Goal: Task Accomplishment & Management: Manage account settings

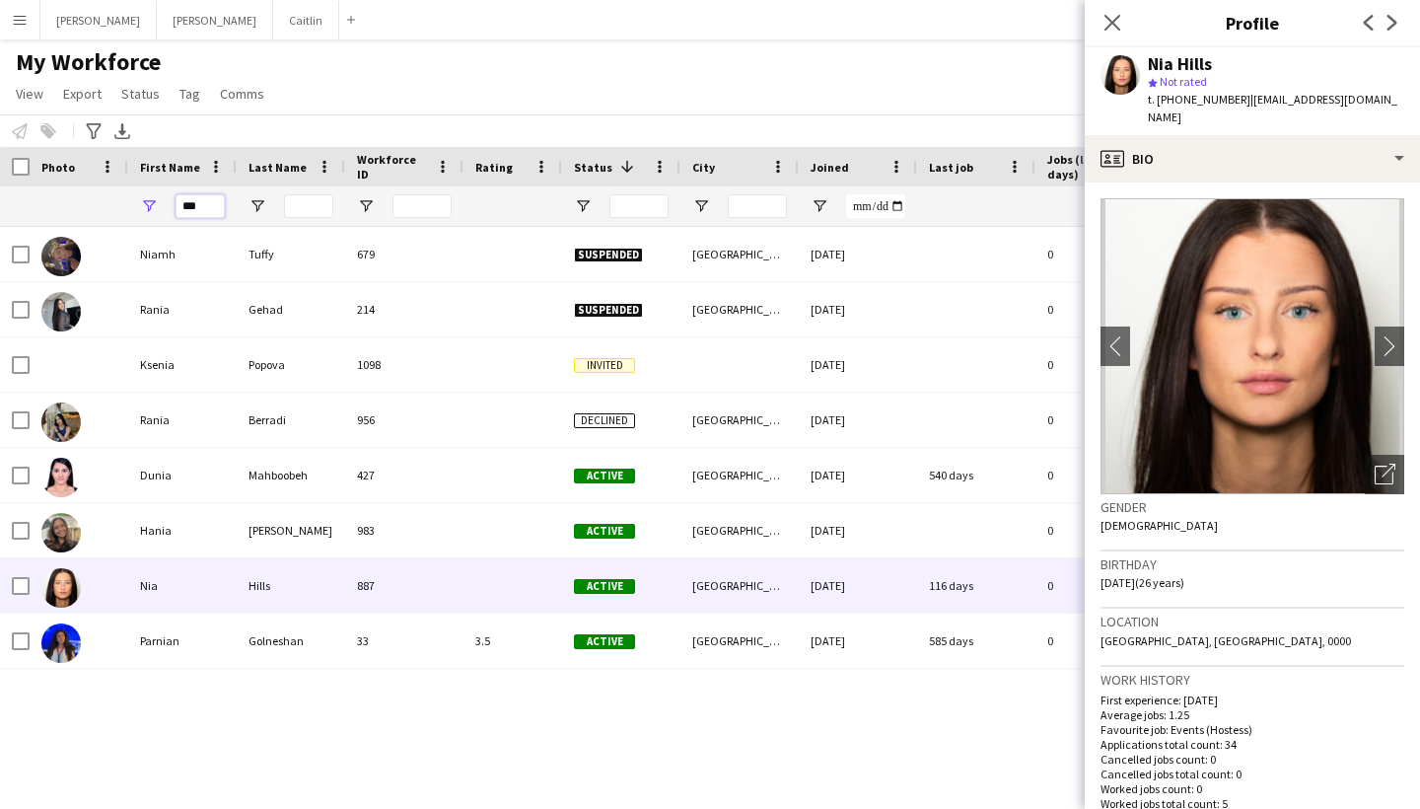
drag, startPoint x: 0, startPoint y: 0, endPoint x: 209, endPoint y: 204, distance: 292.2
click at [209, 205] on input "***" at bounding box center [200, 206] width 49 height 24
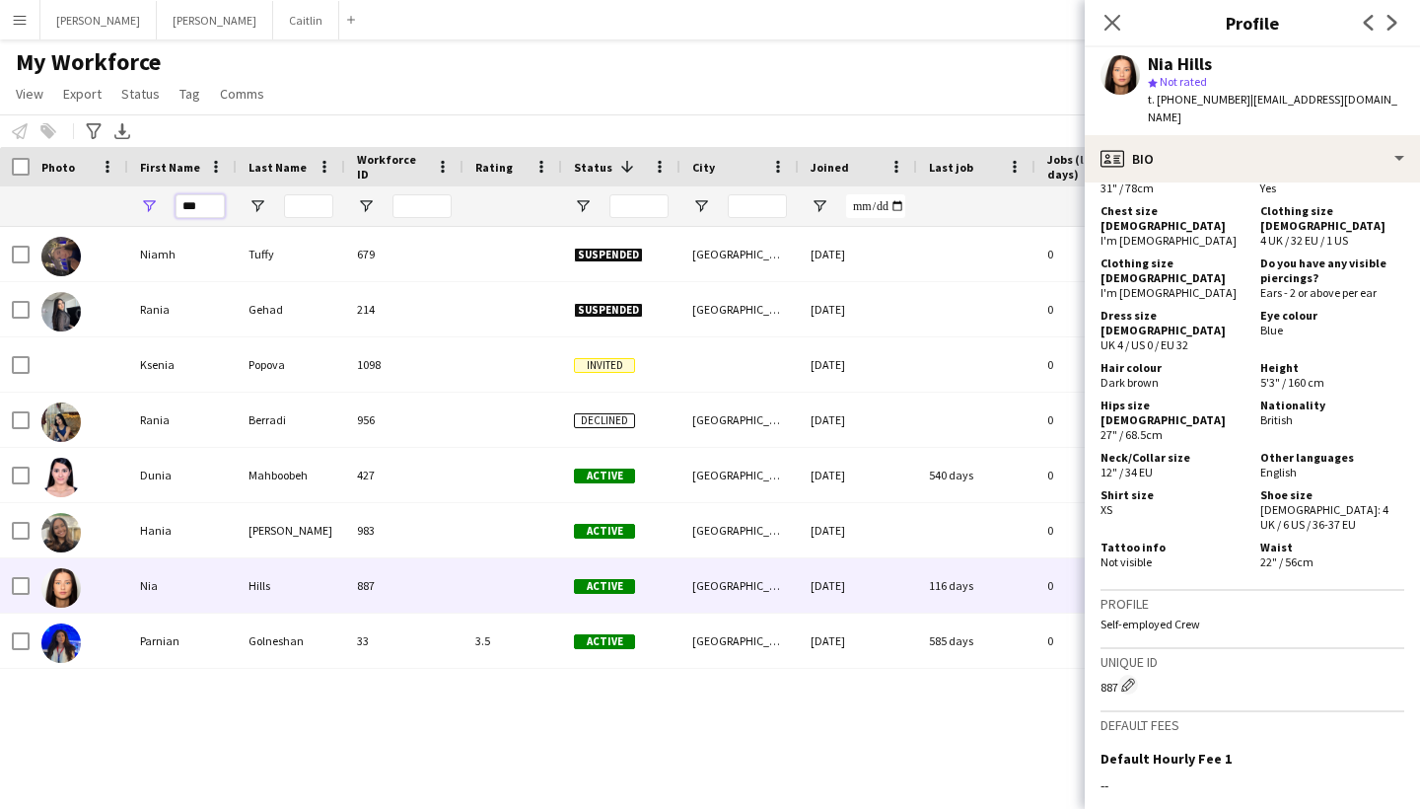
click at [209, 204] on input "***" at bounding box center [200, 206] width 49 height 24
type input "*"
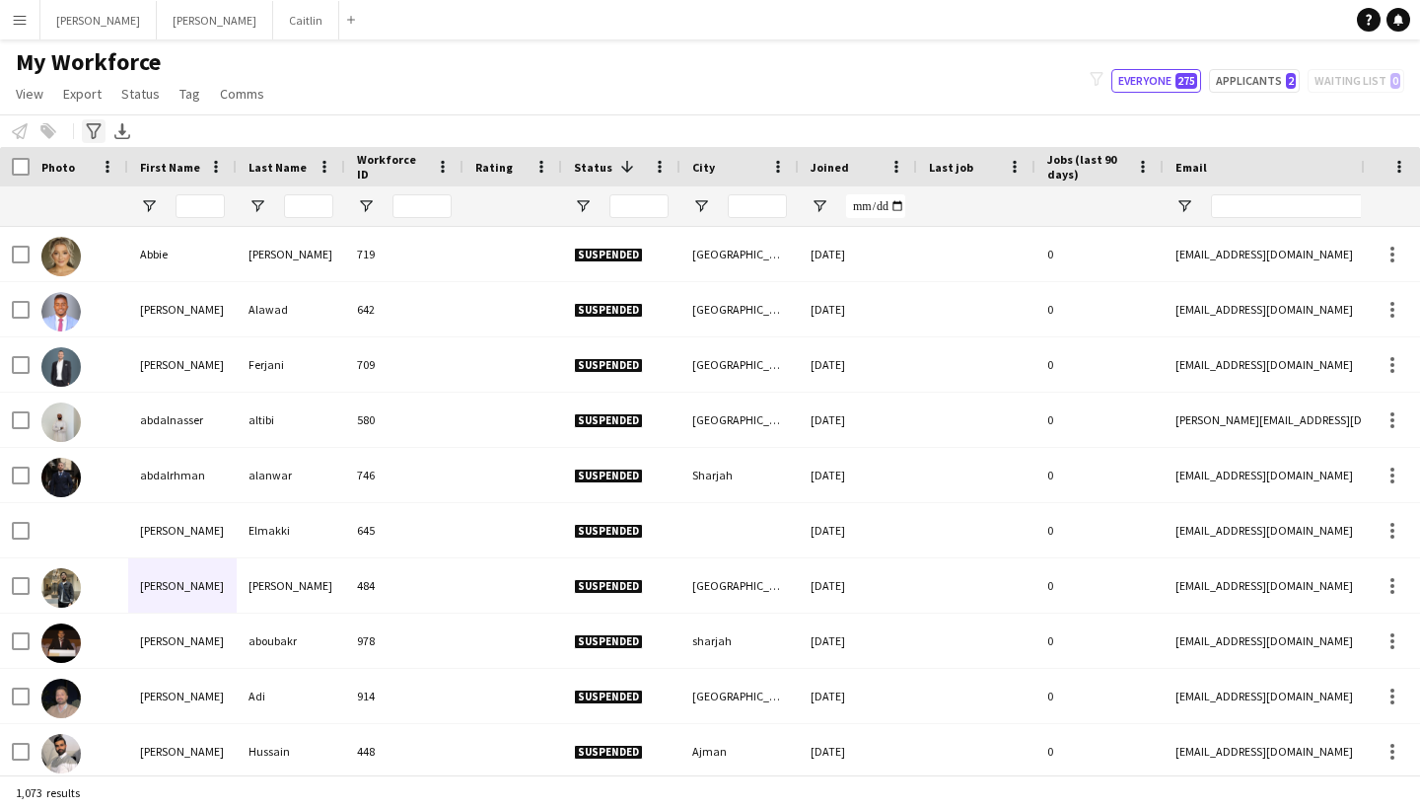
click at [101, 127] on icon "Advanced filters" at bounding box center [94, 131] width 16 height 16
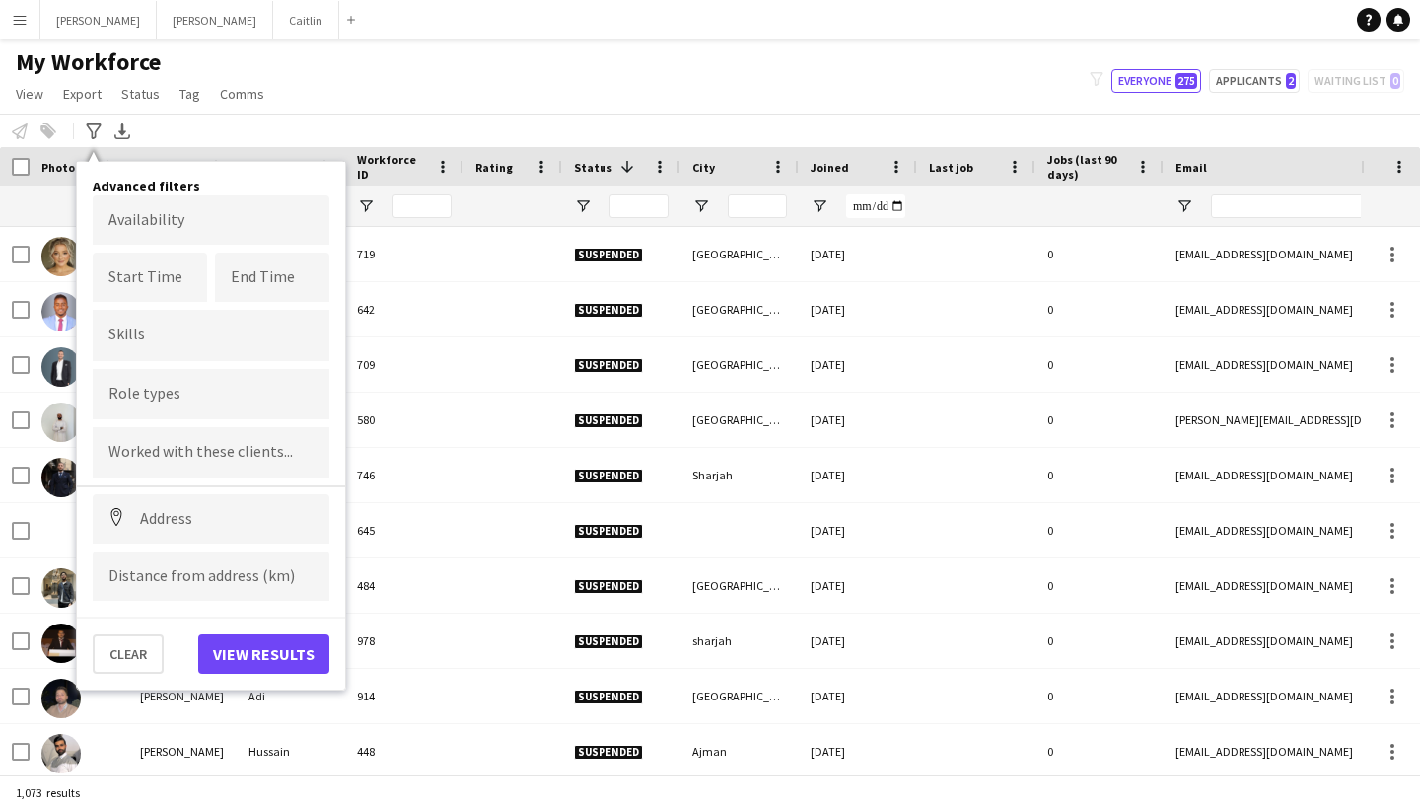
click at [156, 336] on input "Type to search skills..." at bounding box center [210, 335] width 205 height 18
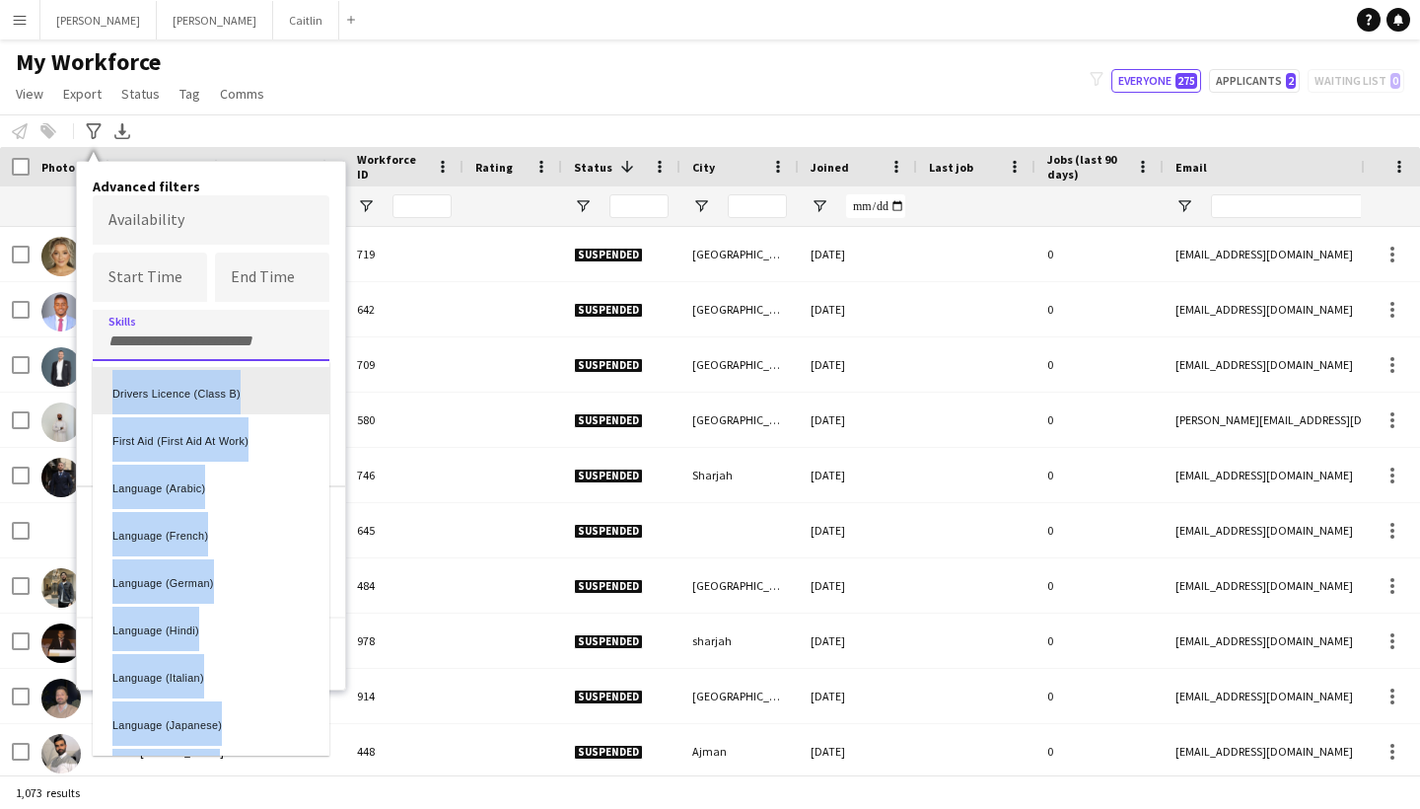
drag, startPoint x: 156, startPoint y: 398, endPoint x: 154, endPoint y: 335, distance: 63.2
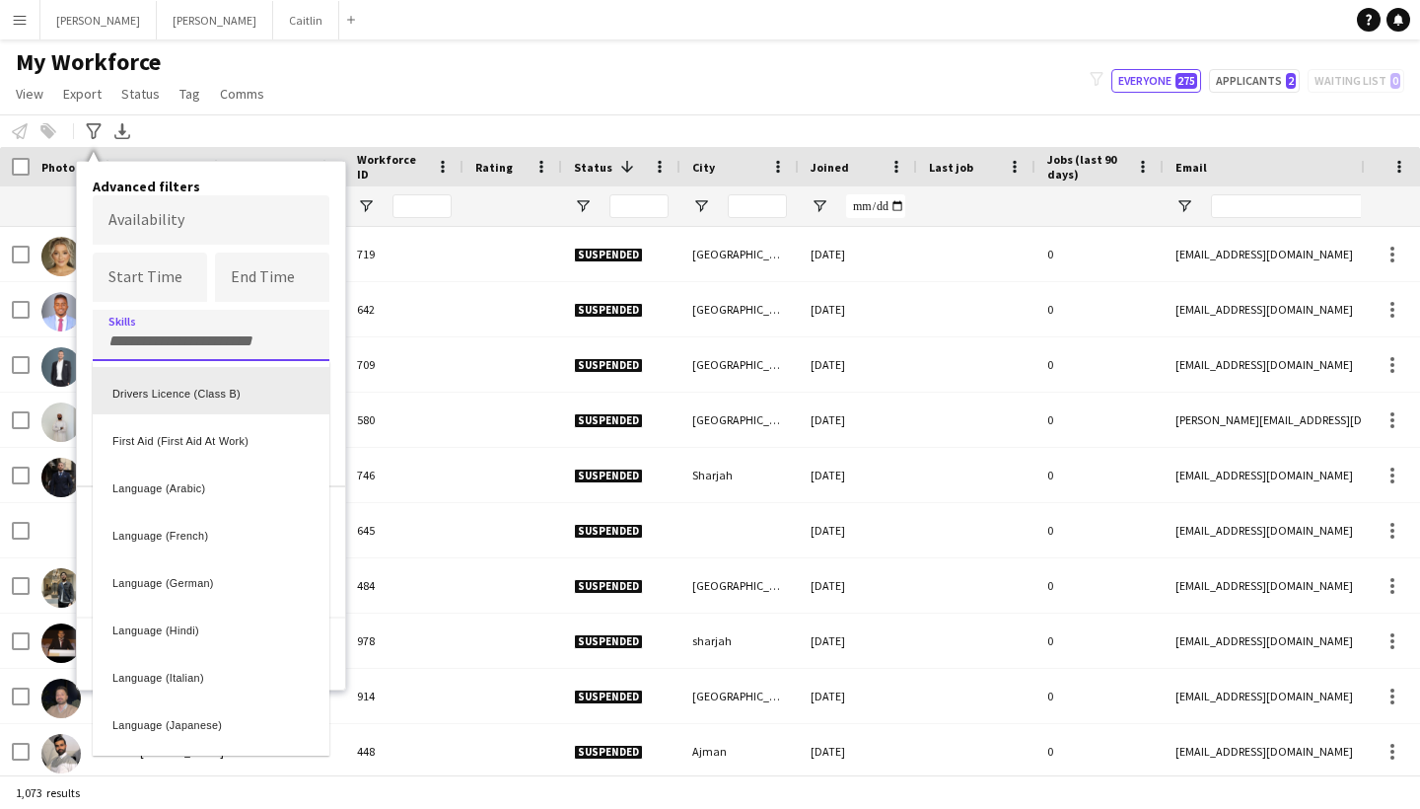
click at [154, 335] on div at bounding box center [710, 404] width 1420 height 809
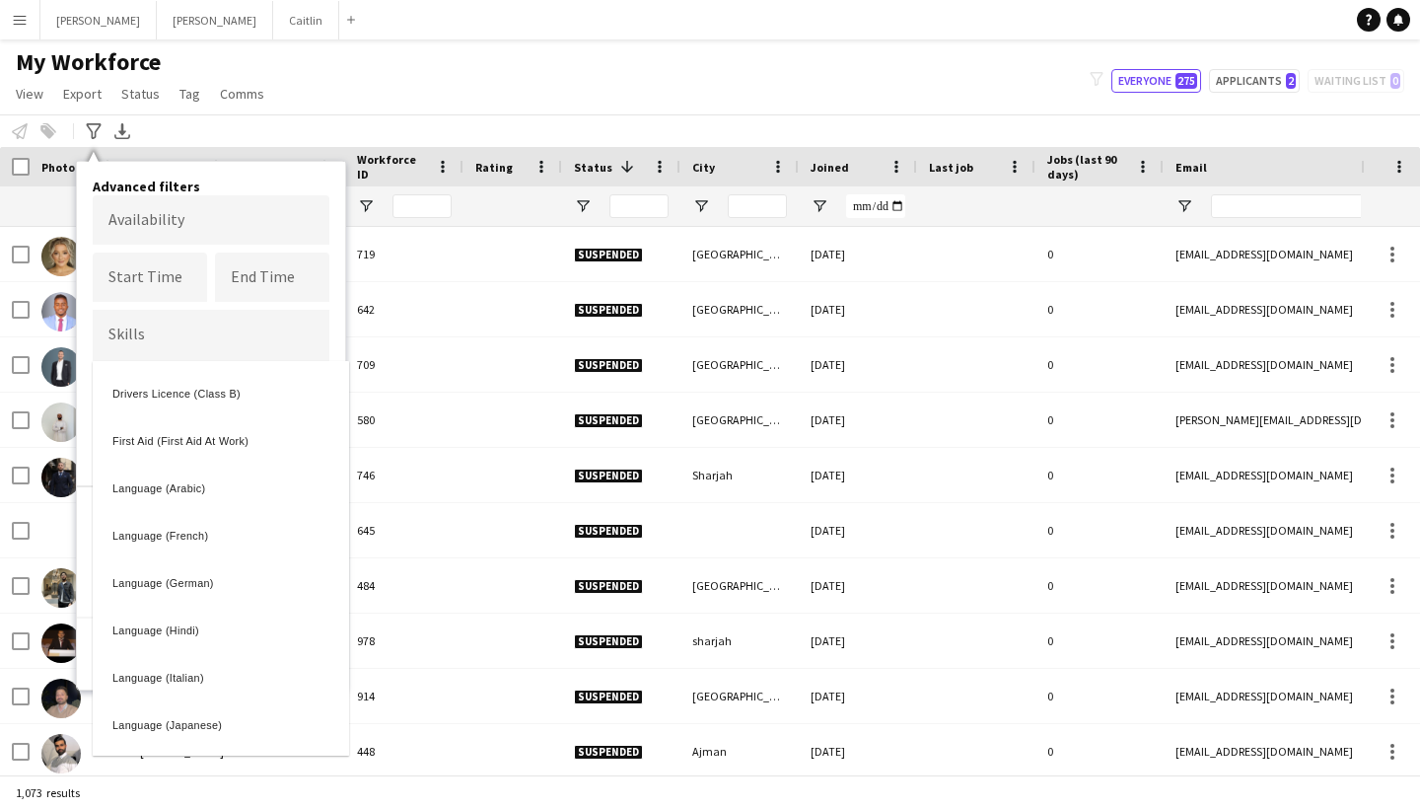
click at [169, 398] on input "Type to search role types..." at bounding box center [210, 395] width 205 height 18
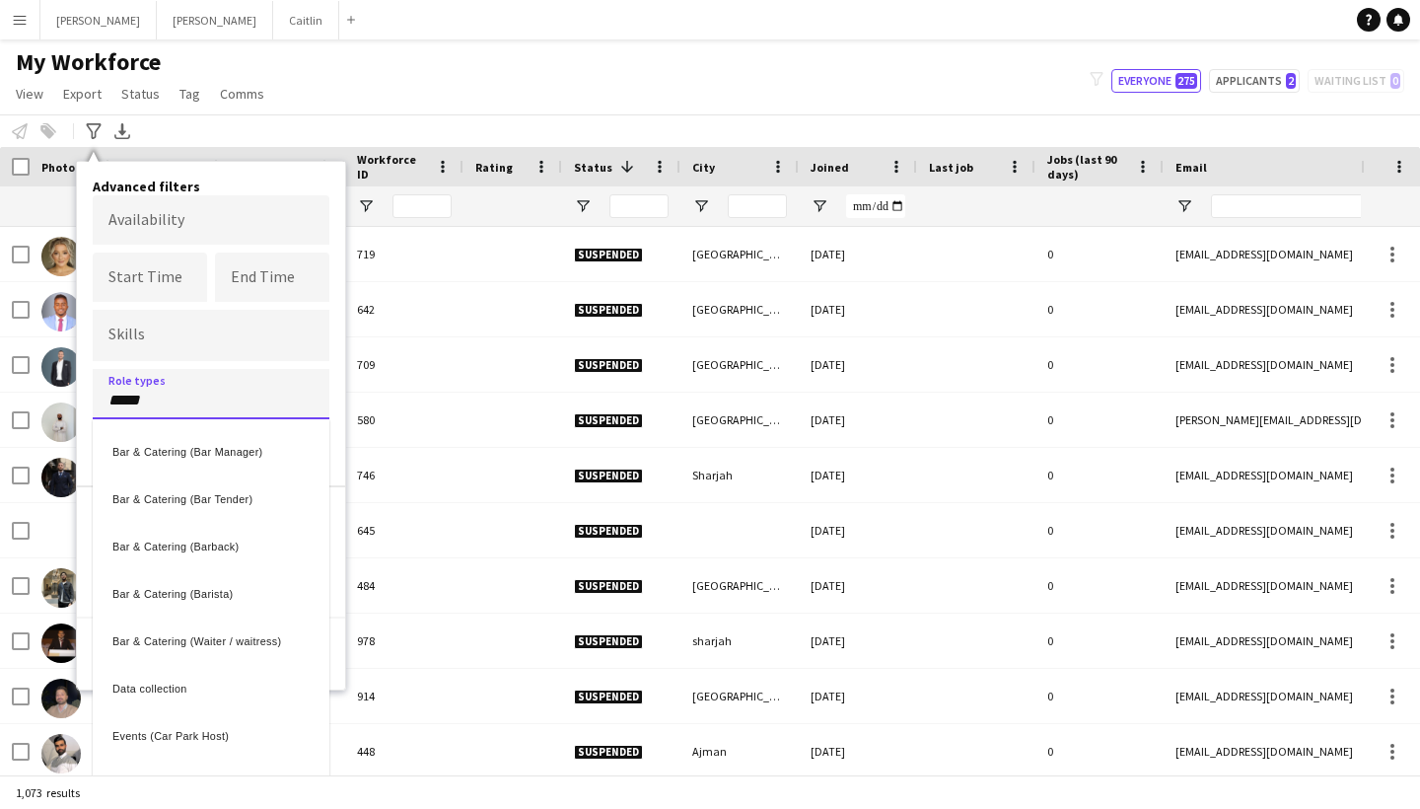
type input "*****"
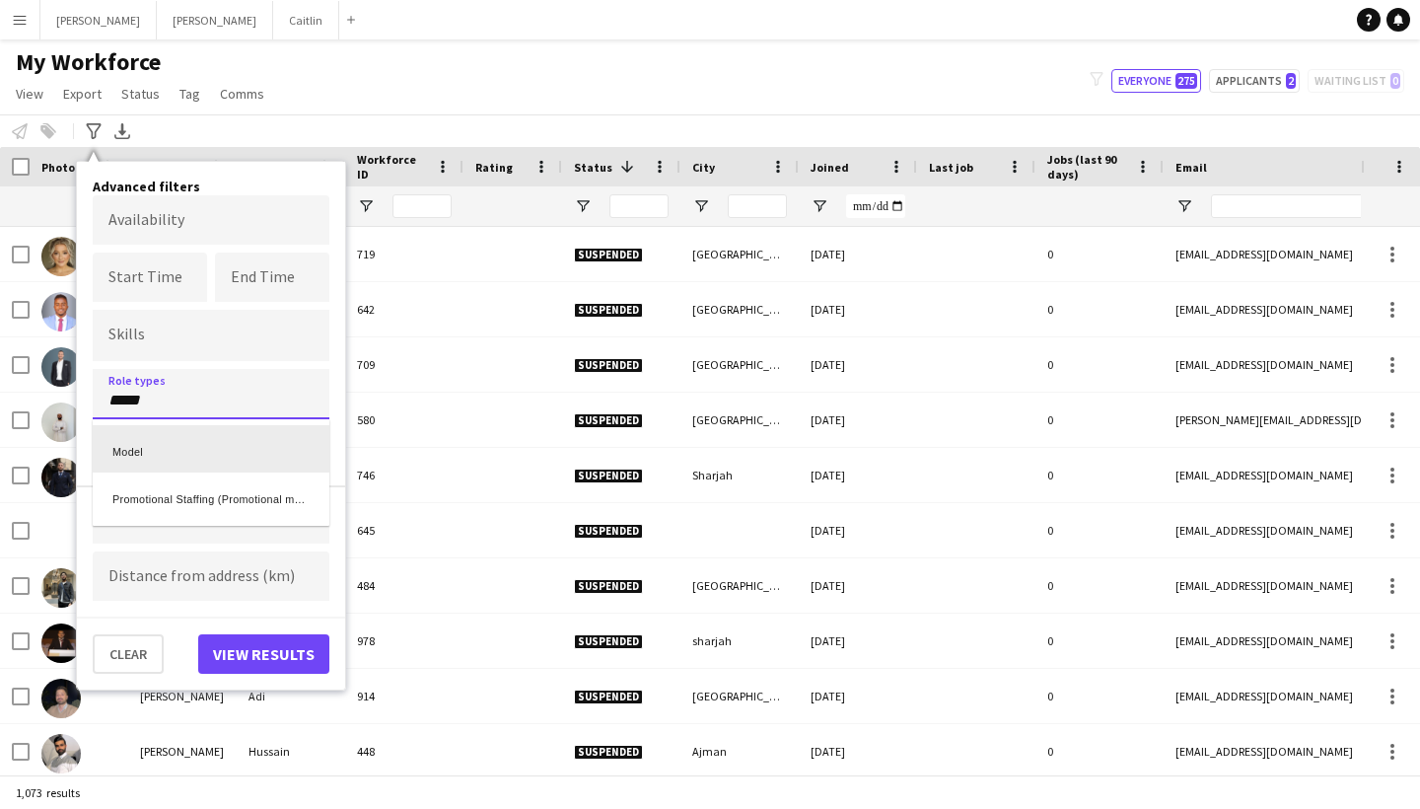
click at [173, 458] on div "Model" at bounding box center [211, 448] width 237 height 47
click at [263, 654] on button "View results" at bounding box center [263, 653] width 131 height 39
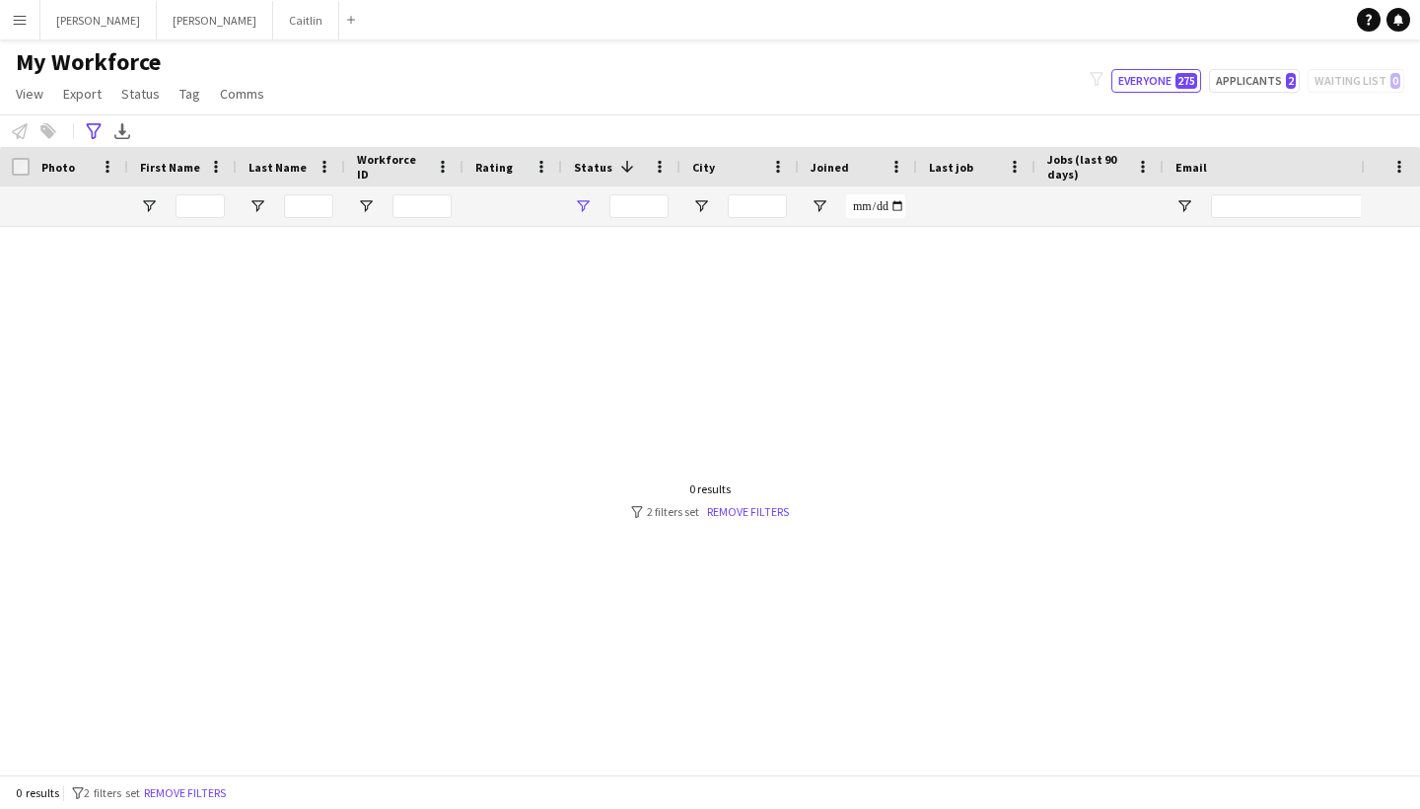
type input "**********"
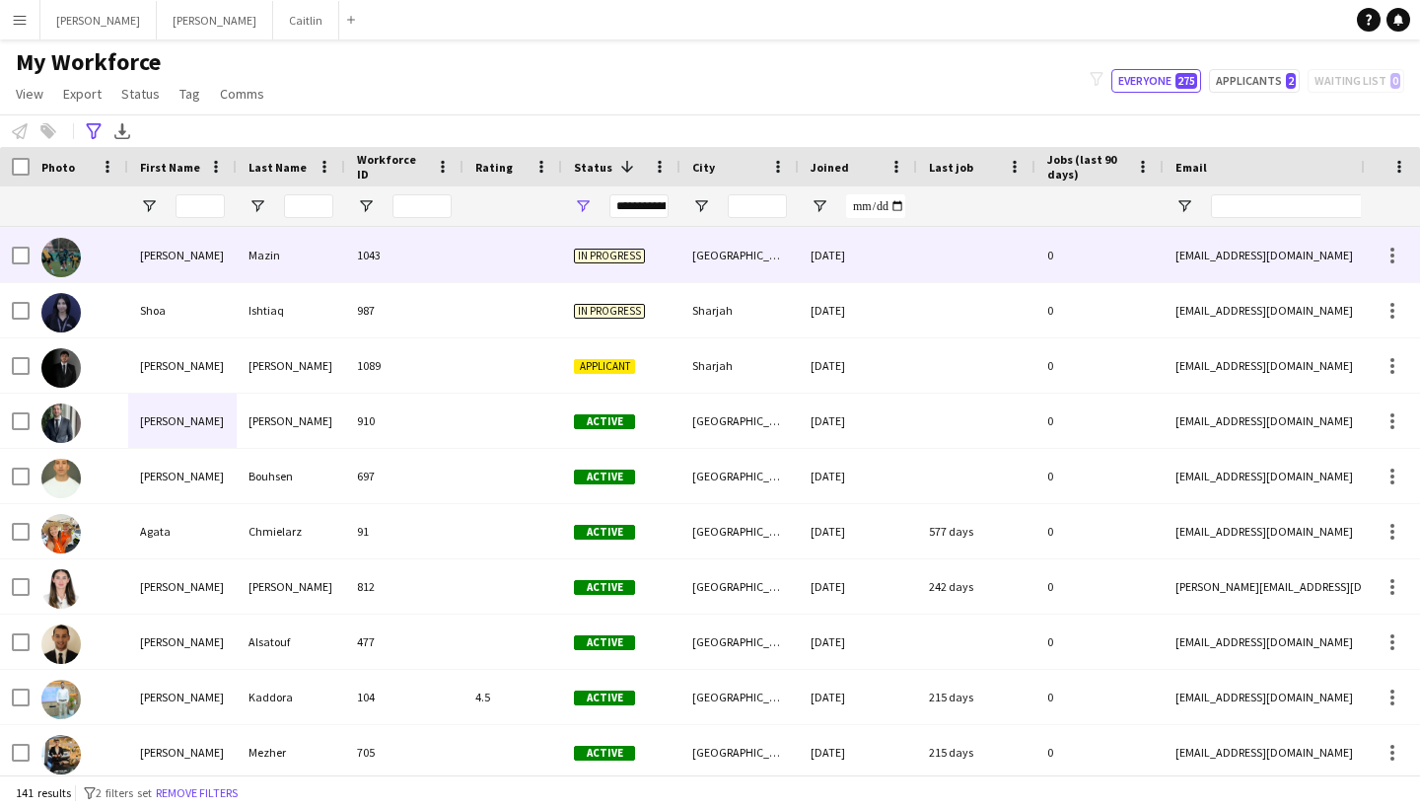
scroll to position [166, 0]
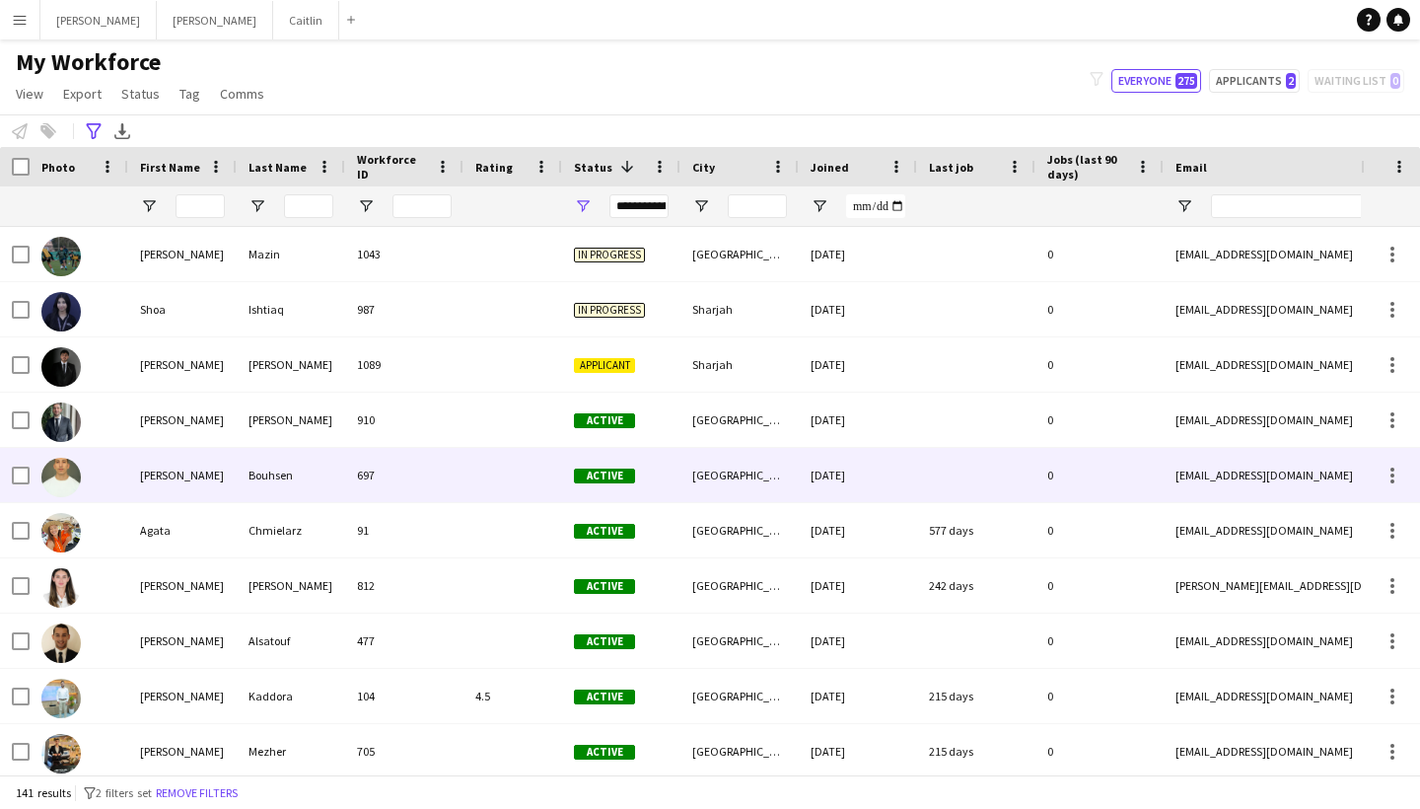
click at [370, 466] on div "697" at bounding box center [404, 475] width 118 height 54
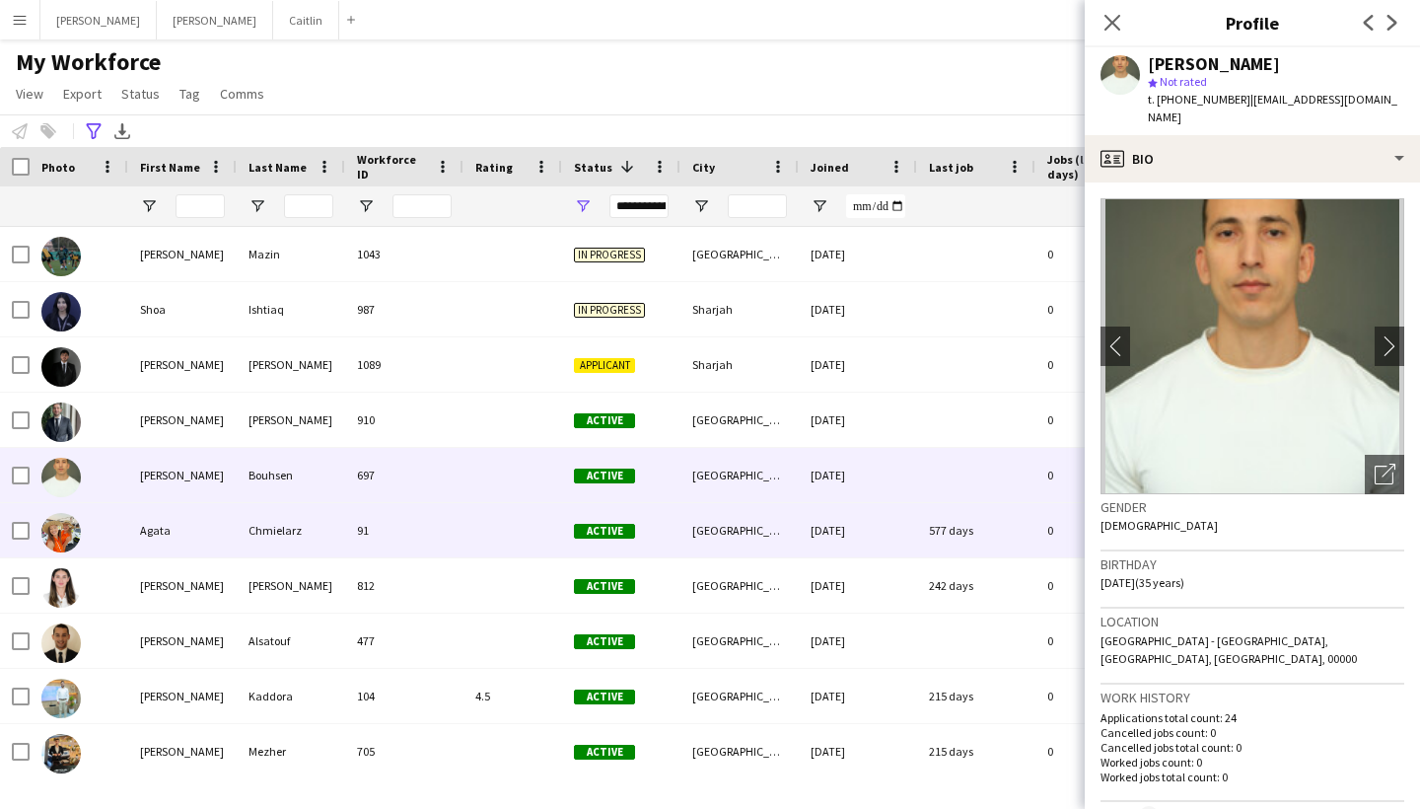
click at [368, 511] on div "91" at bounding box center [404, 530] width 118 height 54
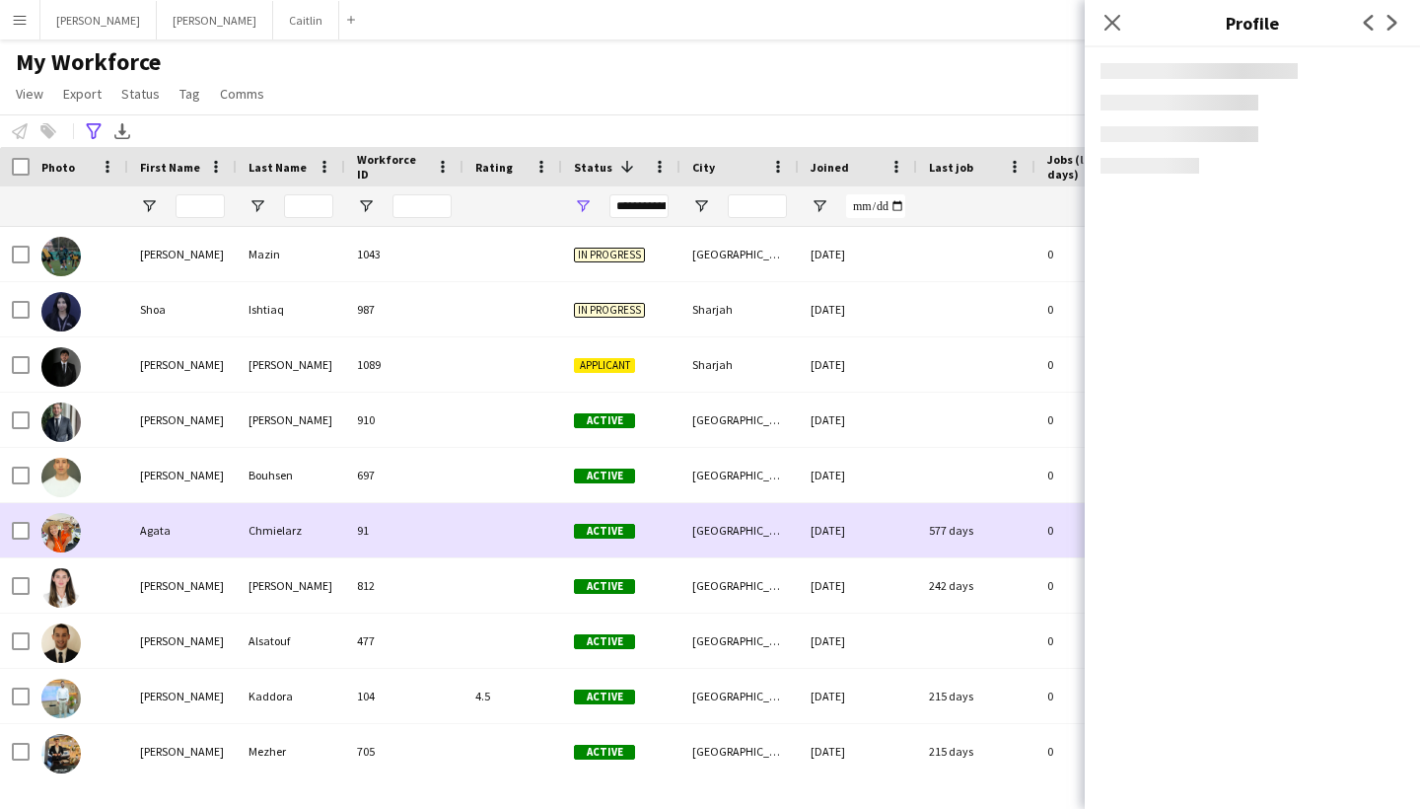
scroll to position [254, 0]
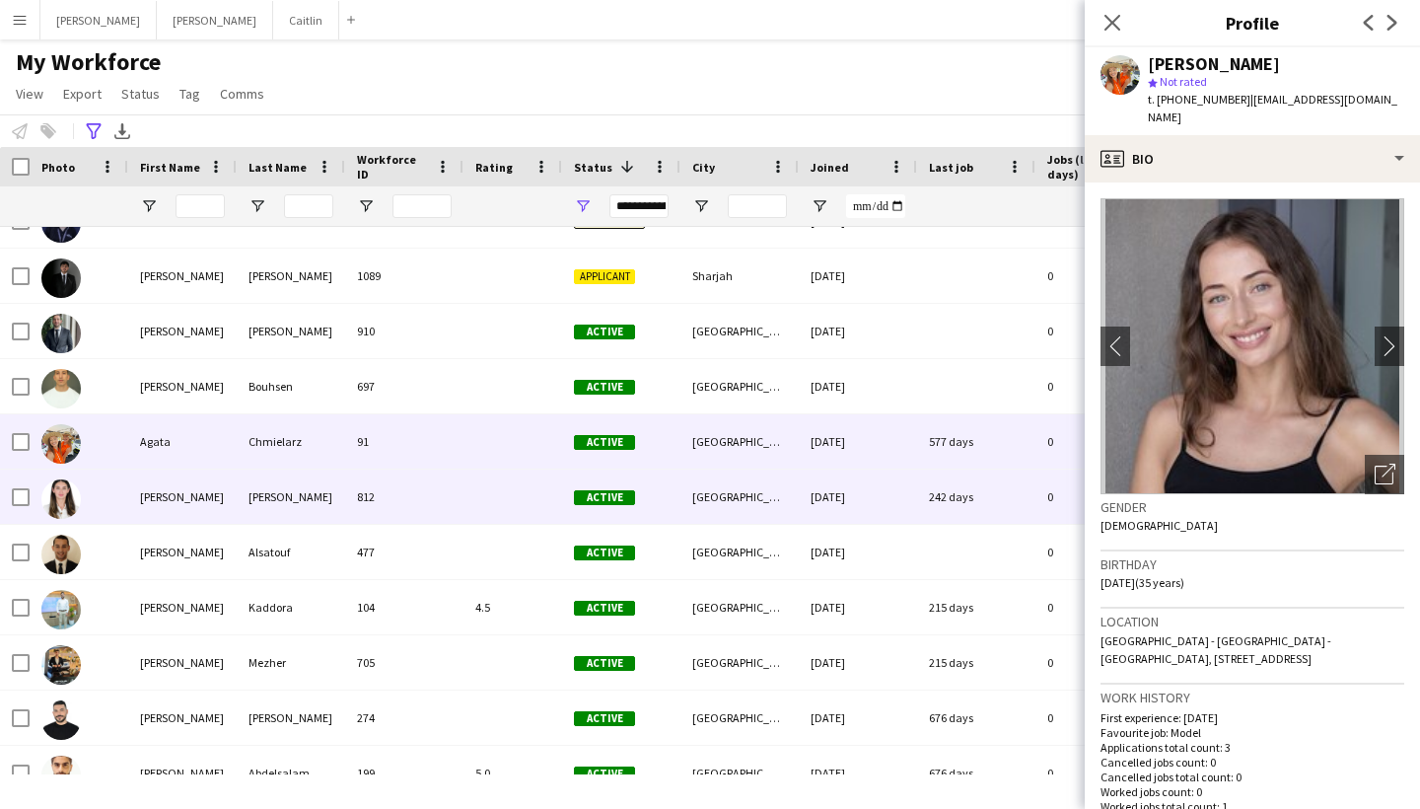
click at [368, 511] on div "812" at bounding box center [404, 496] width 118 height 54
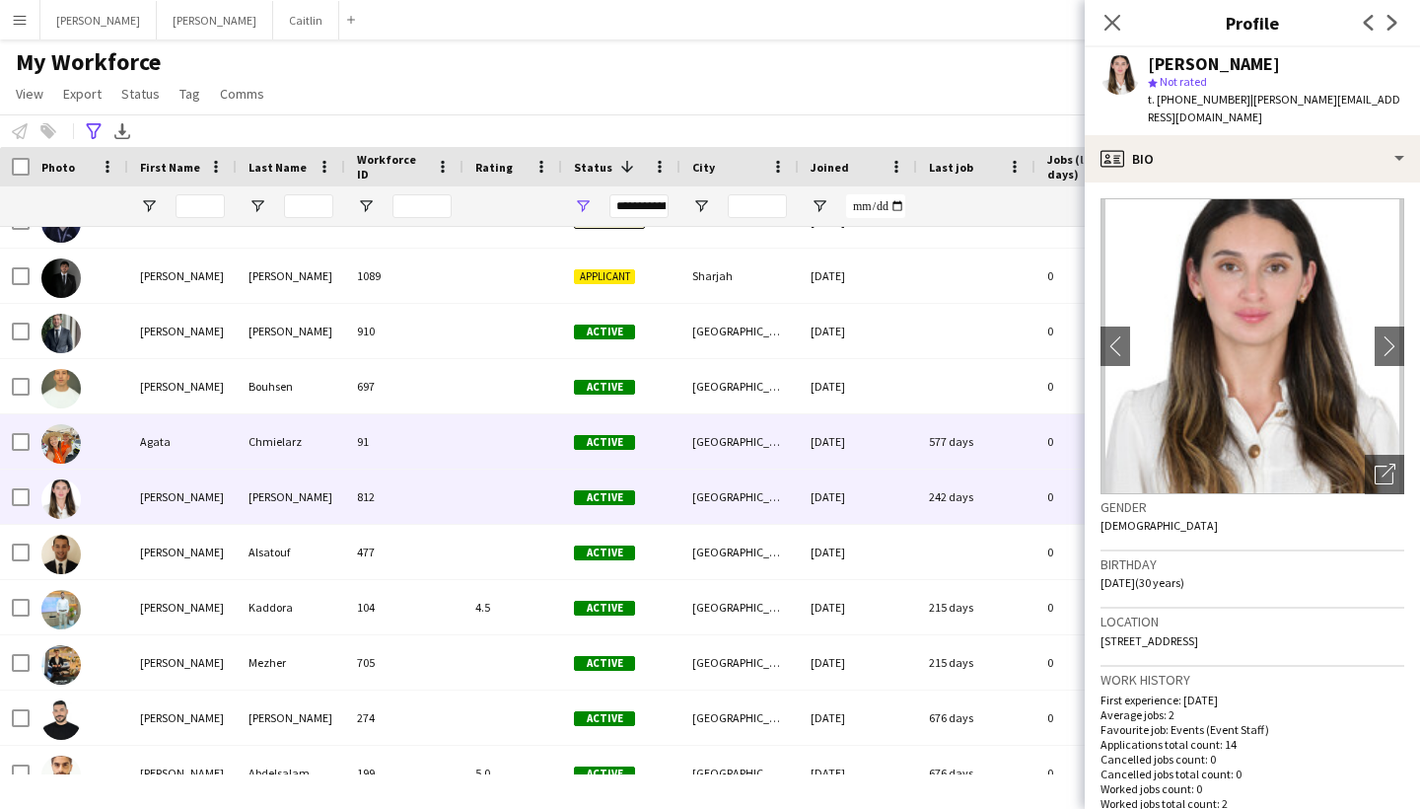
click at [384, 424] on div "91" at bounding box center [404, 441] width 118 height 54
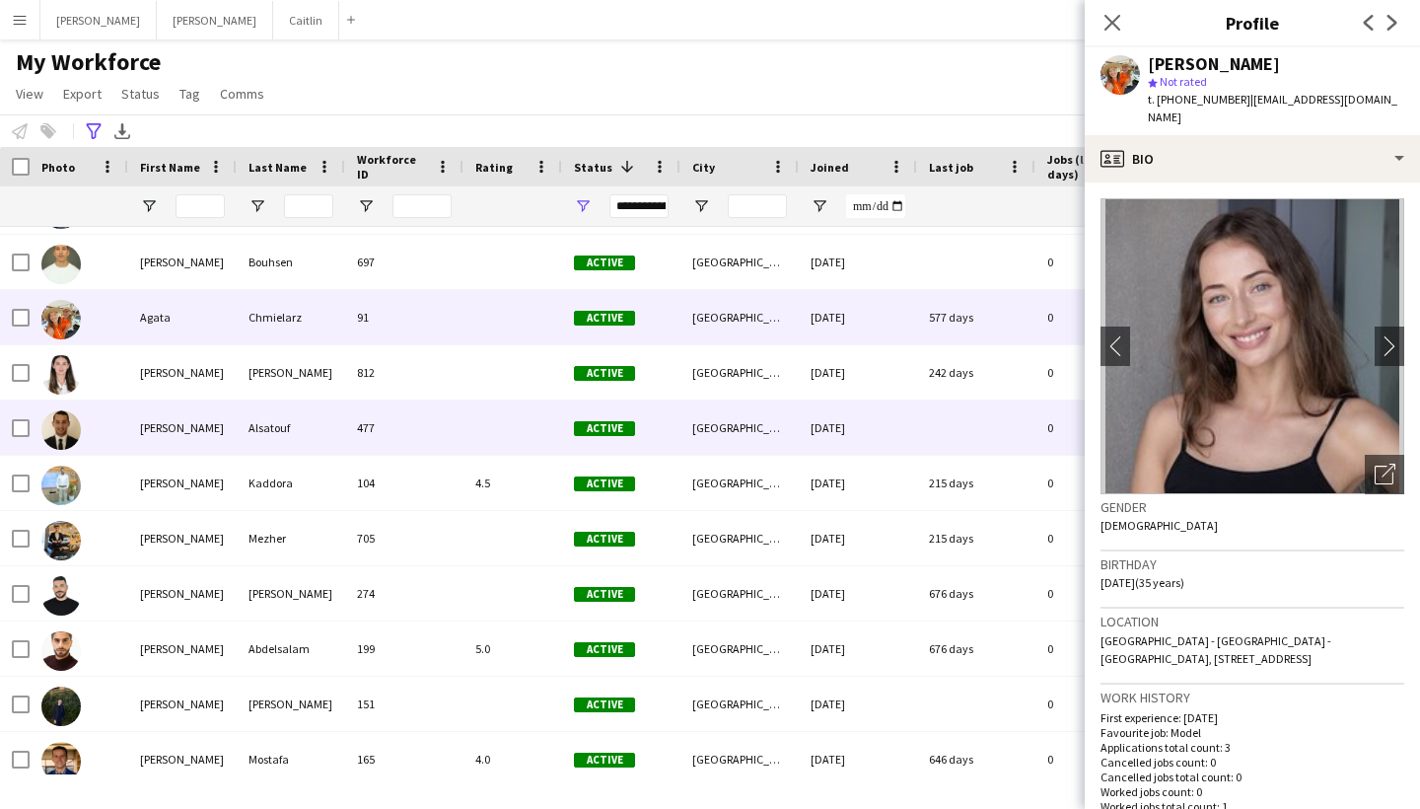
scroll to position [378, 0]
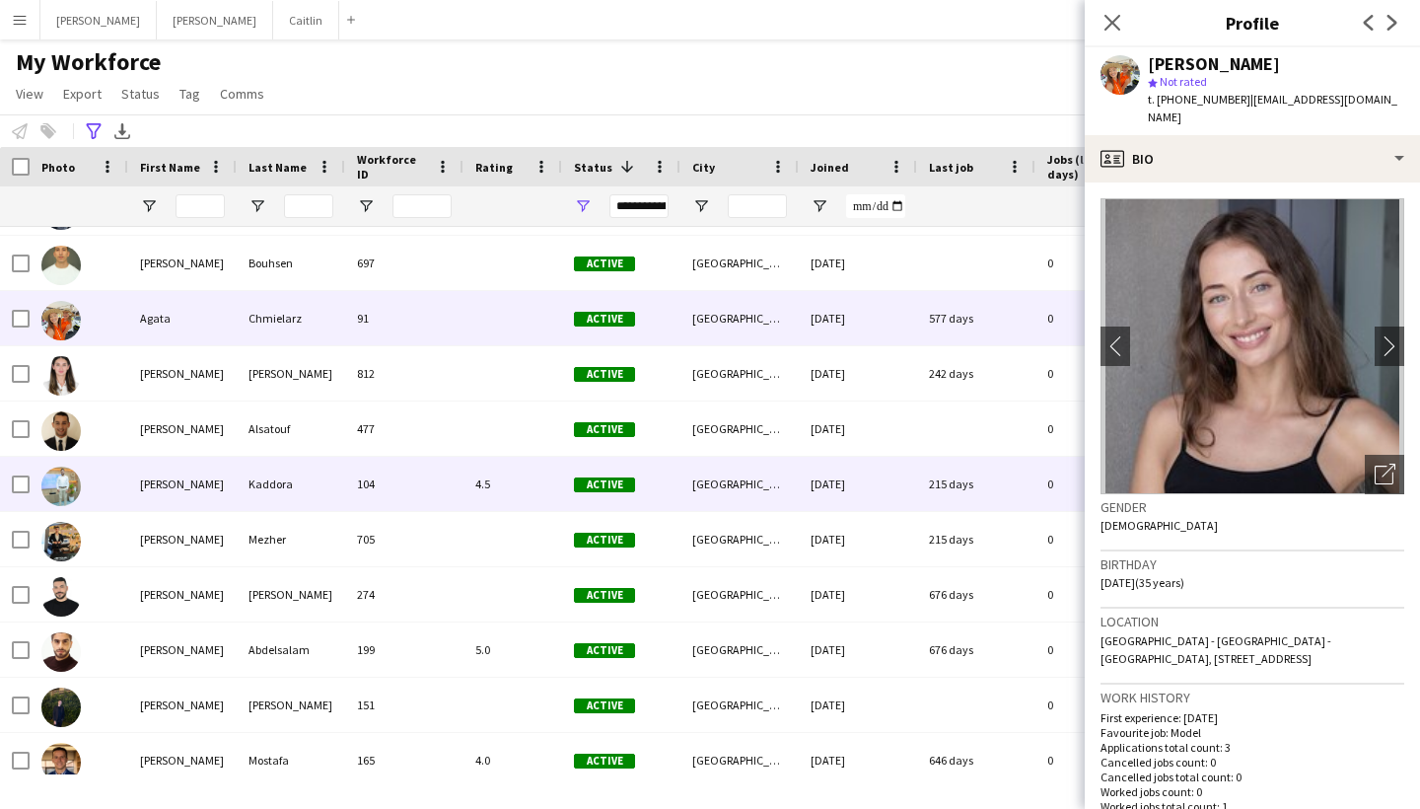
click at [368, 478] on div "104" at bounding box center [404, 484] width 118 height 54
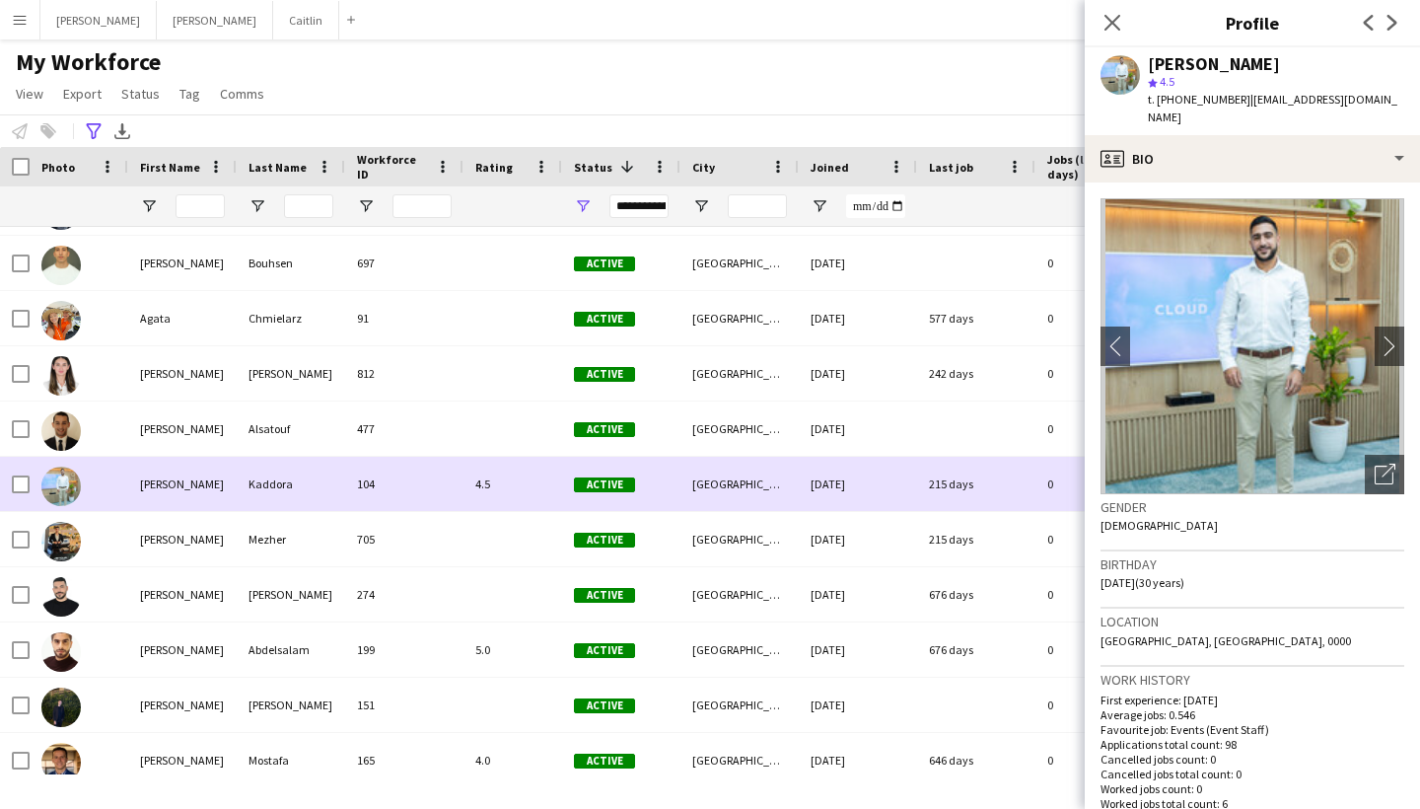
scroll to position [392, 0]
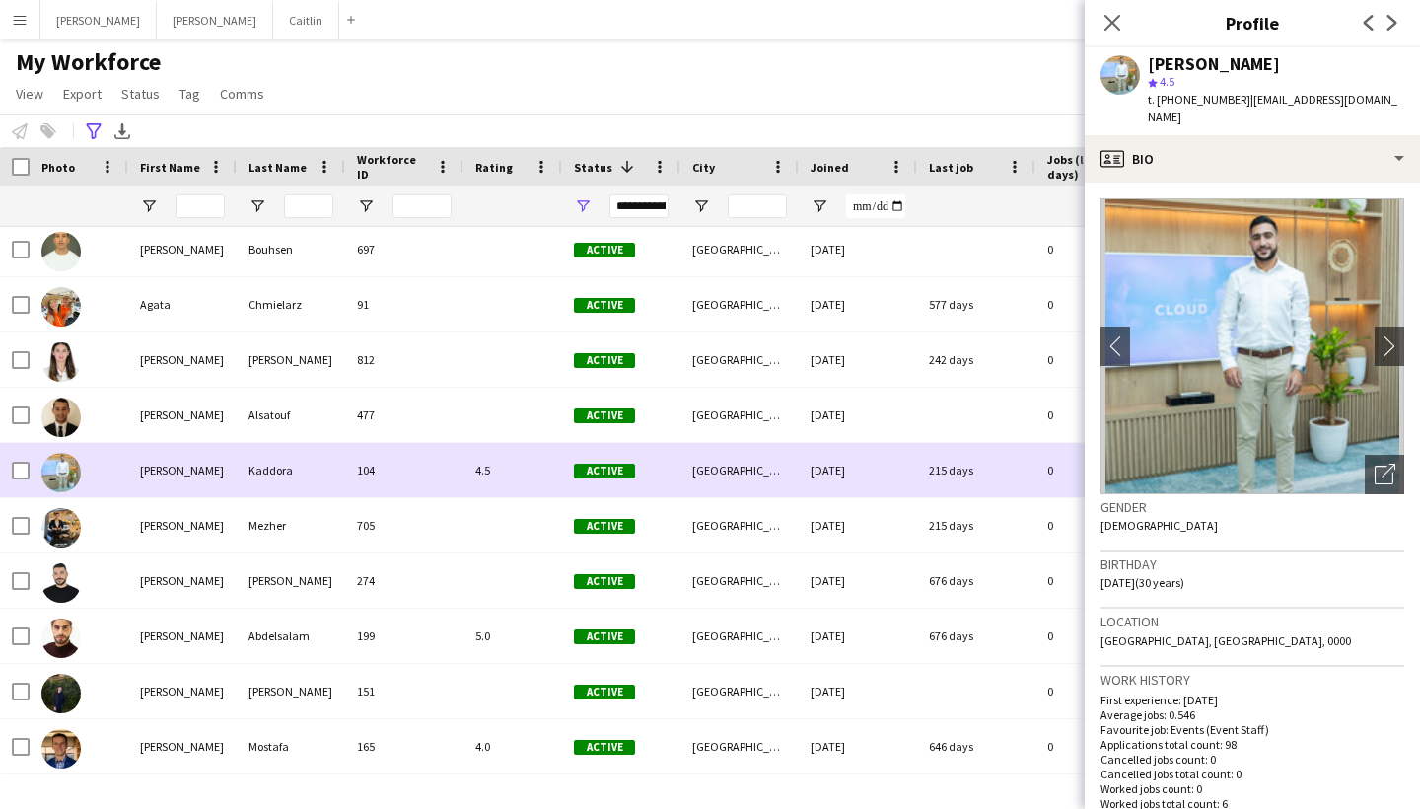
click at [368, 509] on div "705" at bounding box center [404, 525] width 118 height 54
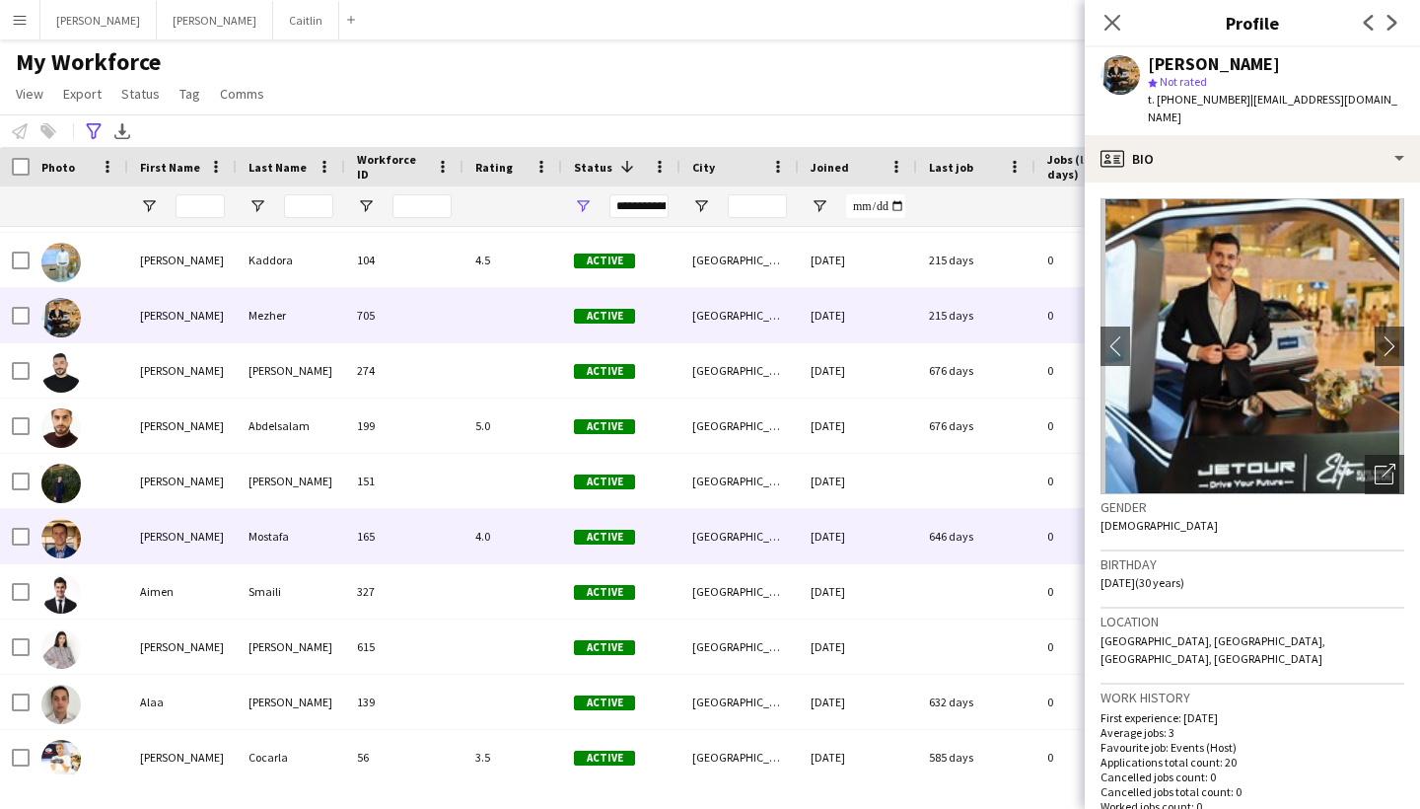
scroll to position [789, 0]
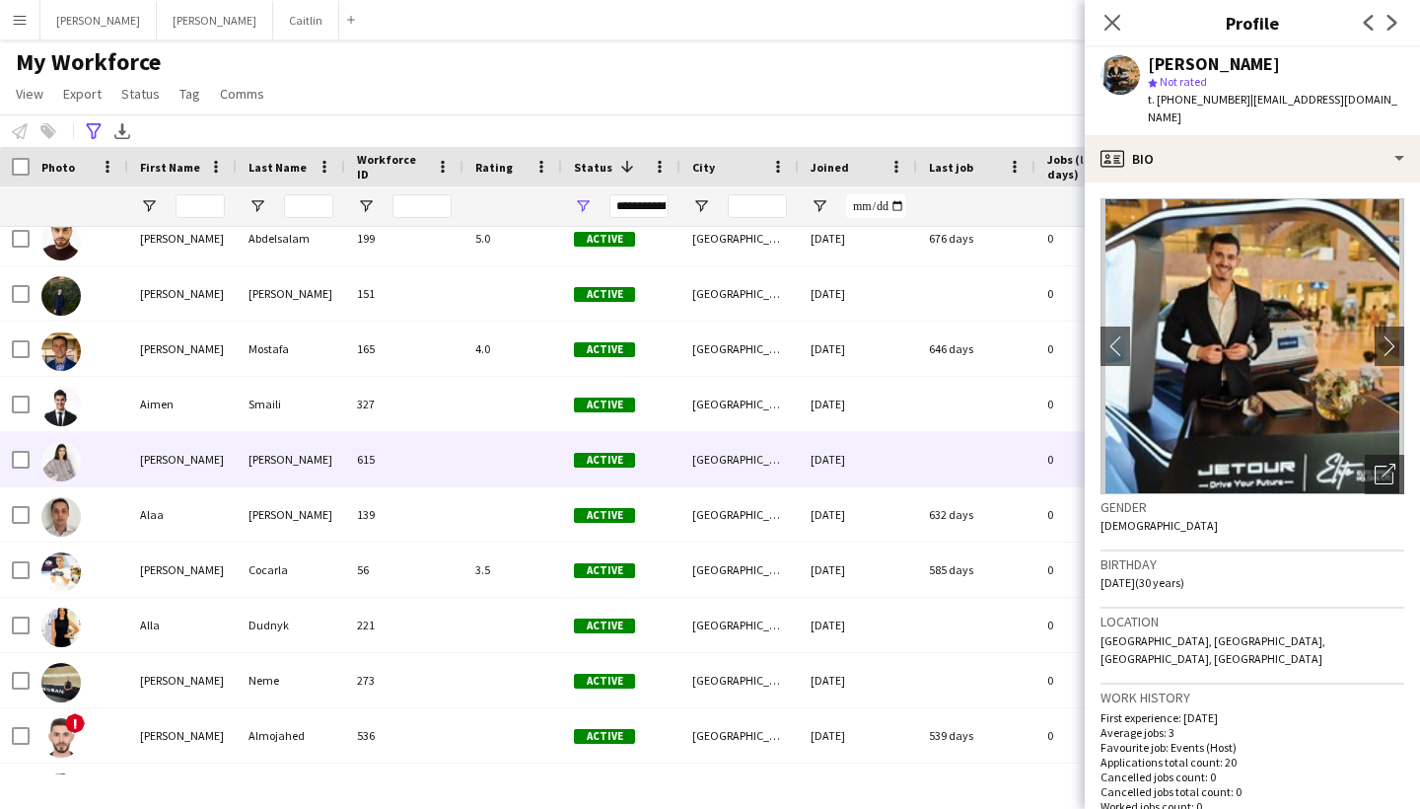
click at [306, 473] on div "[PERSON_NAME]" at bounding box center [291, 459] width 108 height 54
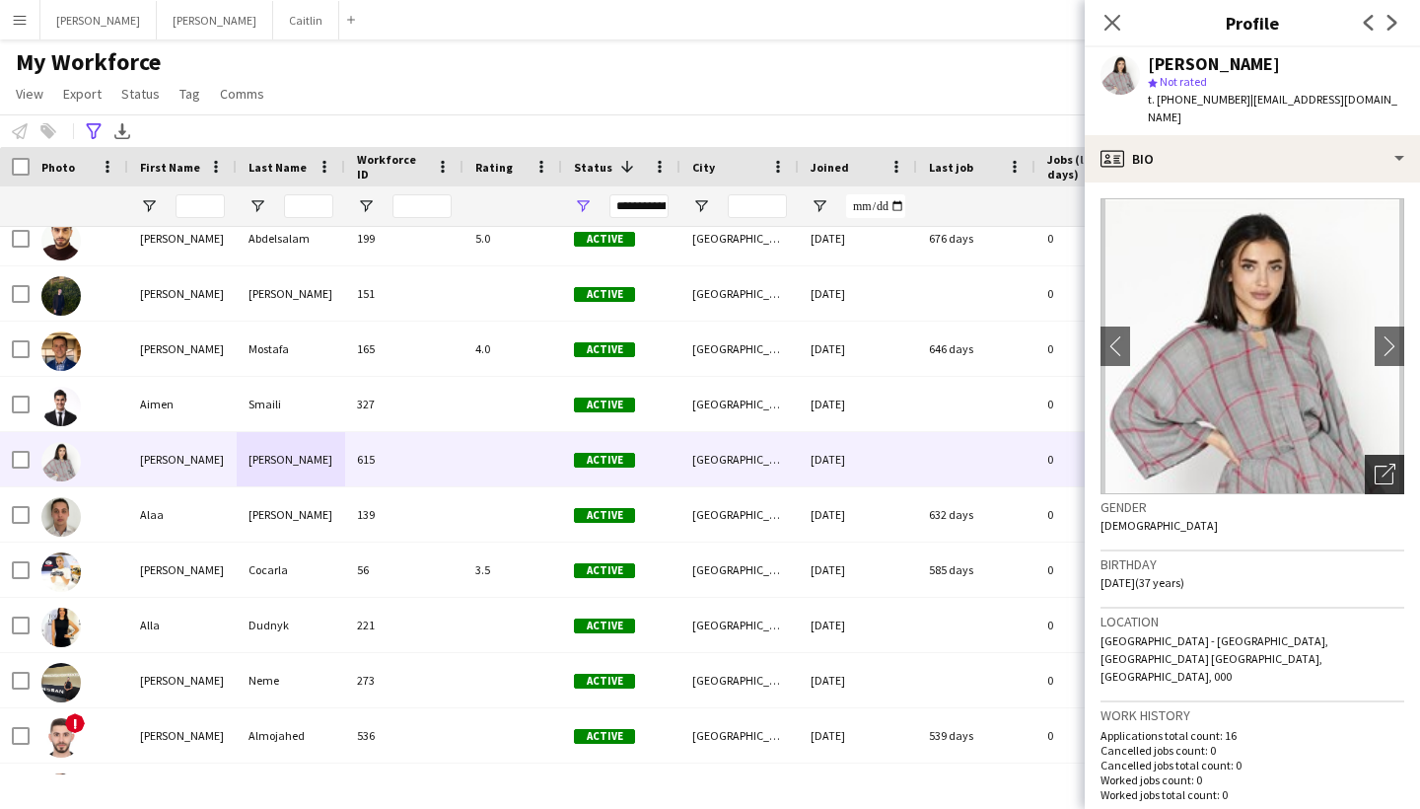
click at [1390, 455] on div "Open photos pop-in" at bounding box center [1384, 474] width 39 height 39
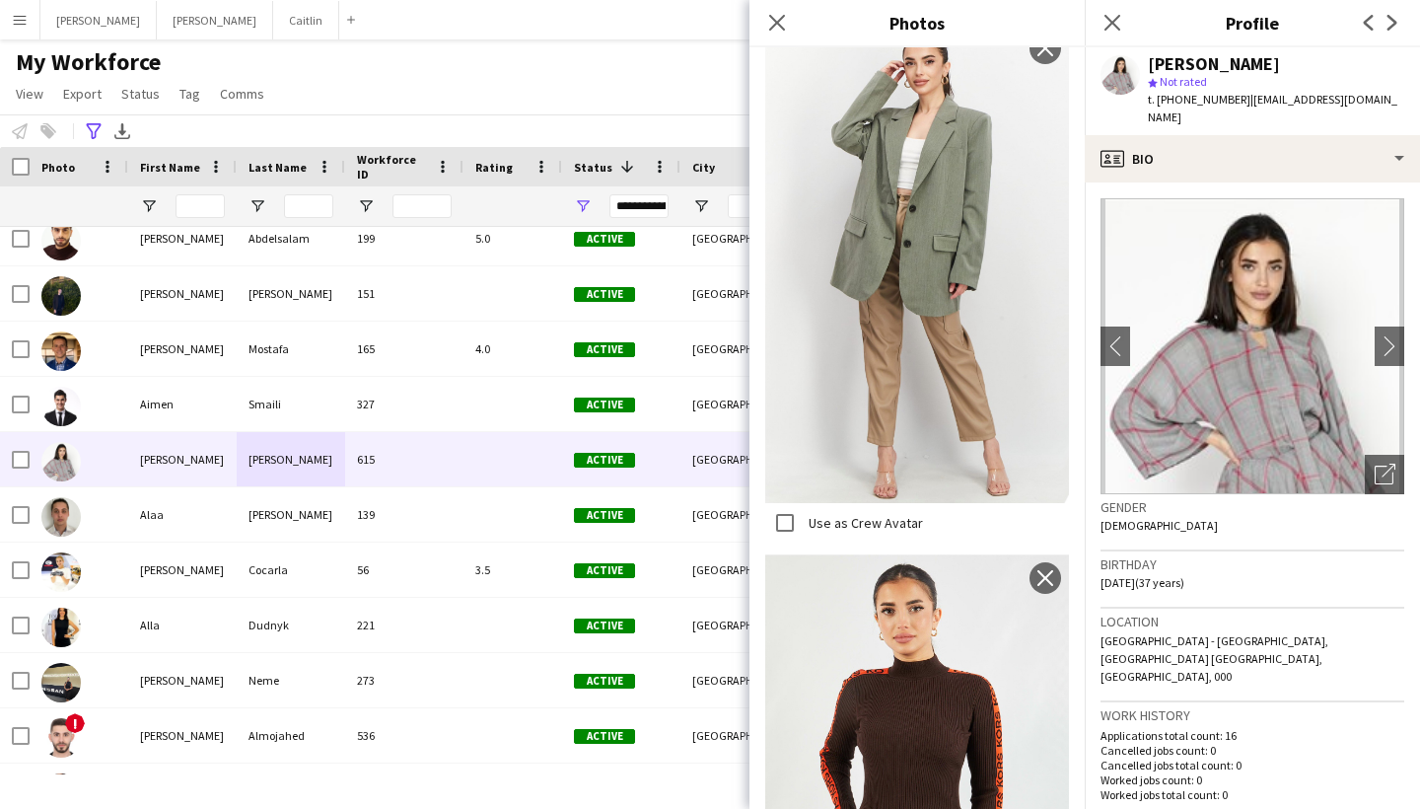
scroll to position [1787, 0]
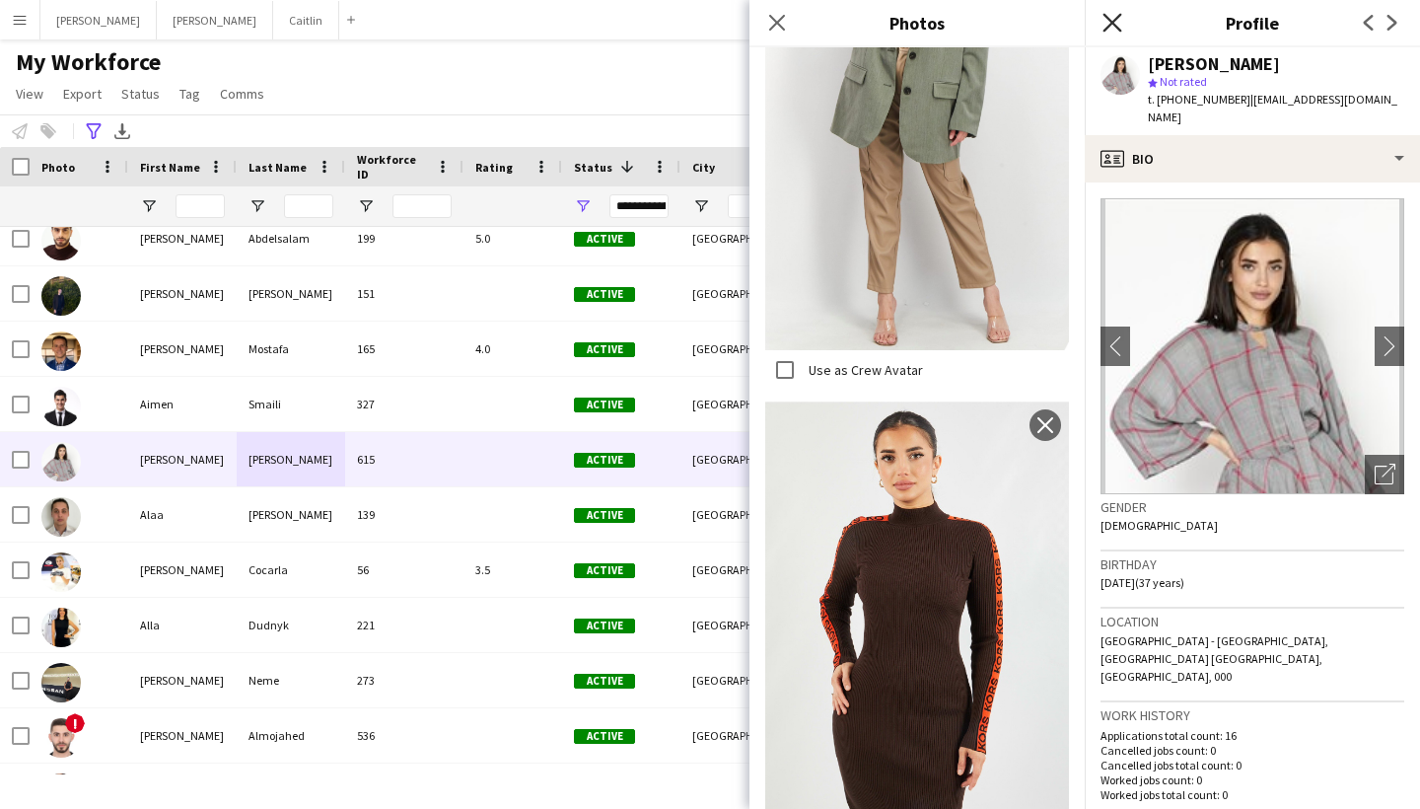
click at [1112, 22] on icon at bounding box center [1112, 22] width 19 height 19
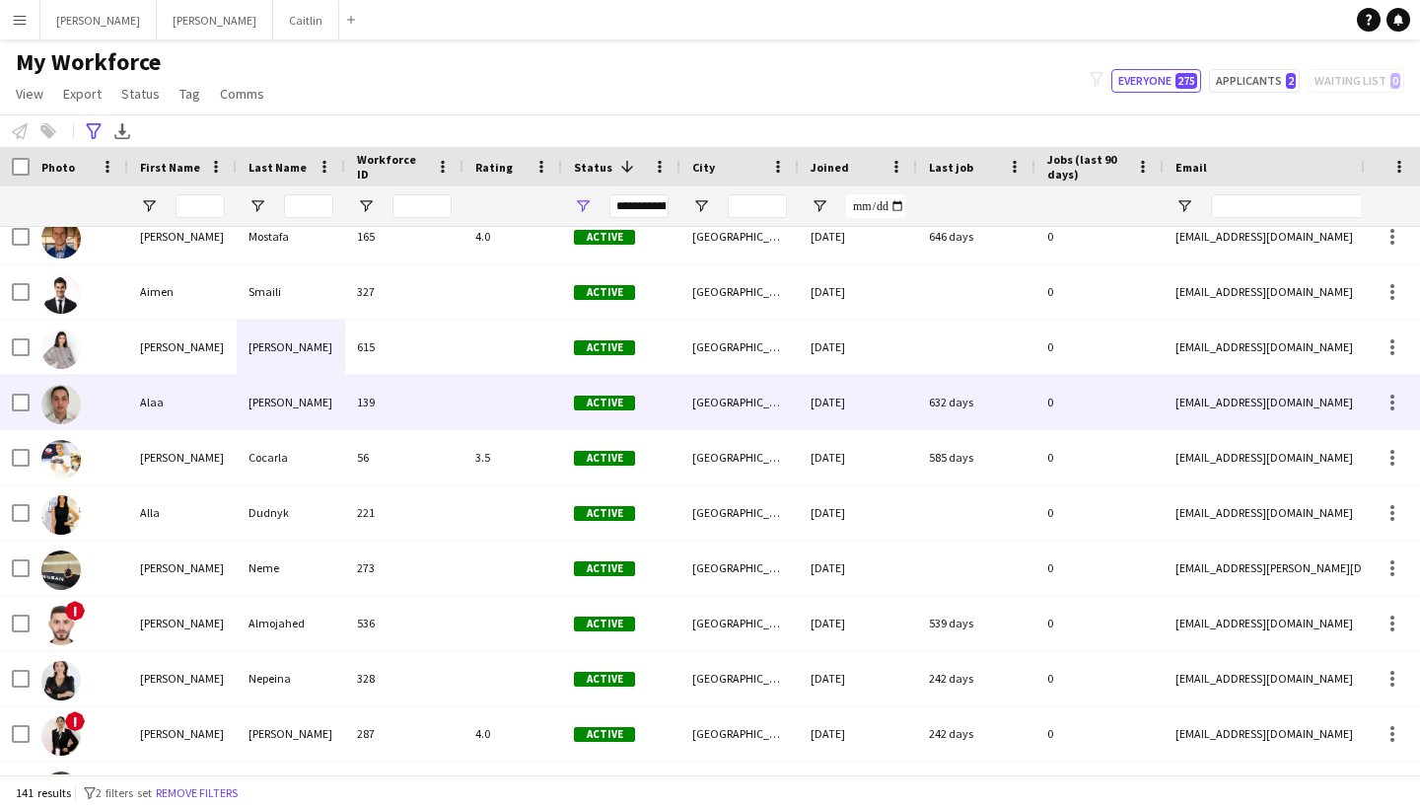
scroll to position [900, 0]
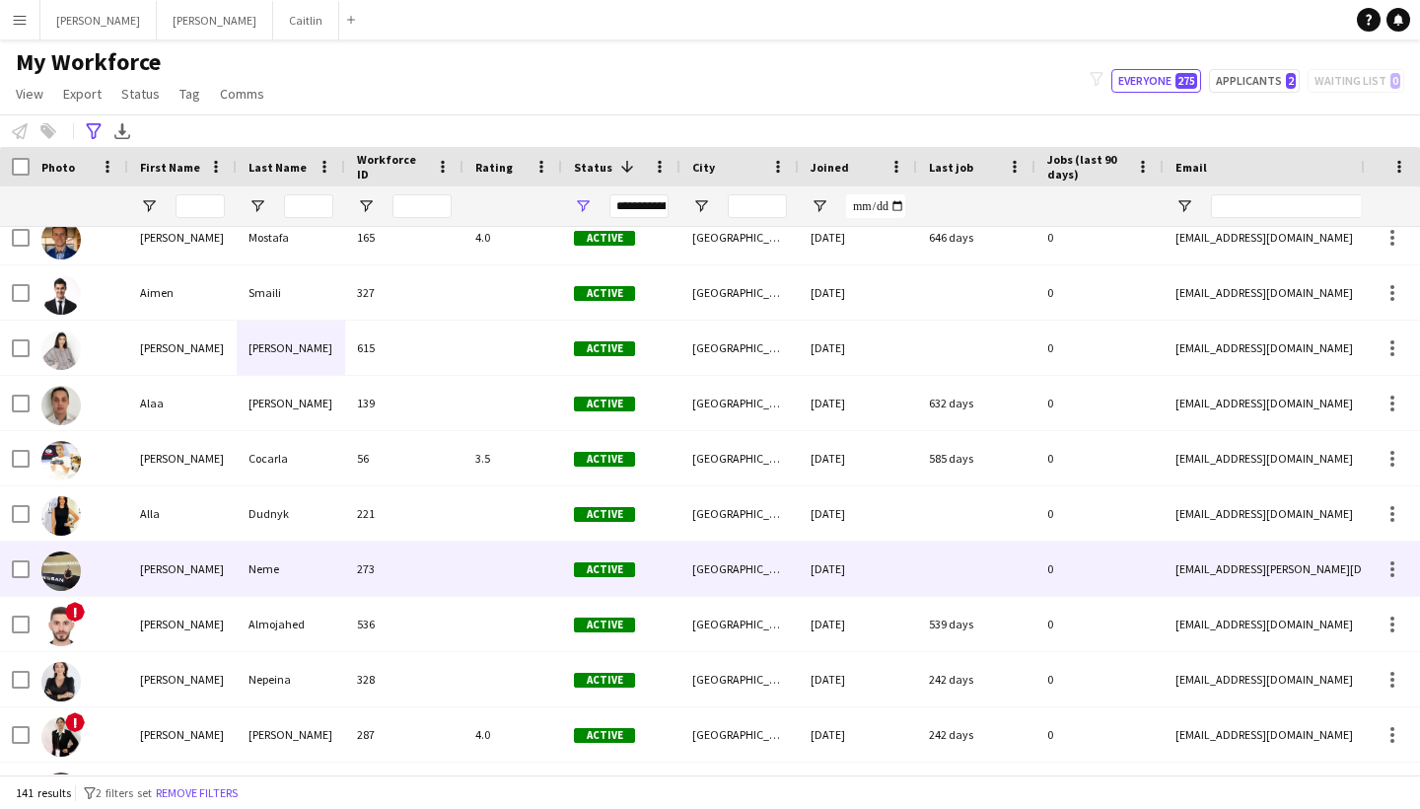
click at [561, 549] on div at bounding box center [513, 568] width 99 height 54
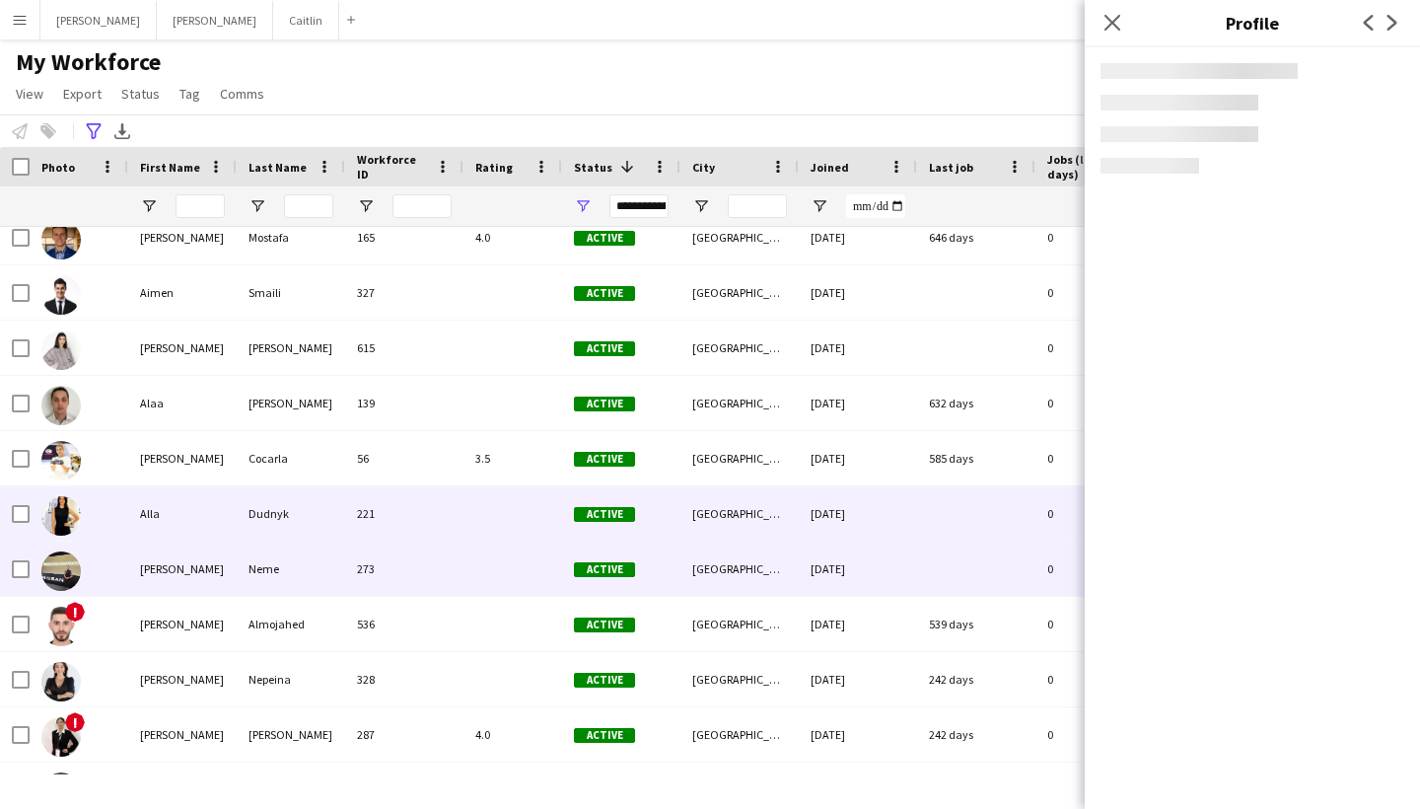
click at [557, 528] on div at bounding box center [513, 513] width 99 height 54
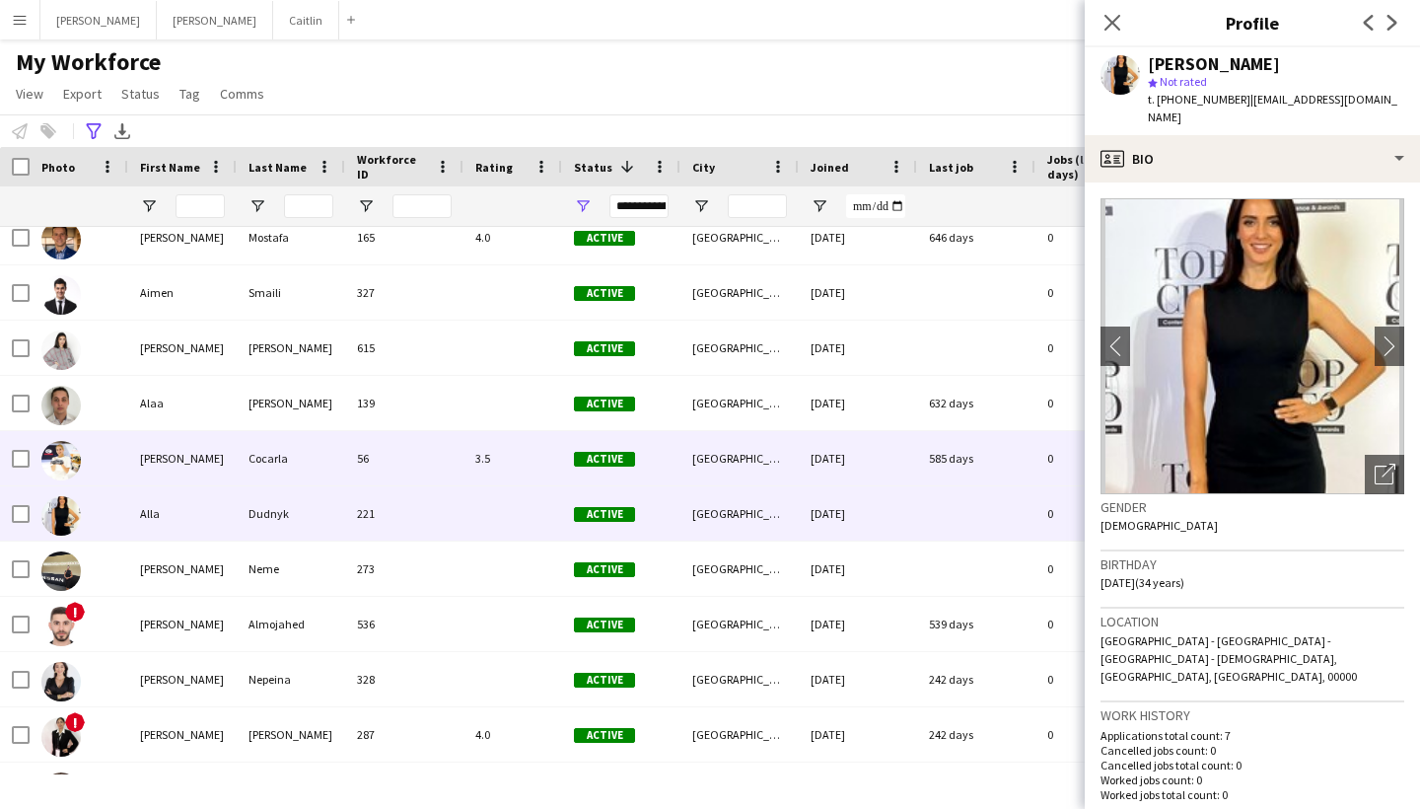
click at [554, 467] on div "3.5" at bounding box center [513, 458] width 99 height 54
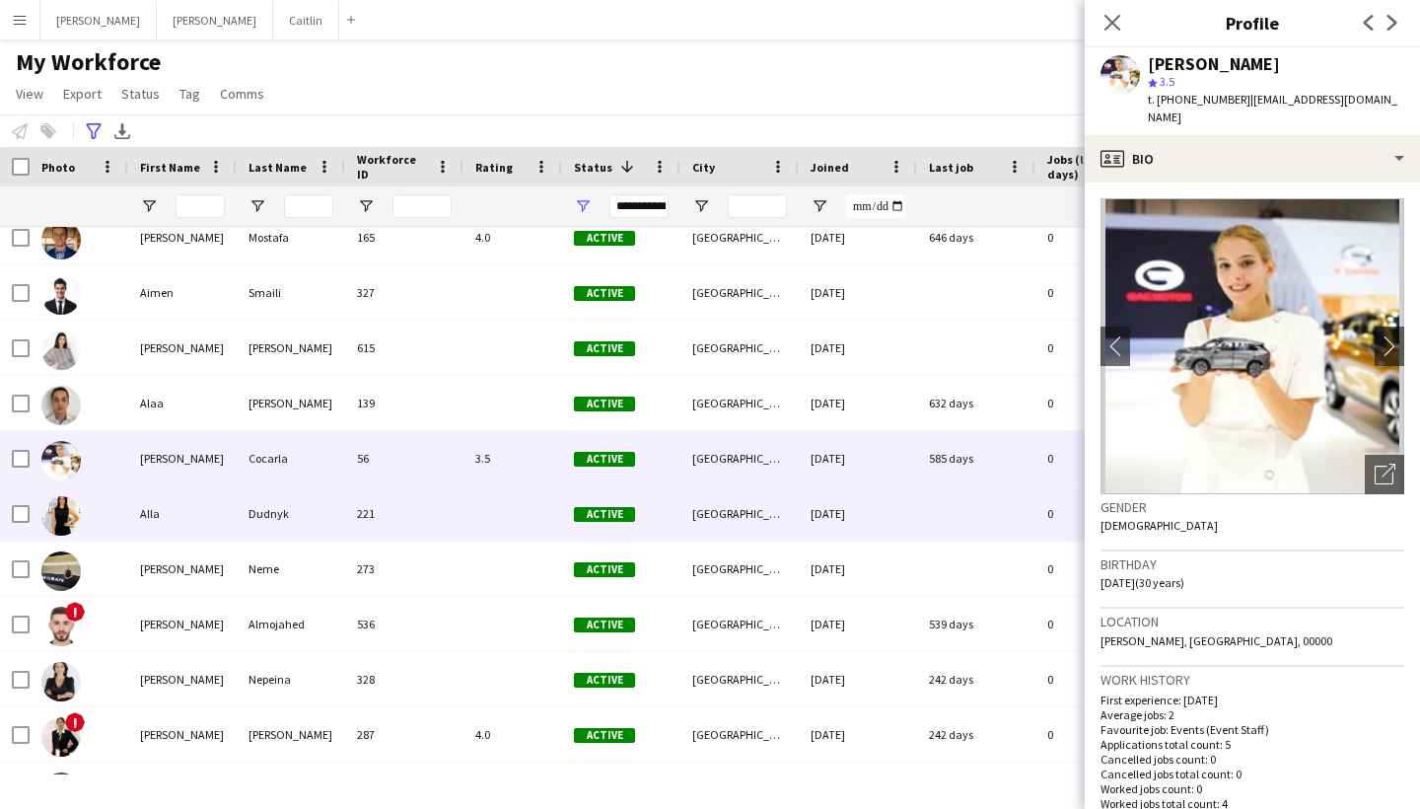
scroll to position [0, 0]
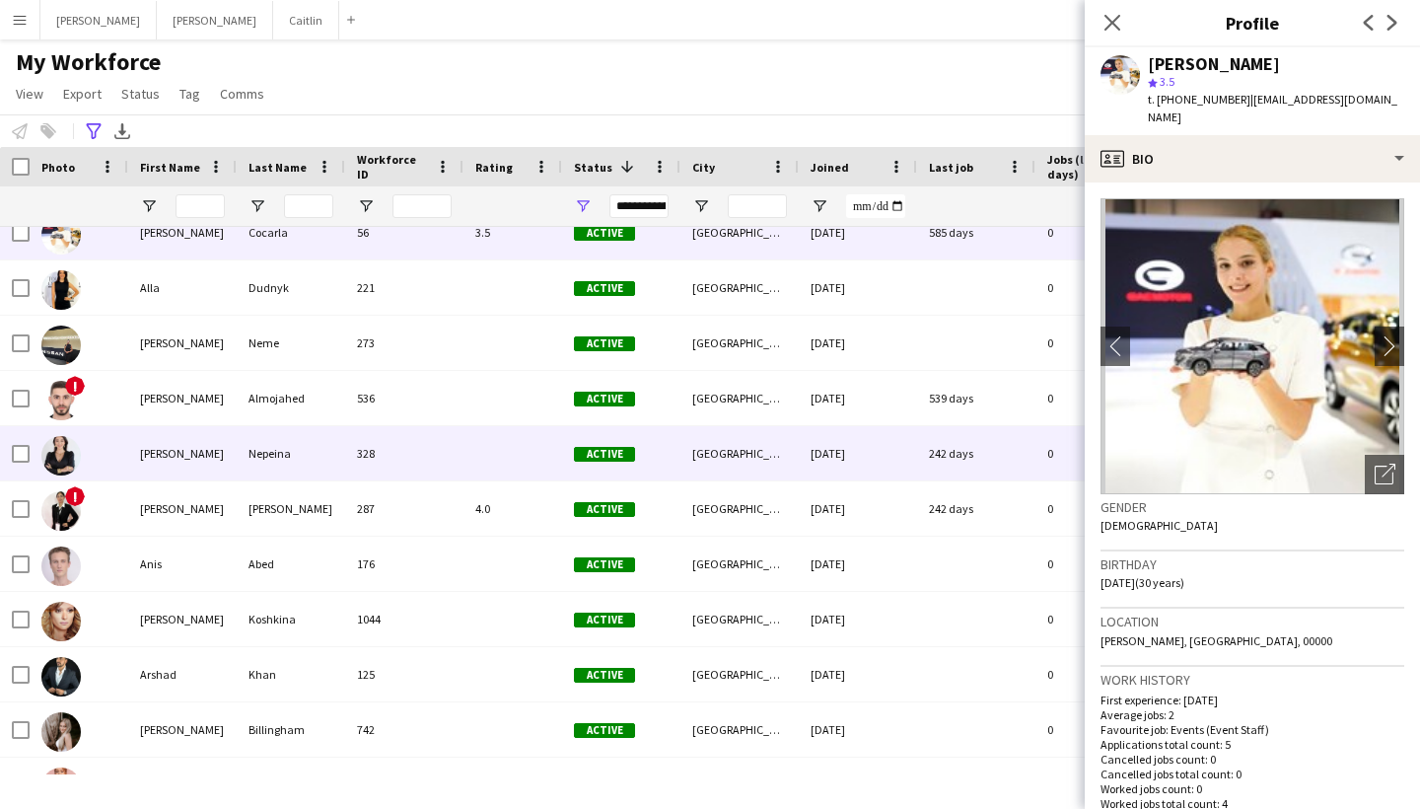
click at [513, 471] on div at bounding box center [513, 453] width 99 height 54
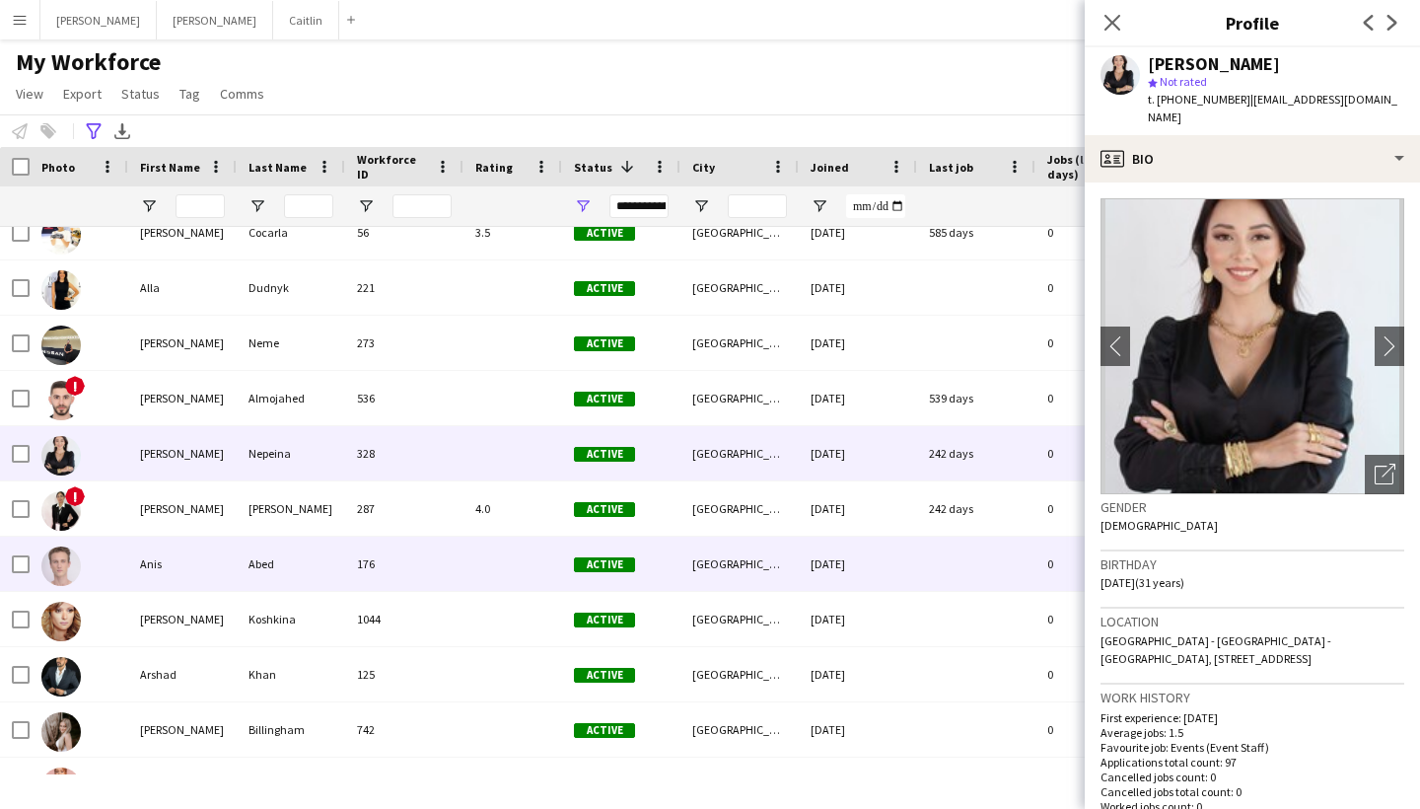
click at [511, 586] on div at bounding box center [513, 564] width 99 height 54
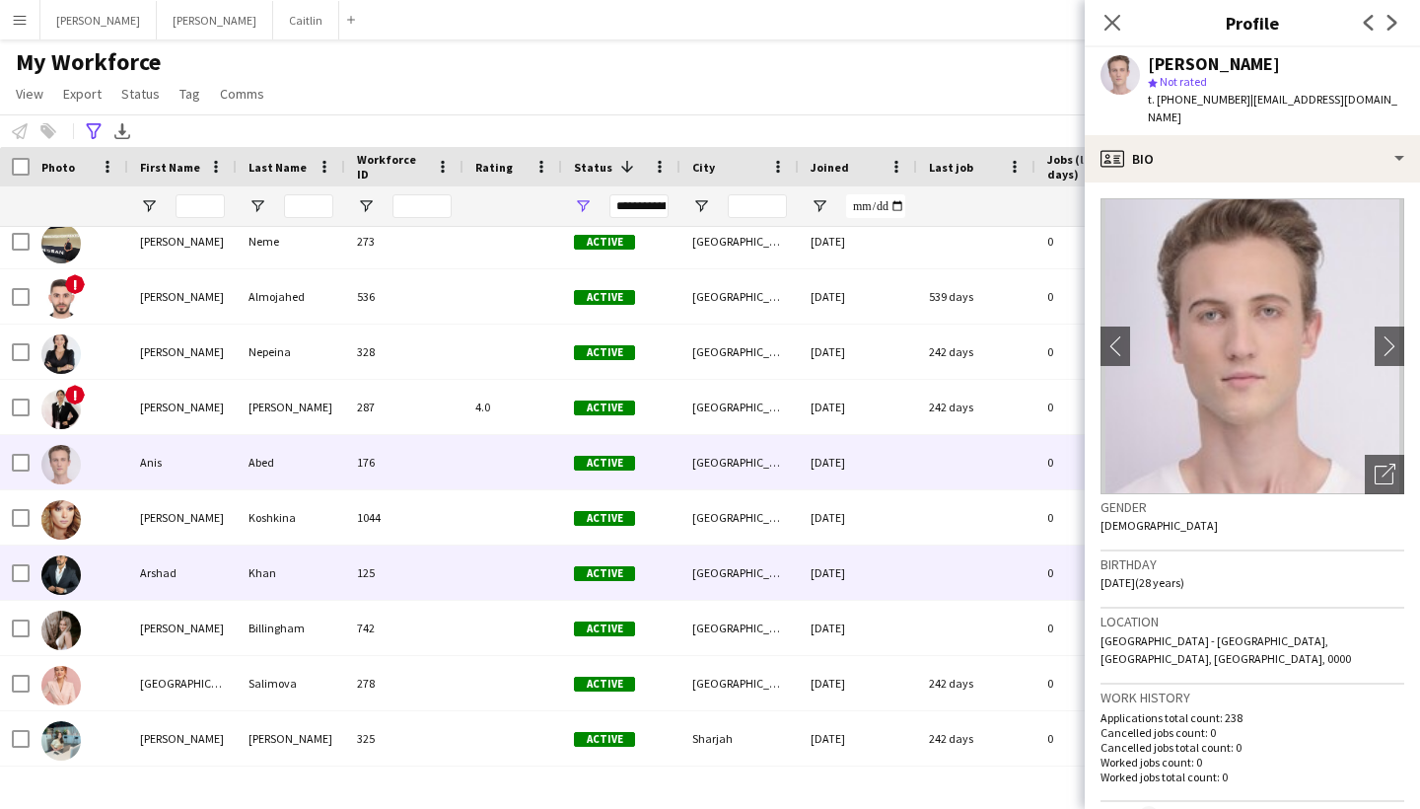
click at [489, 541] on div at bounding box center [513, 517] width 99 height 54
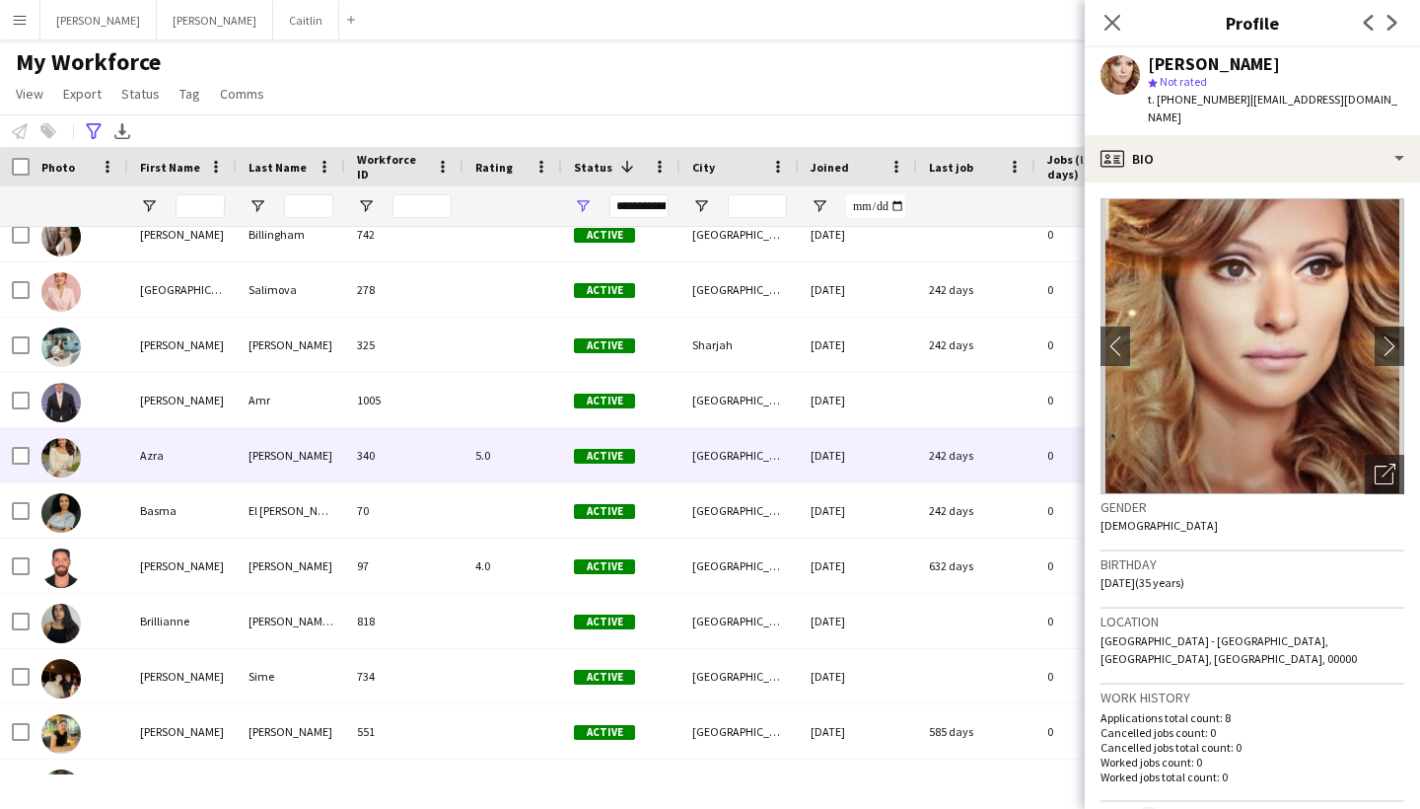
click at [474, 479] on div "5.0" at bounding box center [513, 455] width 99 height 54
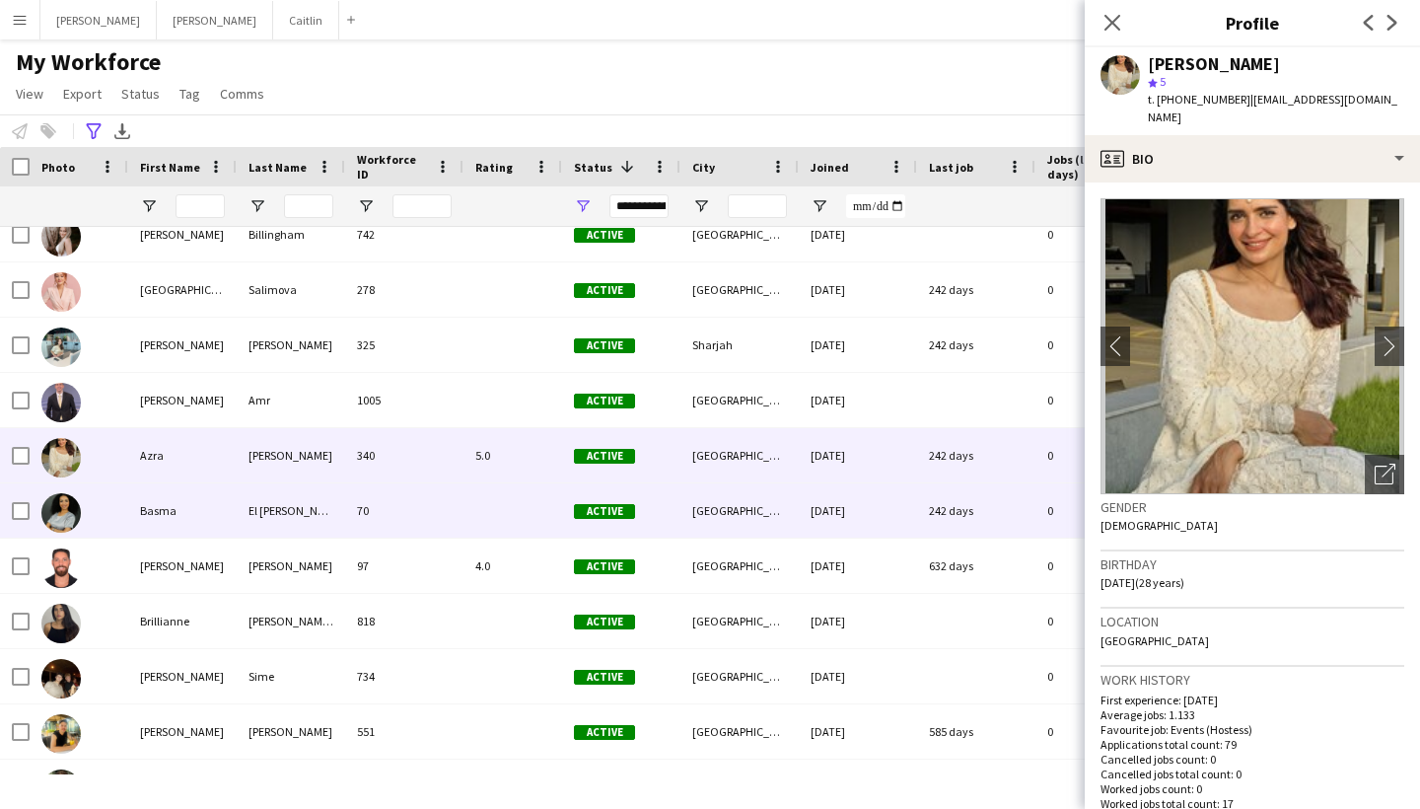
click at [475, 525] on div at bounding box center [513, 510] width 99 height 54
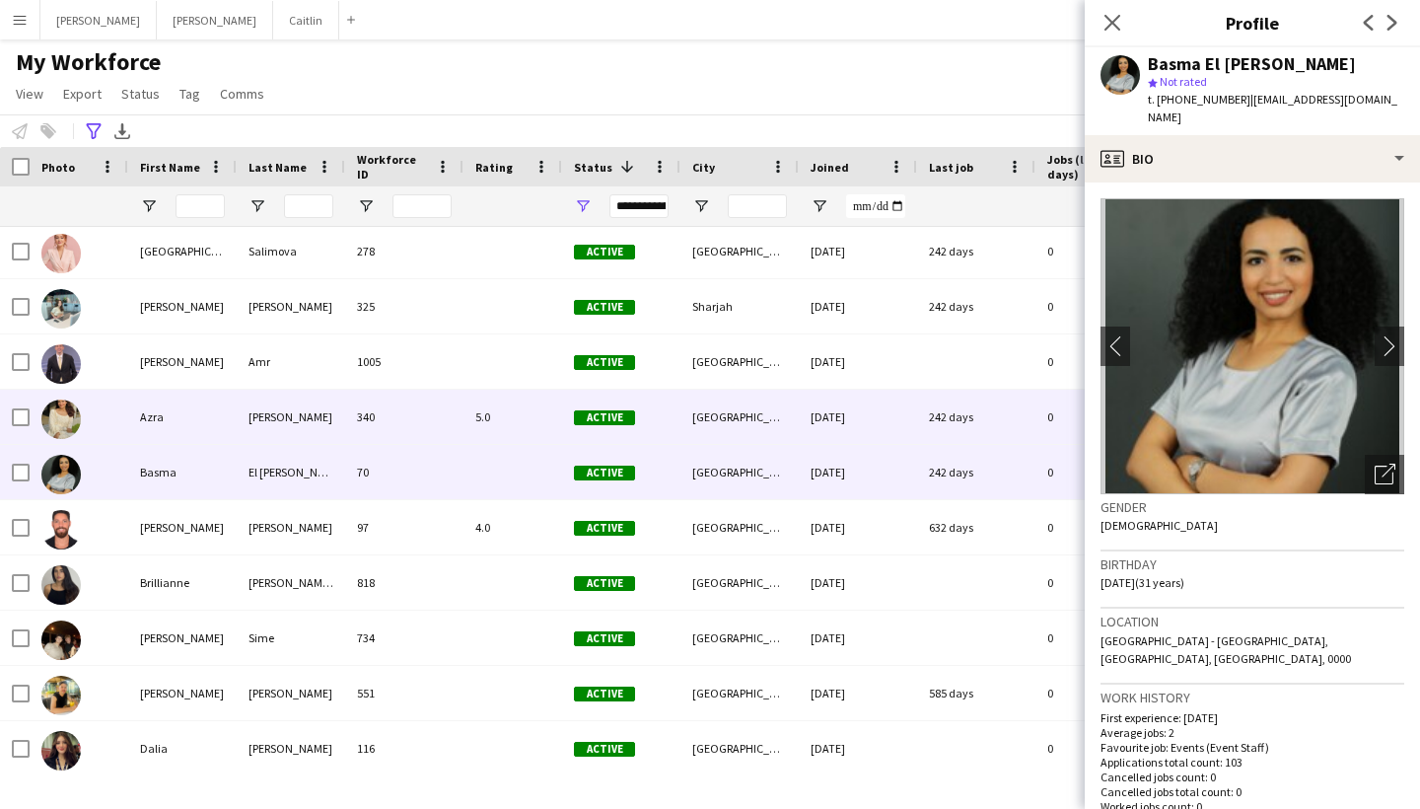
click at [479, 441] on div "5.0" at bounding box center [513, 417] width 99 height 54
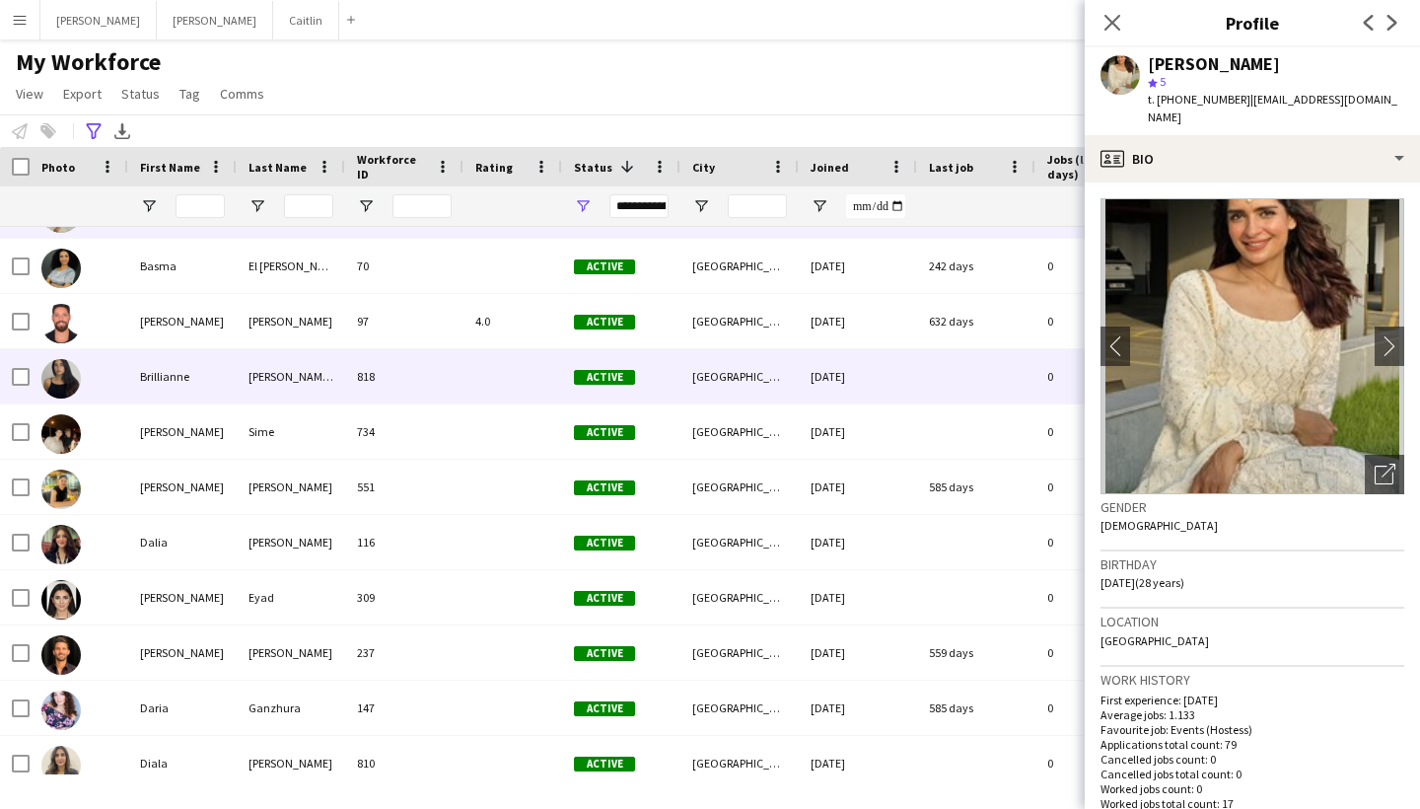
click at [478, 380] on div at bounding box center [513, 376] width 99 height 54
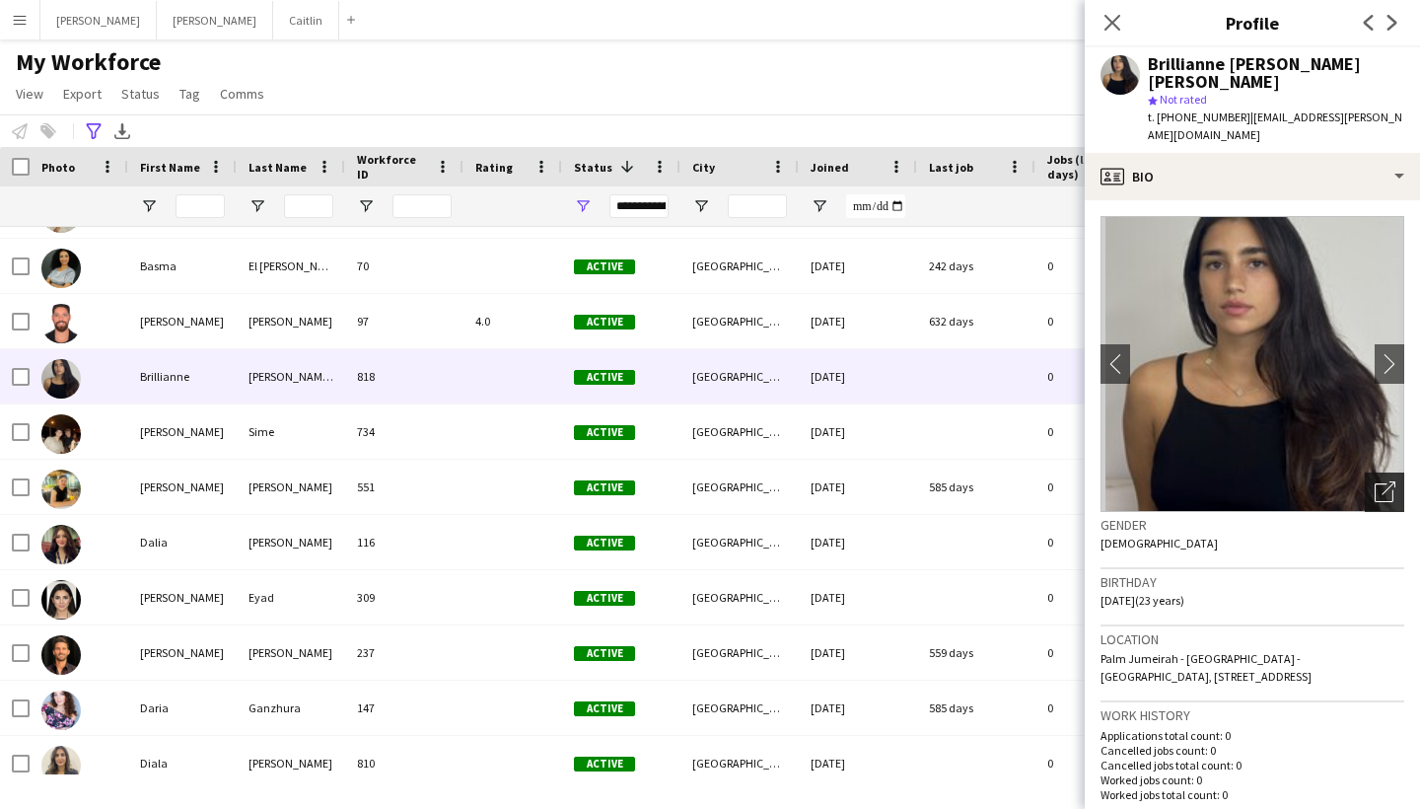
click at [1396, 472] on div "Open photos pop-in" at bounding box center [1384, 491] width 39 height 39
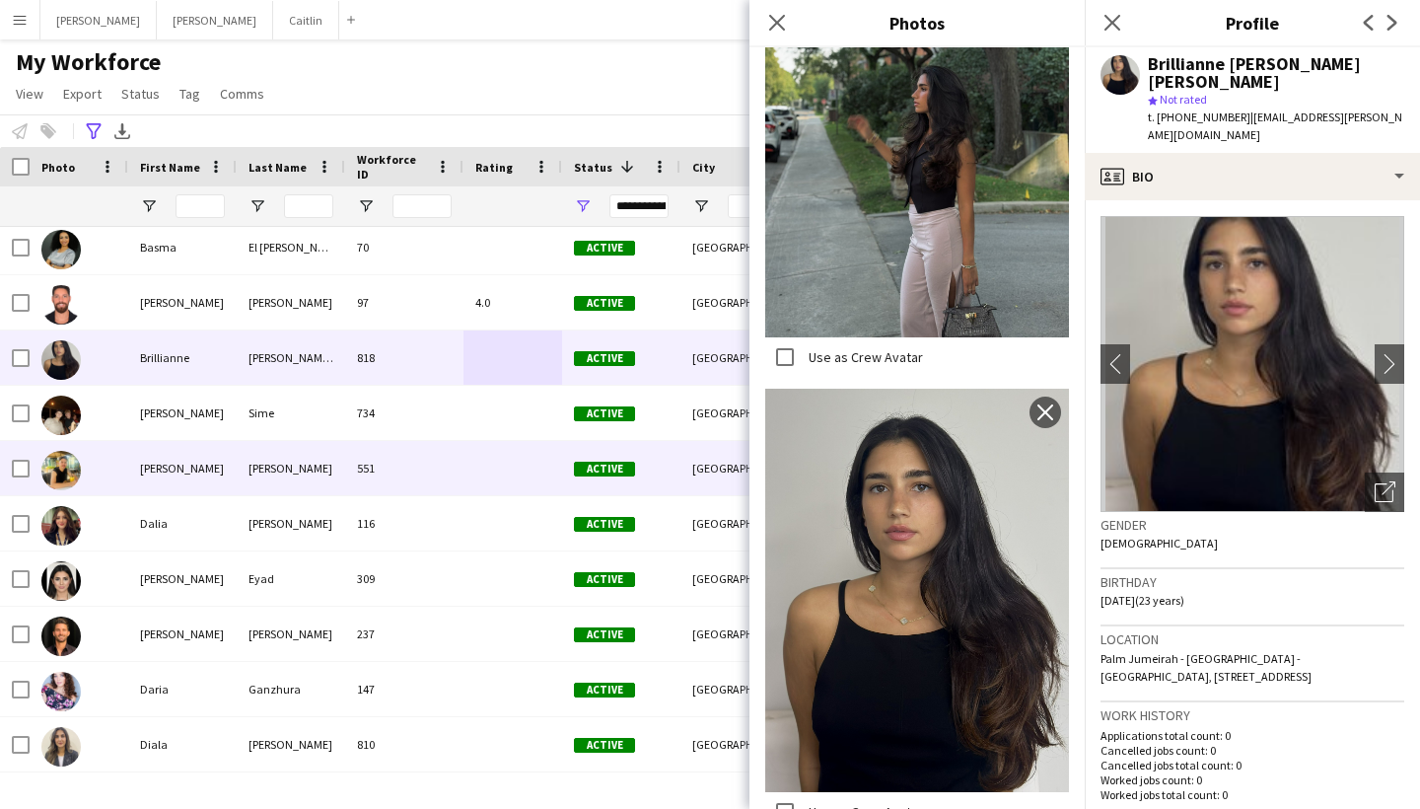
click at [438, 498] on div "116" at bounding box center [404, 523] width 118 height 54
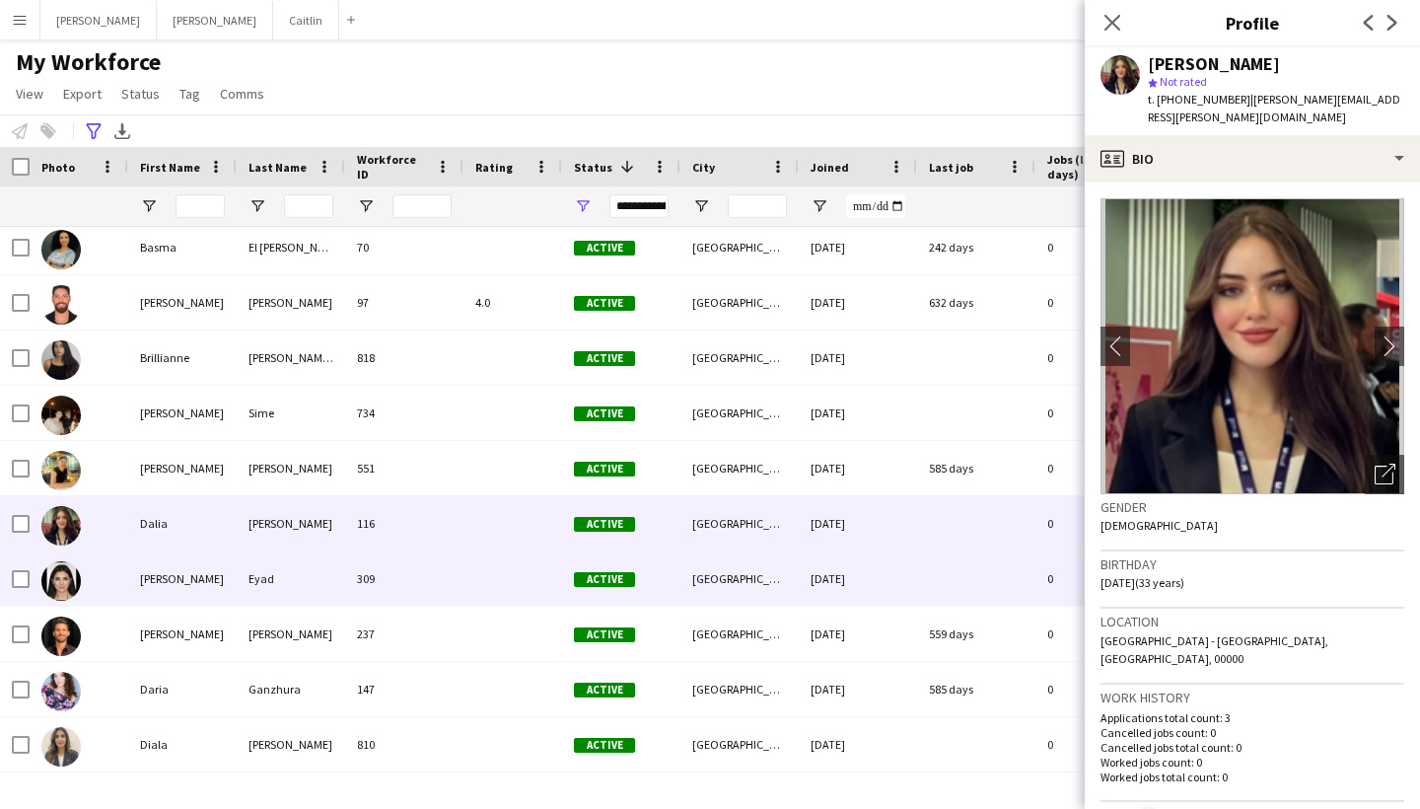
click at [434, 553] on div "309" at bounding box center [404, 578] width 118 height 54
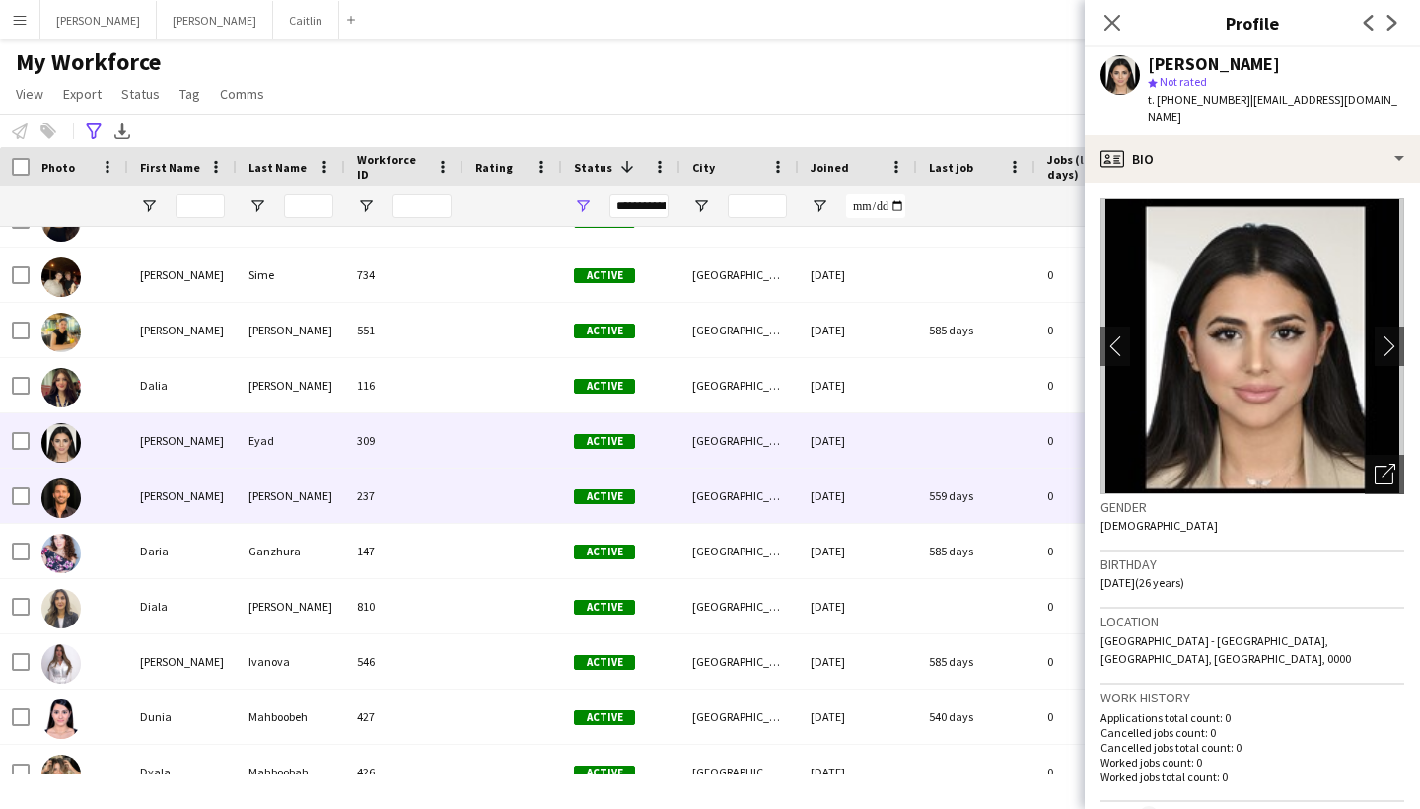
click at [426, 517] on div "237" at bounding box center [404, 495] width 118 height 54
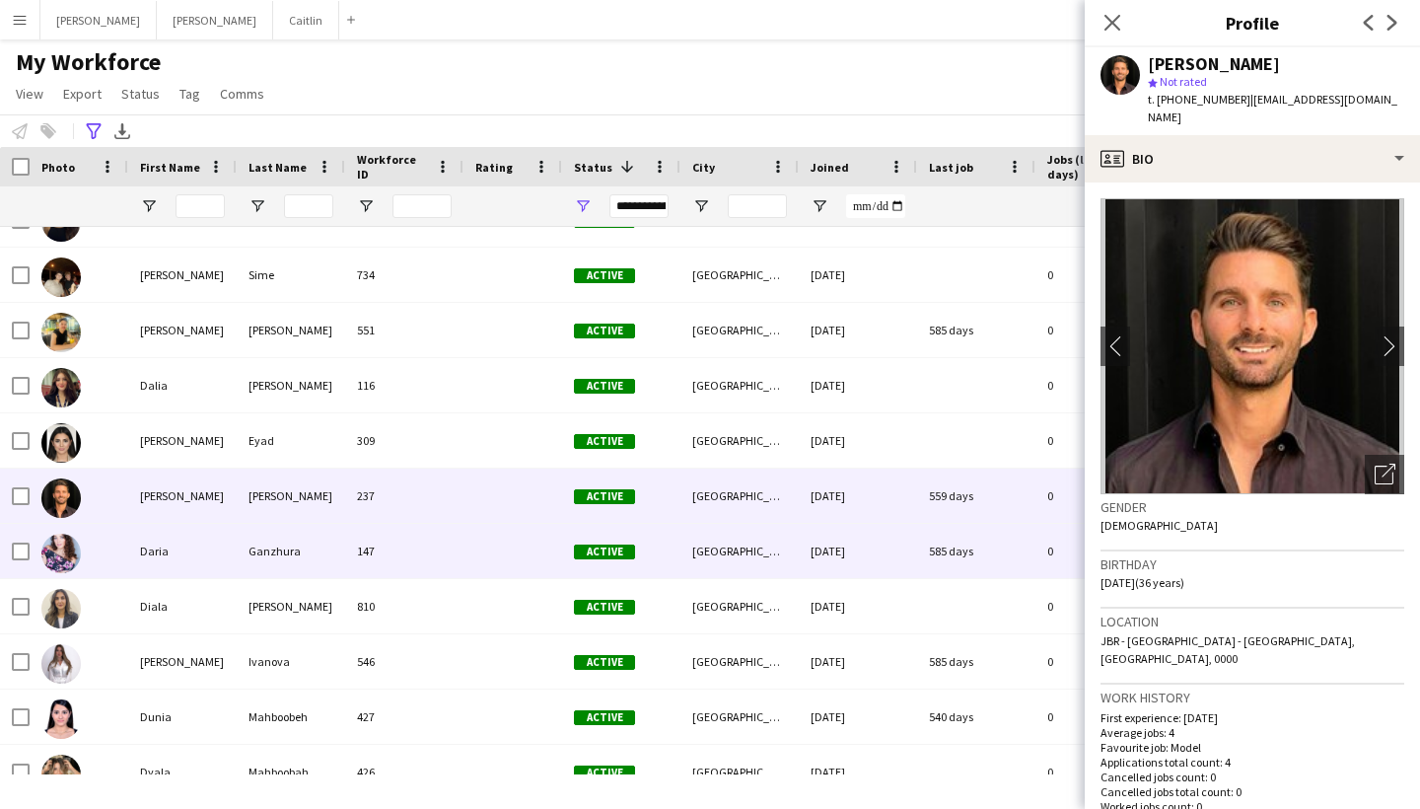
click at [426, 543] on div "147" at bounding box center [404, 551] width 118 height 54
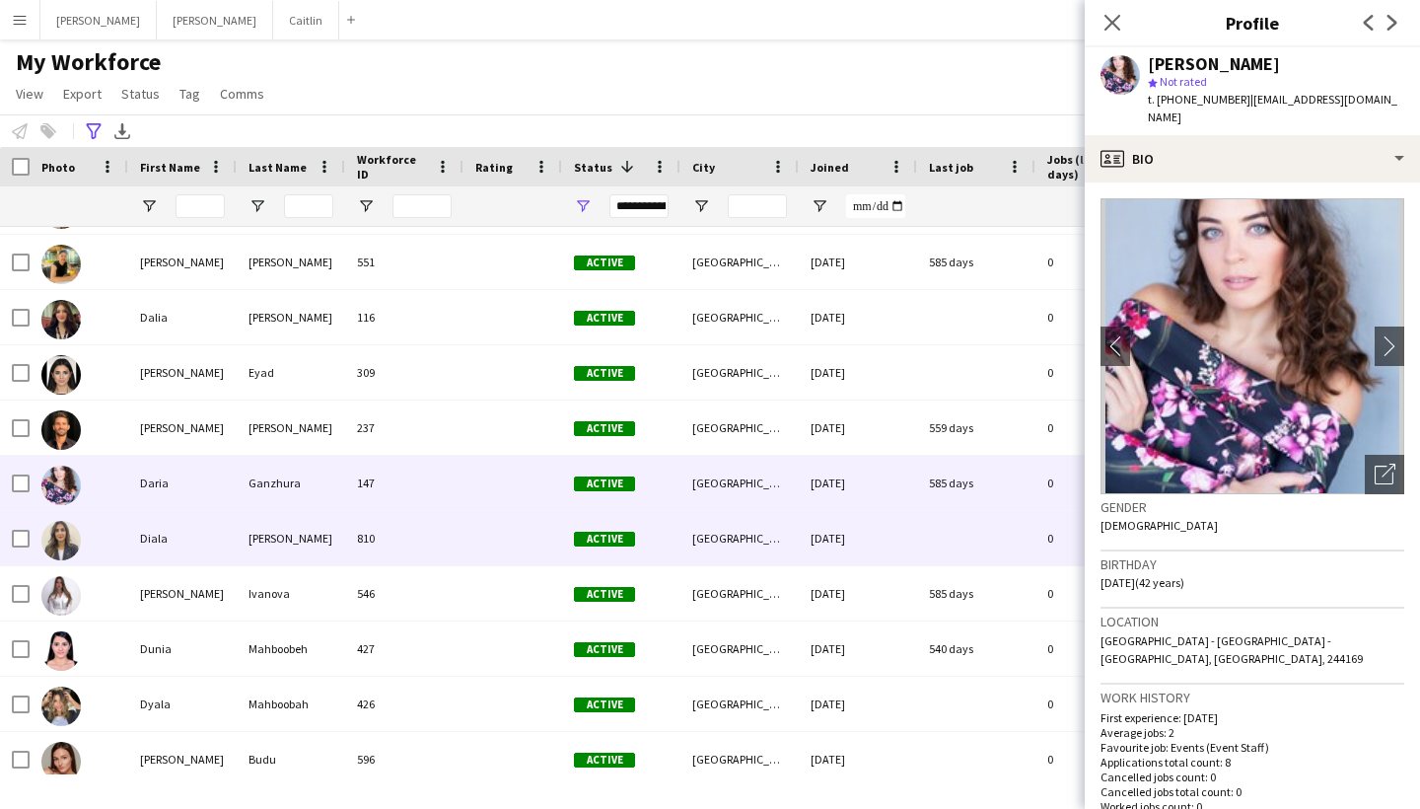
click at [426, 543] on div "810" at bounding box center [404, 538] width 118 height 54
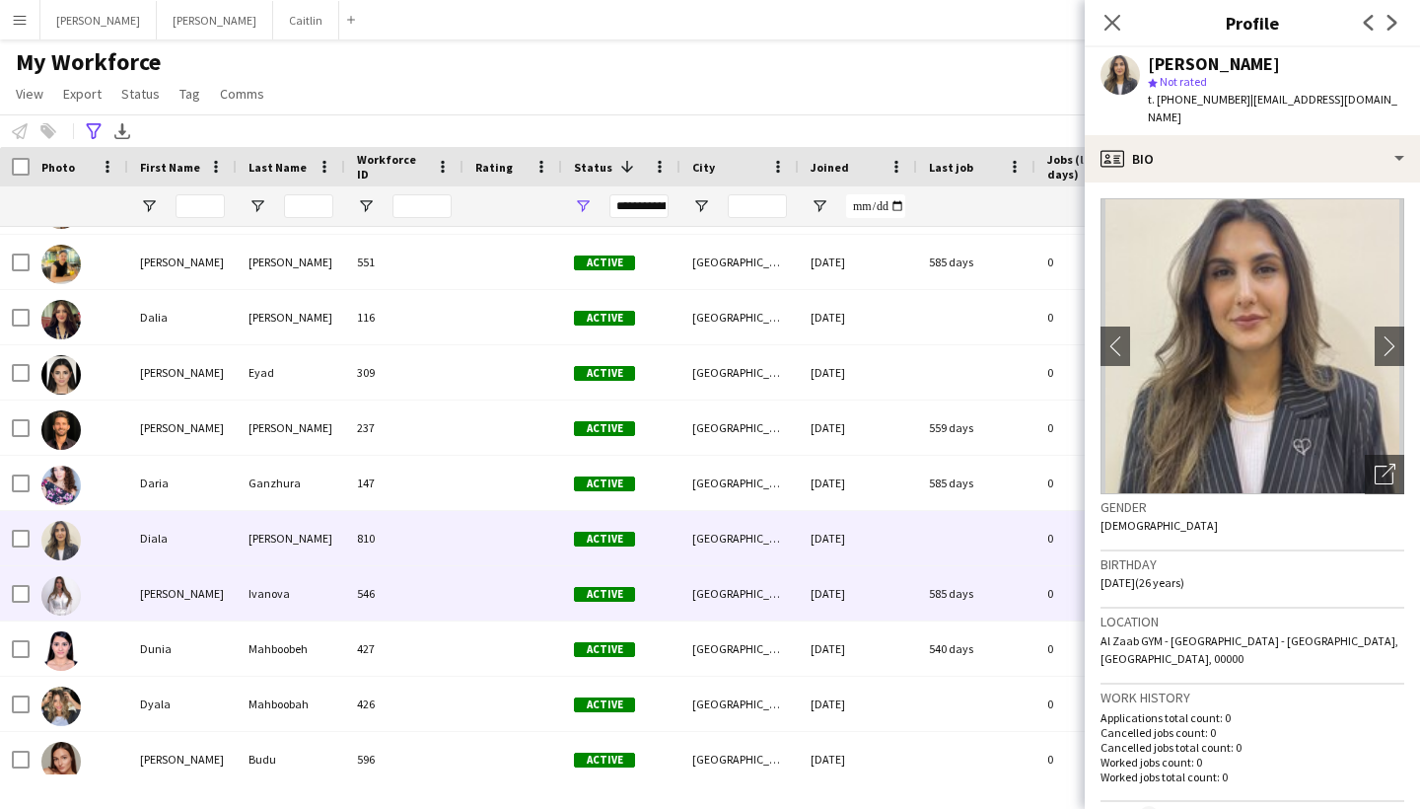
click at [423, 577] on div "546" at bounding box center [404, 593] width 118 height 54
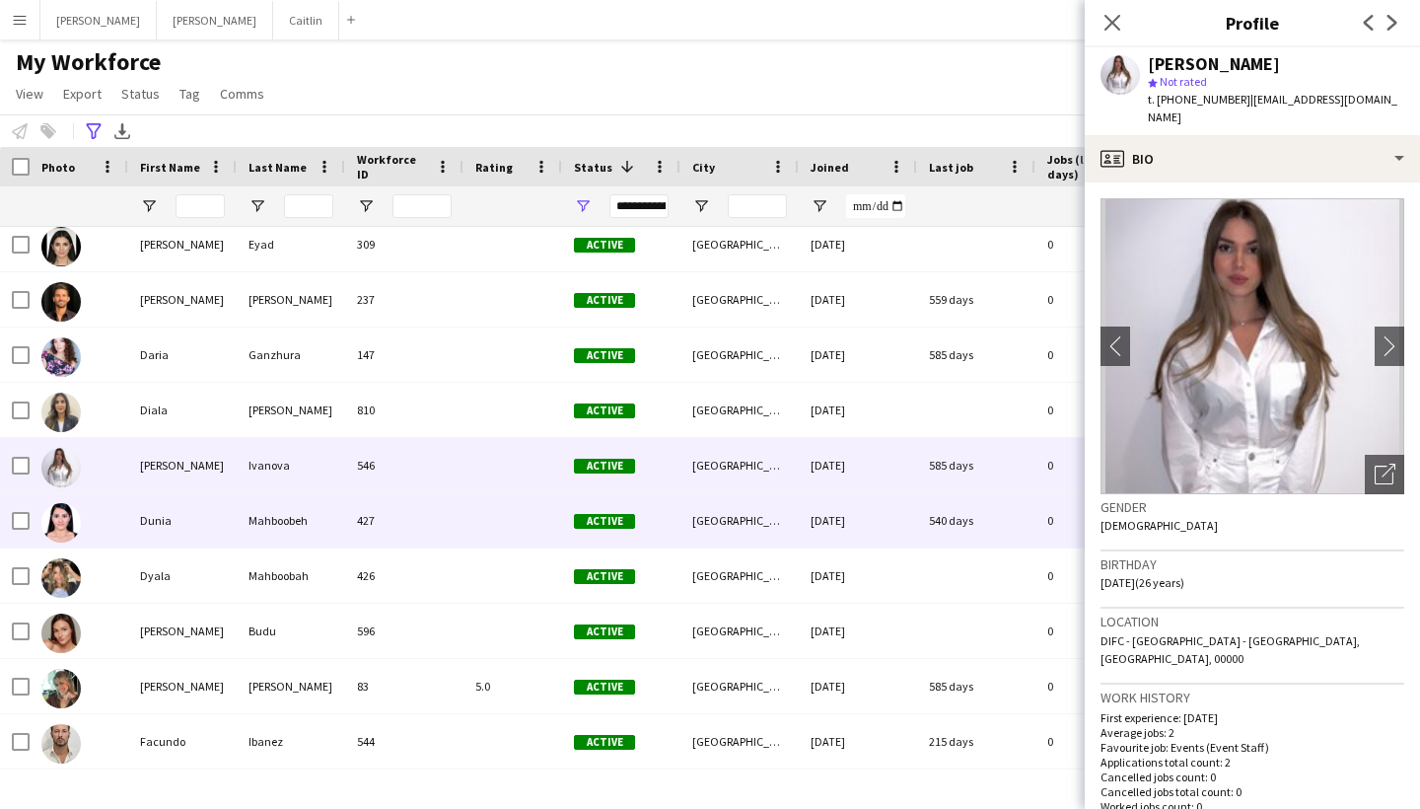
click at [417, 496] on div "427" at bounding box center [404, 520] width 118 height 54
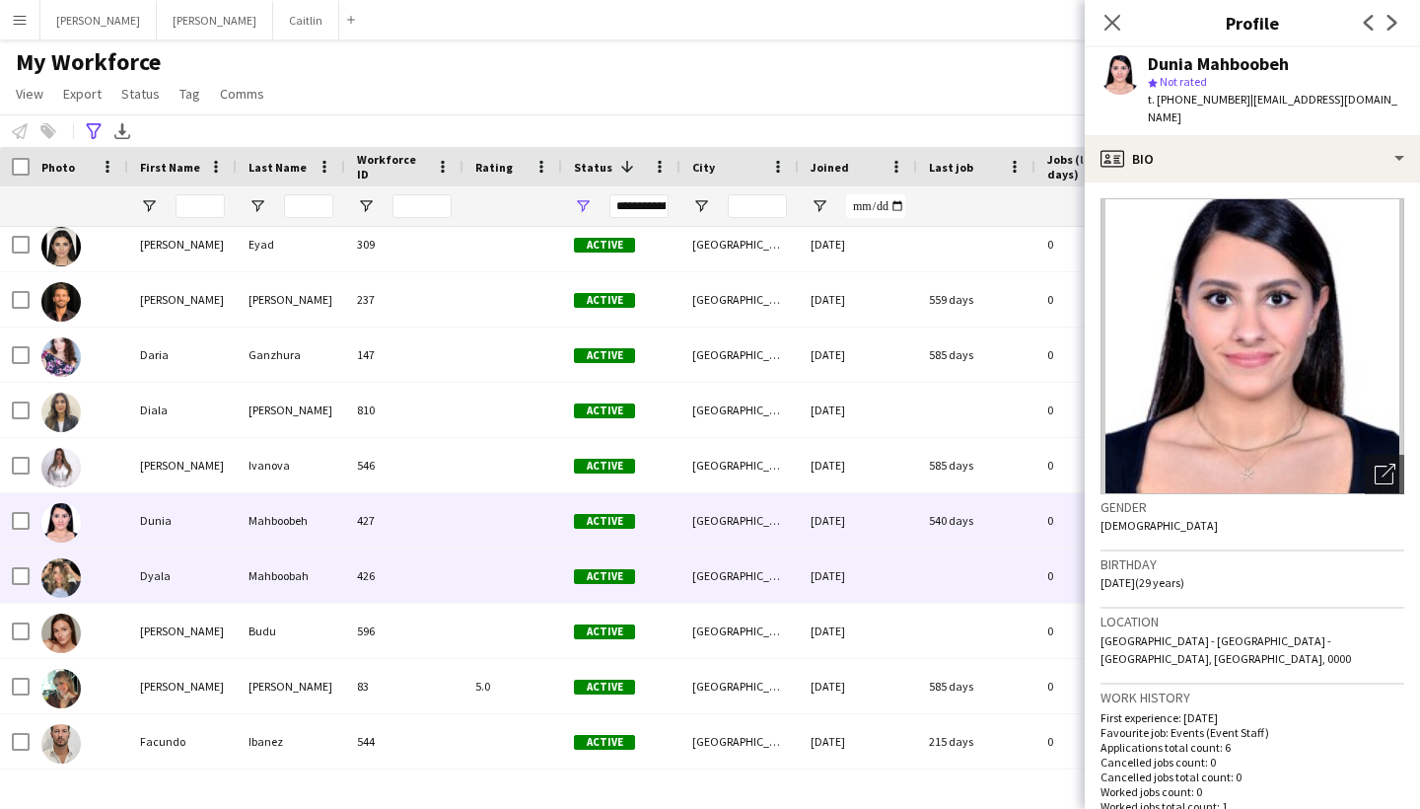
click at [417, 563] on div "426" at bounding box center [404, 575] width 118 height 54
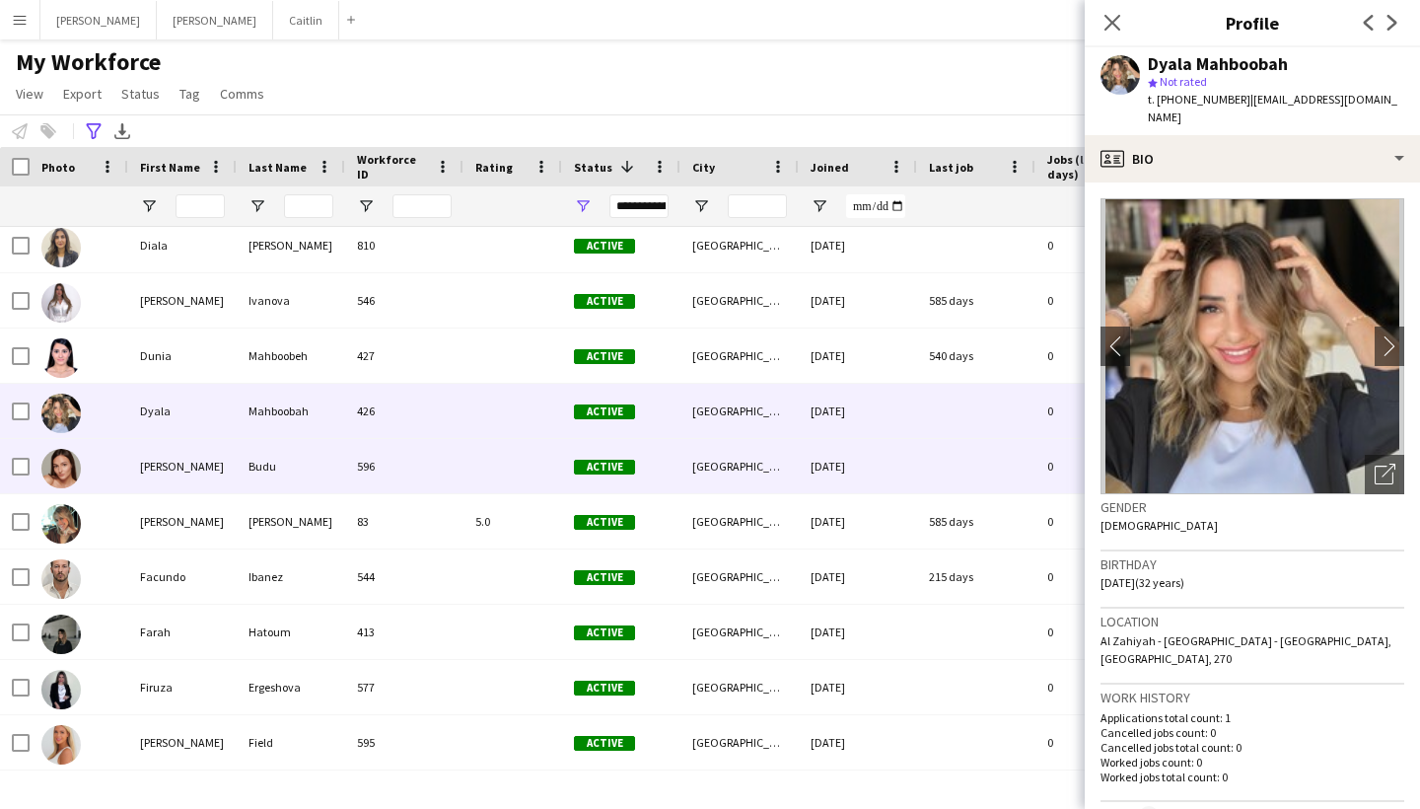
click at [409, 474] on div "596" at bounding box center [404, 466] width 118 height 54
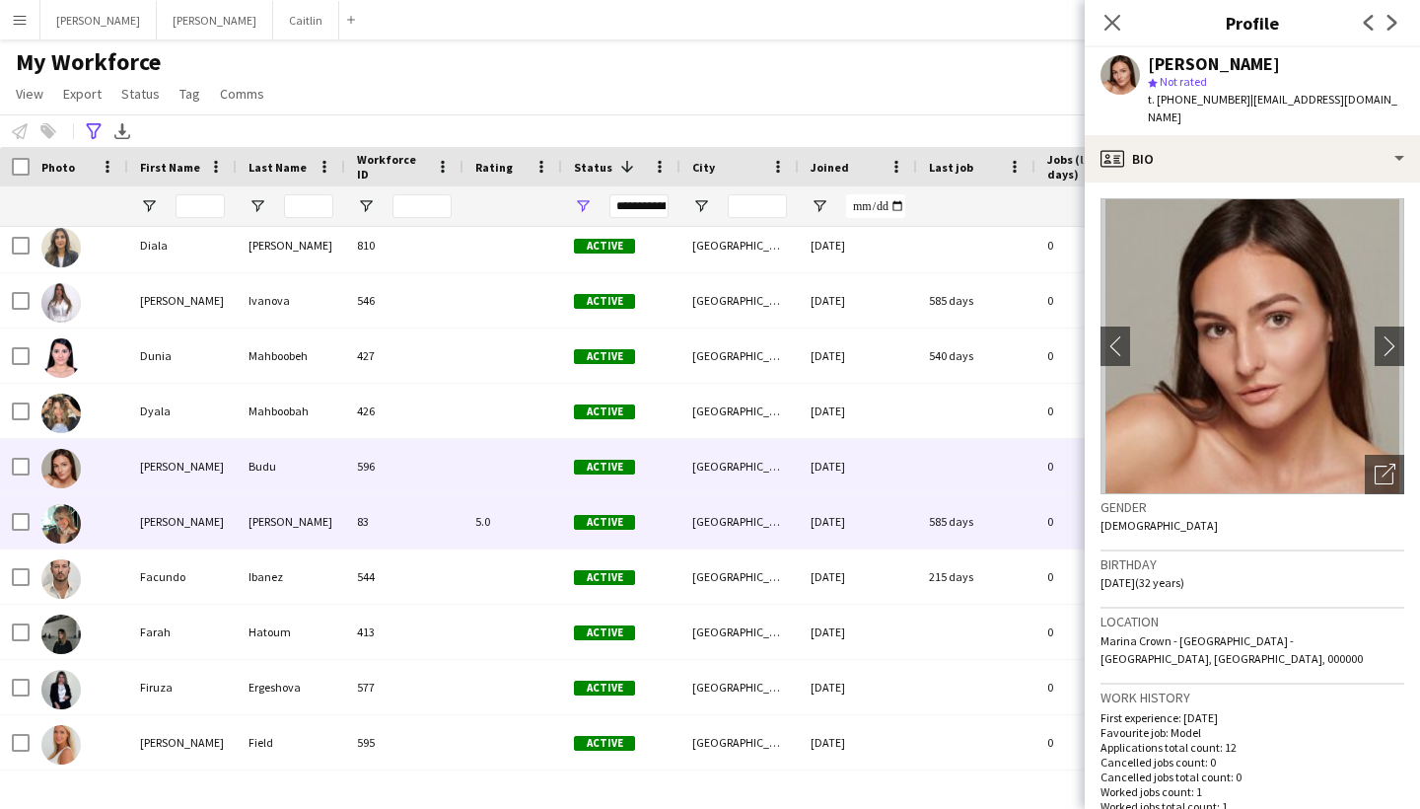
click at [411, 504] on div "83" at bounding box center [404, 521] width 118 height 54
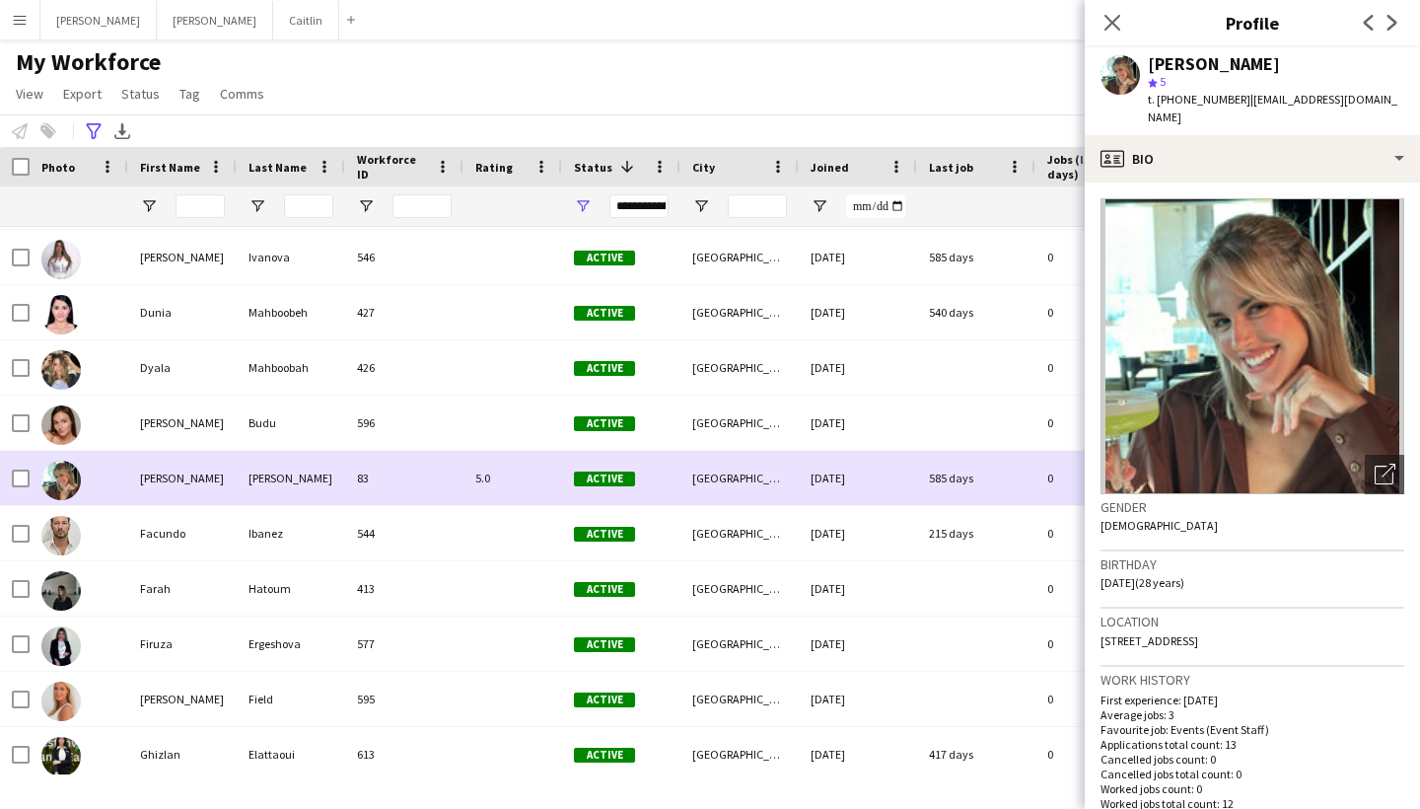
click at [411, 504] on div "83" at bounding box center [404, 478] width 118 height 54
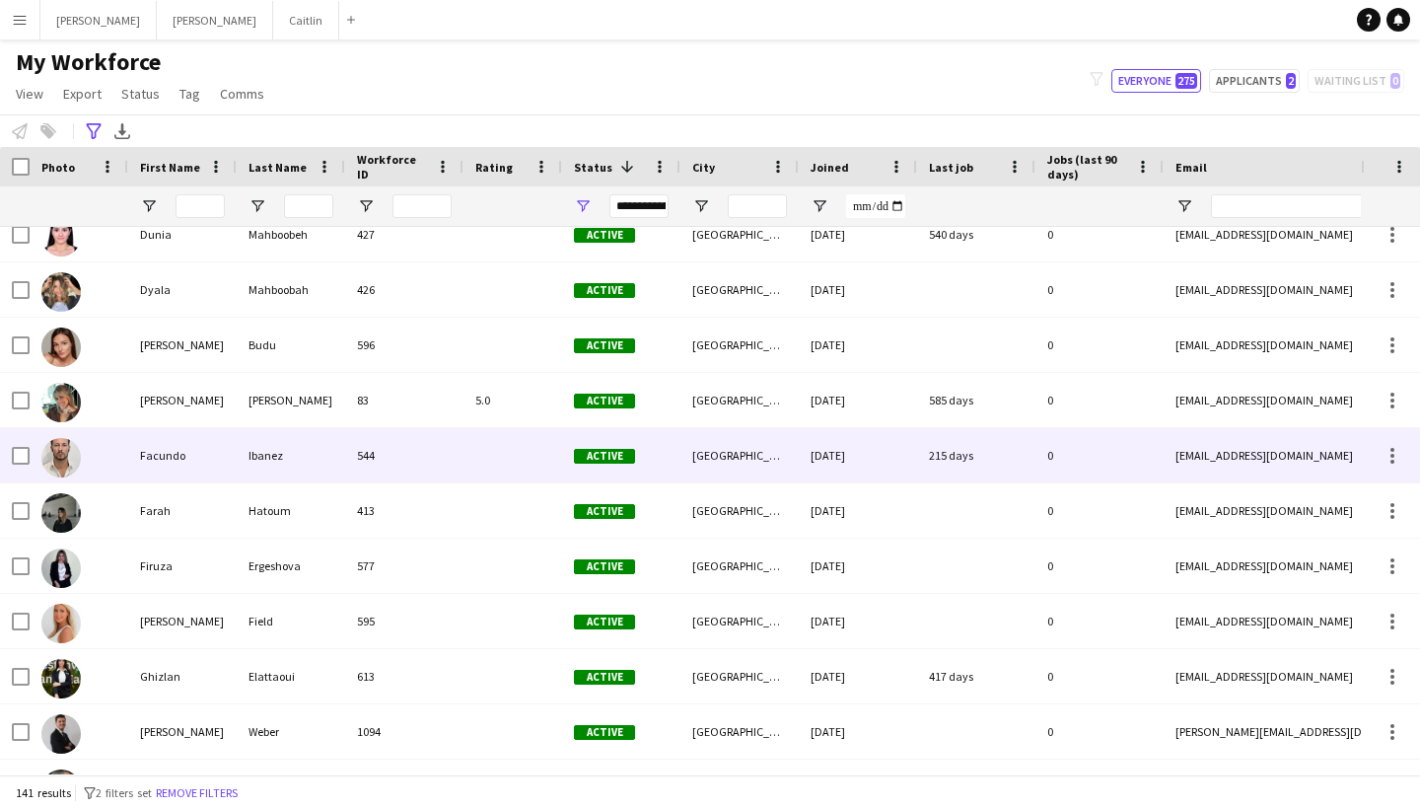
click at [411, 559] on div "577" at bounding box center [404, 566] width 118 height 54
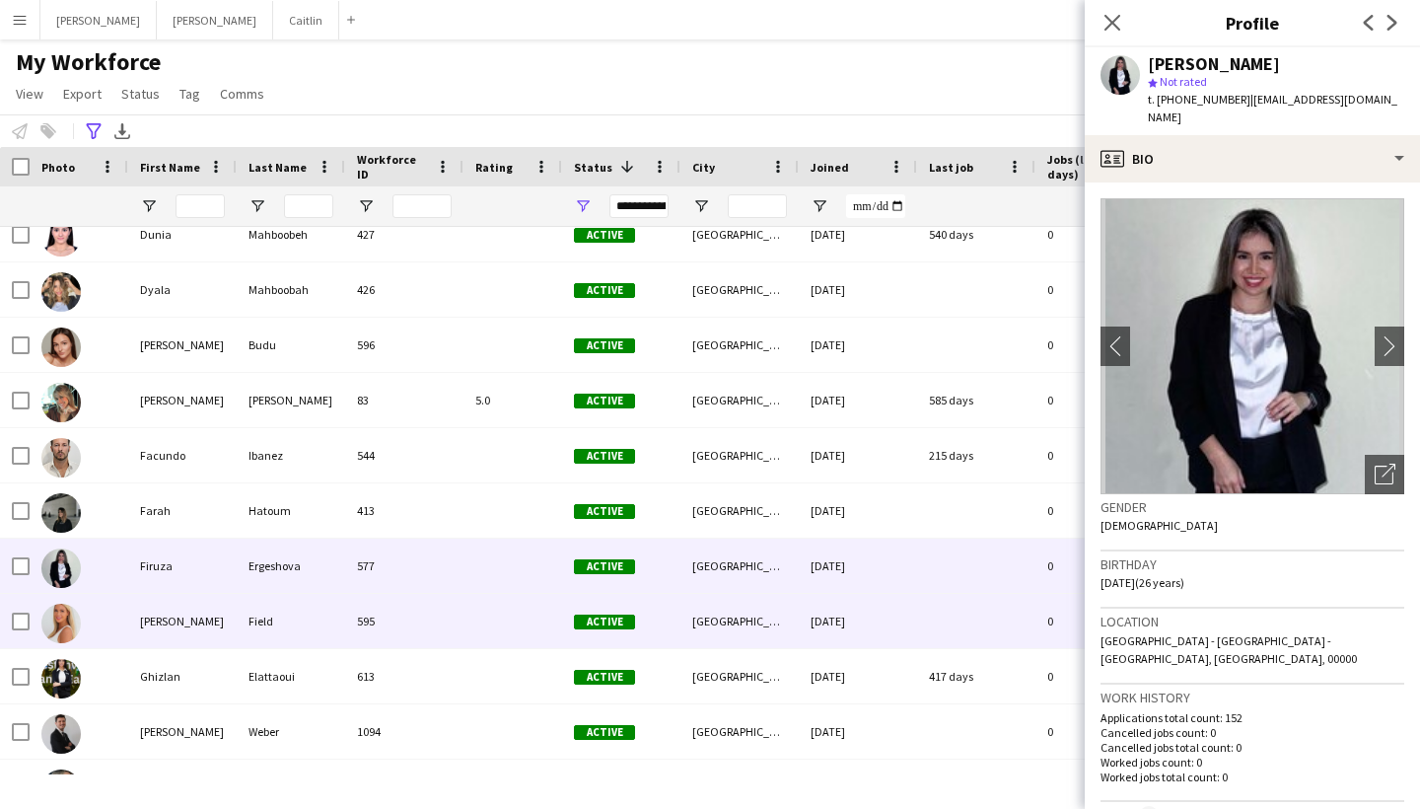
click at [411, 599] on div "595" at bounding box center [404, 621] width 118 height 54
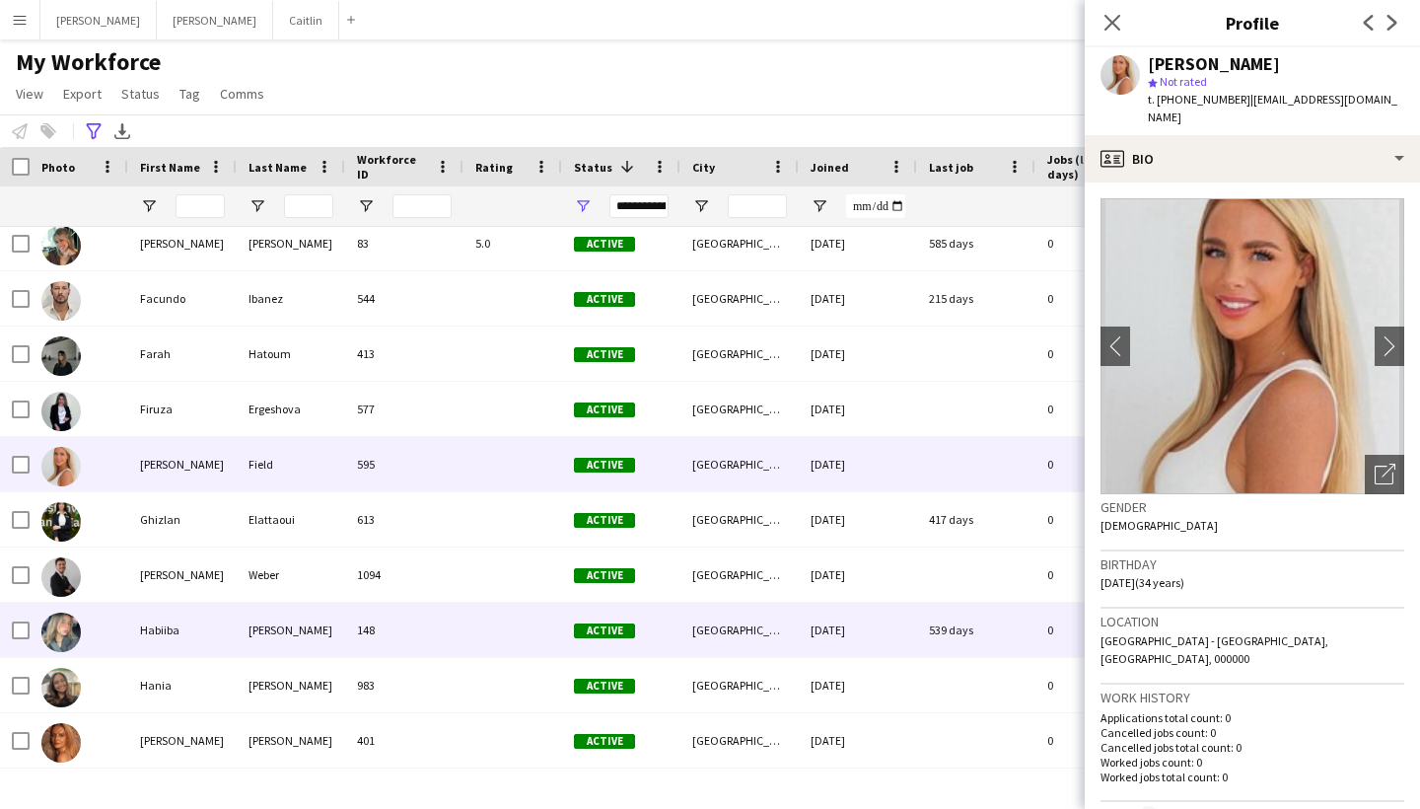
click at [408, 610] on div "148" at bounding box center [404, 630] width 118 height 54
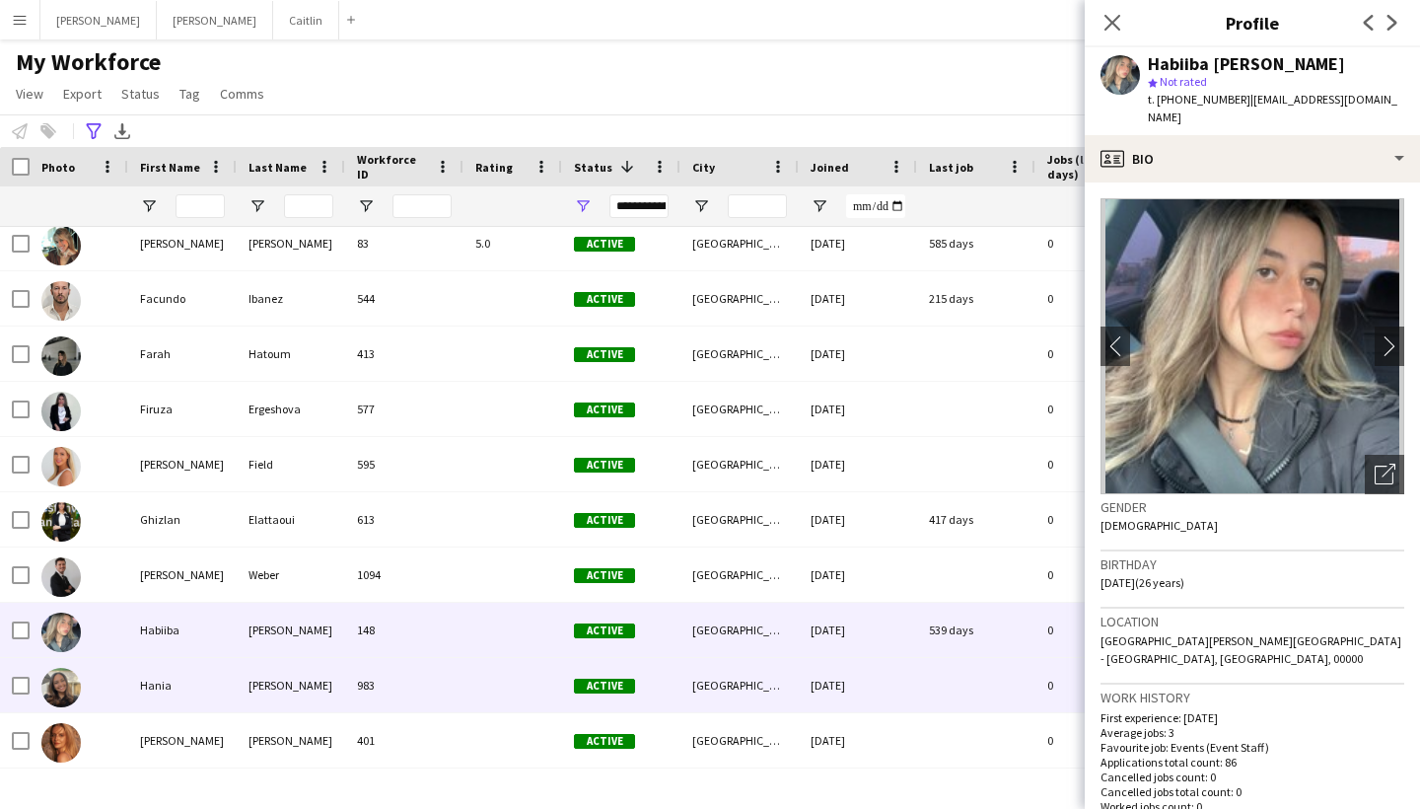
click at [408, 666] on div "983" at bounding box center [404, 685] width 118 height 54
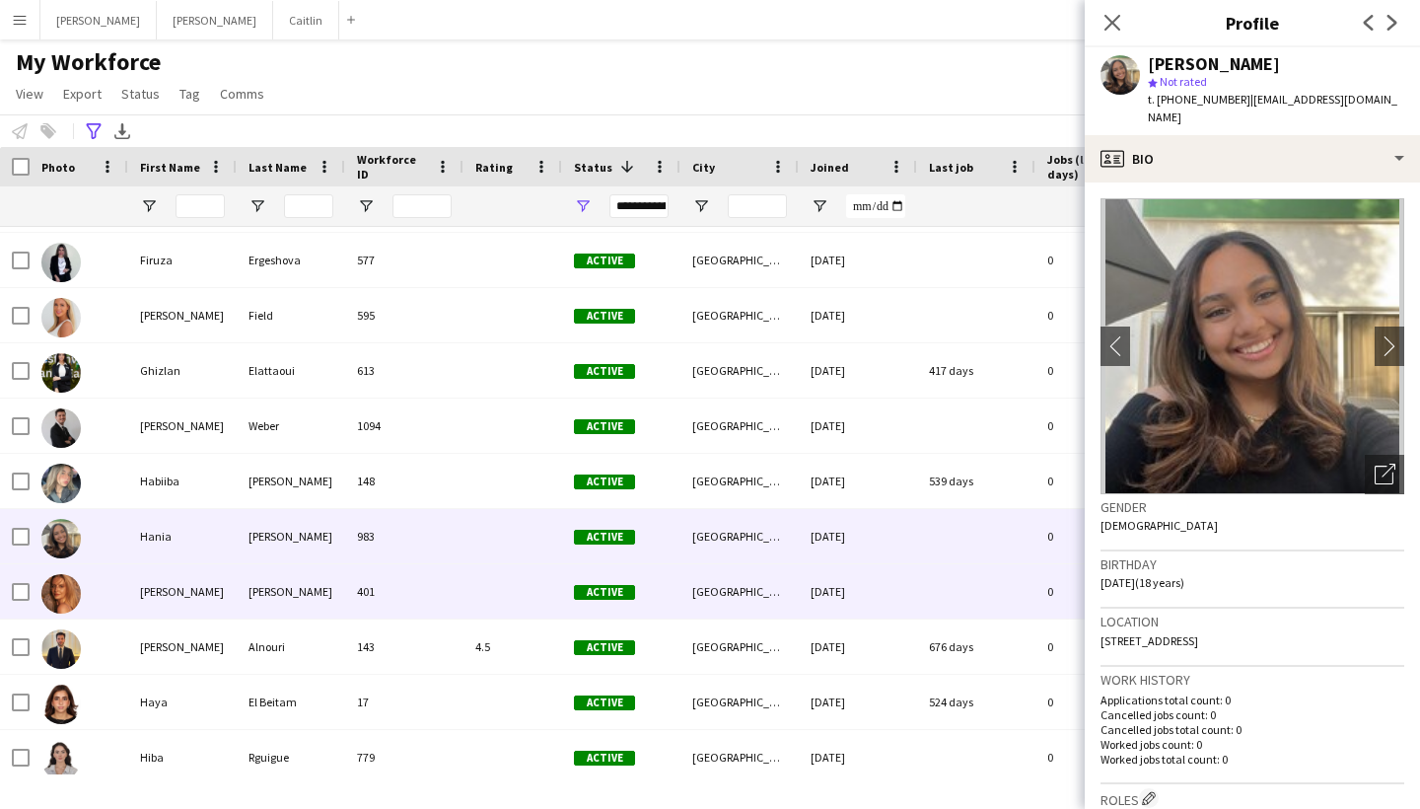
click at [410, 594] on div "401" at bounding box center [404, 591] width 118 height 54
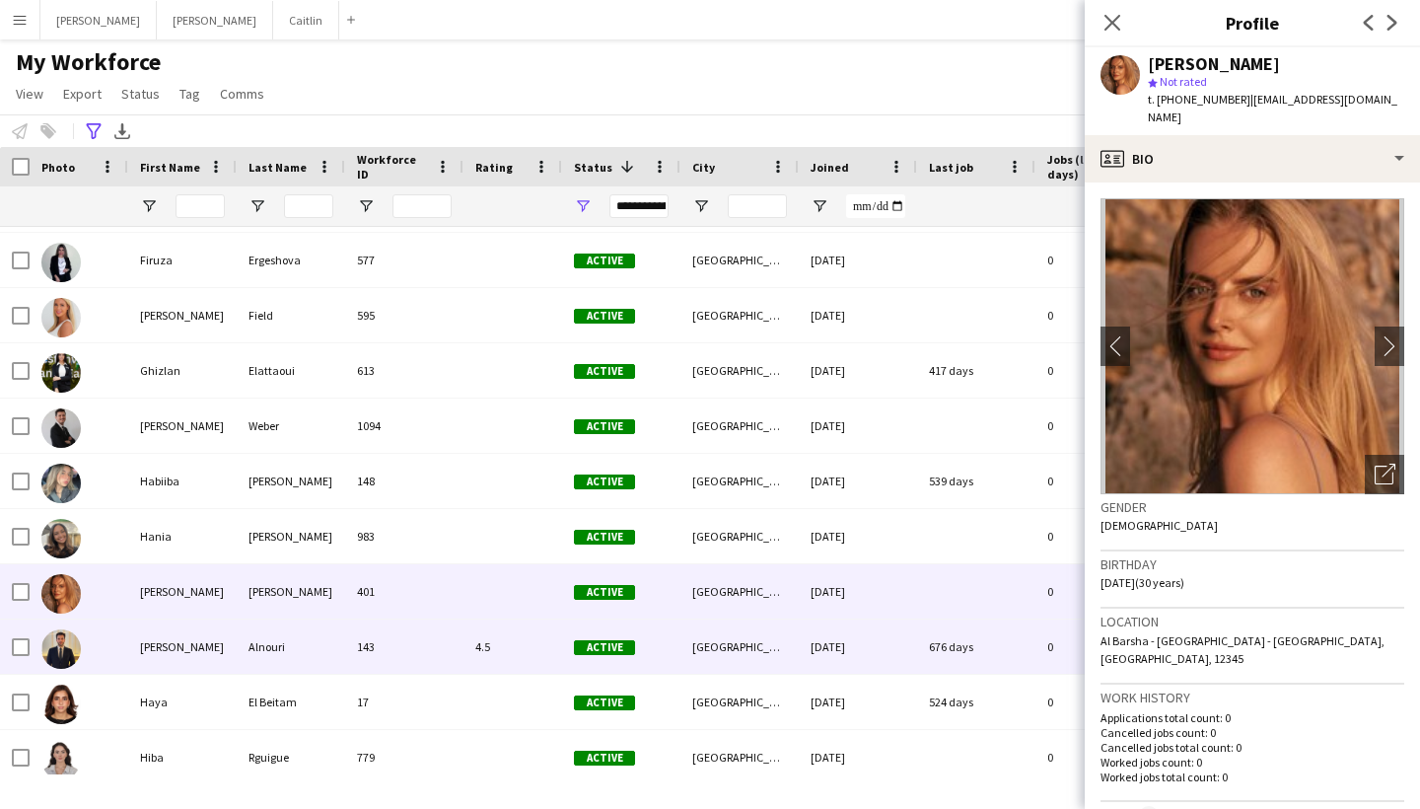
click at [409, 644] on div "143" at bounding box center [404, 646] width 118 height 54
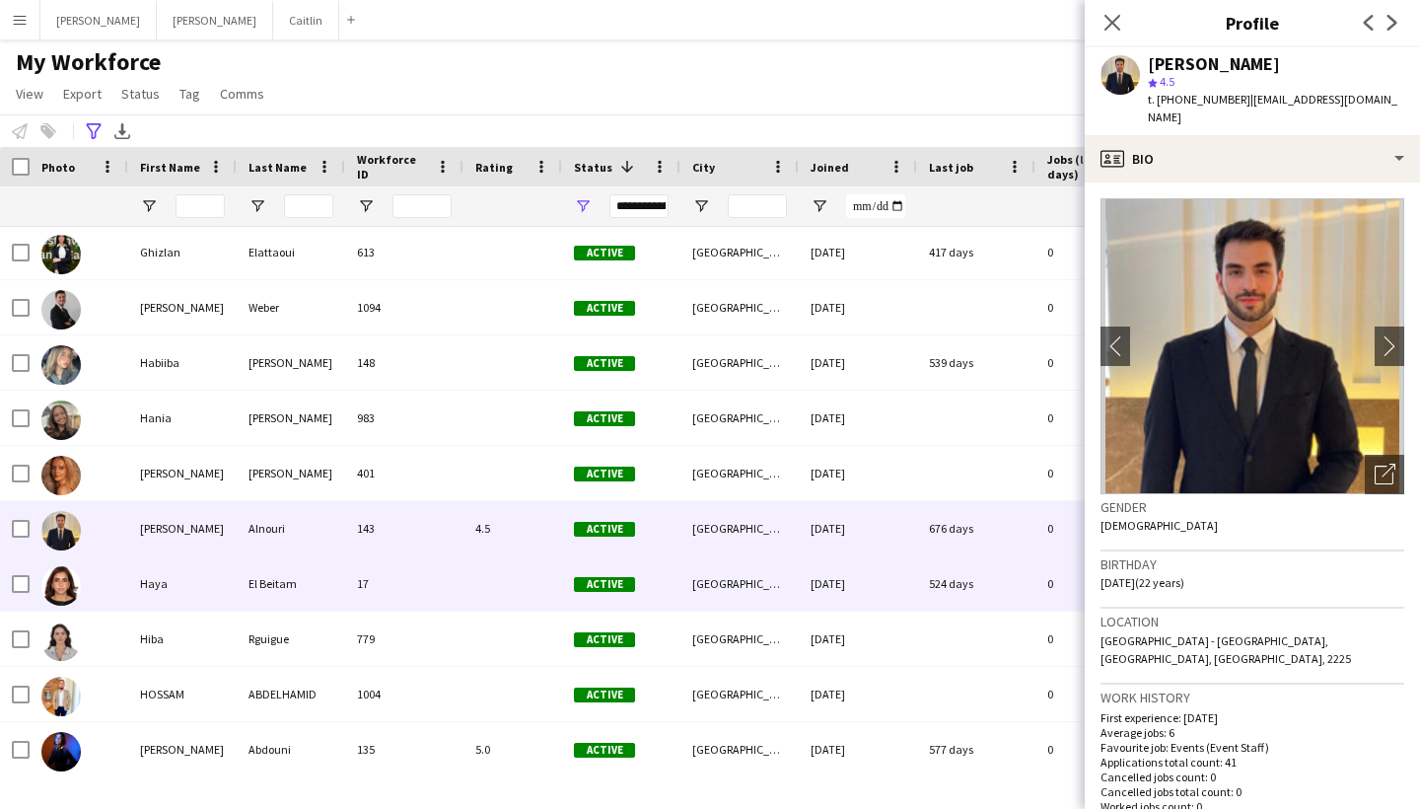
click at [396, 587] on div "17" at bounding box center [404, 583] width 118 height 54
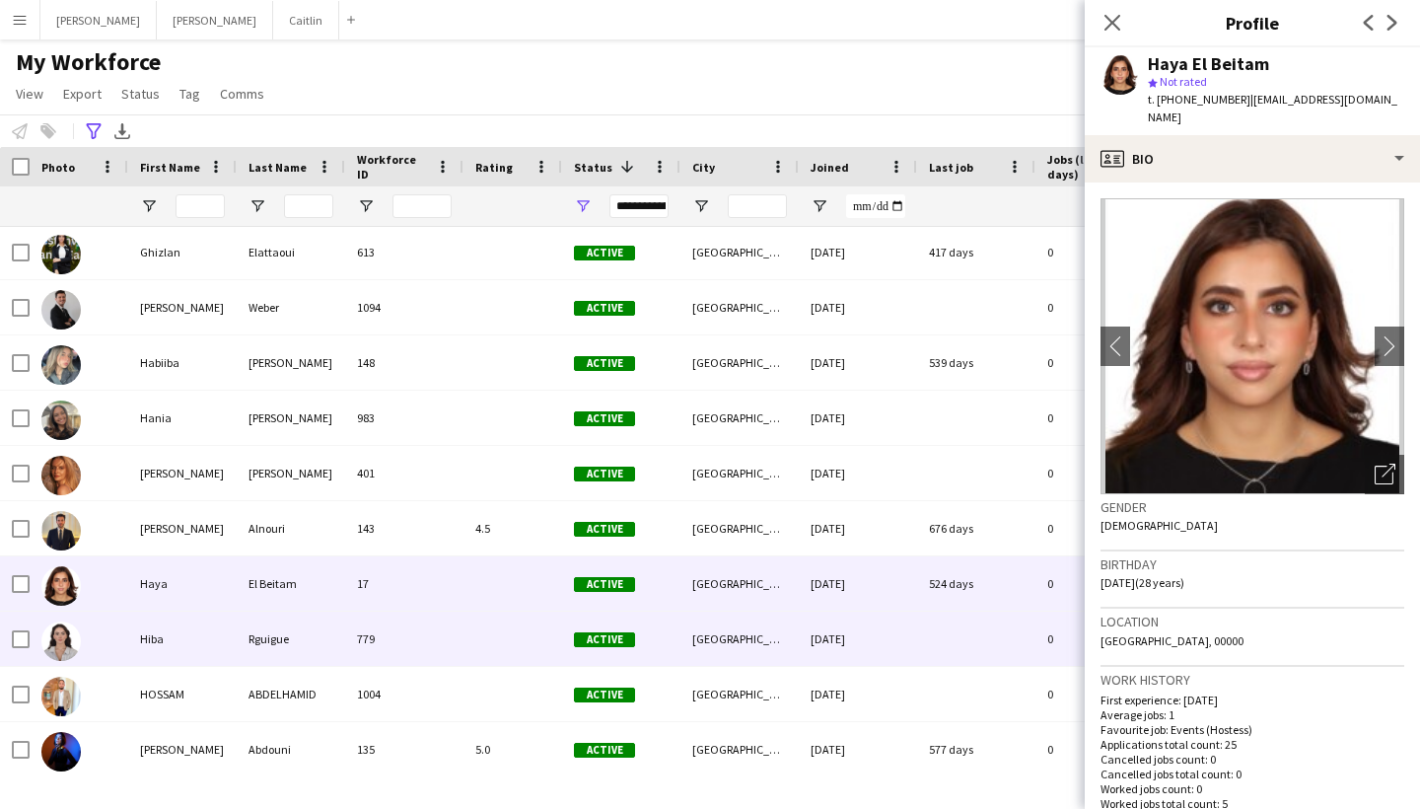
click at [396, 623] on div "779" at bounding box center [404, 639] width 118 height 54
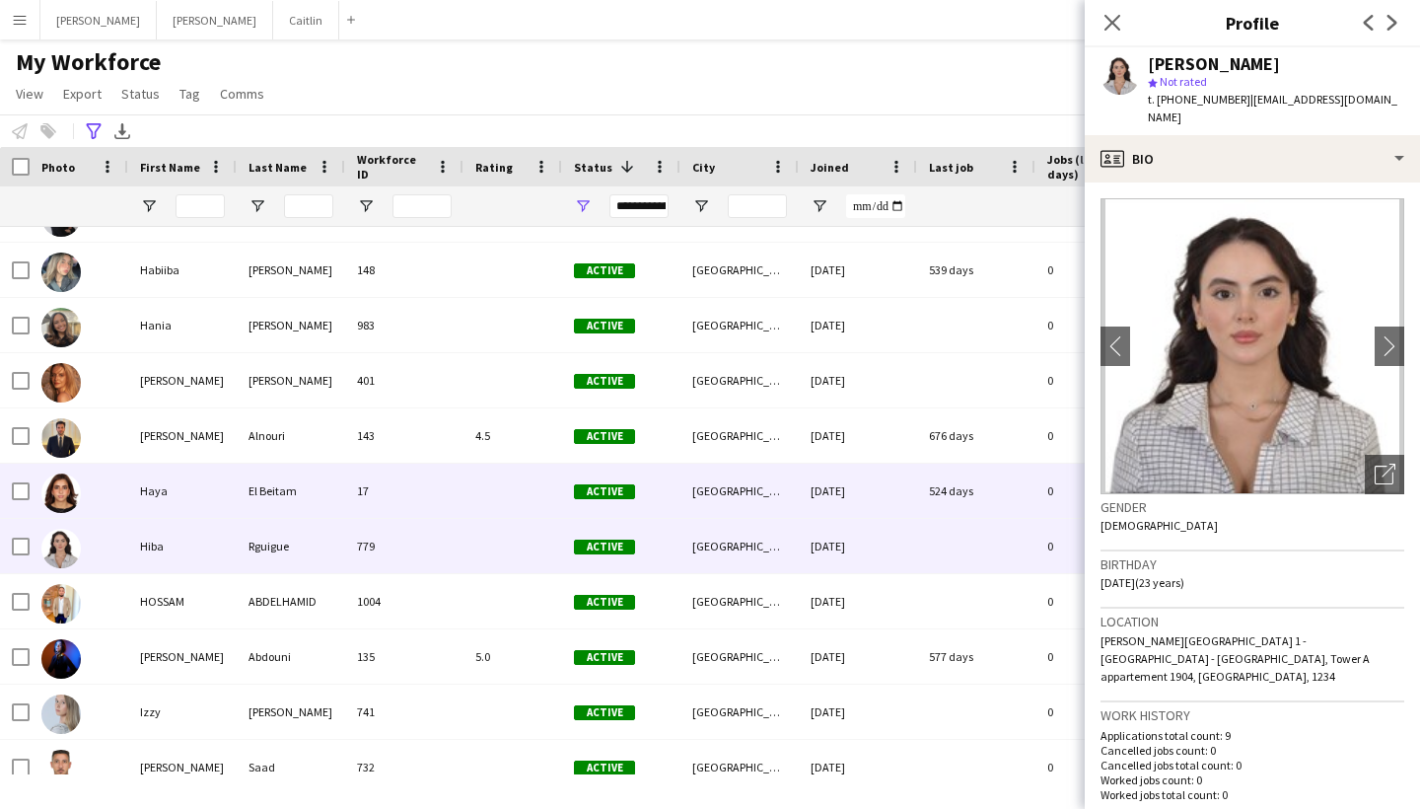
click at [398, 492] on div "17" at bounding box center [404, 491] width 118 height 54
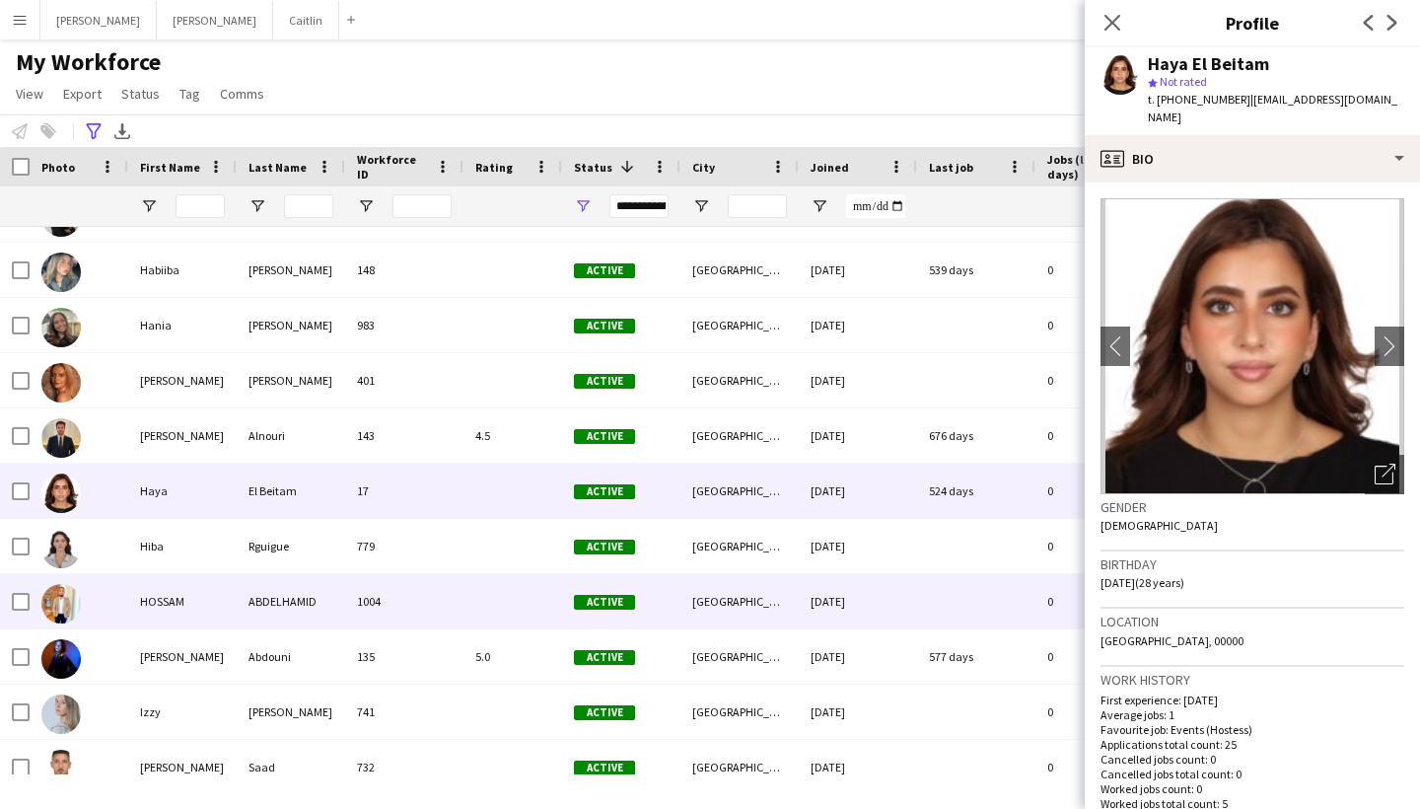
click at [399, 589] on div "1004" at bounding box center [404, 601] width 118 height 54
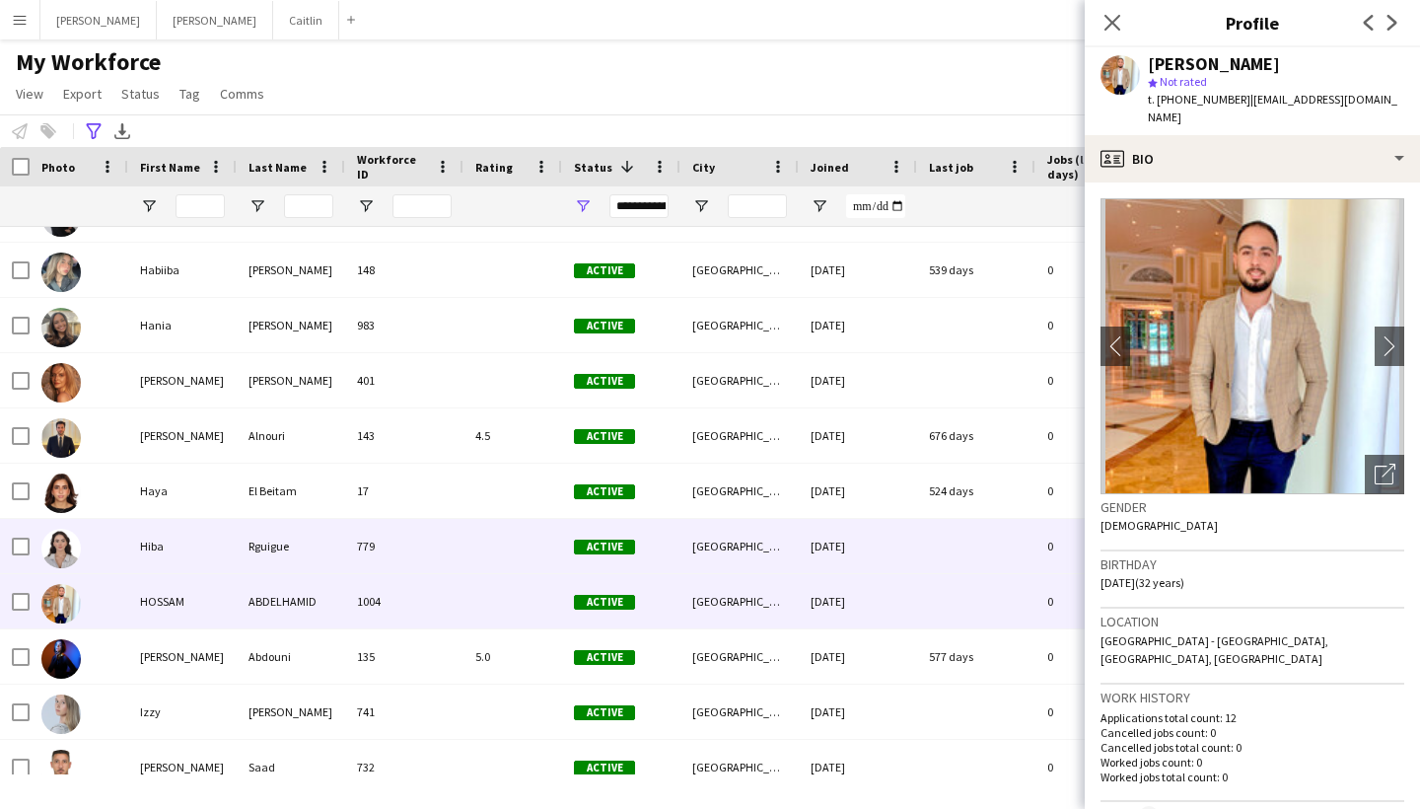
click at [396, 539] on div "779" at bounding box center [404, 546] width 118 height 54
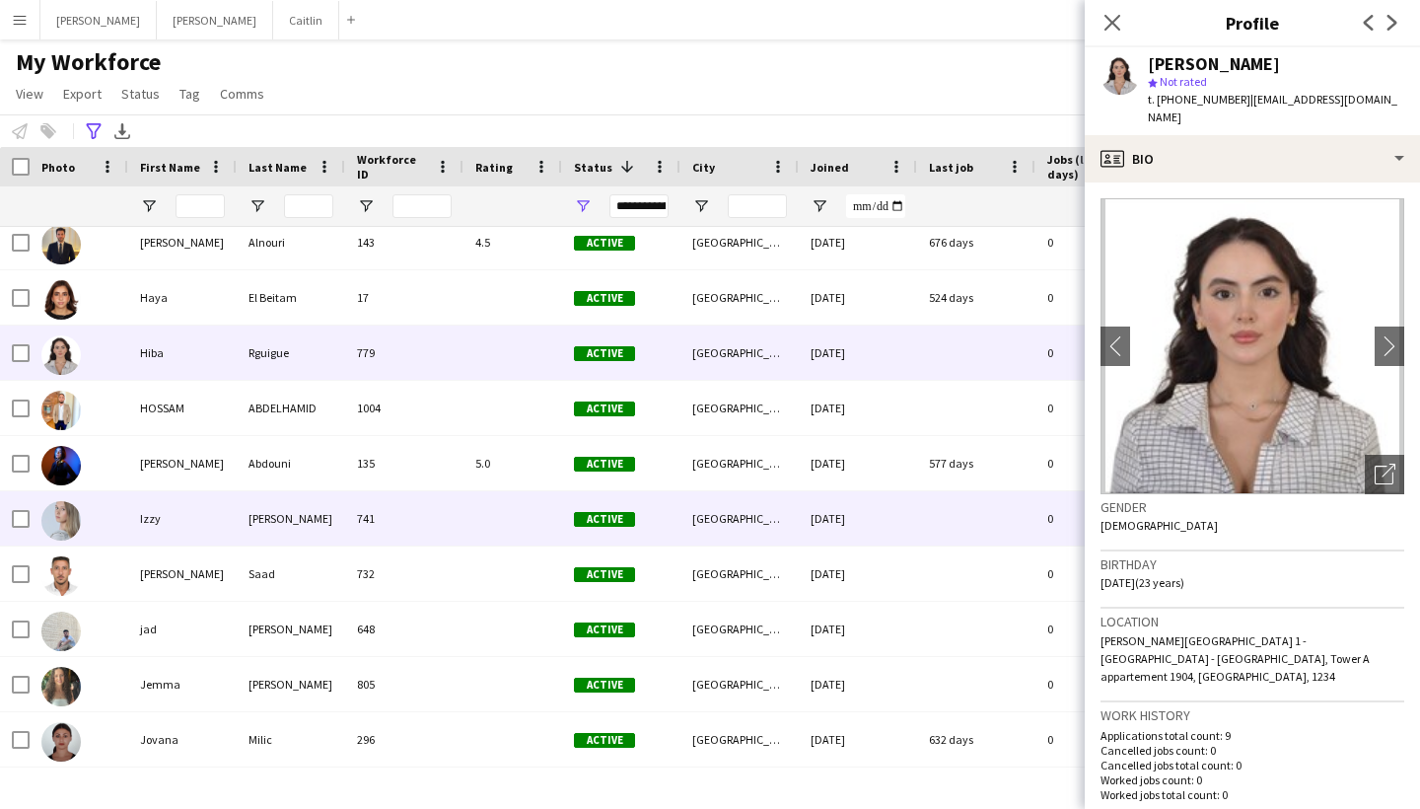
click at [405, 539] on div "741" at bounding box center [404, 518] width 118 height 54
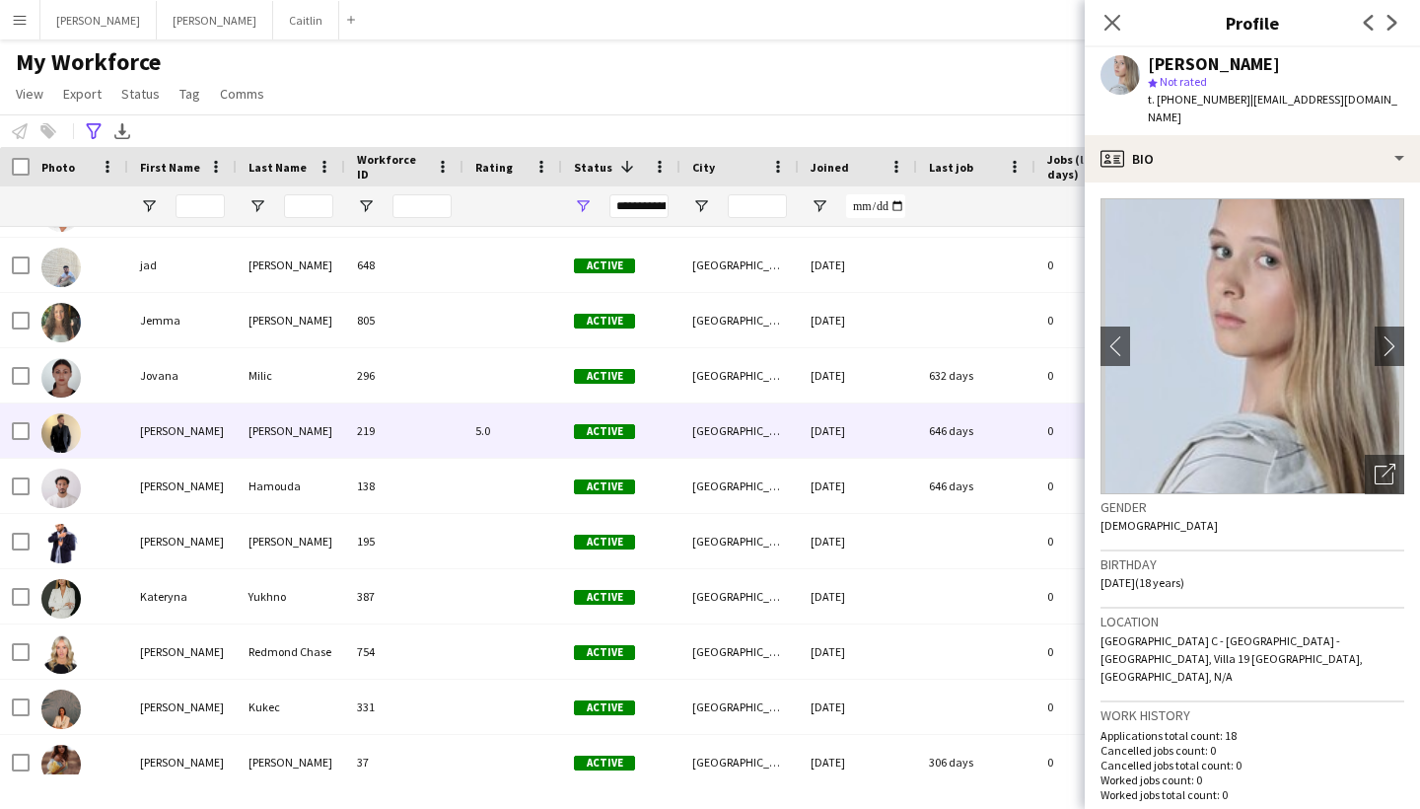
click at [453, 454] on div "219" at bounding box center [404, 430] width 118 height 54
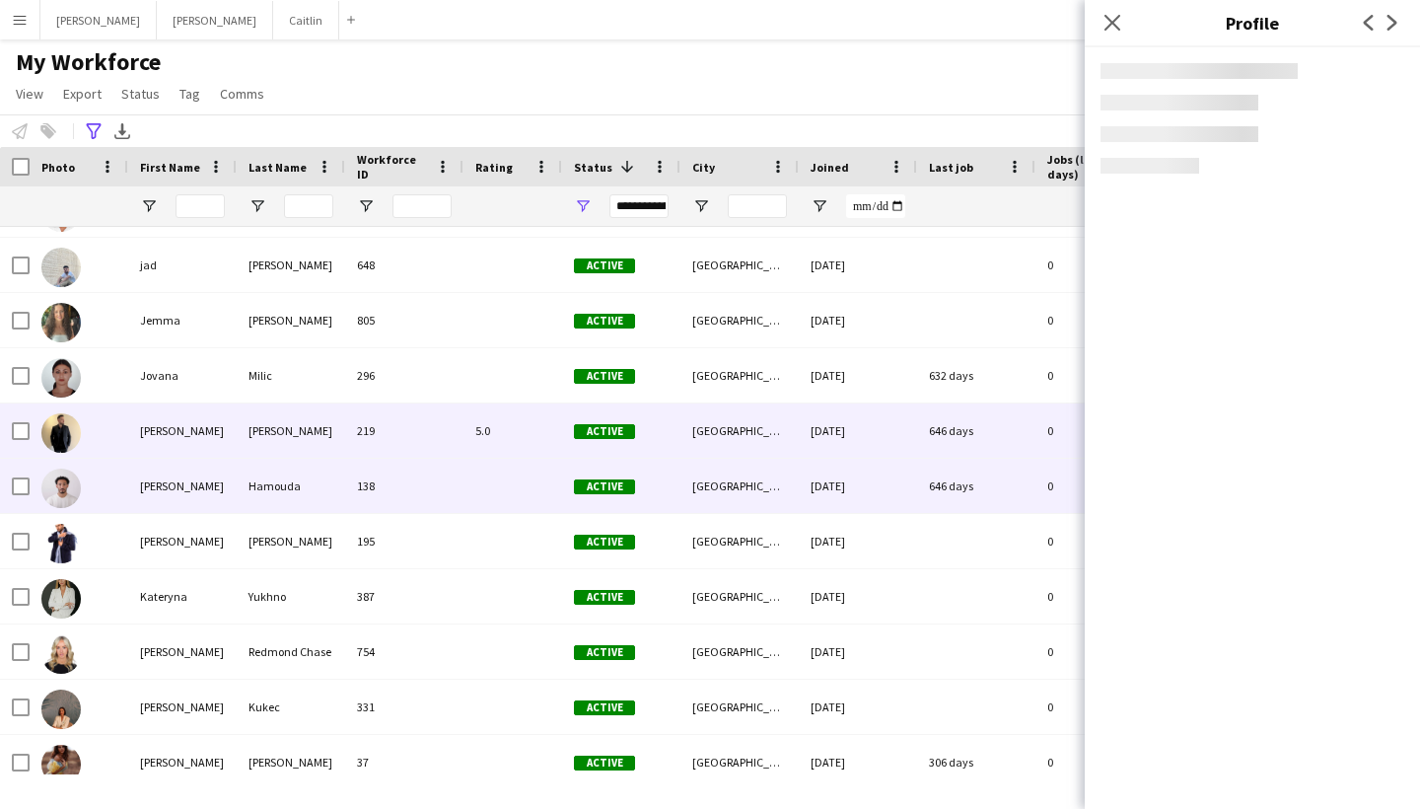
click at [453, 473] on div "138" at bounding box center [404, 486] width 118 height 54
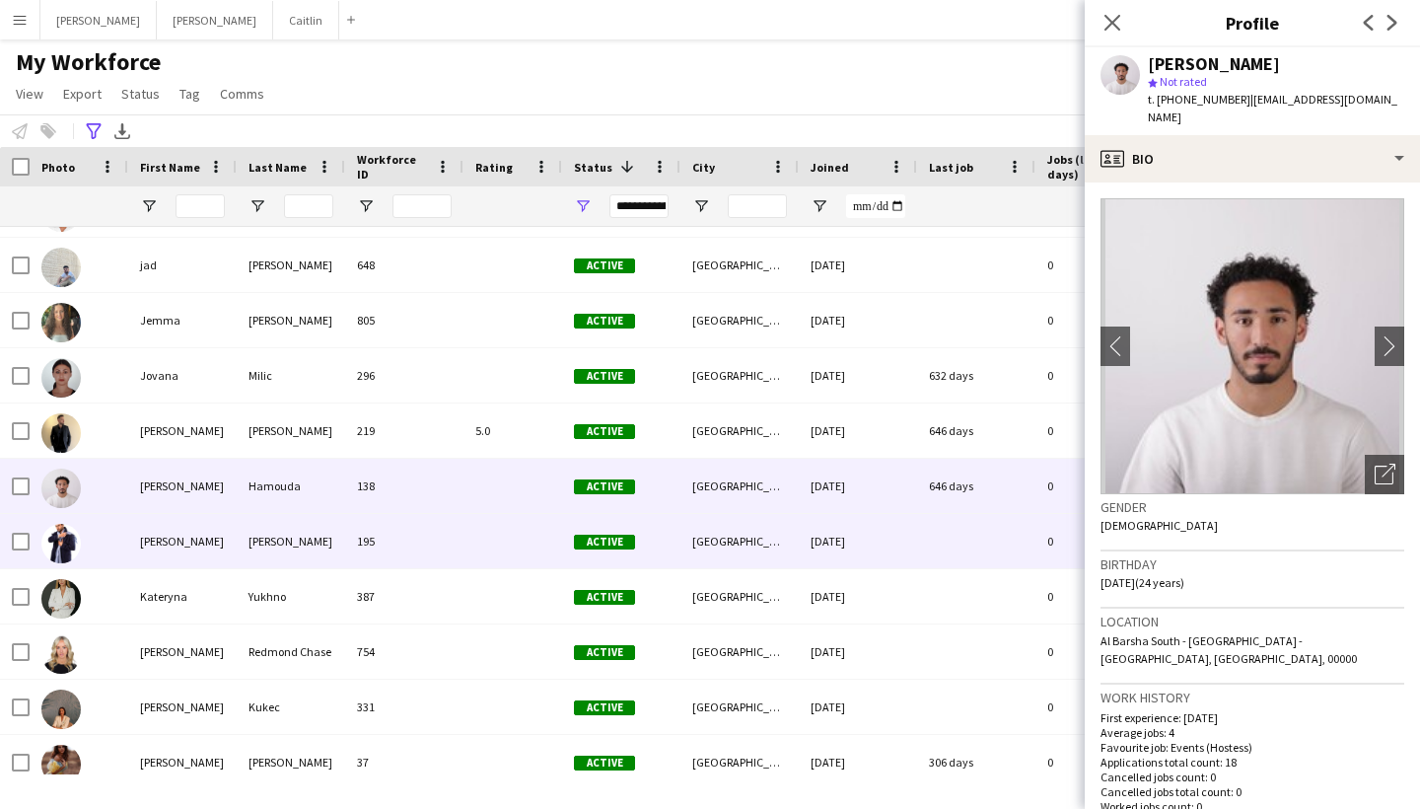
click at [375, 541] on div "195" at bounding box center [404, 541] width 118 height 54
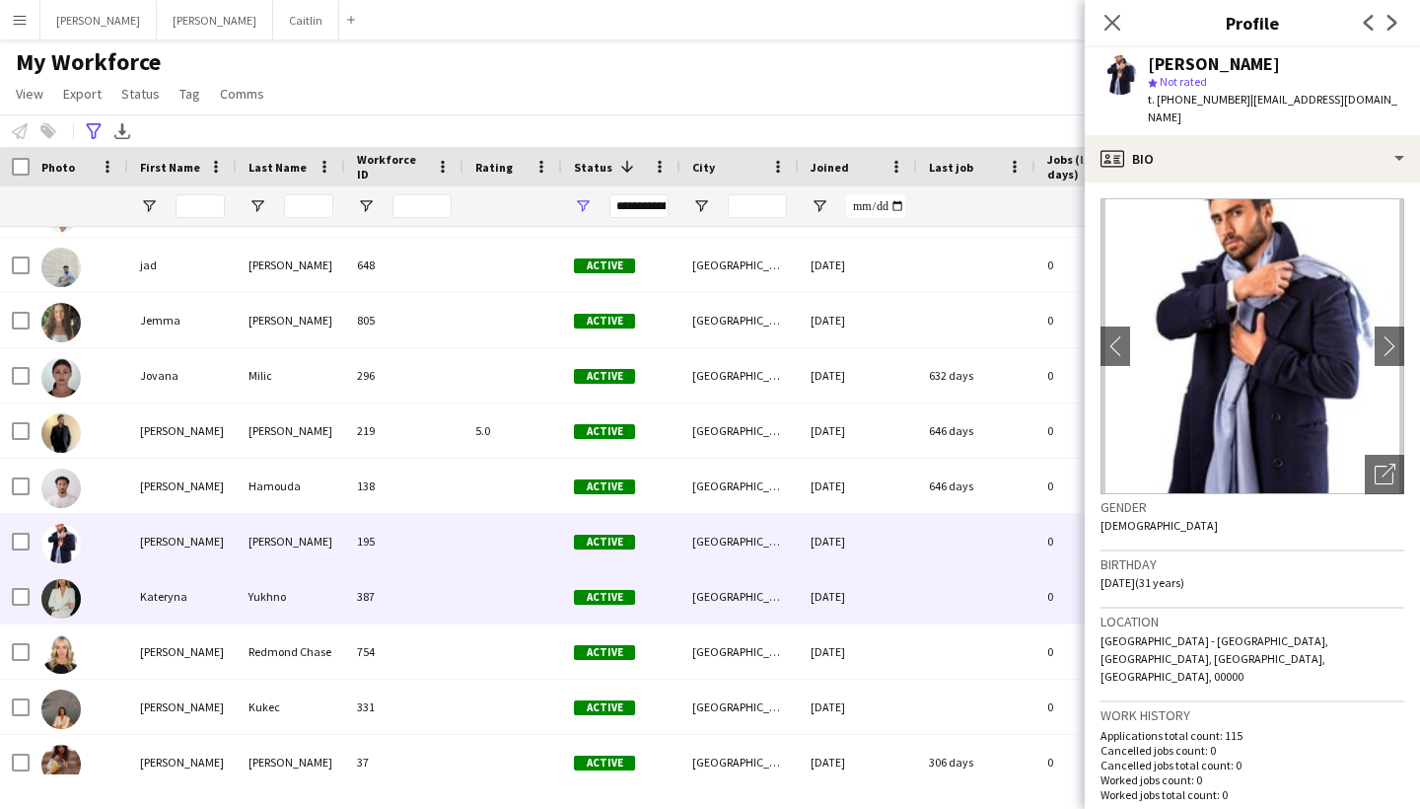
click at [382, 601] on div "387" at bounding box center [404, 596] width 118 height 54
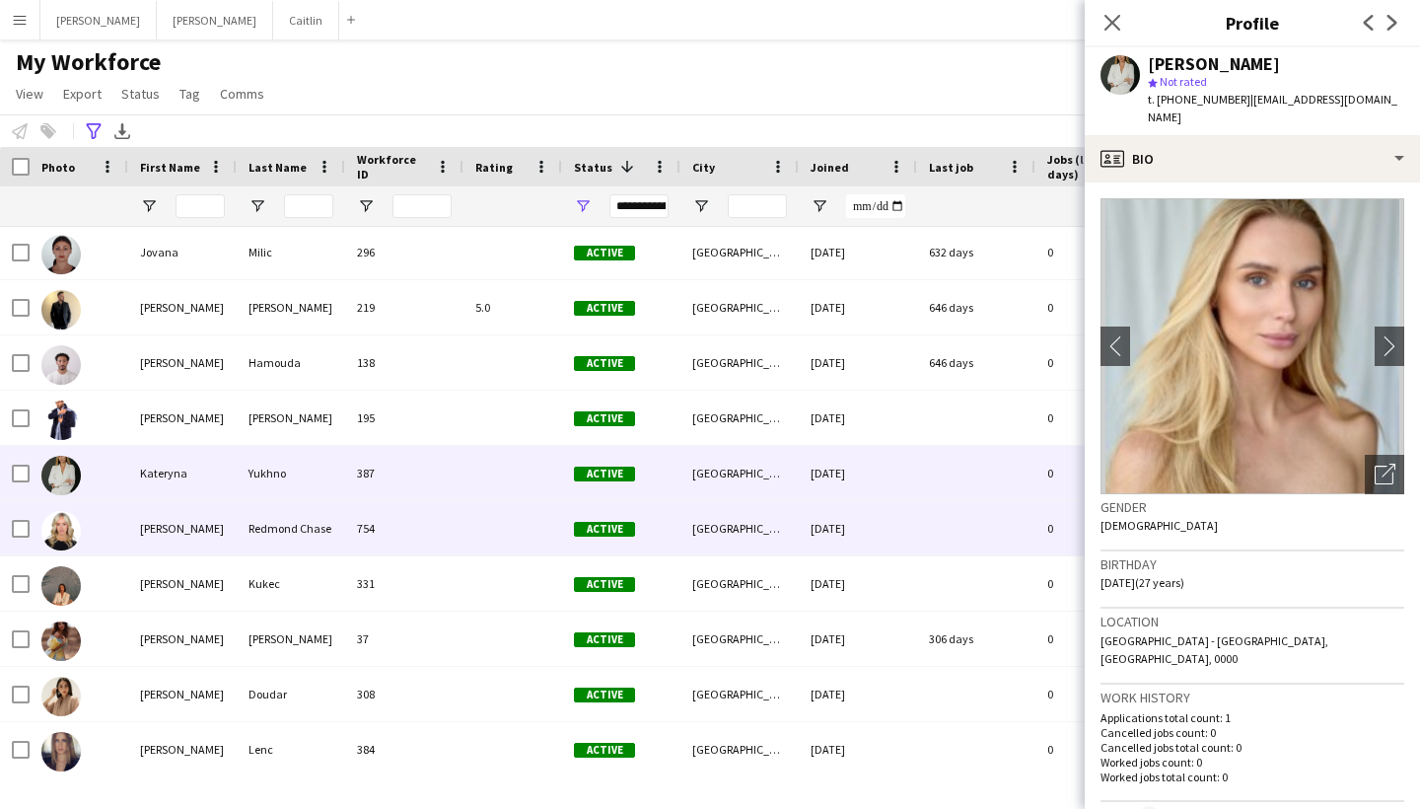
click at [389, 539] on div "754" at bounding box center [404, 528] width 118 height 54
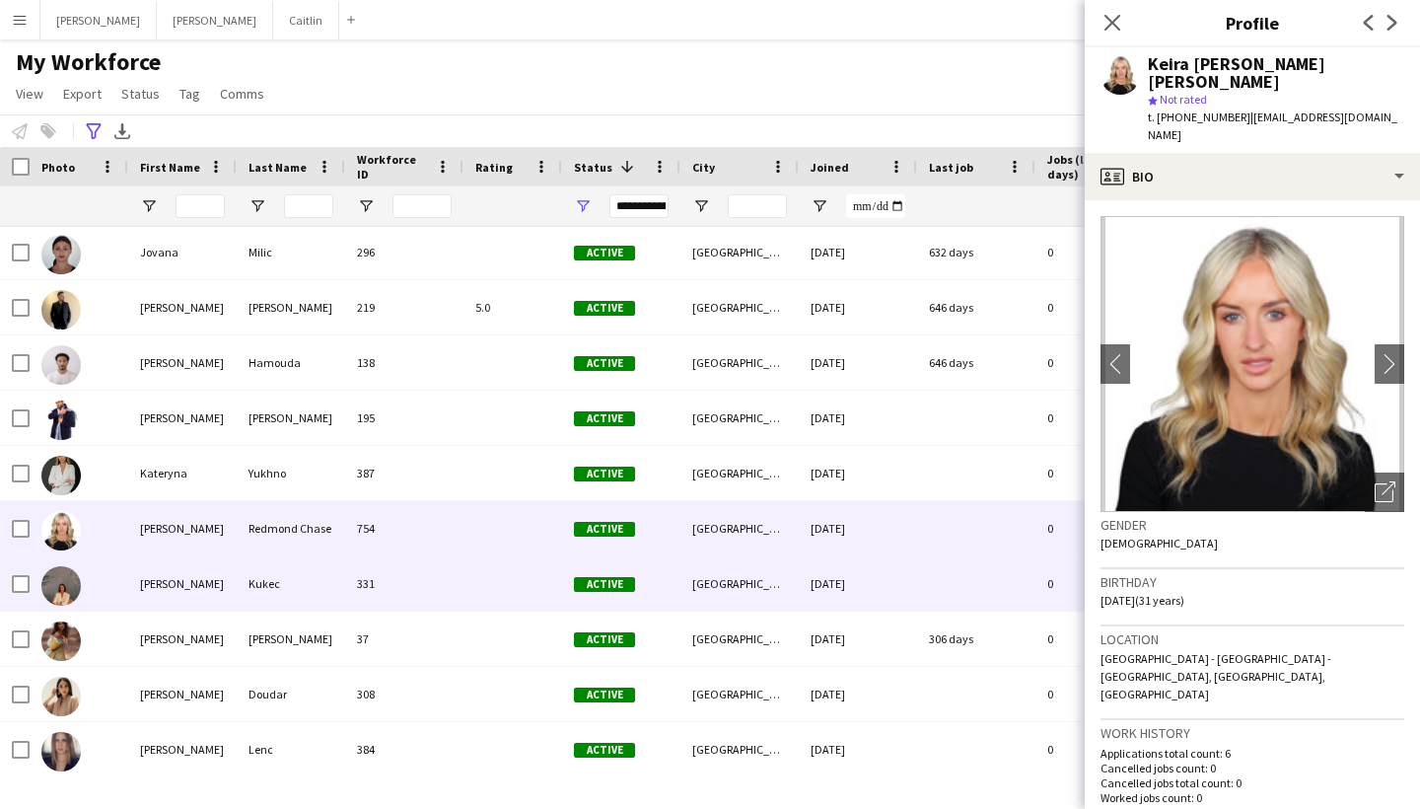
click at [389, 590] on div "331" at bounding box center [404, 583] width 118 height 54
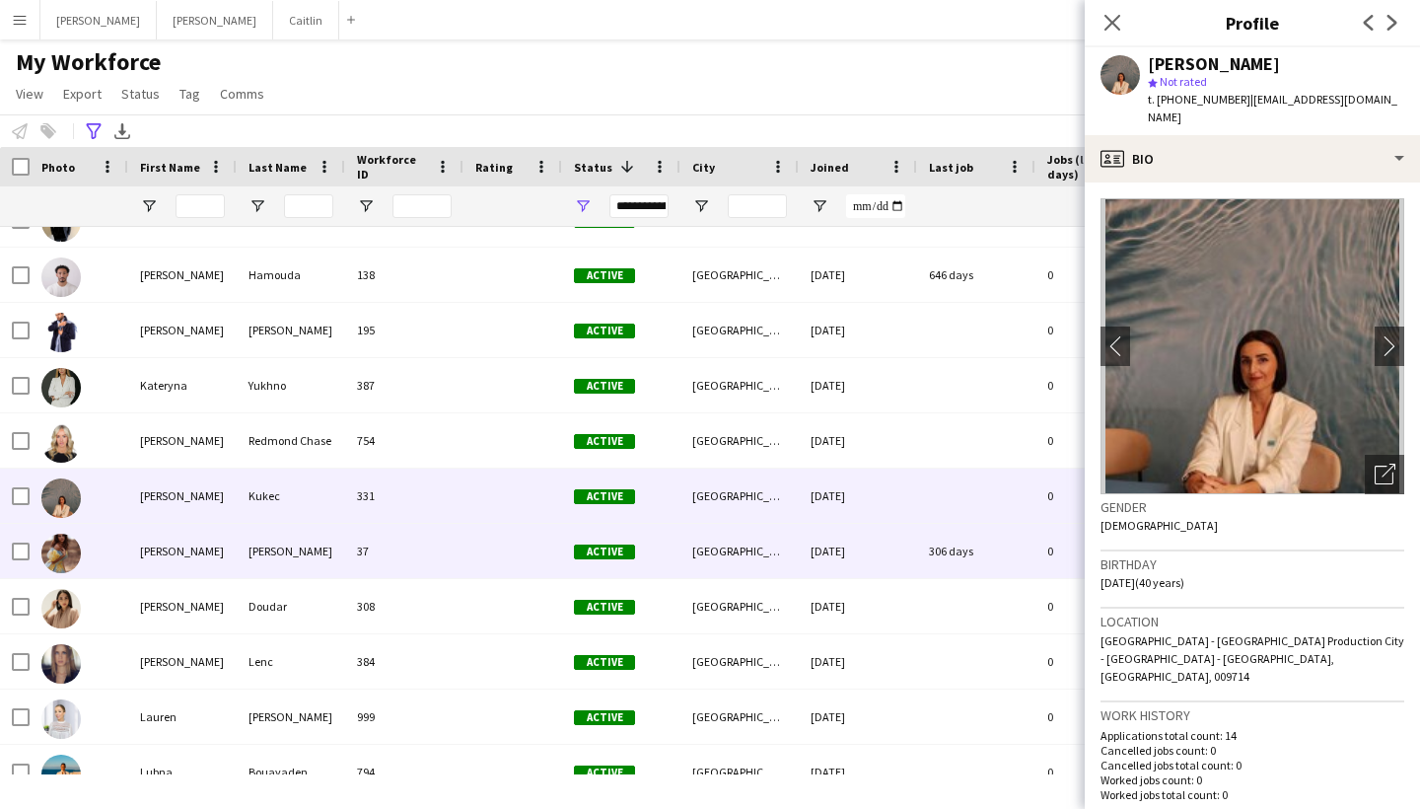
click at [389, 526] on div "37" at bounding box center [404, 551] width 118 height 54
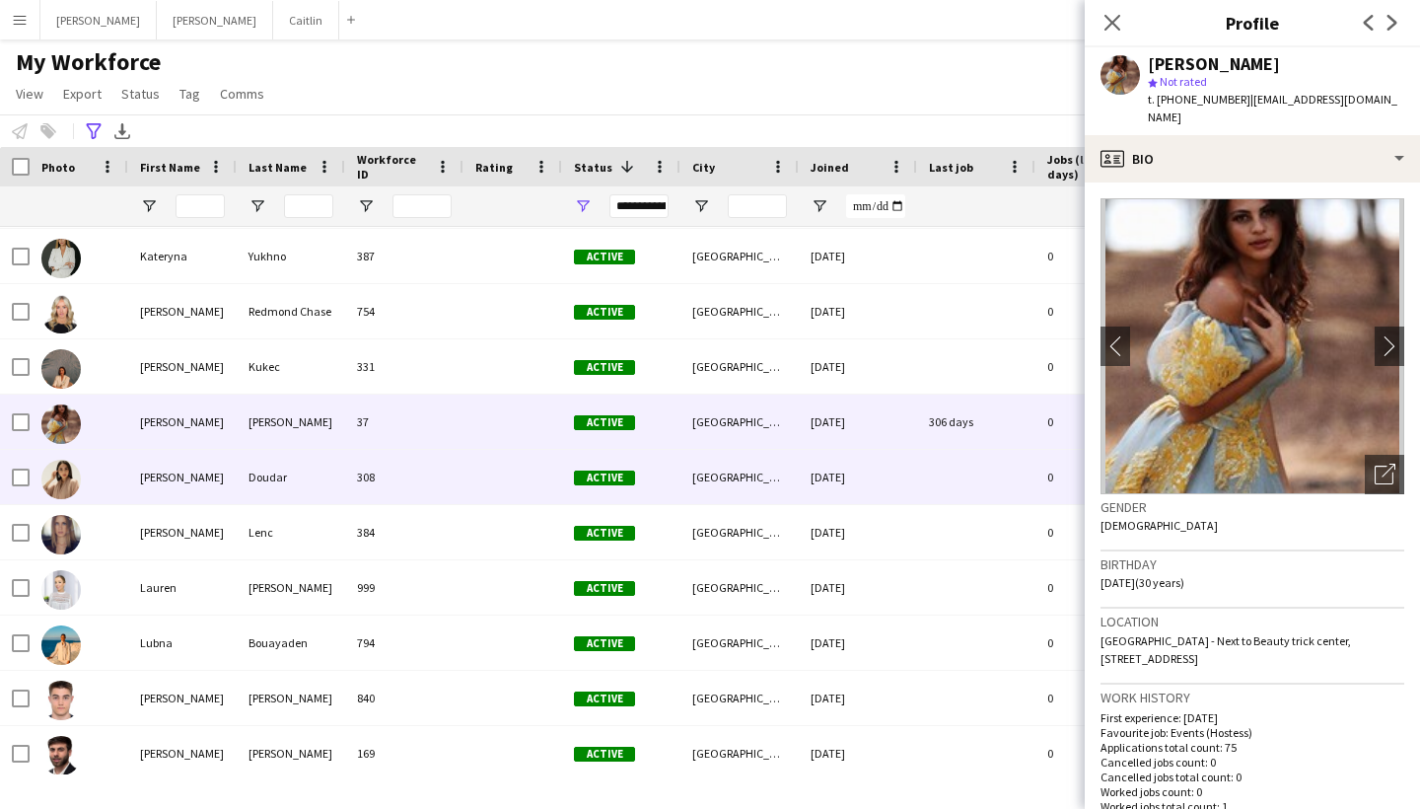
click at [385, 481] on div "308" at bounding box center [404, 477] width 118 height 54
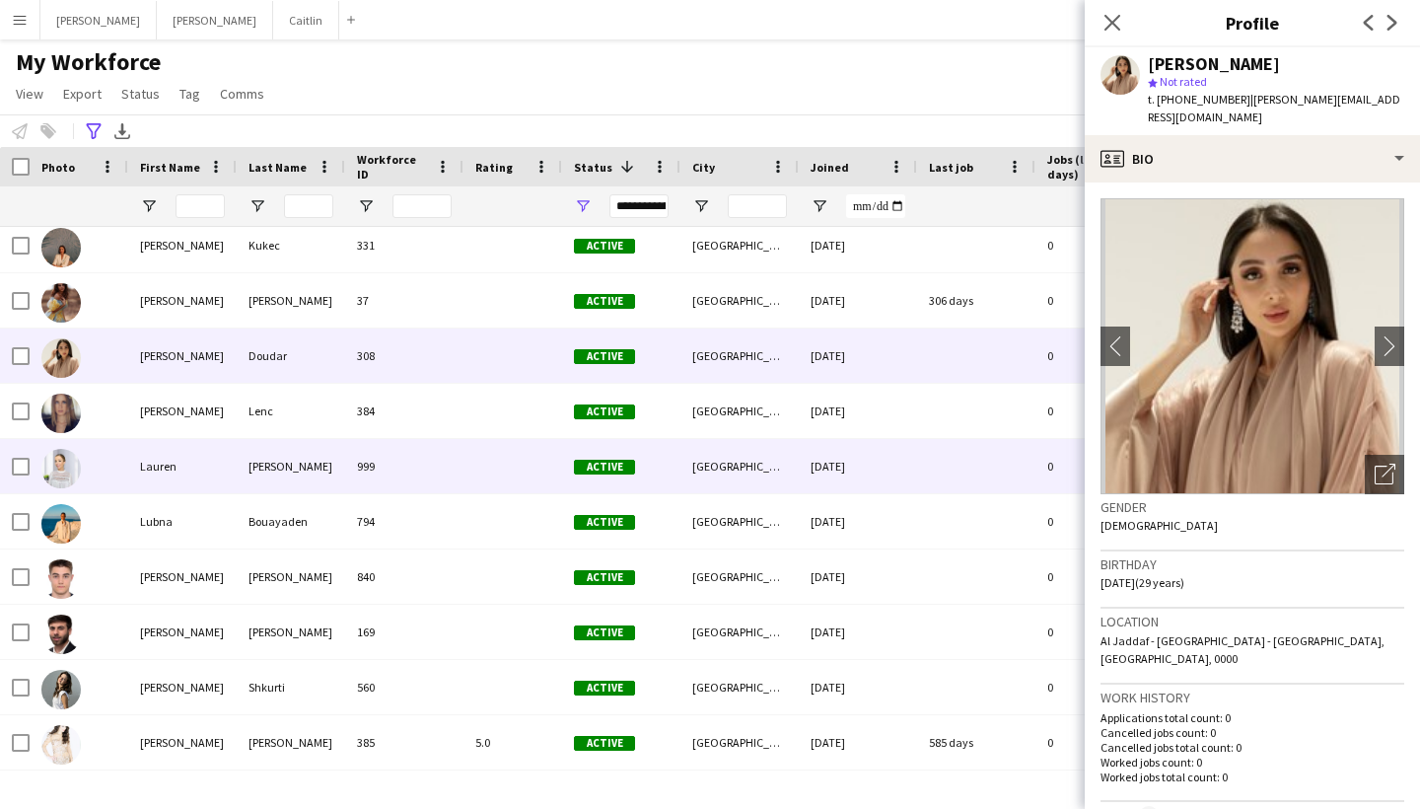
click at [394, 439] on div "999" at bounding box center [404, 466] width 118 height 54
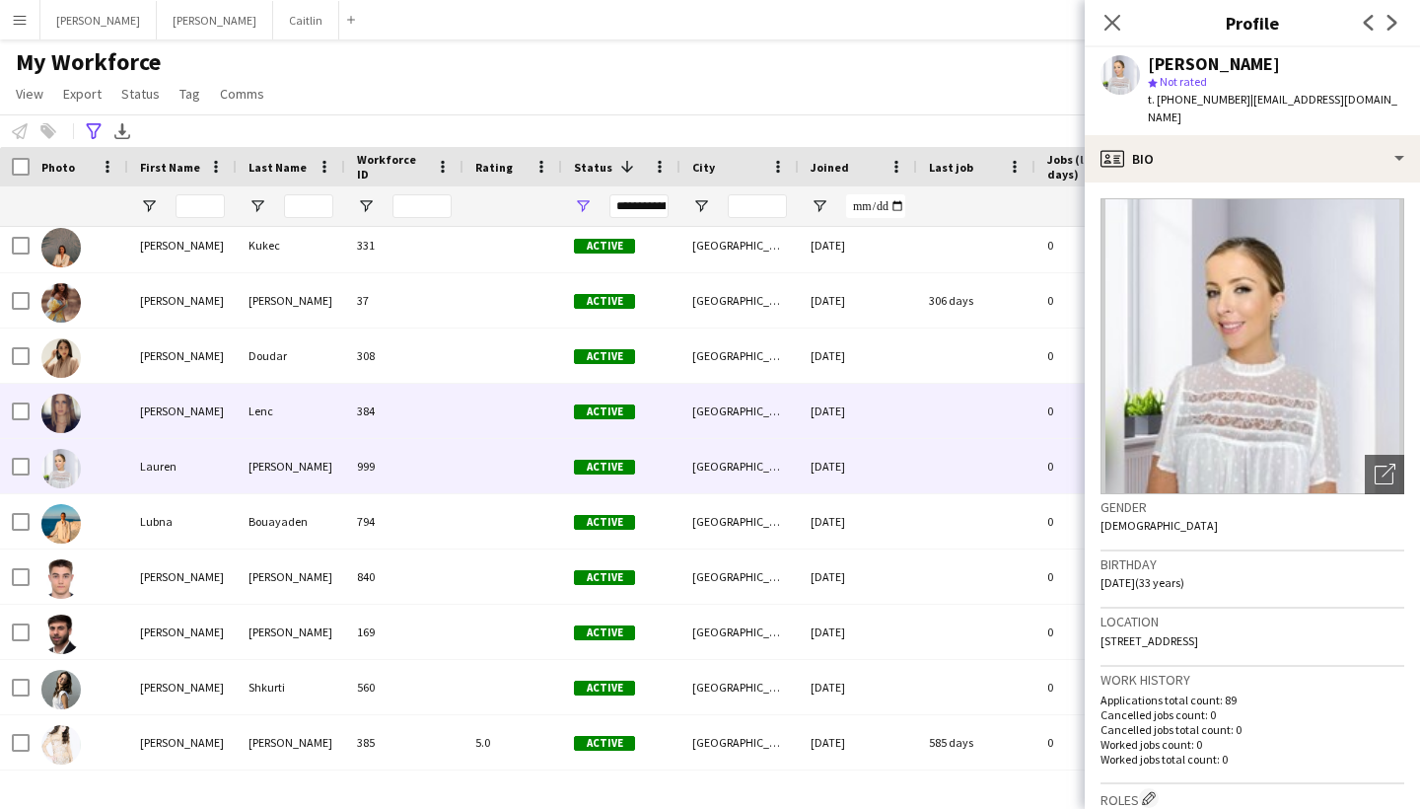
click at [395, 415] on div "384" at bounding box center [404, 411] width 118 height 54
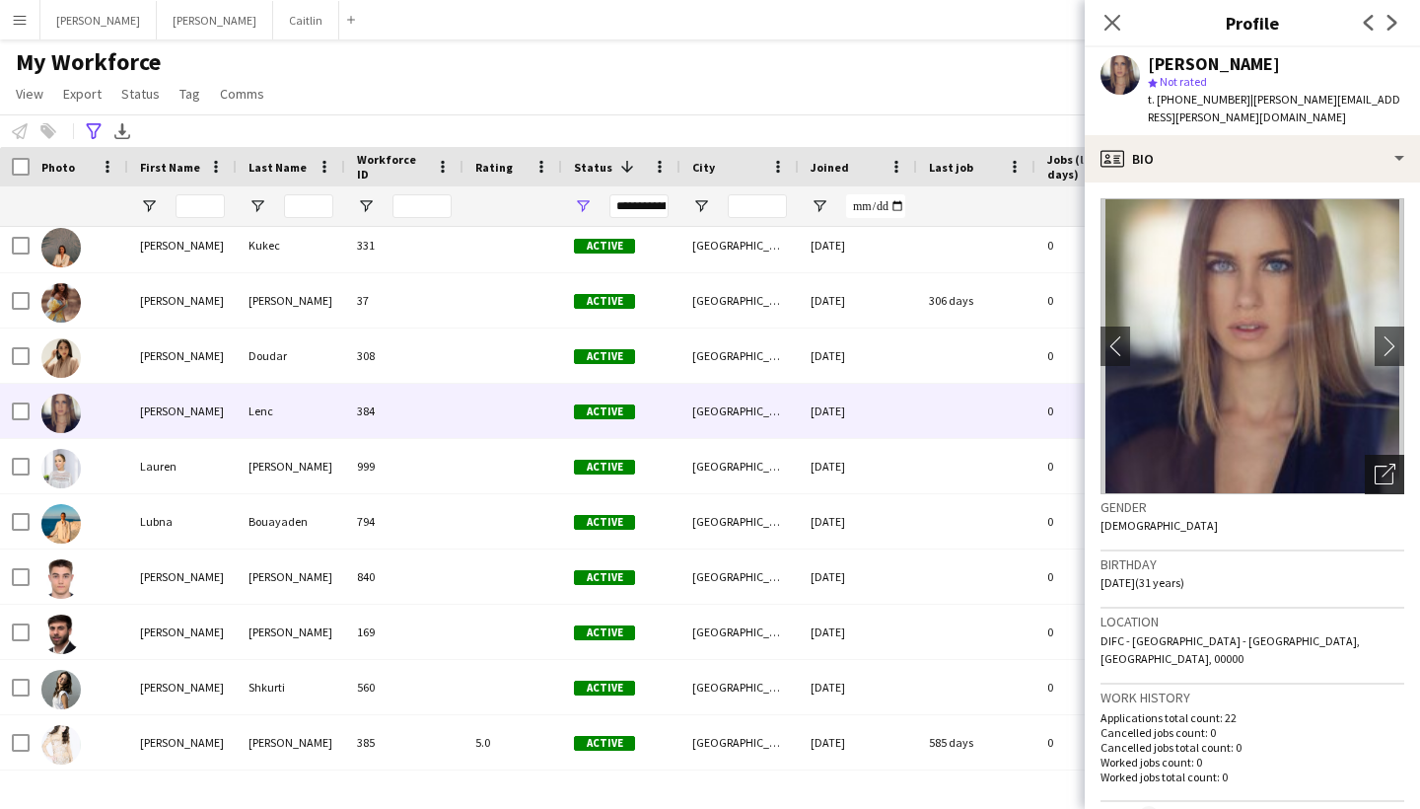
click at [1399, 460] on div "Open photos pop-in" at bounding box center [1384, 474] width 39 height 39
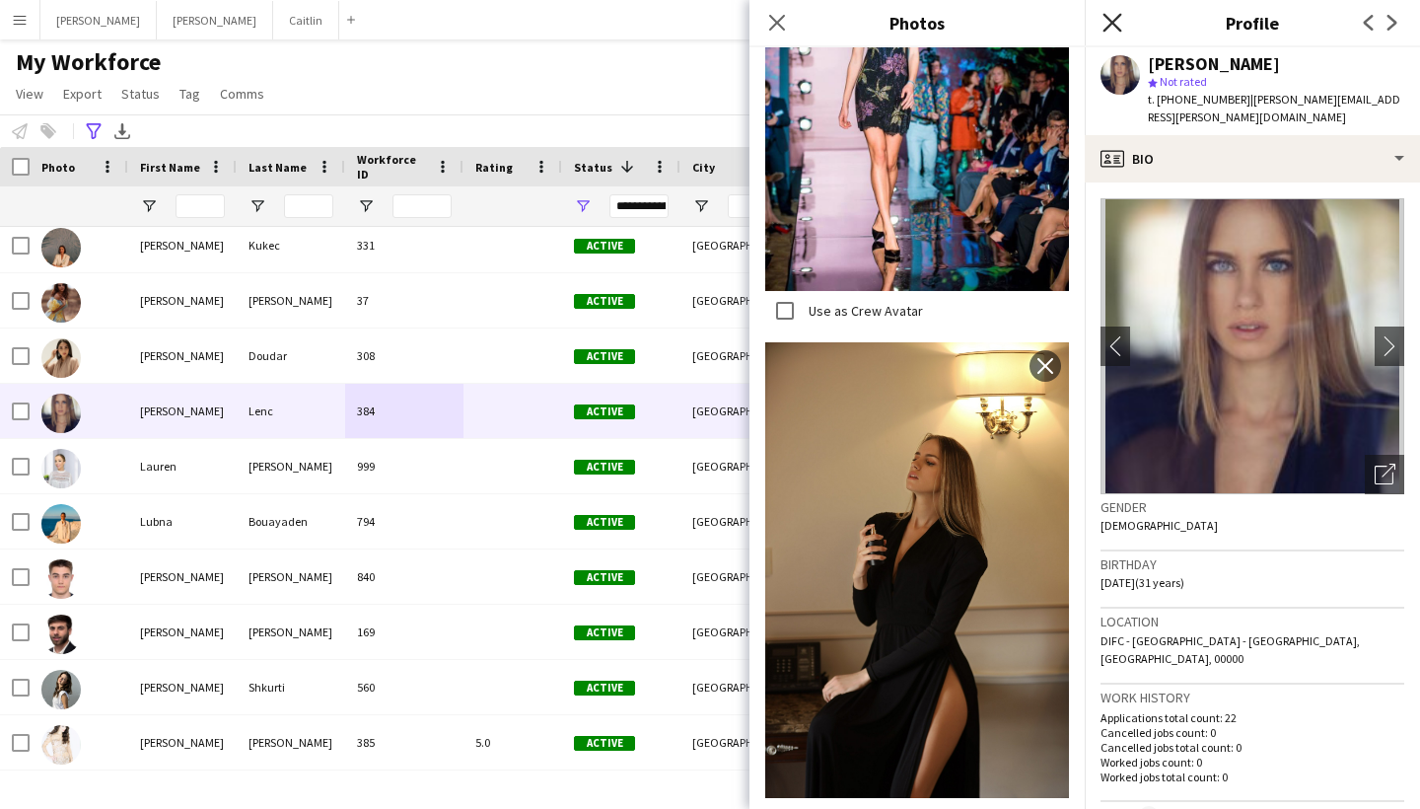
click at [1115, 25] on icon at bounding box center [1112, 22] width 19 height 19
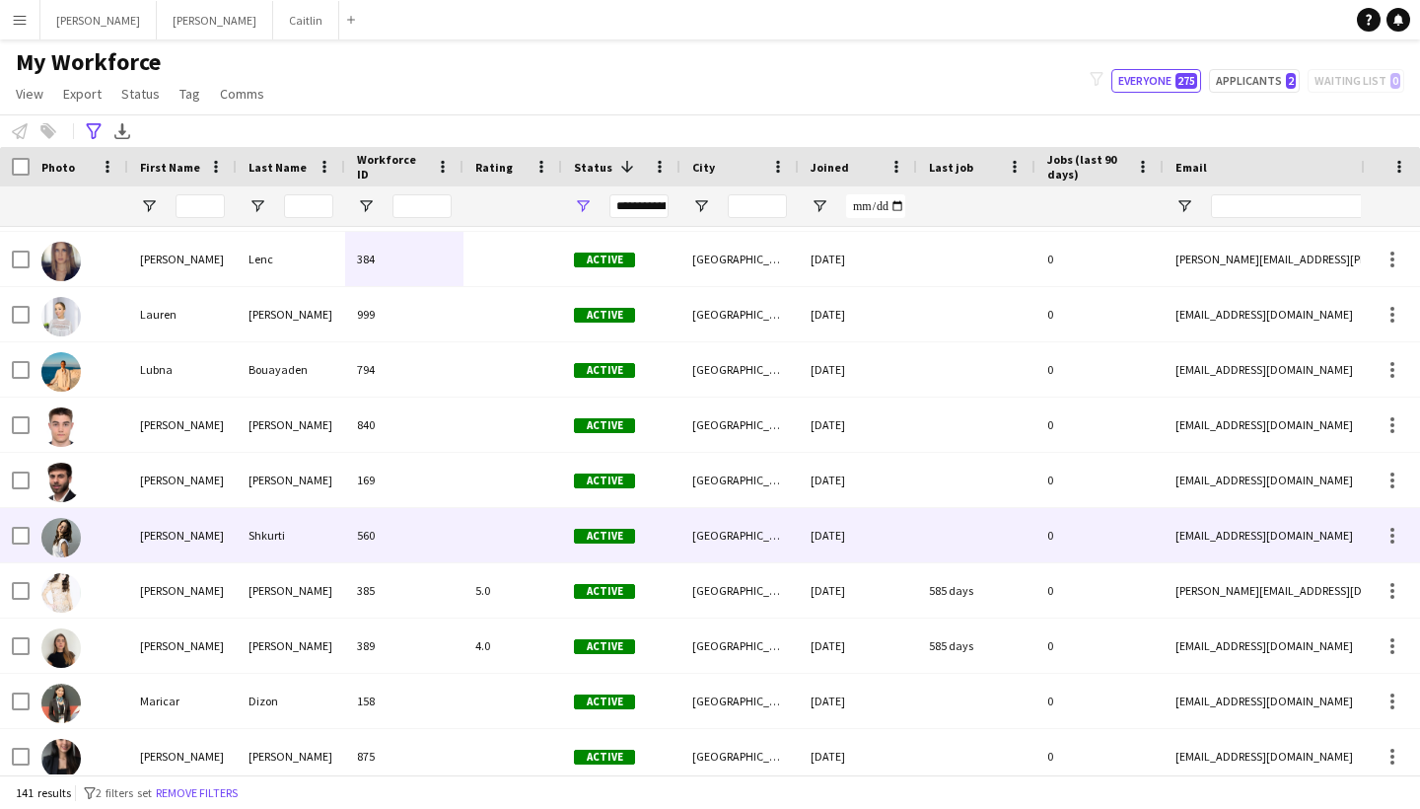
click at [426, 545] on div "560" at bounding box center [404, 535] width 118 height 54
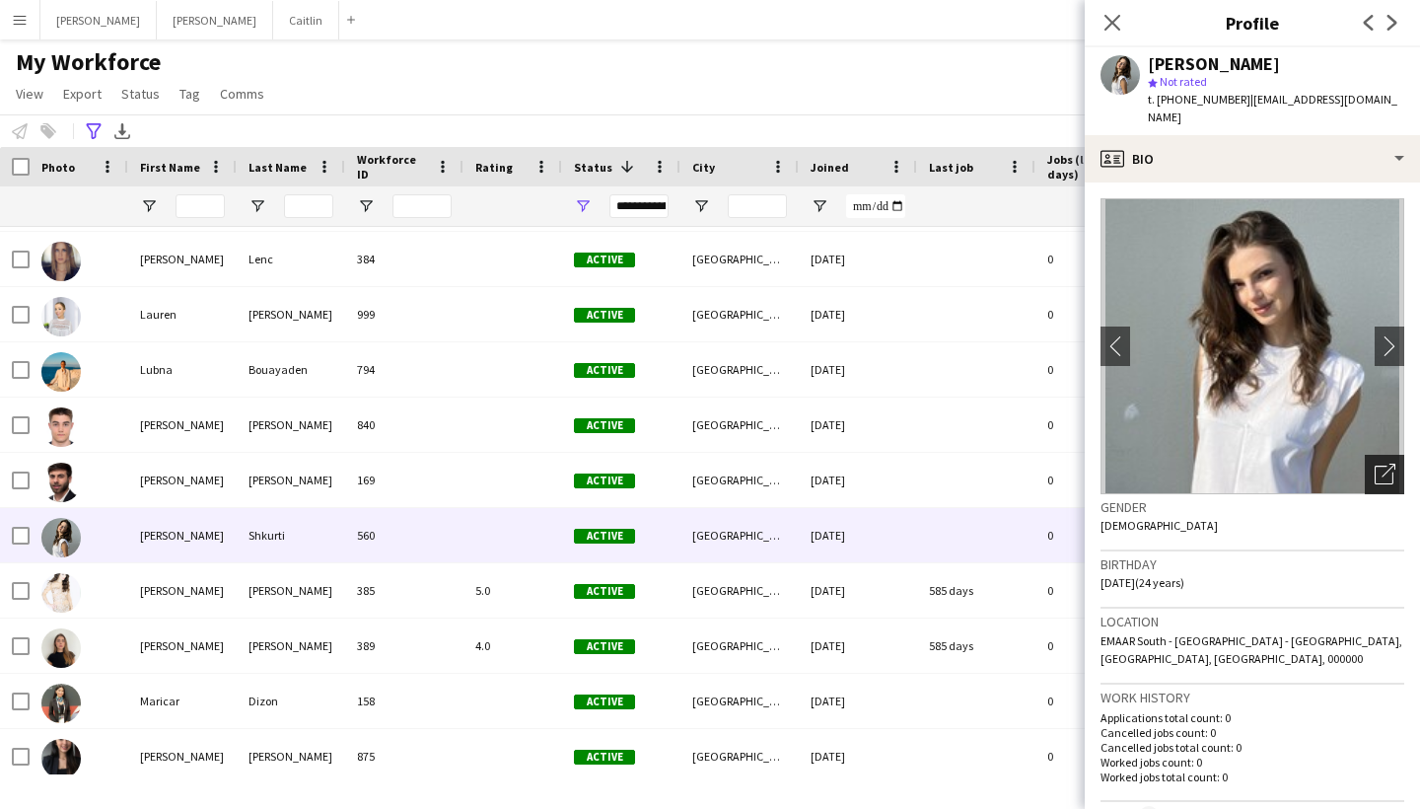
click at [1392, 464] on icon "Open photos pop-in" at bounding box center [1385, 474] width 21 height 21
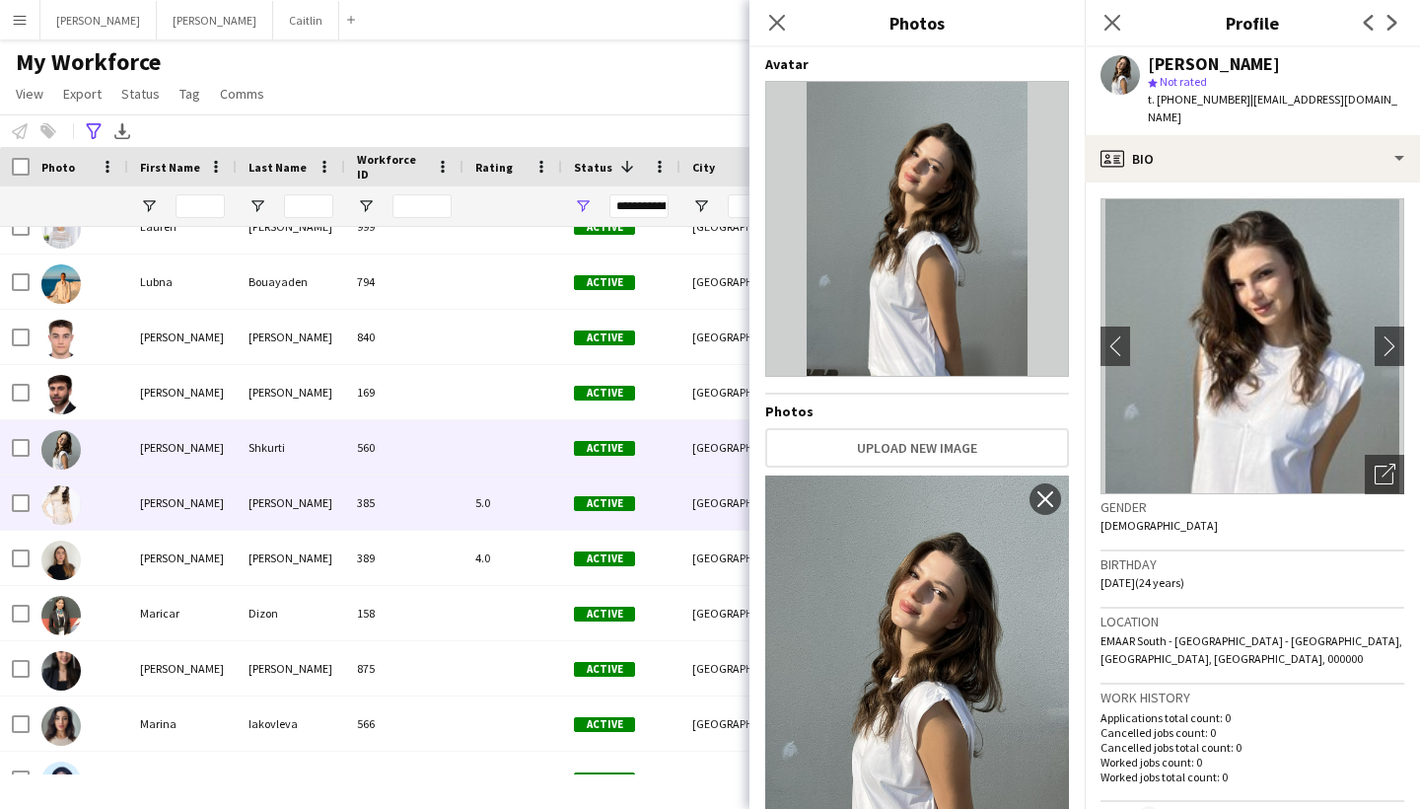
click at [510, 508] on div "5.0" at bounding box center [513, 502] width 99 height 54
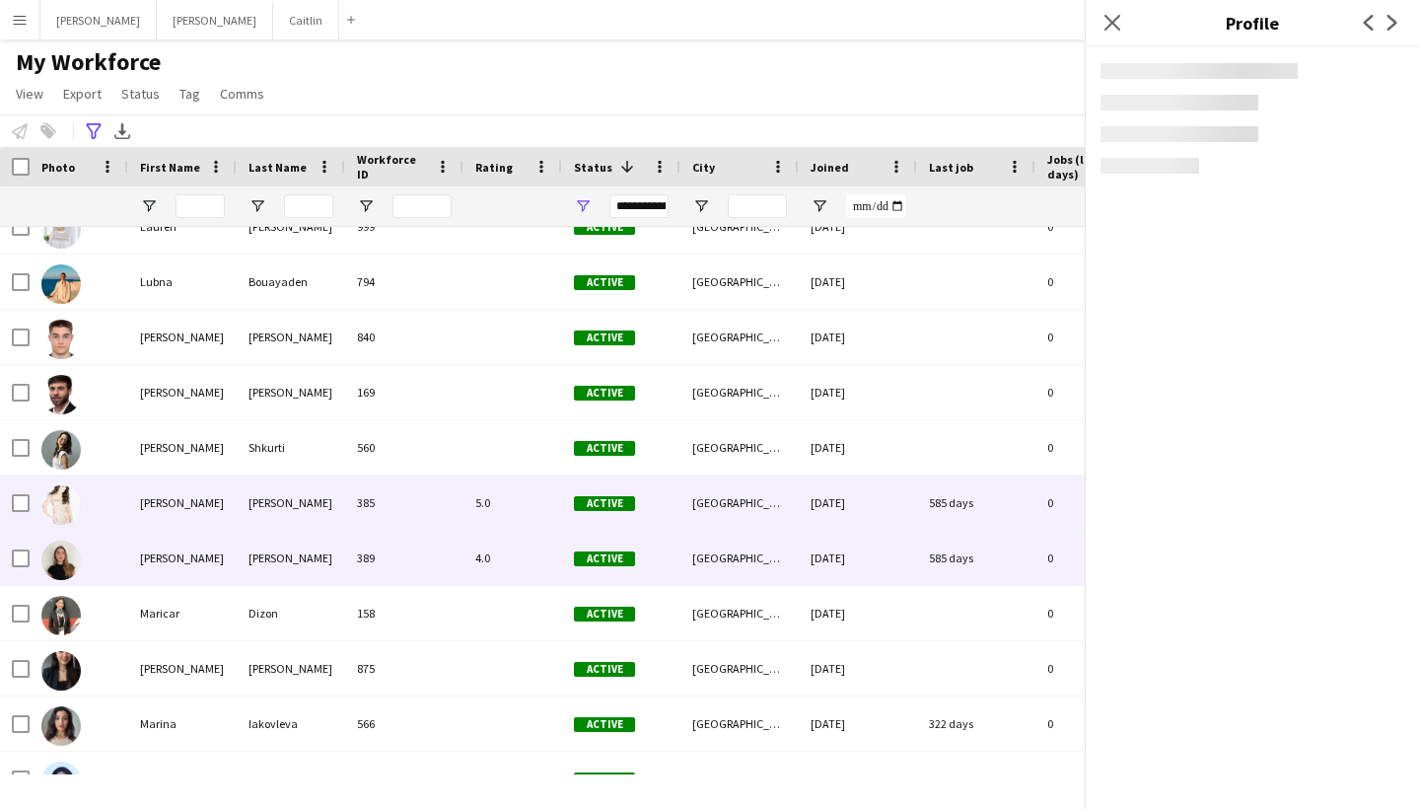
click at [505, 586] on div at bounding box center [513, 613] width 99 height 54
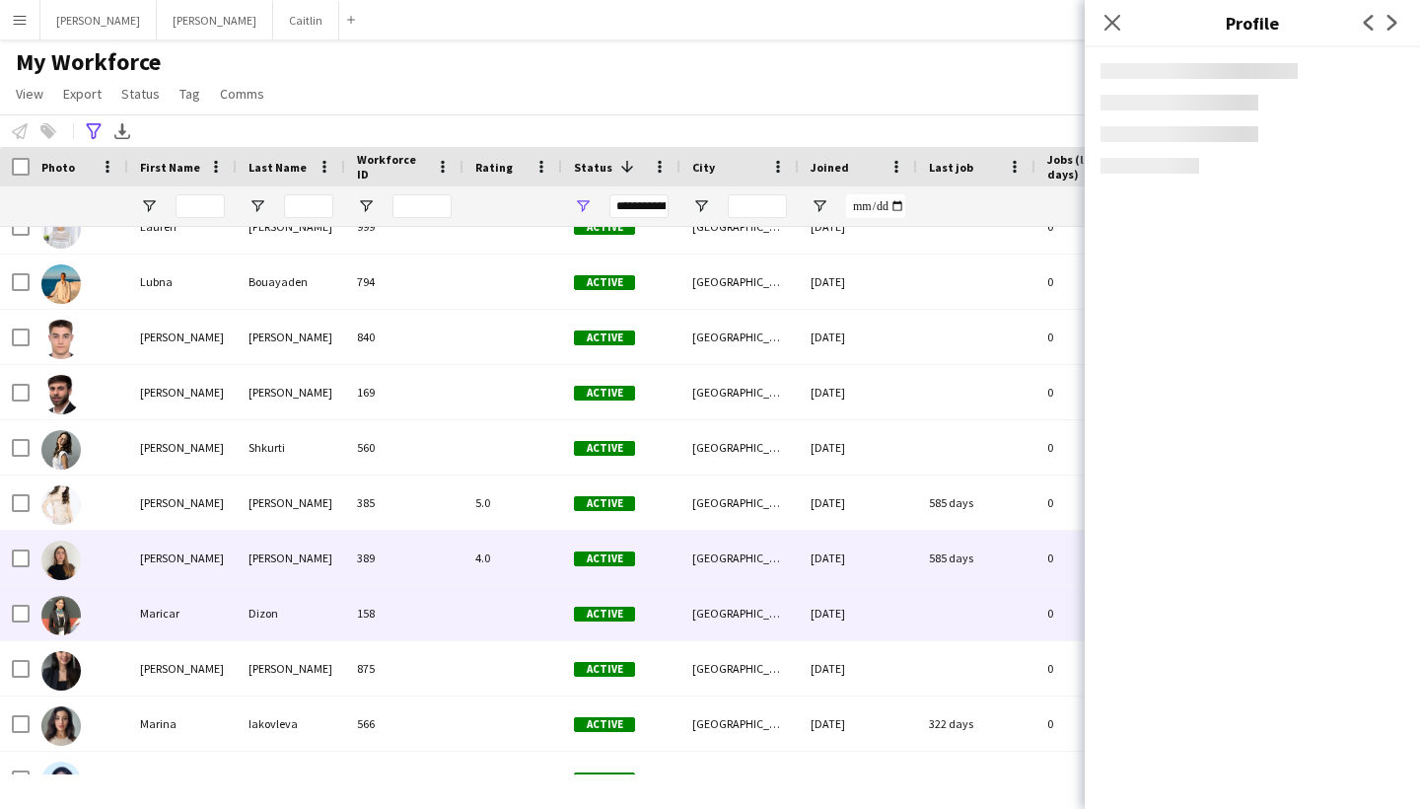
click at [512, 541] on div "4.0" at bounding box center [513, 558] width 99 height 54
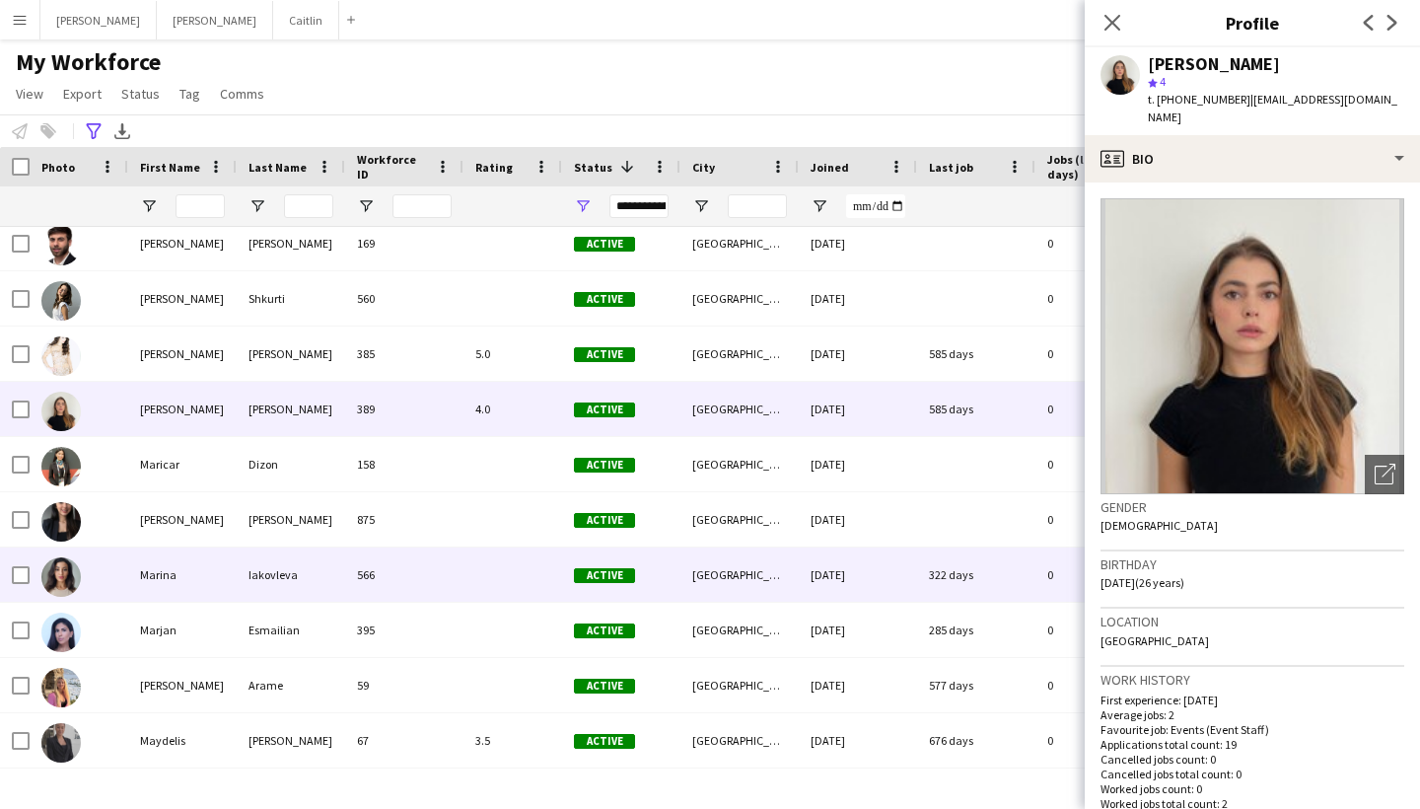
click at [504, 537] on div at bounding box center [513, 519] width 99 height 54
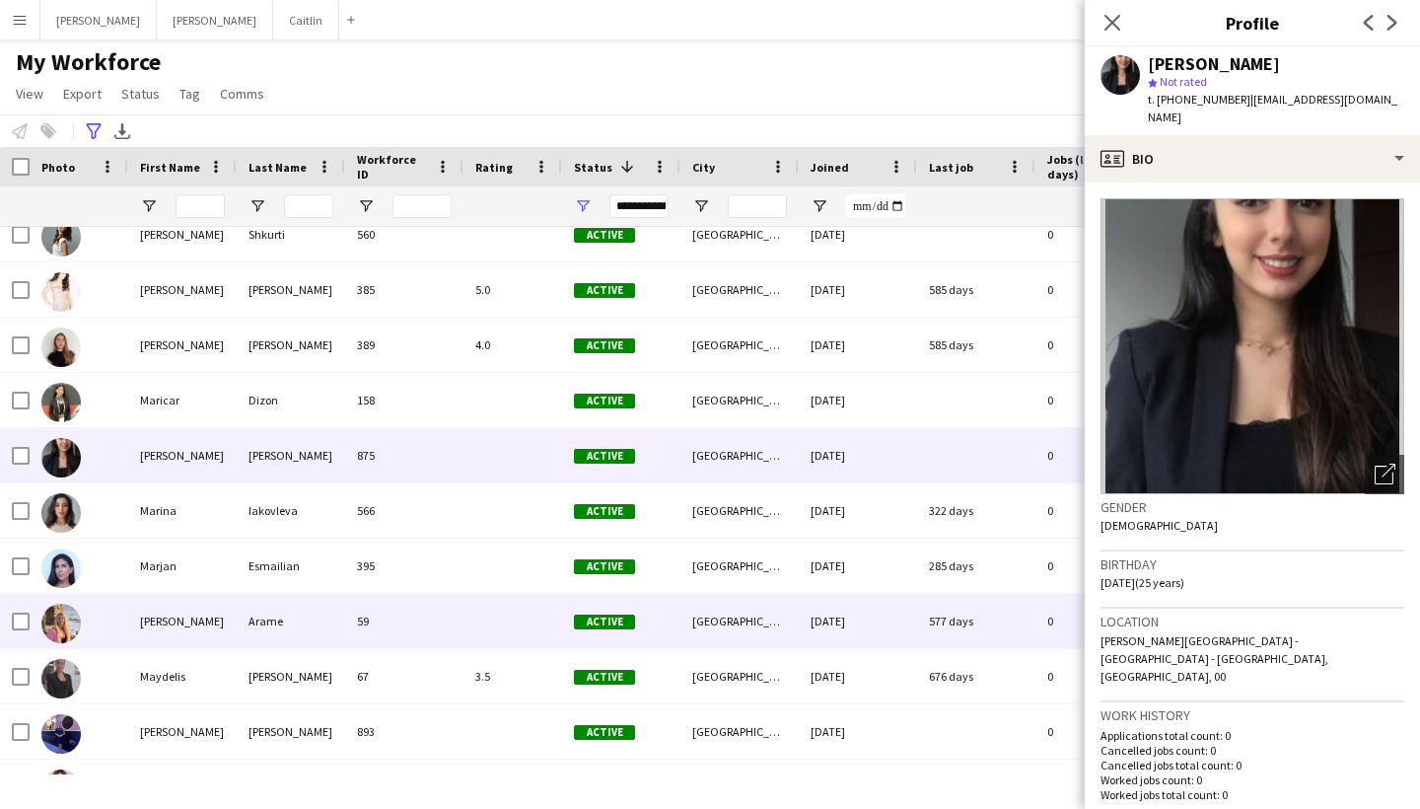
click at [497, 632] on div at bounding box center [513, 621] width 99 height 54
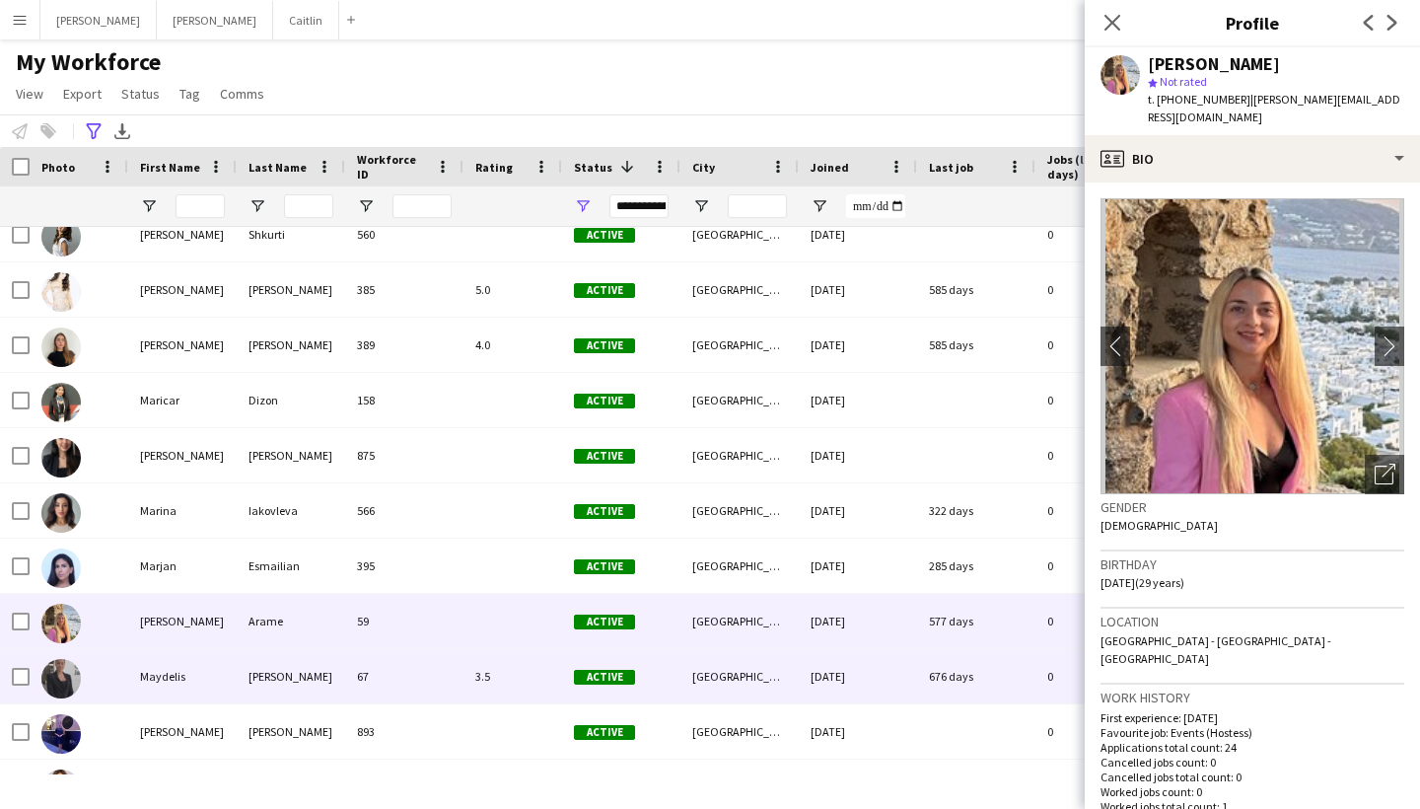
click at [493, 666] on div "3.5" at bounding box center [513, 676] width 99 height 54
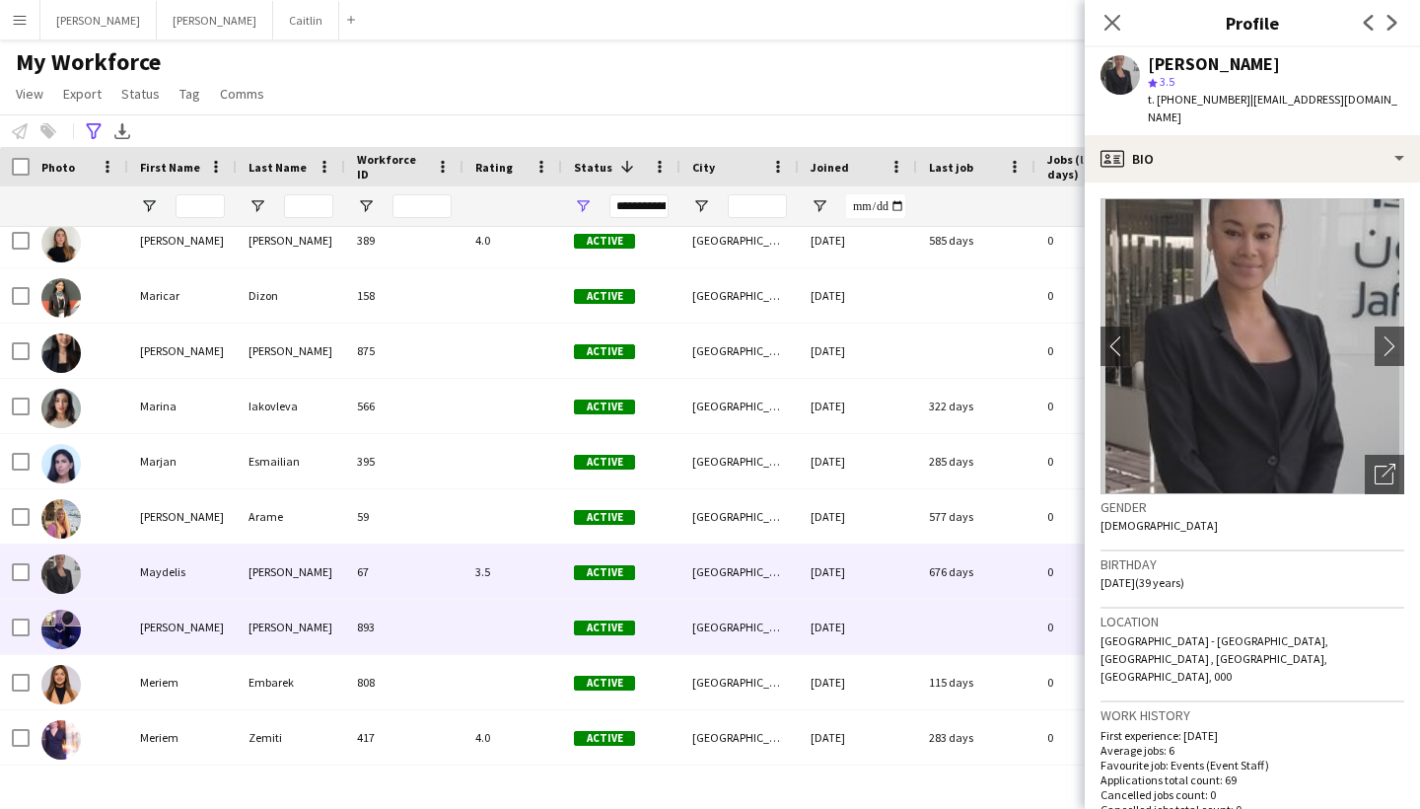
click at [492, 637] on div at bounding box center [513, 627] width 99 height 54
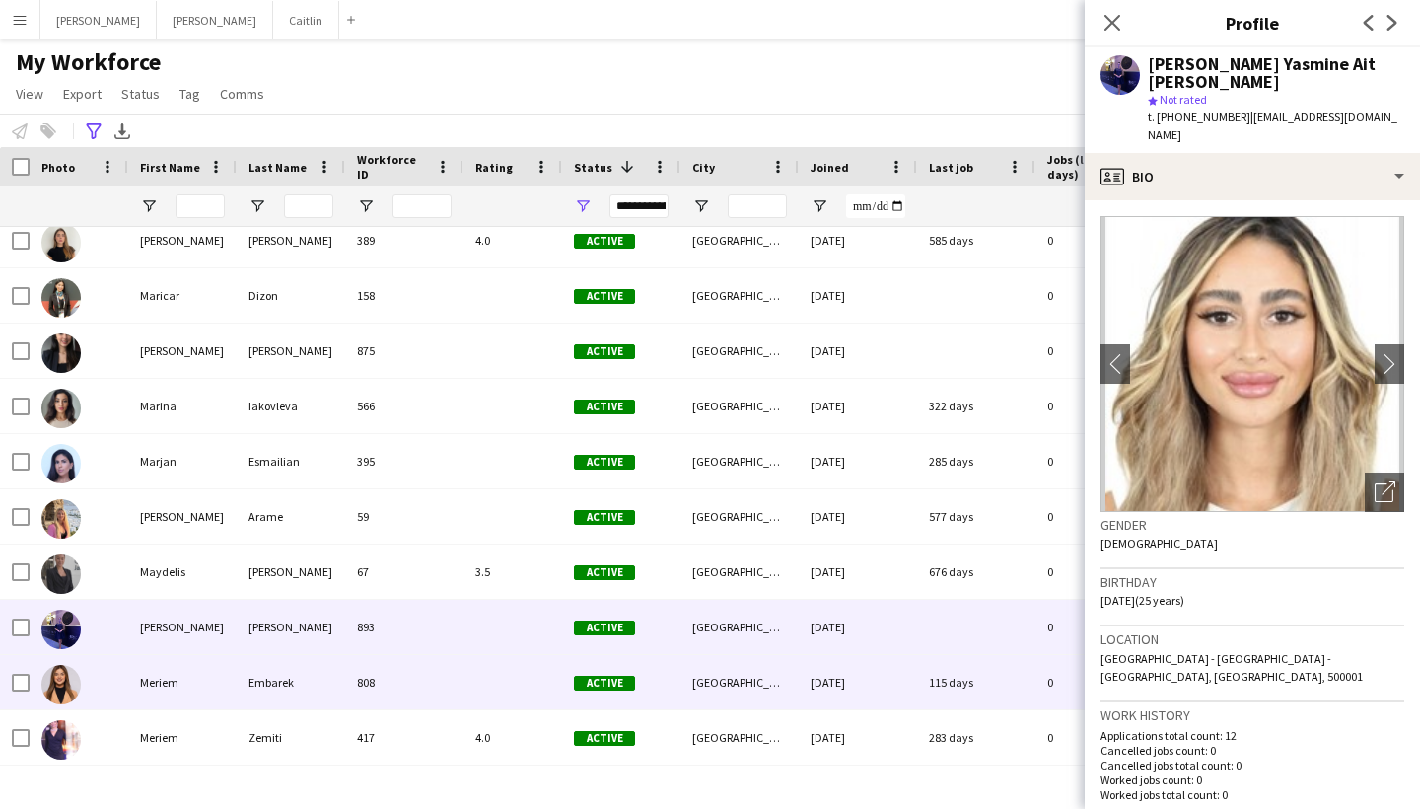
click at [487, 677] on div at bounding box center [513, 682] width 99 height 54
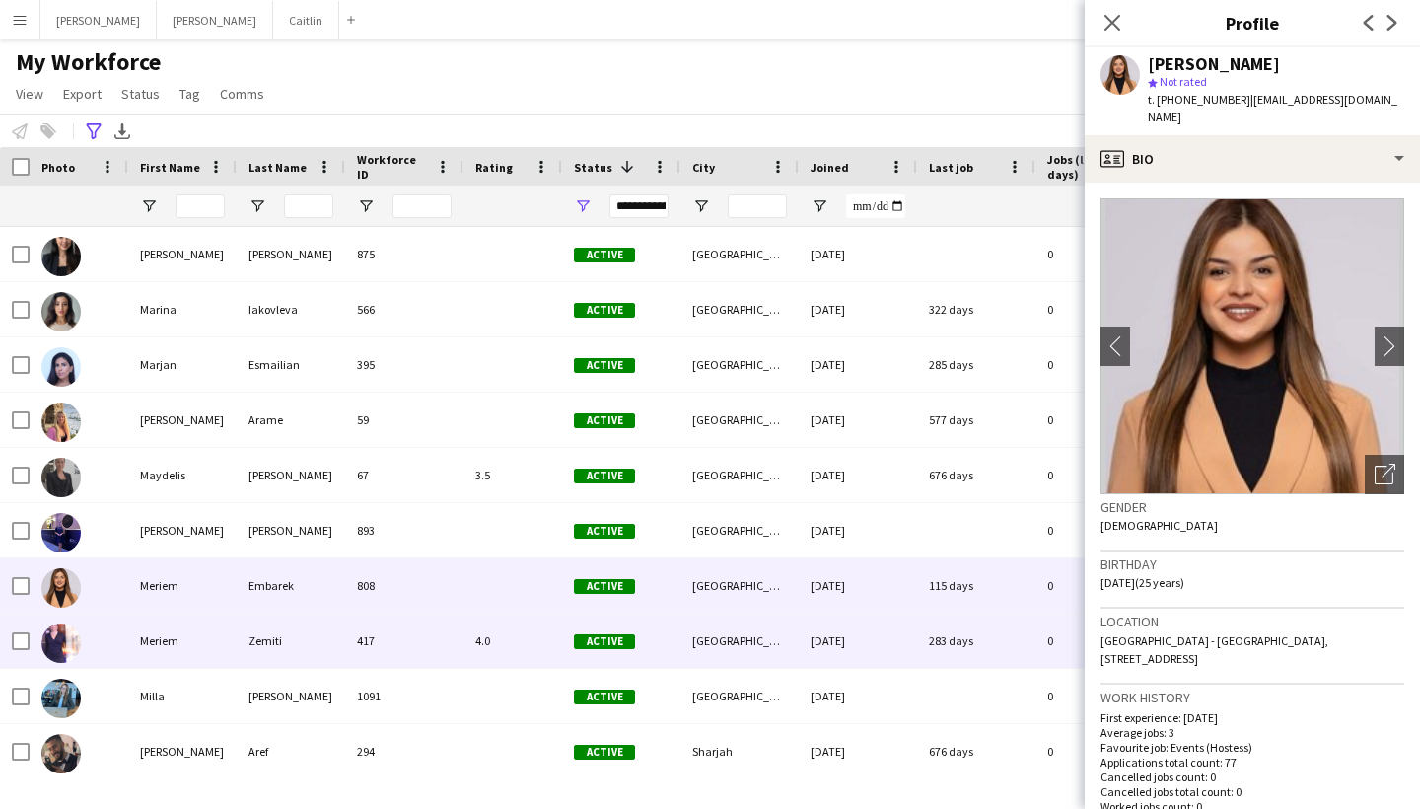
click at [487, 637] on div "4.0" at bounding box center [513, 640] width 99 height 54
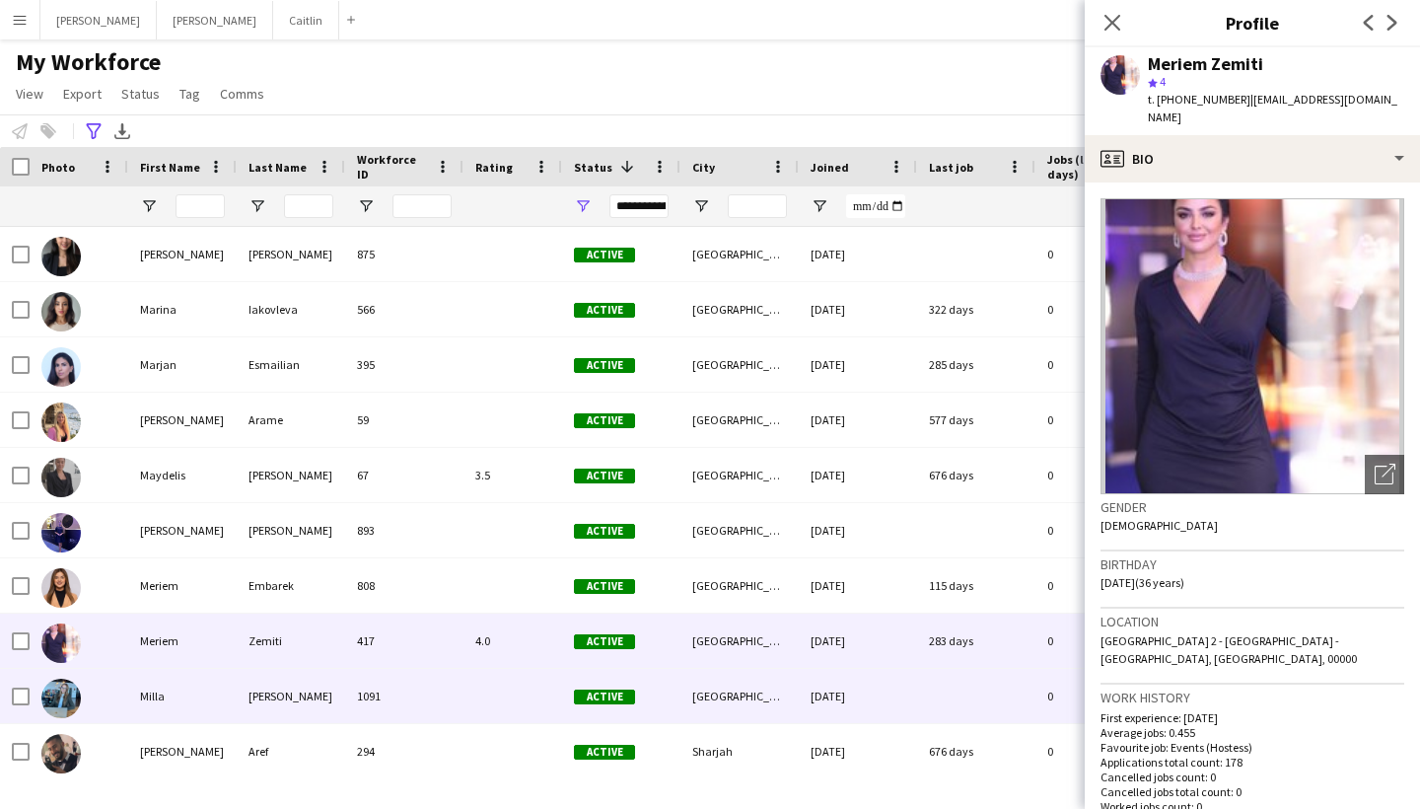
click at [486, 669] on div at bounding box center [513, 696] width 99 height 54
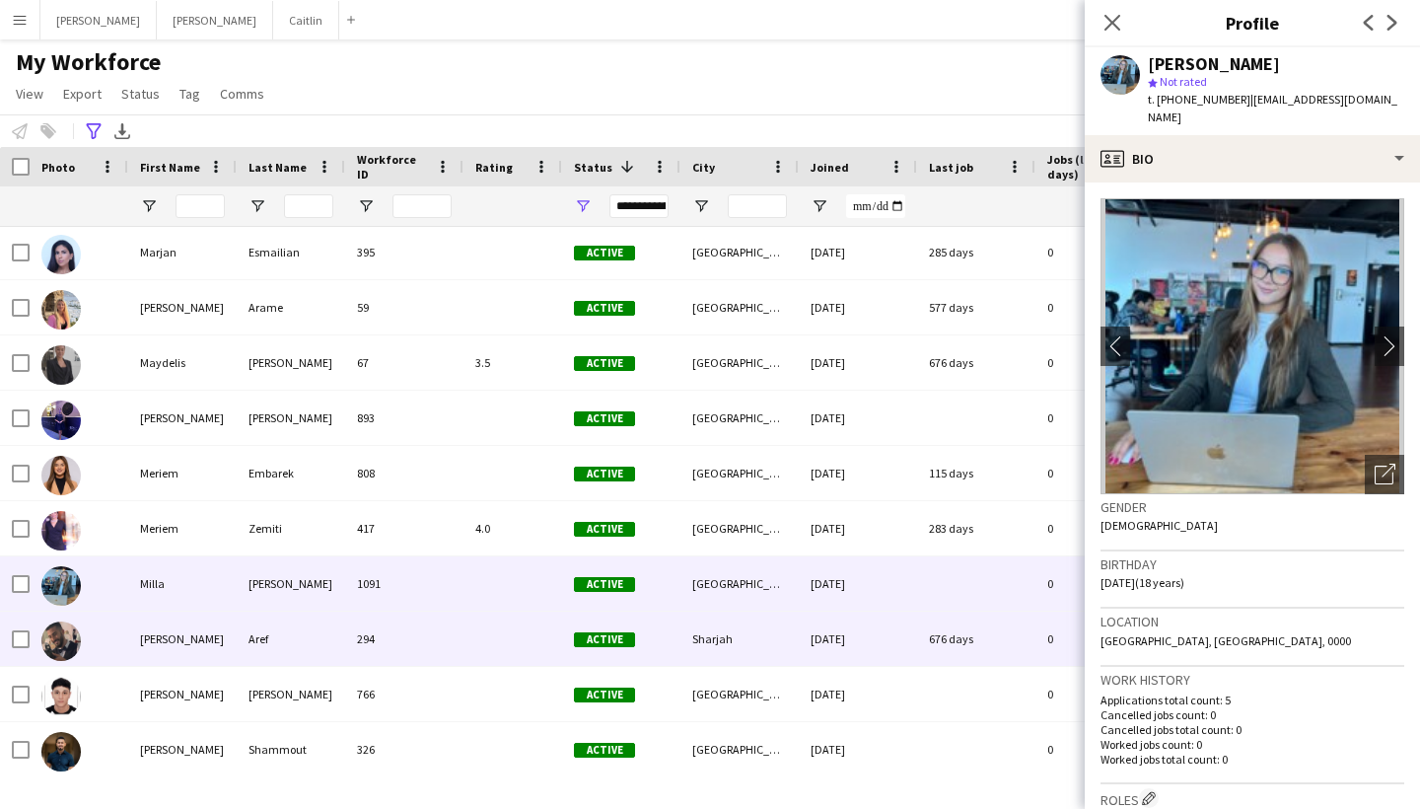
click at [482, 645] on div at bounding box center [513, 639] width 99 height 54
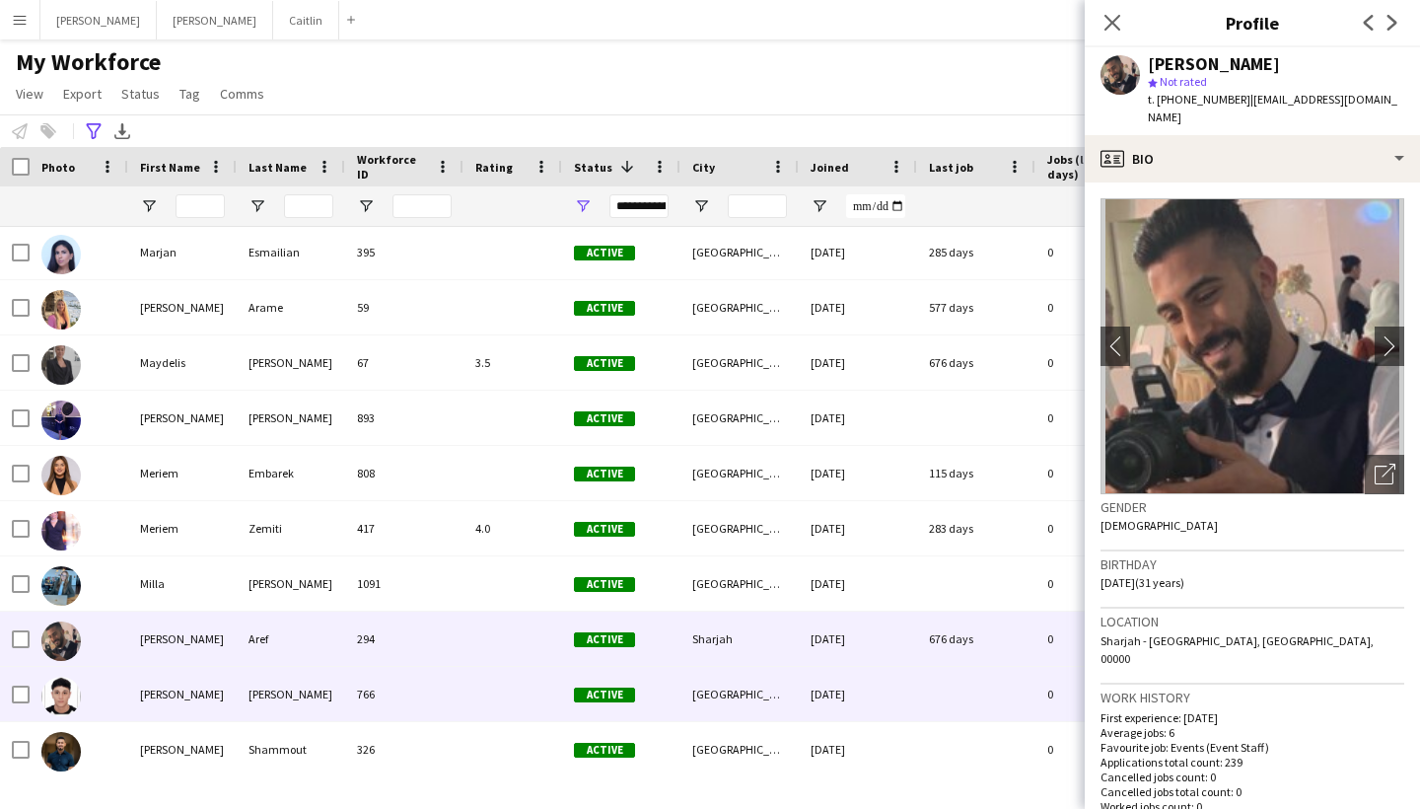
click at [477, 674] on div at bounding box center [513, 694] width 99 height 54
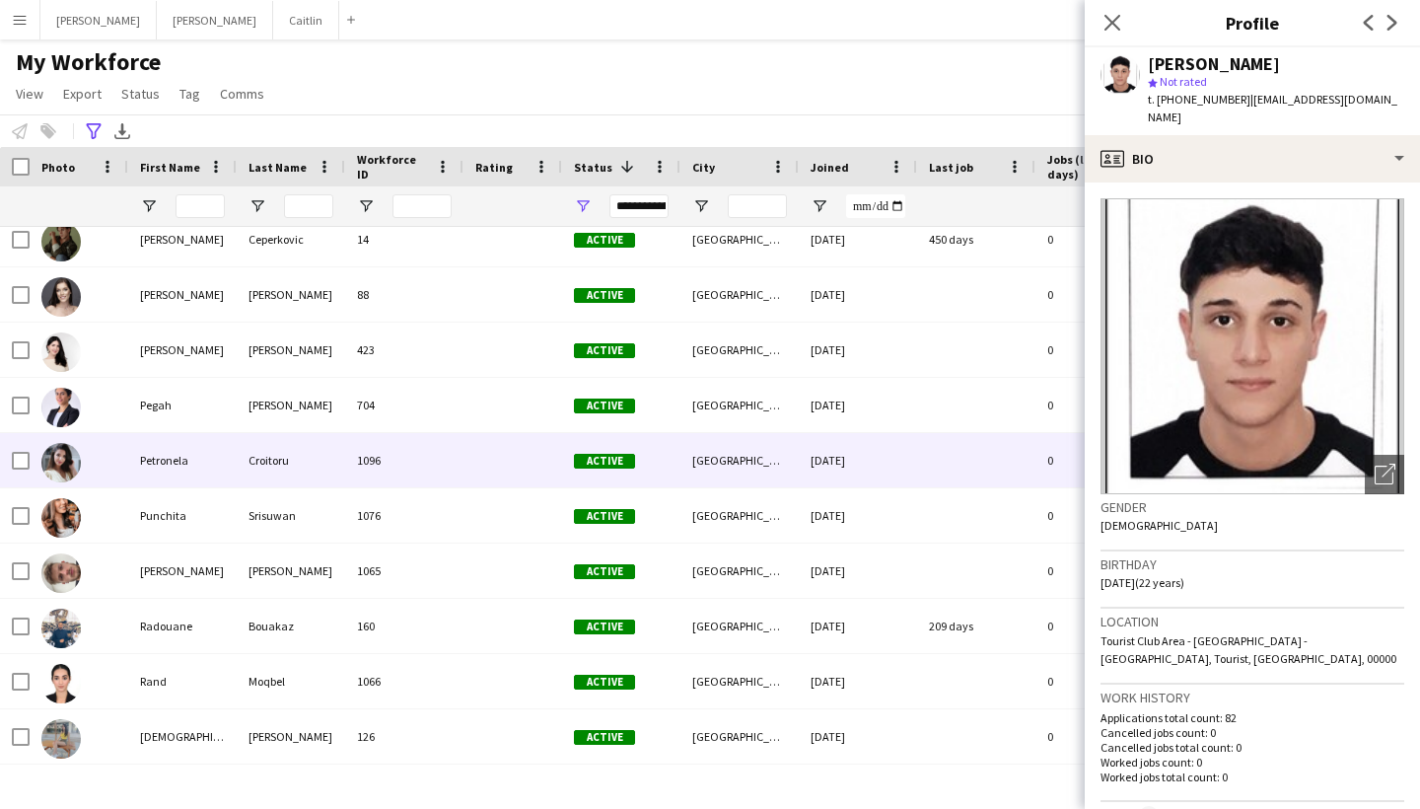
click at [501, 459] on div at bounding box center [513, 460] width 99 height 54
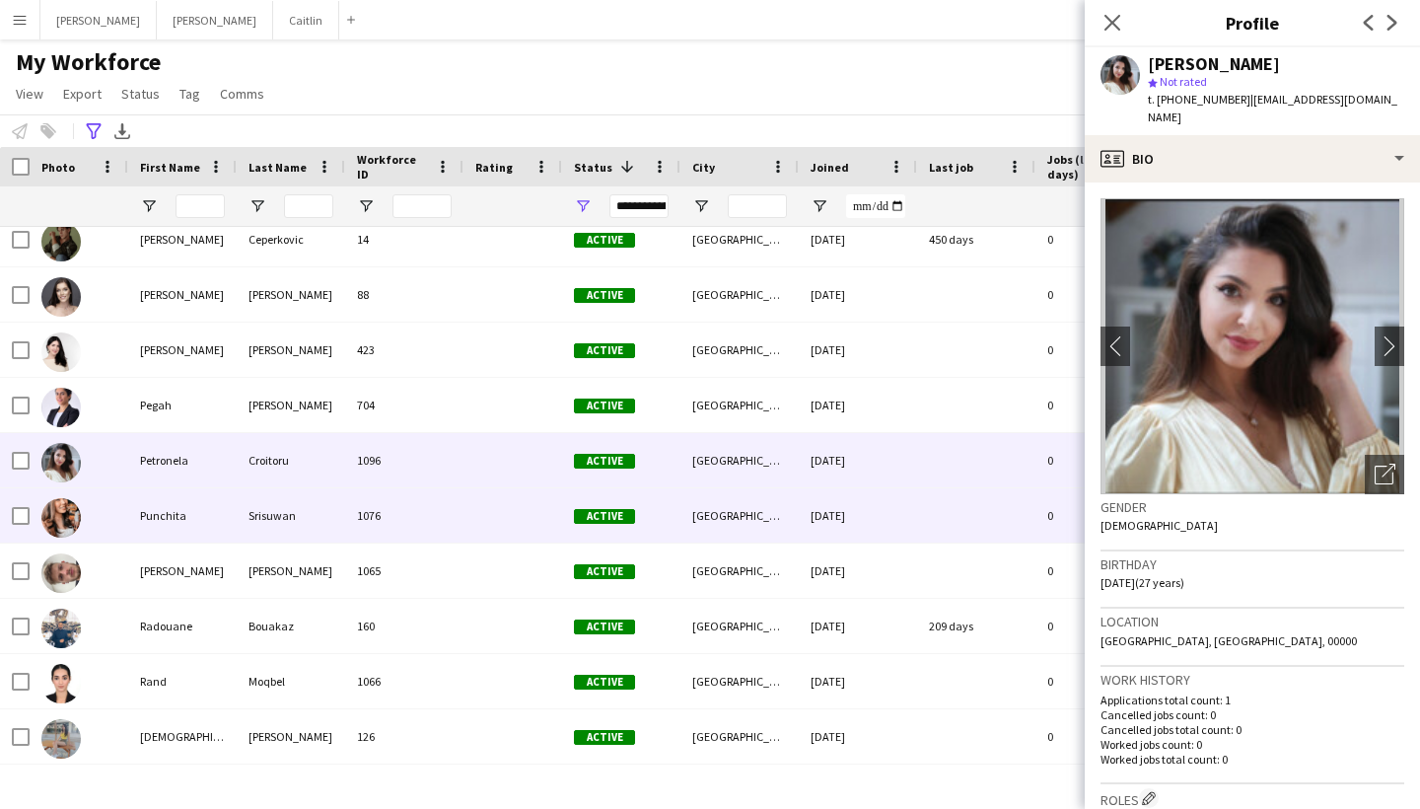
click at [499, 516] on div at bounding box center [513, 515] width 99 height 54
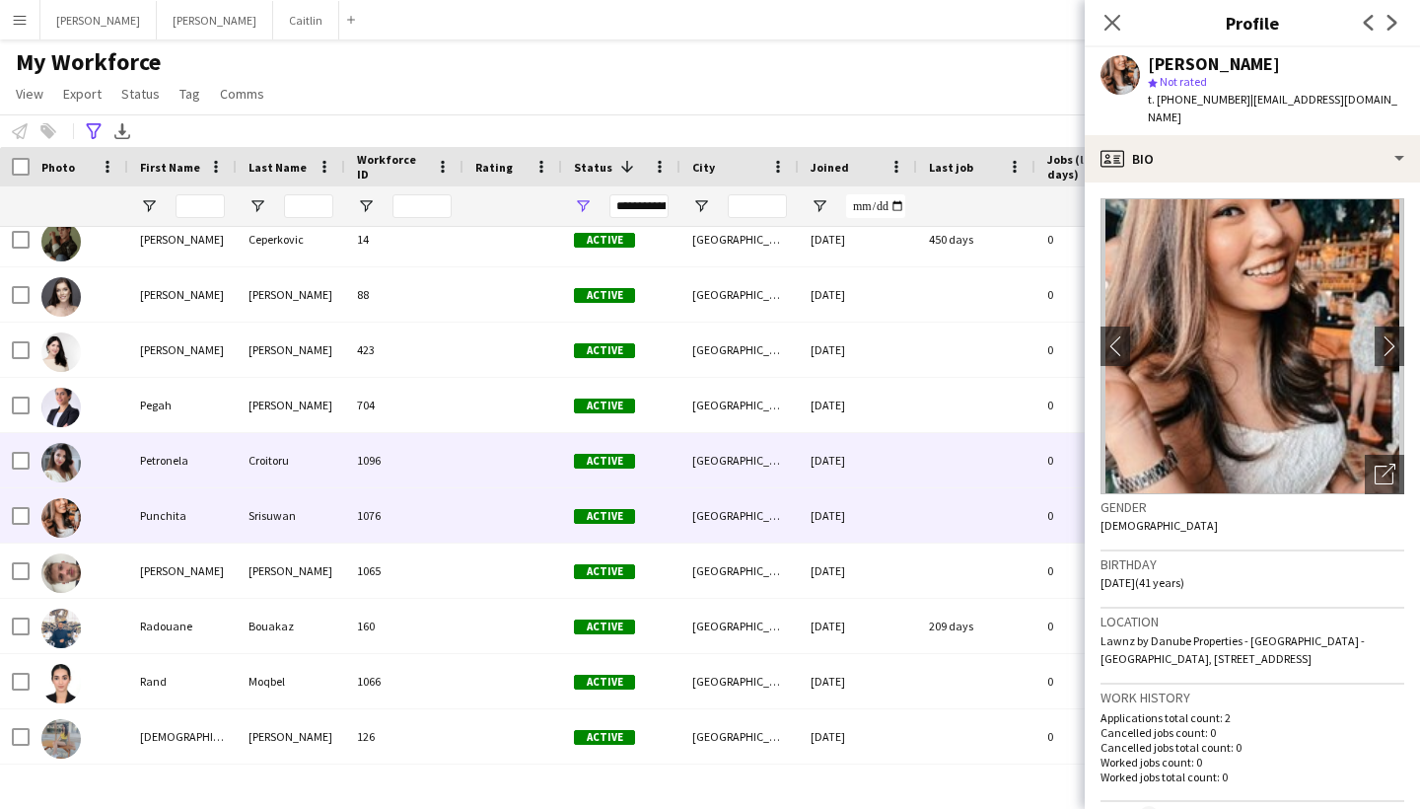
click at [491, 481] on div at bounding box center [513, 460] width 99 height 54
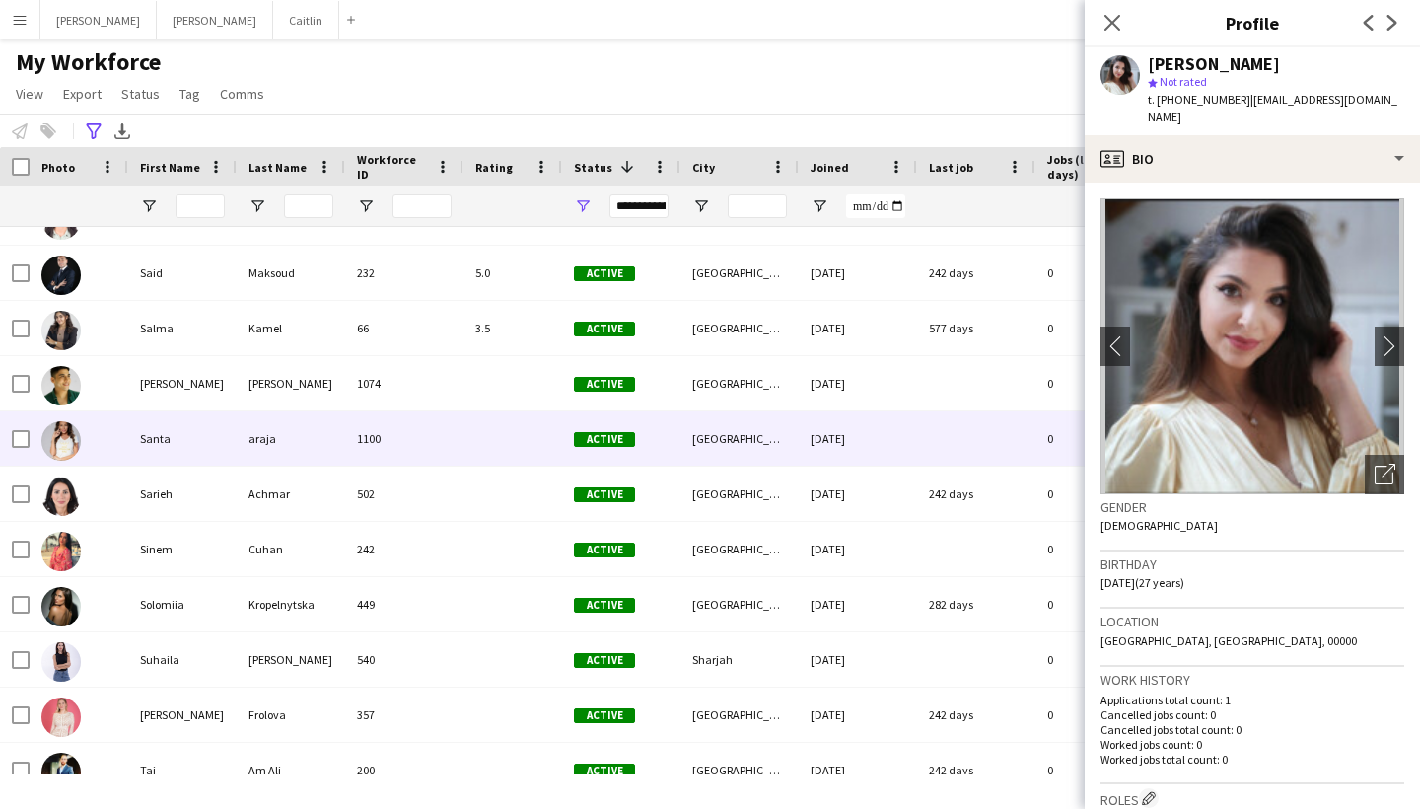
click at [446, 445] on div "1100" at bounding box center [404, 438] width 118 height 54
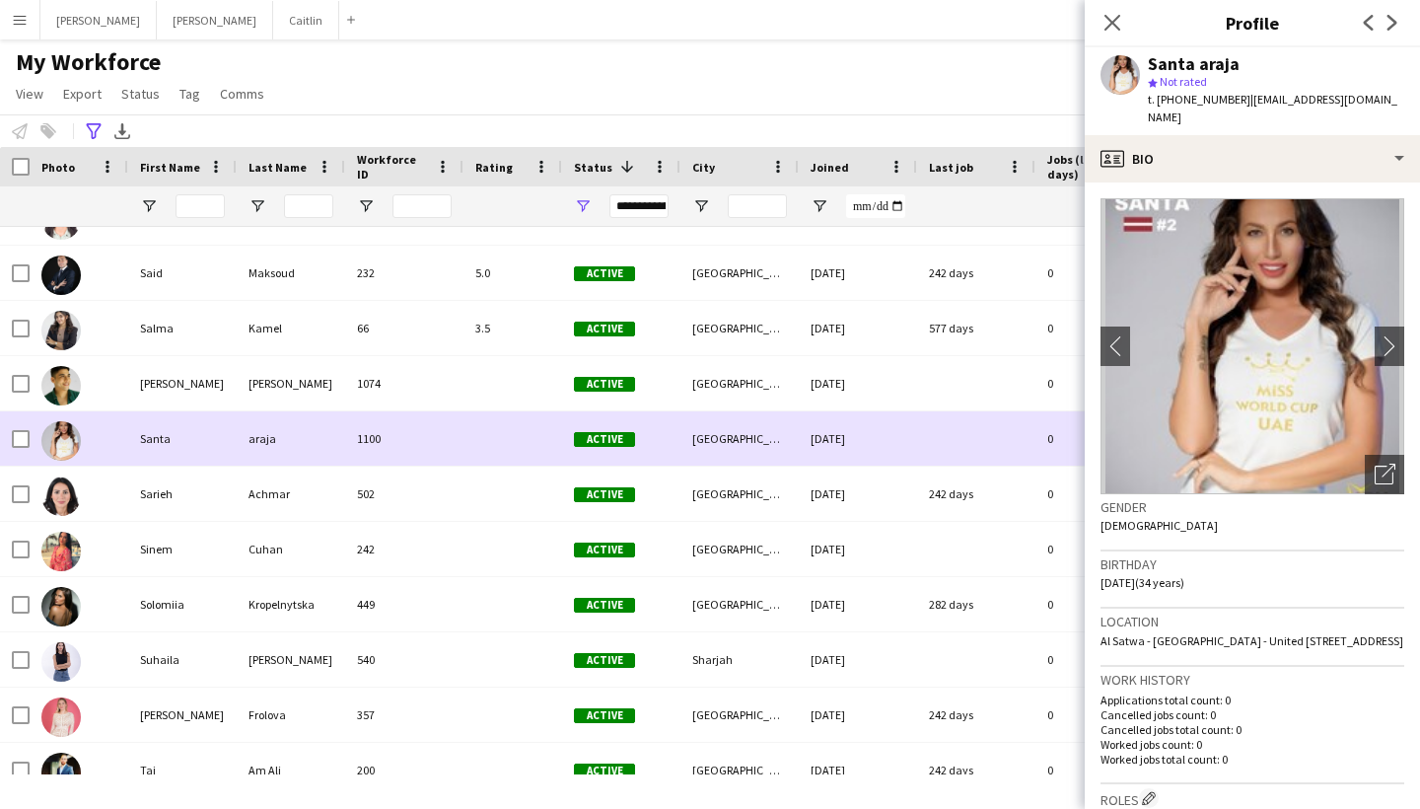
click at [446, 462] on div "1100" at bounding box center [404, 438] width 118 height 54
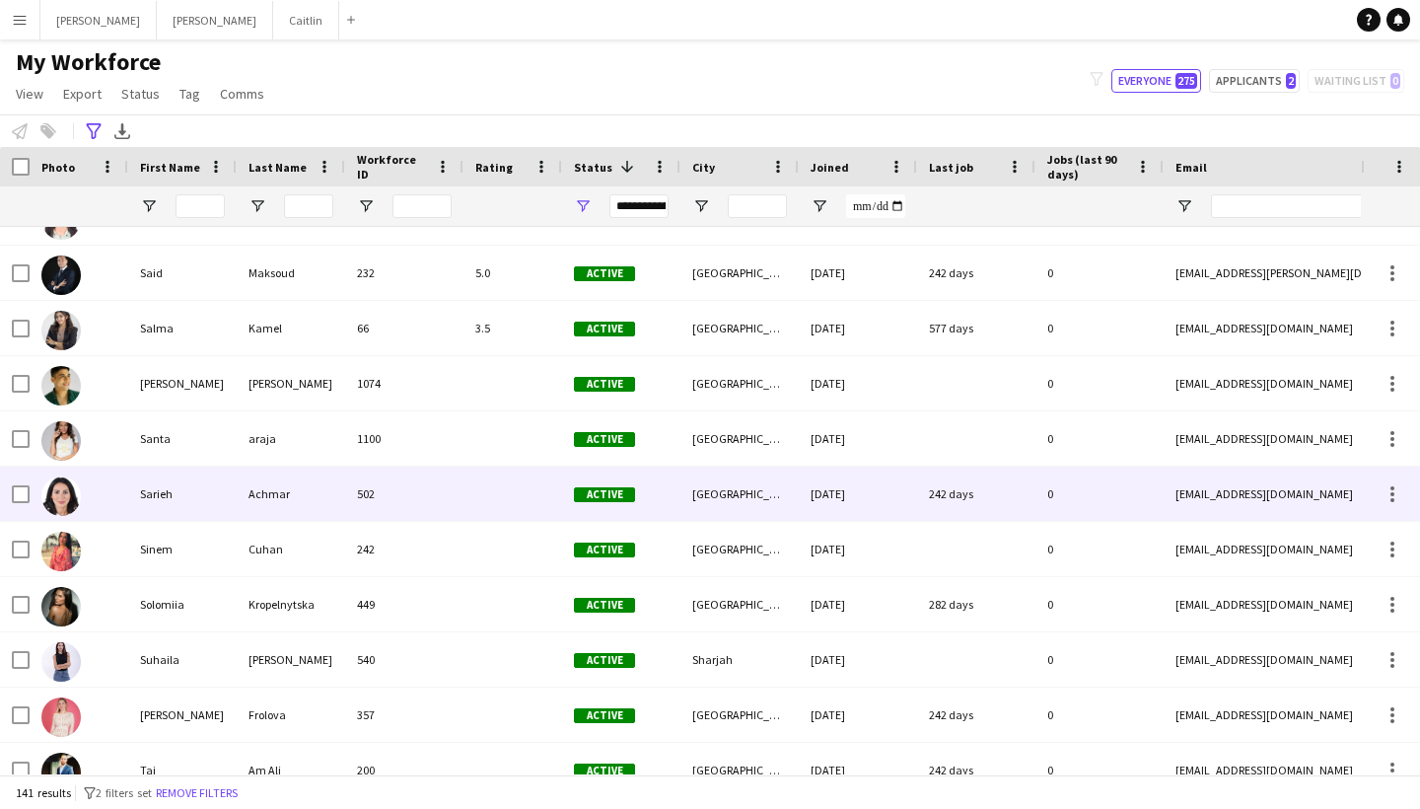
click at [437, 488] on div "502" at bounding box center [404, 494] width 118 height 54
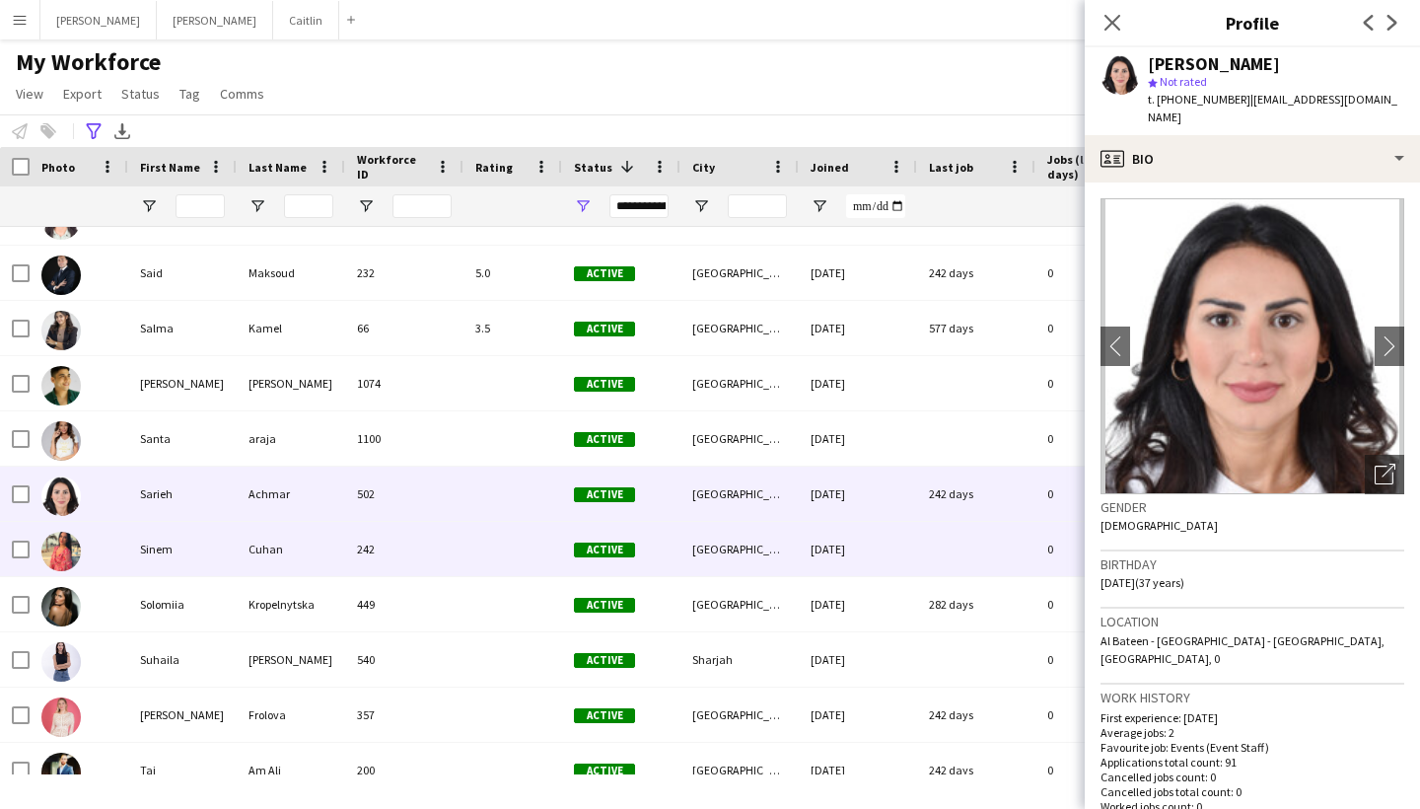
click at [437, 541] on div "242" at bounding box center [404, 549] width 118 height 54
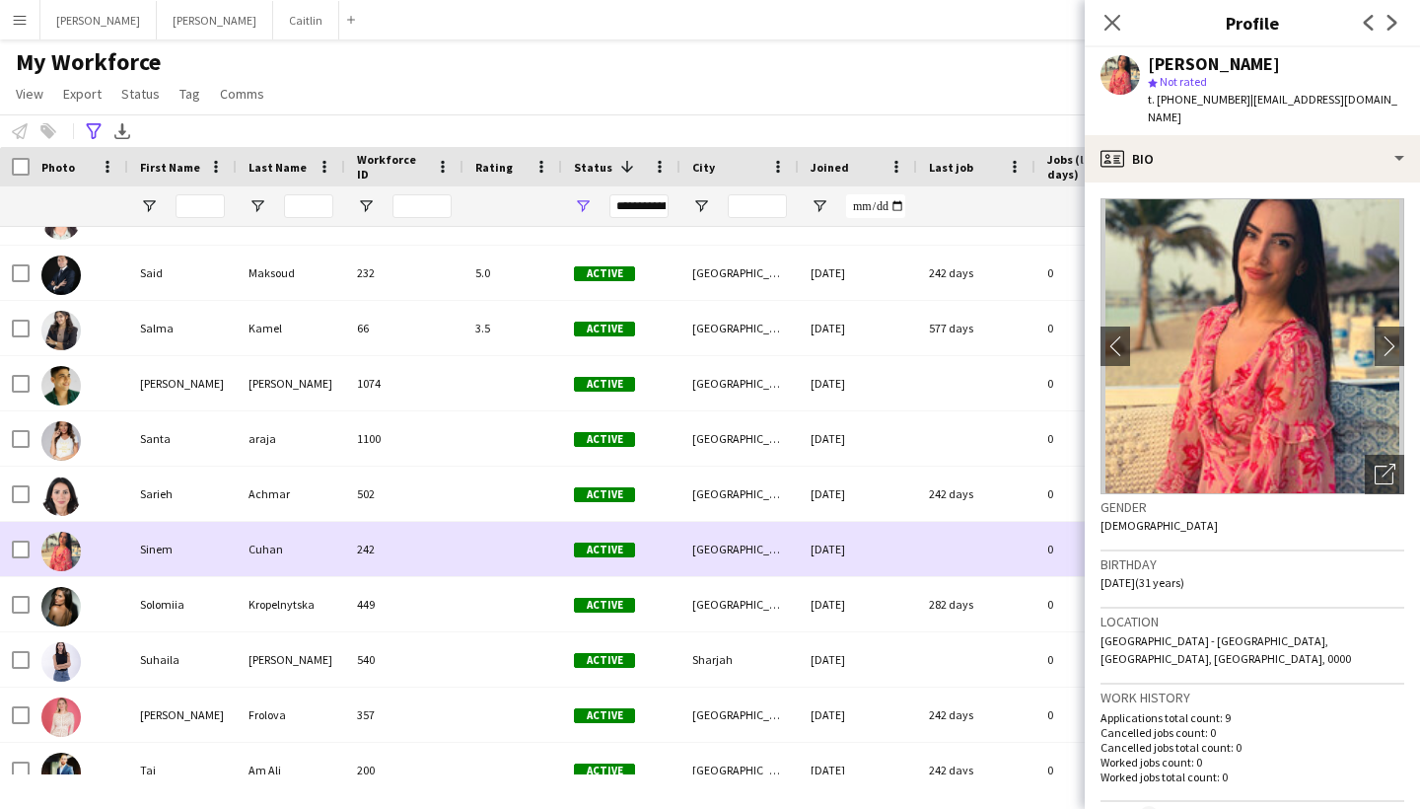
click at [433, 569] on div "242" at bounding box center [404, 549] width 118 height 54
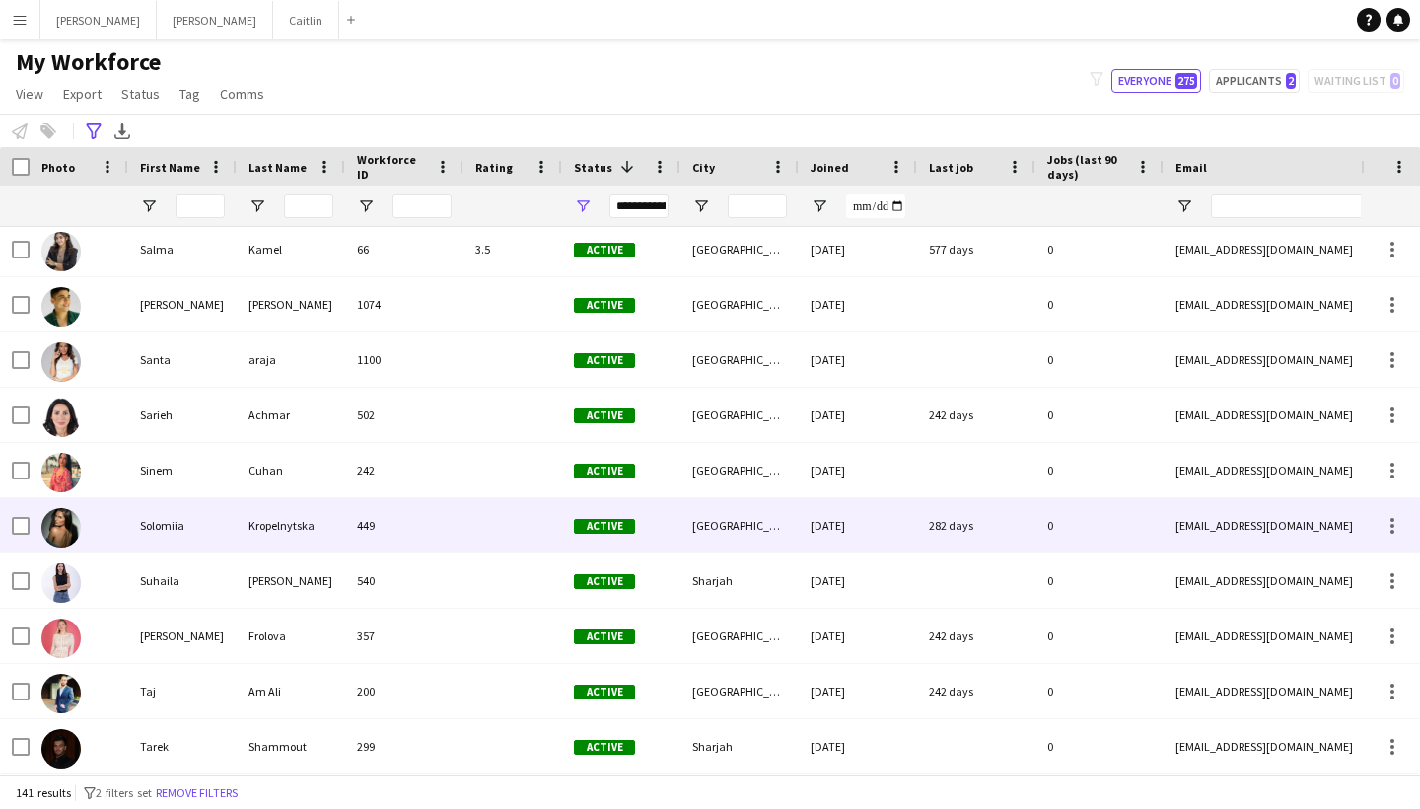
click at [422, 532] on div "449" at bounding box center [404, 525] width 118 height 54
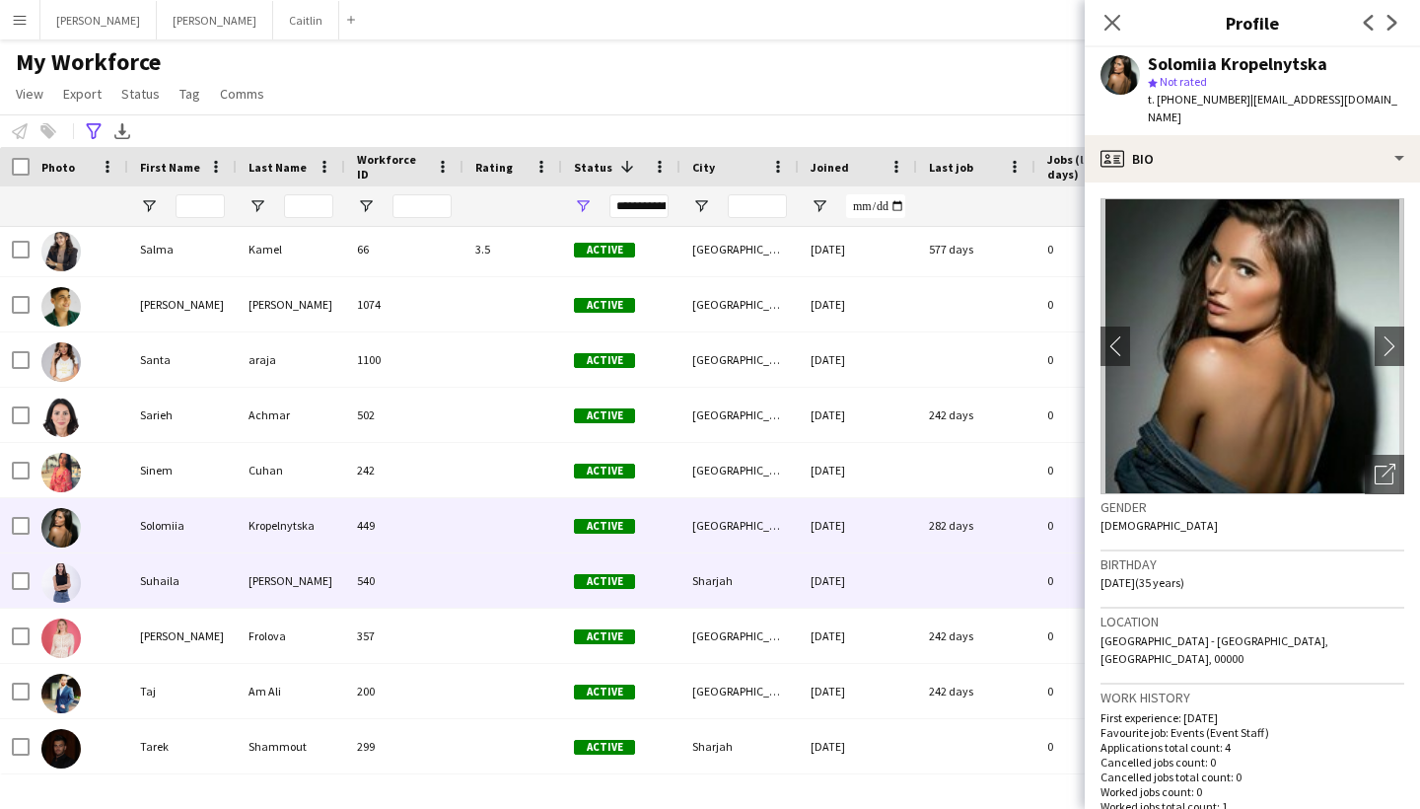
click at [422, 581] on div "540" at bounding box center [404, 580] width 118 height 54
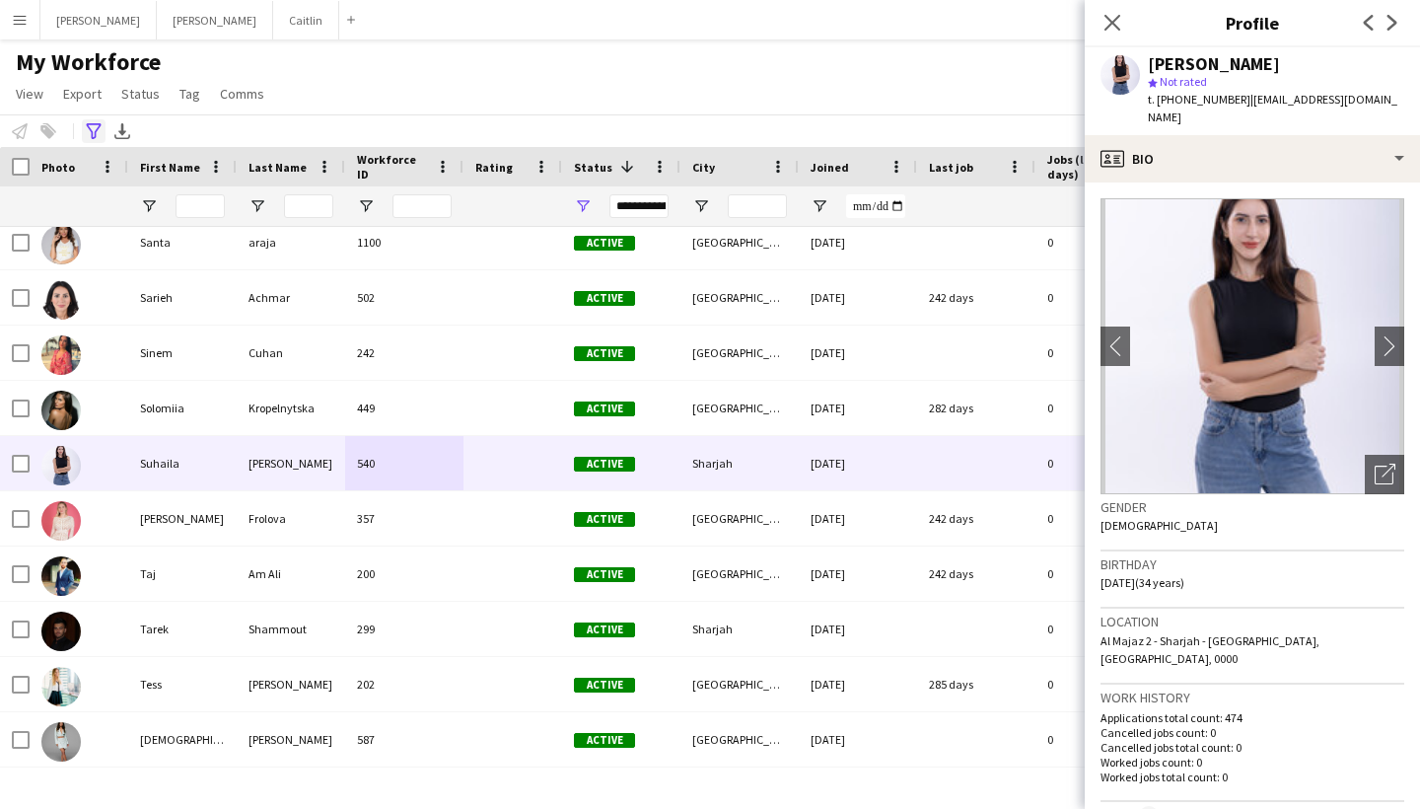
click at [93, 133] on icon at bounding box center [93, 131] width 15 height 16
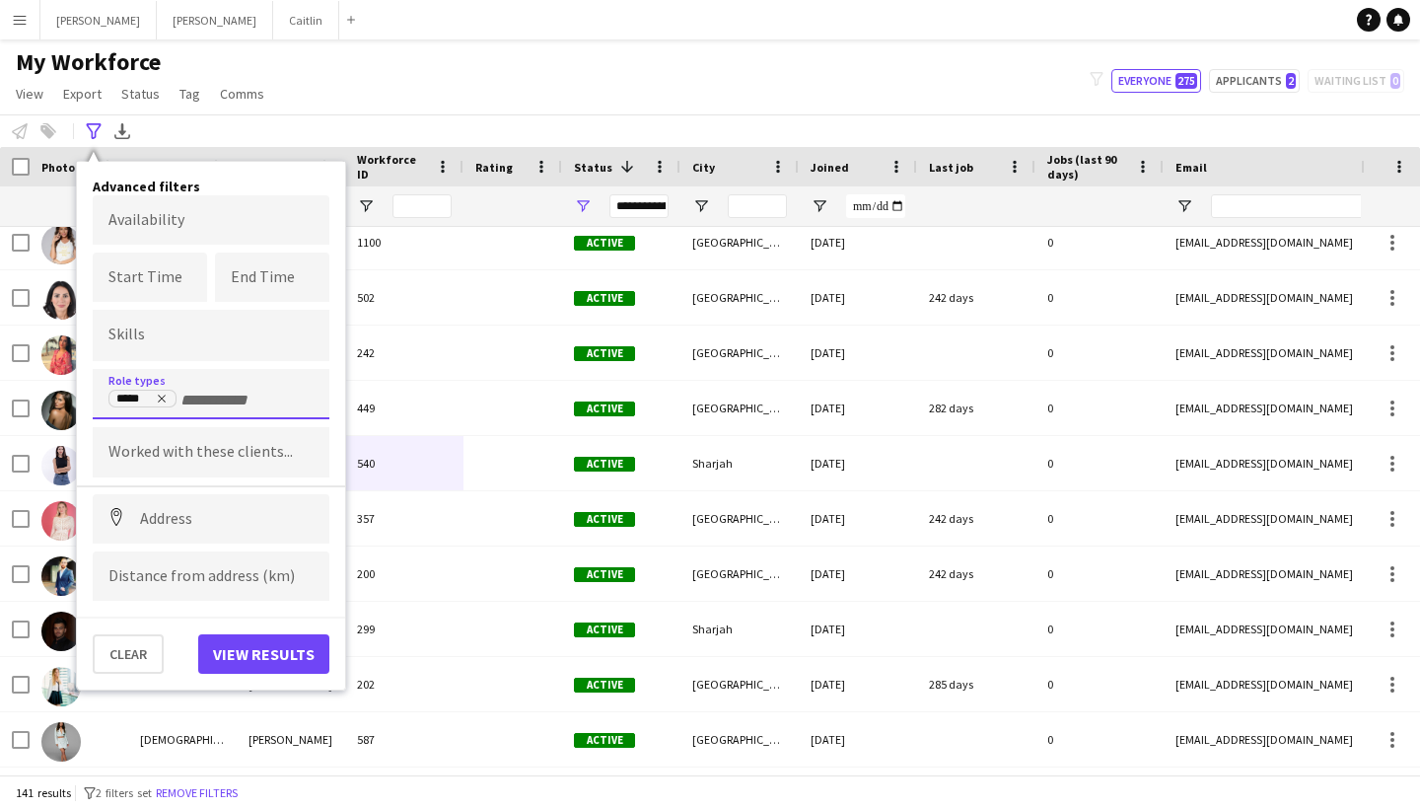
click at [199, 399] on input "+ Role type" at bounding box center [222, 401] width 84 height 18
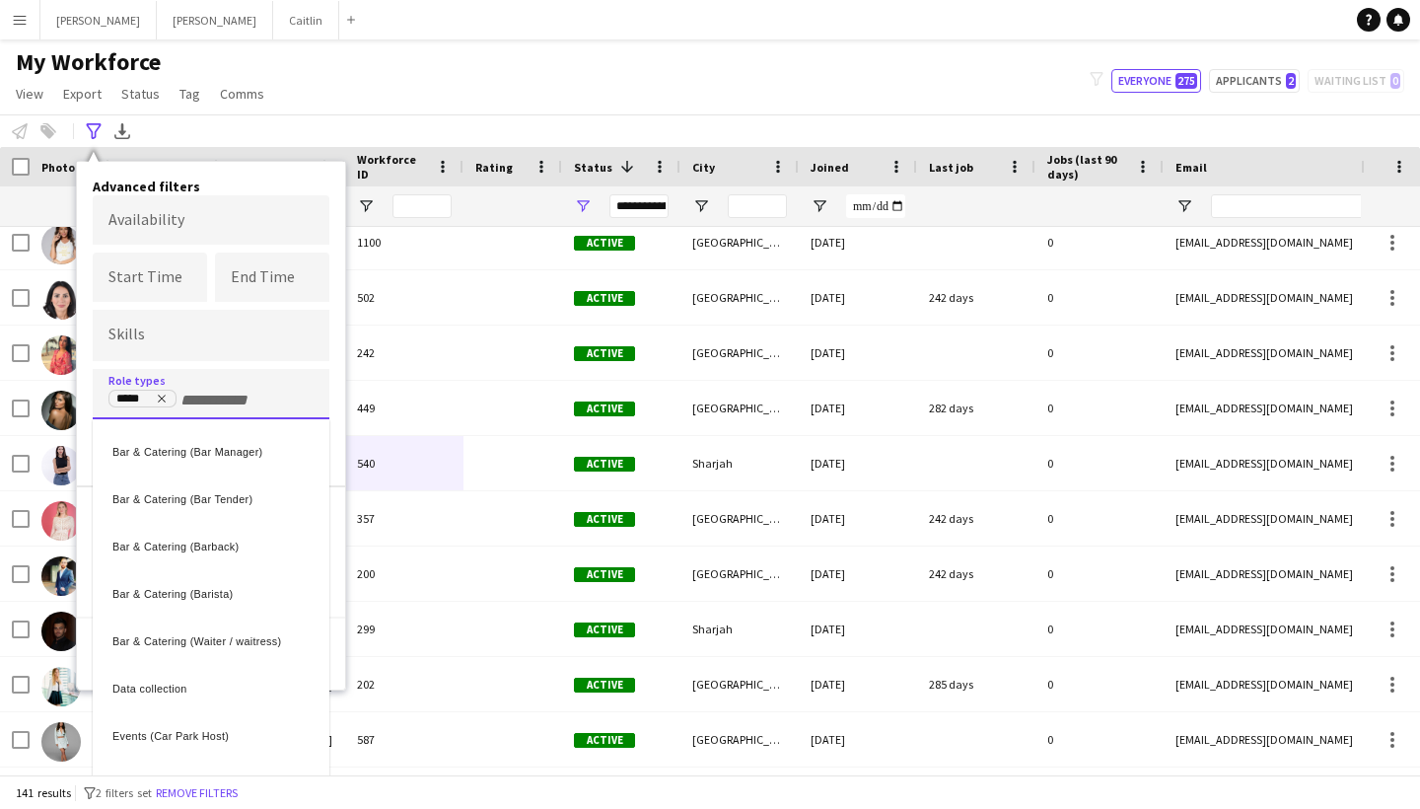
click at [202, 395] on div at bounding box center [710, 404] width 1420 height 809
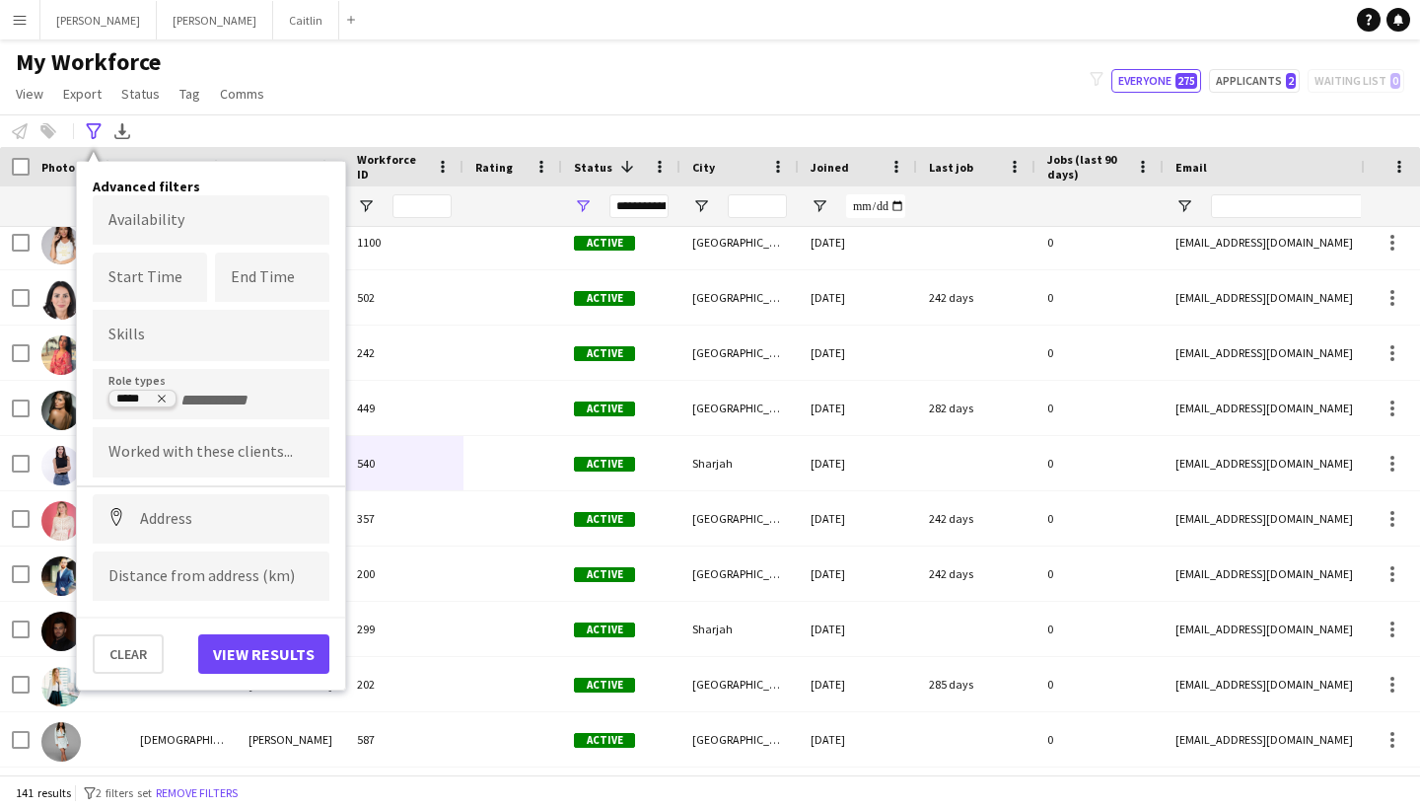
click at [166, 401] on icon "Remove tag" at bounding box center [162, 399] width 12 height 12
click at [168, 327] on div at bounding box center [211, 335] width 237 height 50
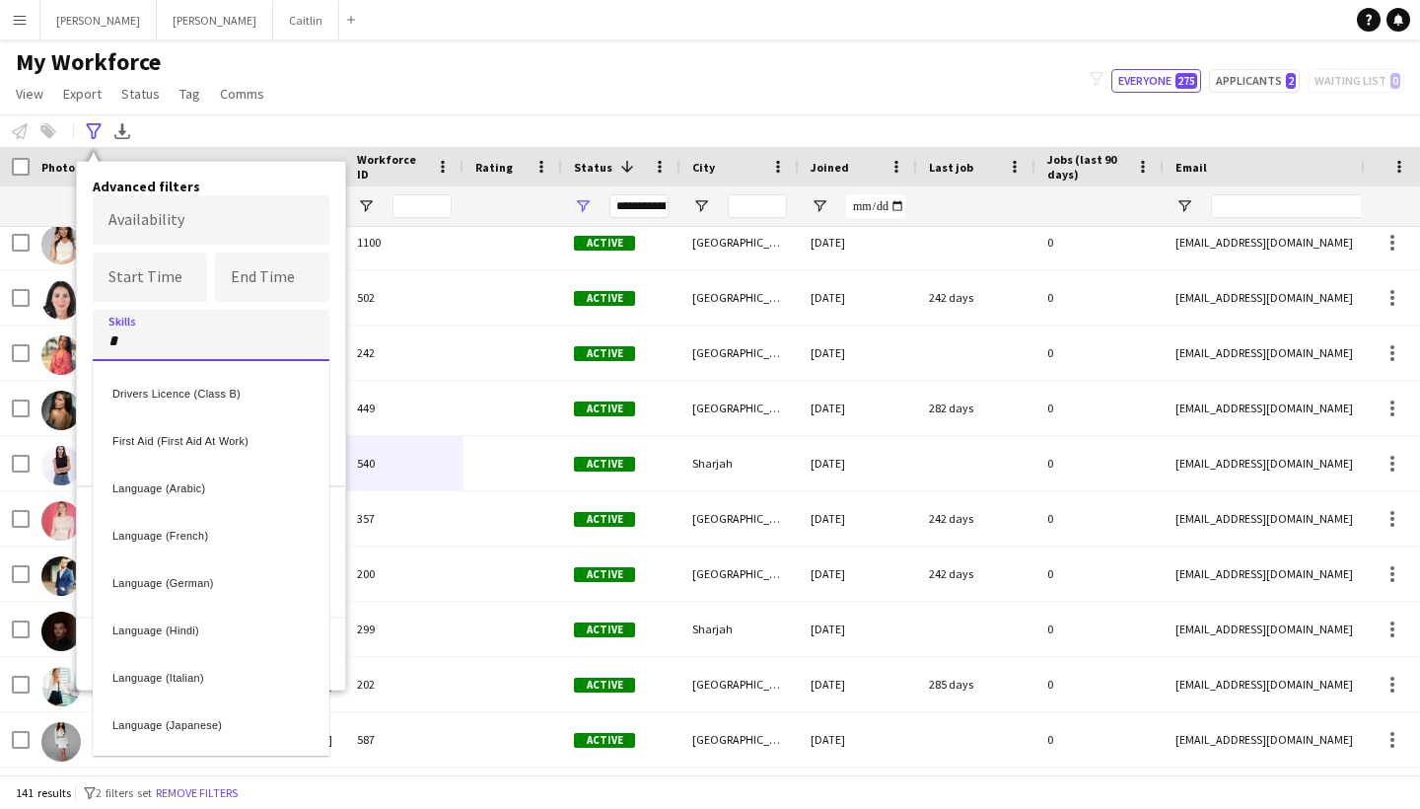
type input "*"
click at [188, 484] on div "Language (Arabic)" at bounding box center [211, 485] width 237 height 47
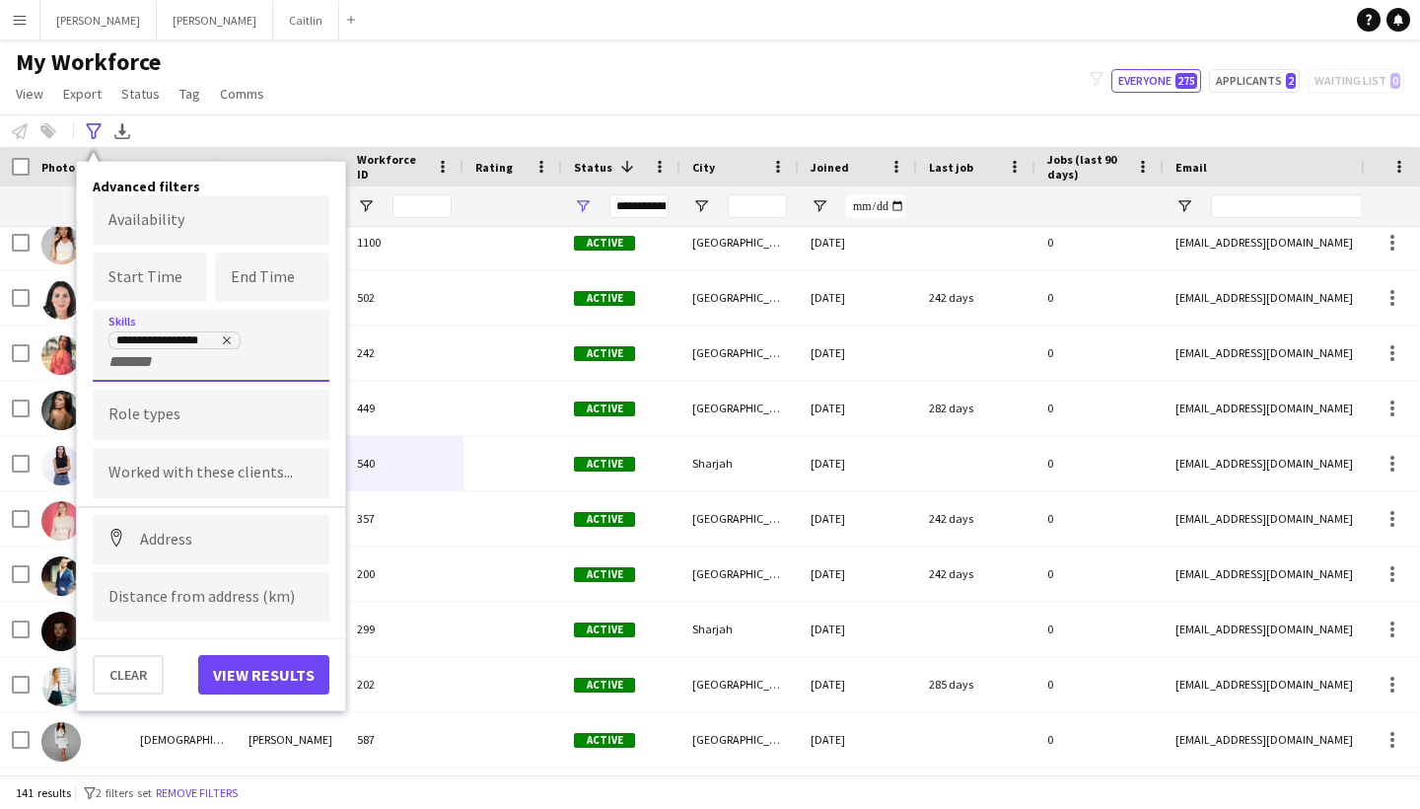
click at [289, 669] on button "View results" at bounding box center [263, 674] width 131 height 39
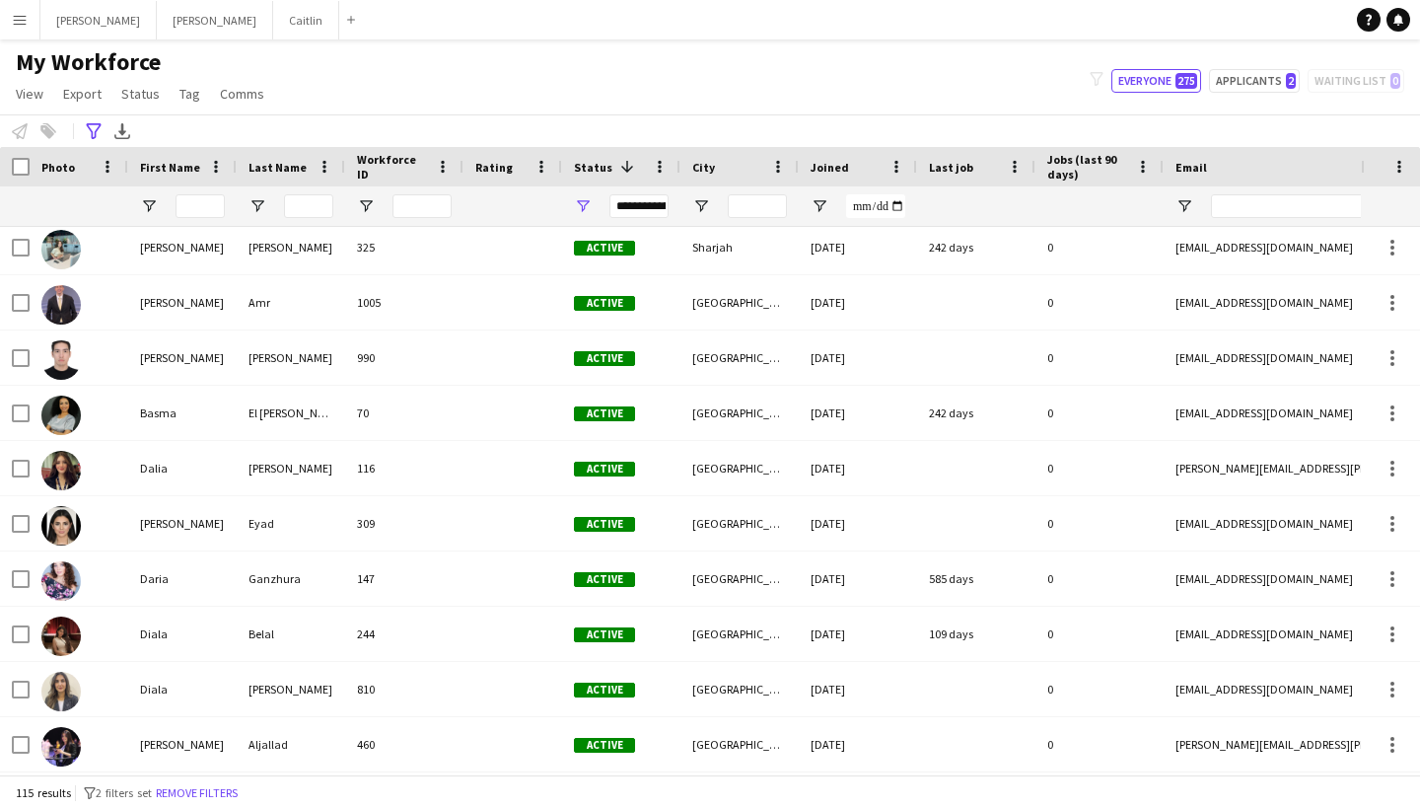
scroll to position [1496, 0]
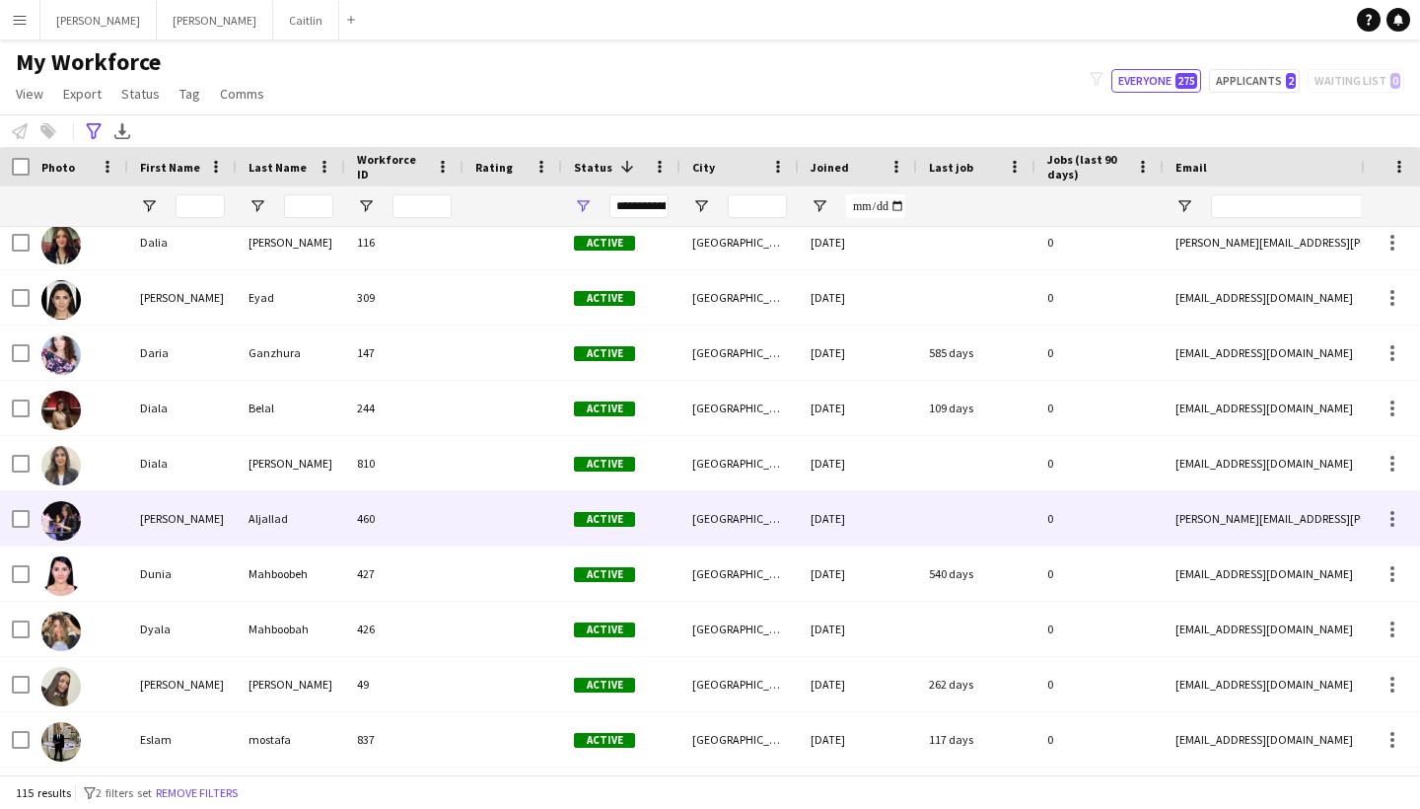
click at [435, 502] on div "460" at bounding box center [404, 518] width 118 height 54
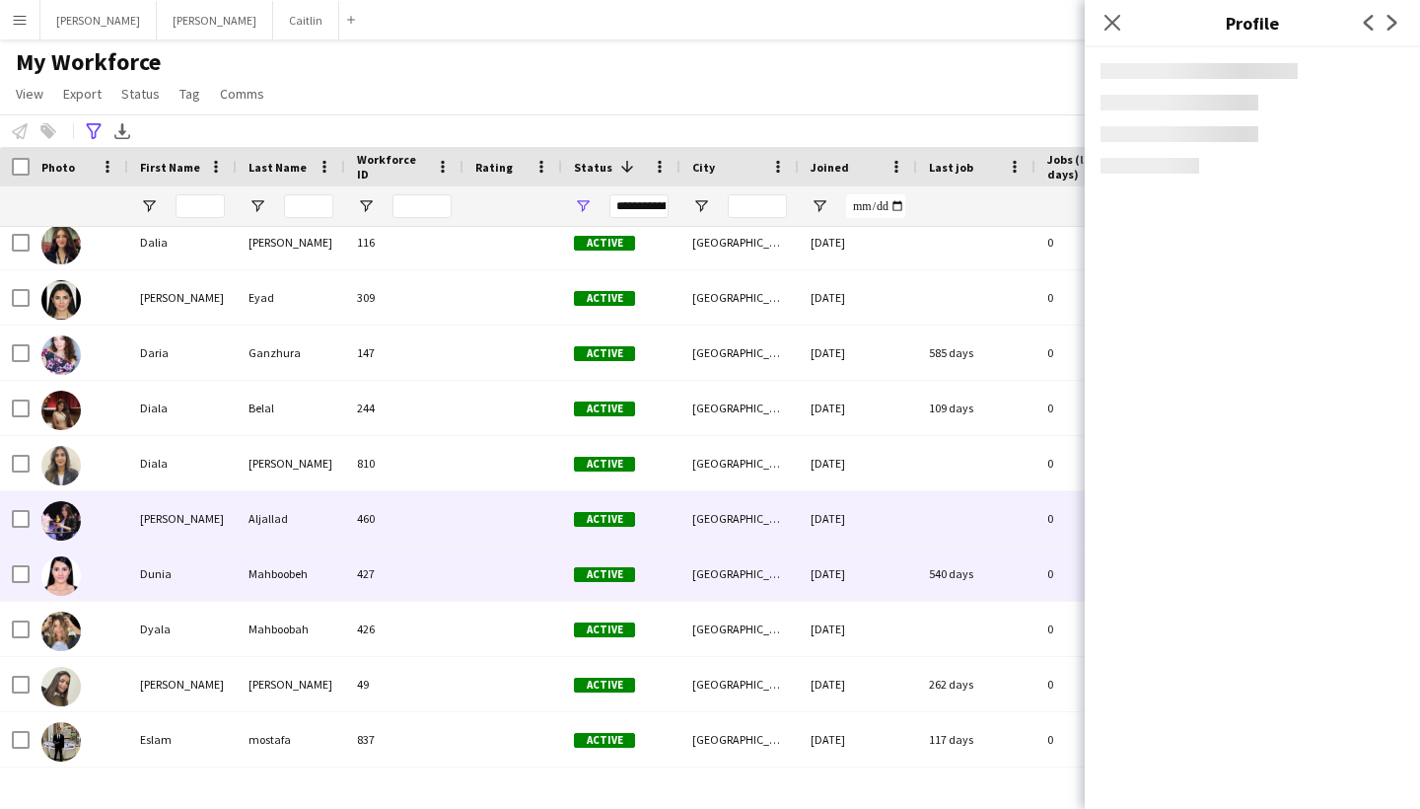
click at [438, 561] on div "427" at bounding box center [404, 573] width 118 height 54
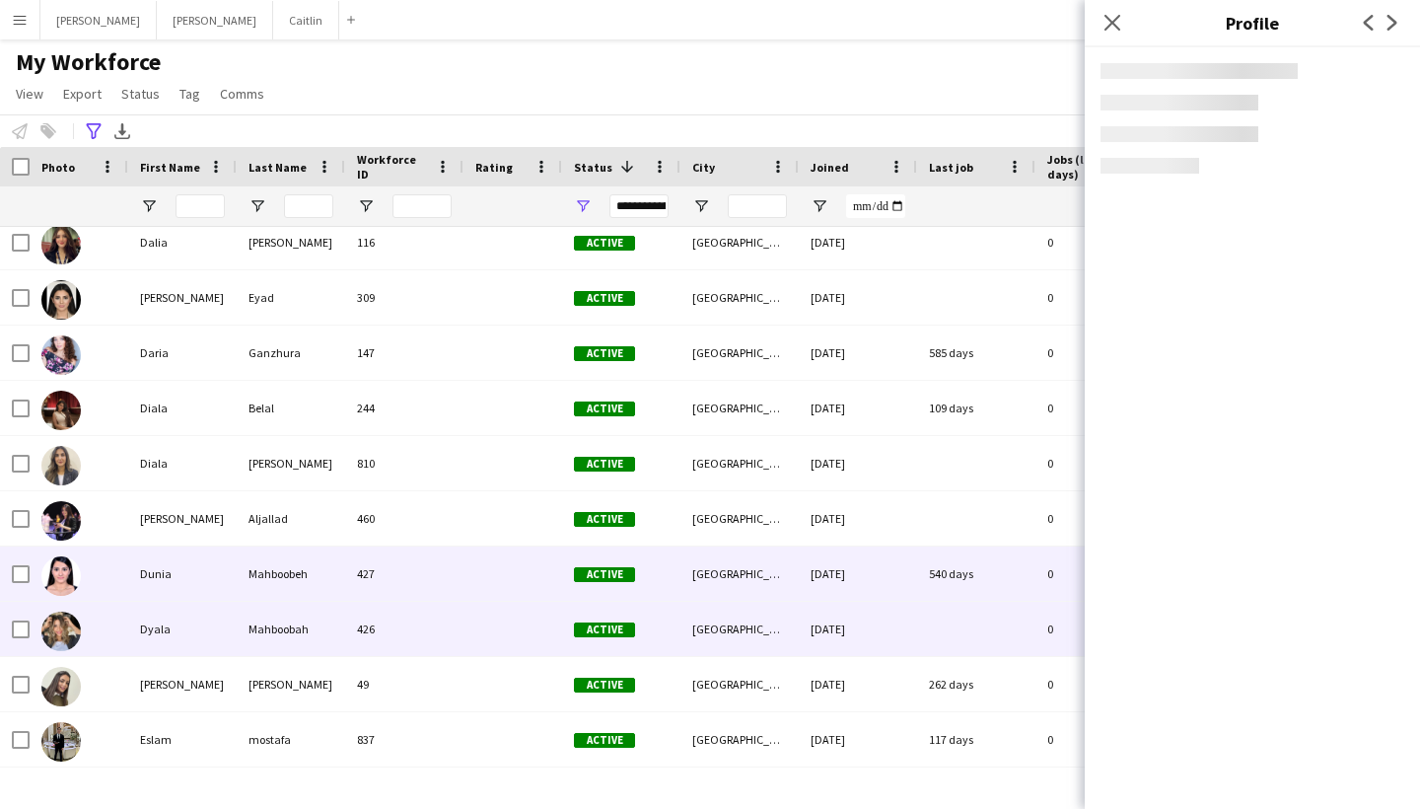
click at [438, 608] on div "426" at bounding box center [404, 629] width 118 height 54
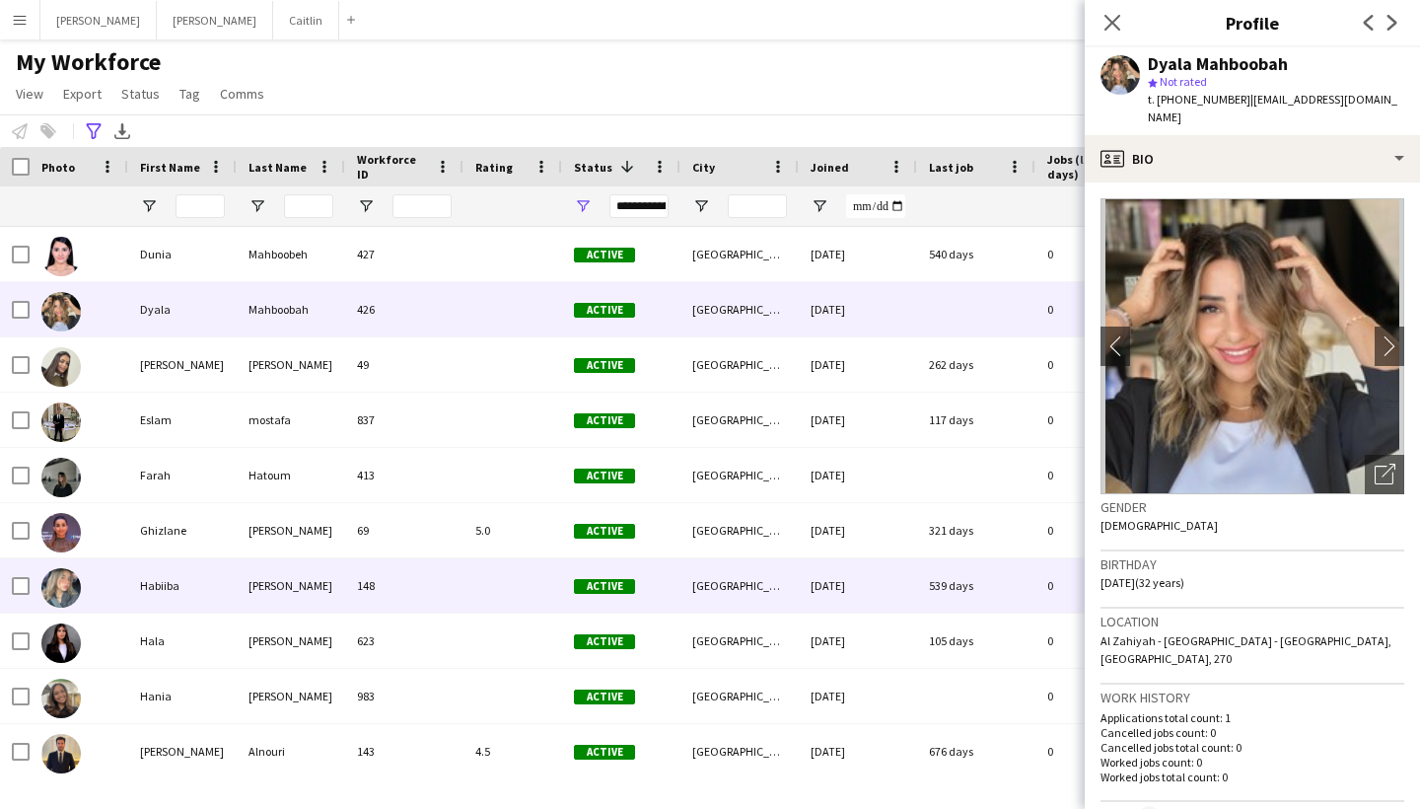
click at [439, 590] on div "148" at bounding box center [404, 585] width 118 height 54
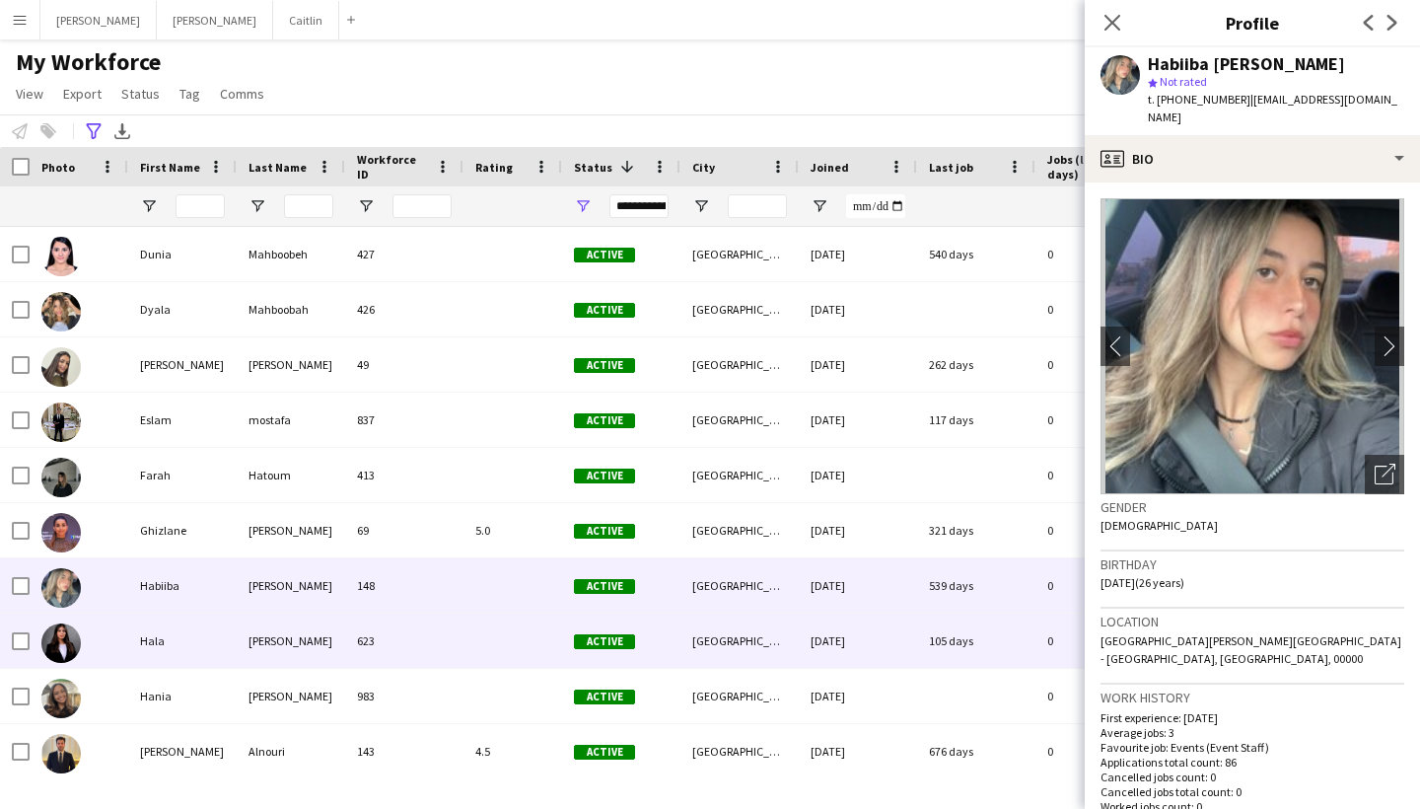
click at [439, 637] on div "623" at bounding box center [404, 640] width 118 height 54
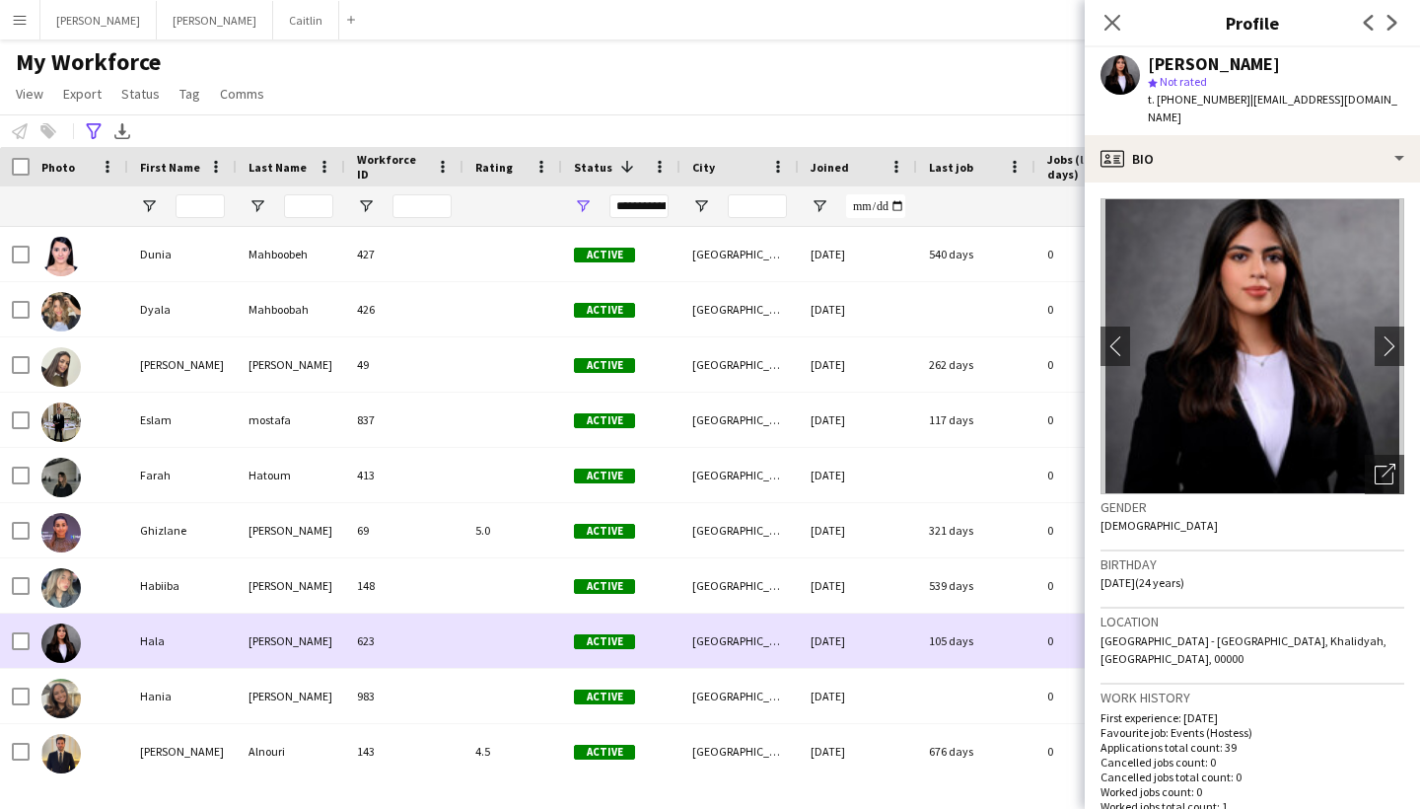
click at [428, 660] on div "623" at bounding box center [404, 640] width 118 height 54
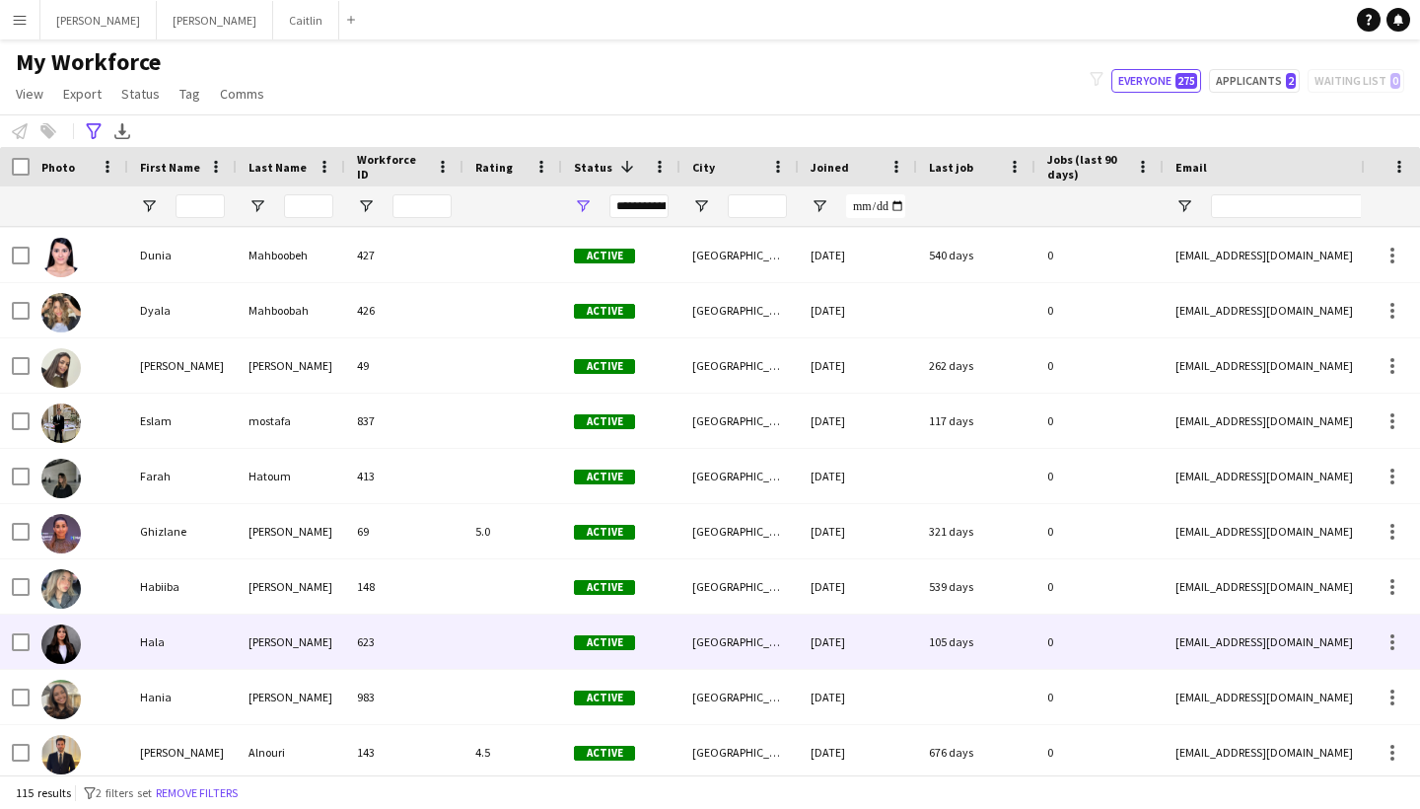
click at [432, 633] on div "623" at bounding box center [404, 641] width 118 height 54
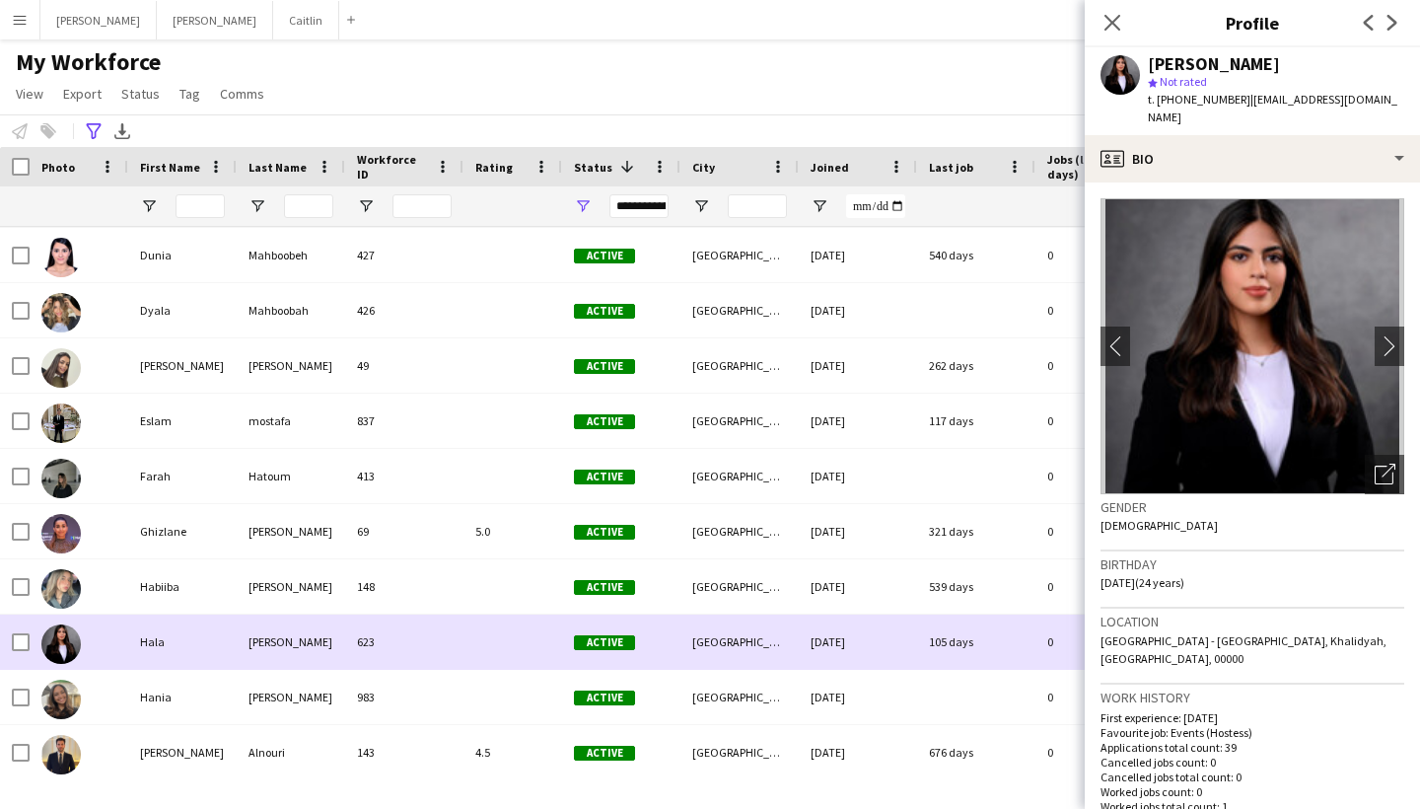
click at [434, 669] on div "[PERSON_NAME] 623 Active [GEOGRAPHIC_DATA] [DATE] 105 days 0 [EMAIL_ADDRESS][DO…" at bounding box center [1069, 641] width 2138 height 55
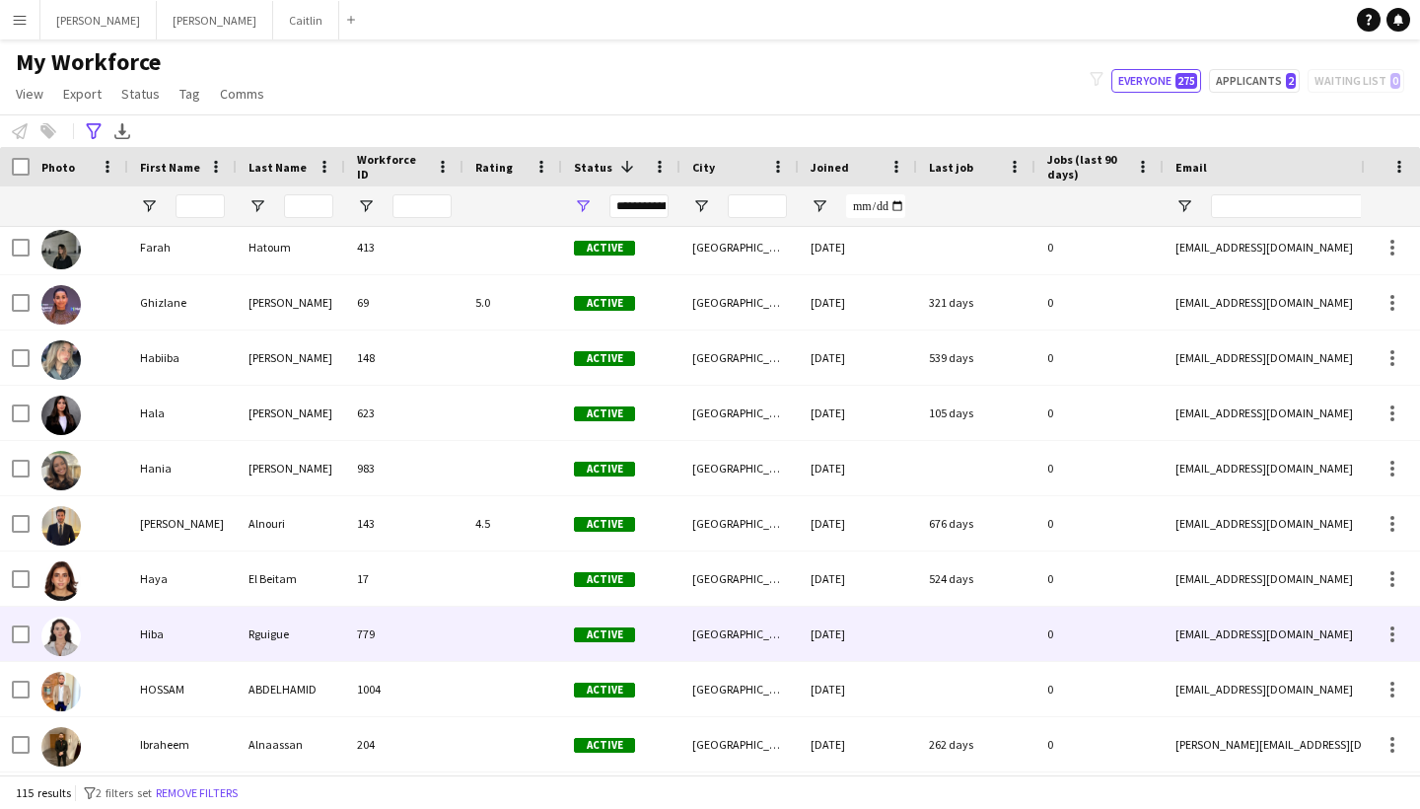
click at [434, 634] on div "779" at bounding box center [404, 634] width 118 height 54
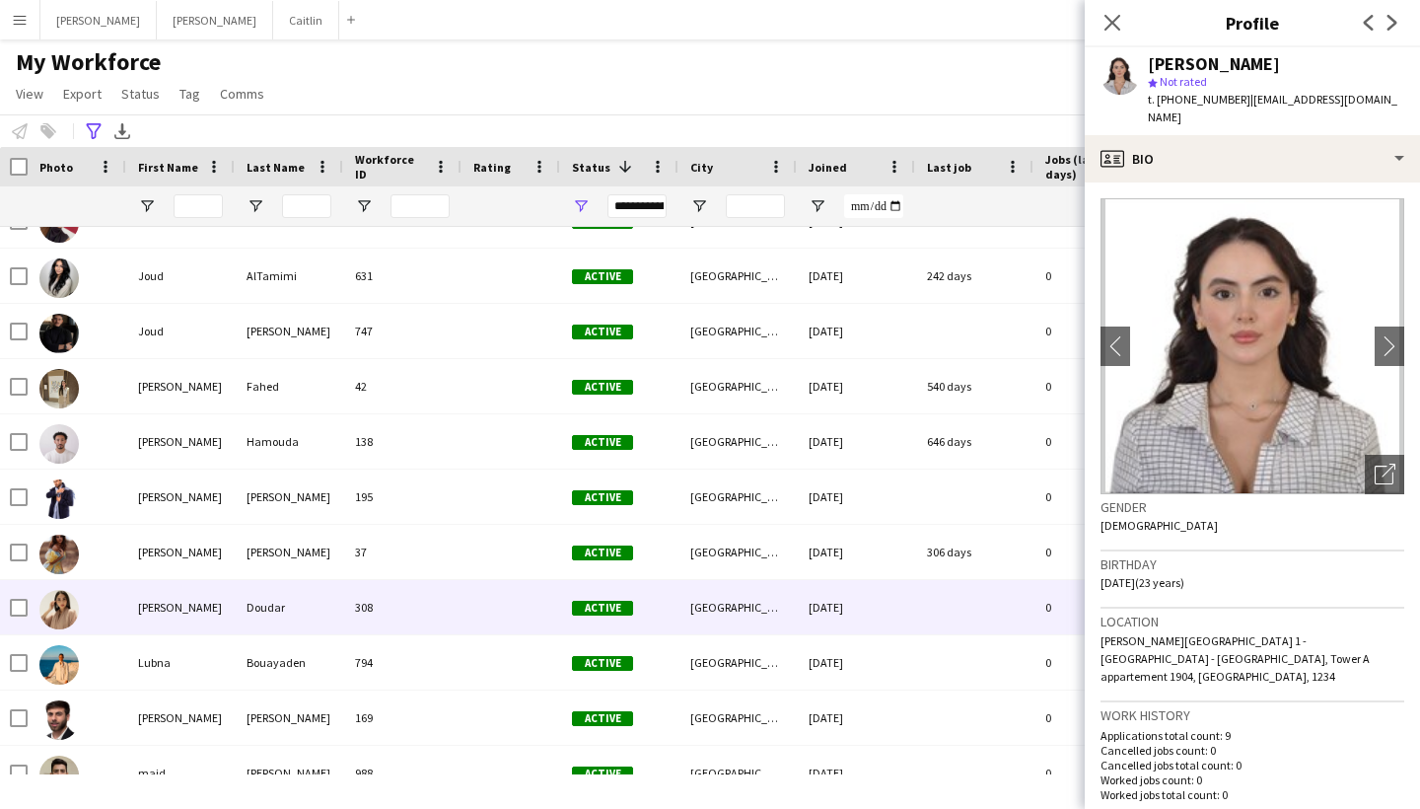
click at [302, 587] on div "Doudar" at bounding box center [289, 607] width 108 height 54
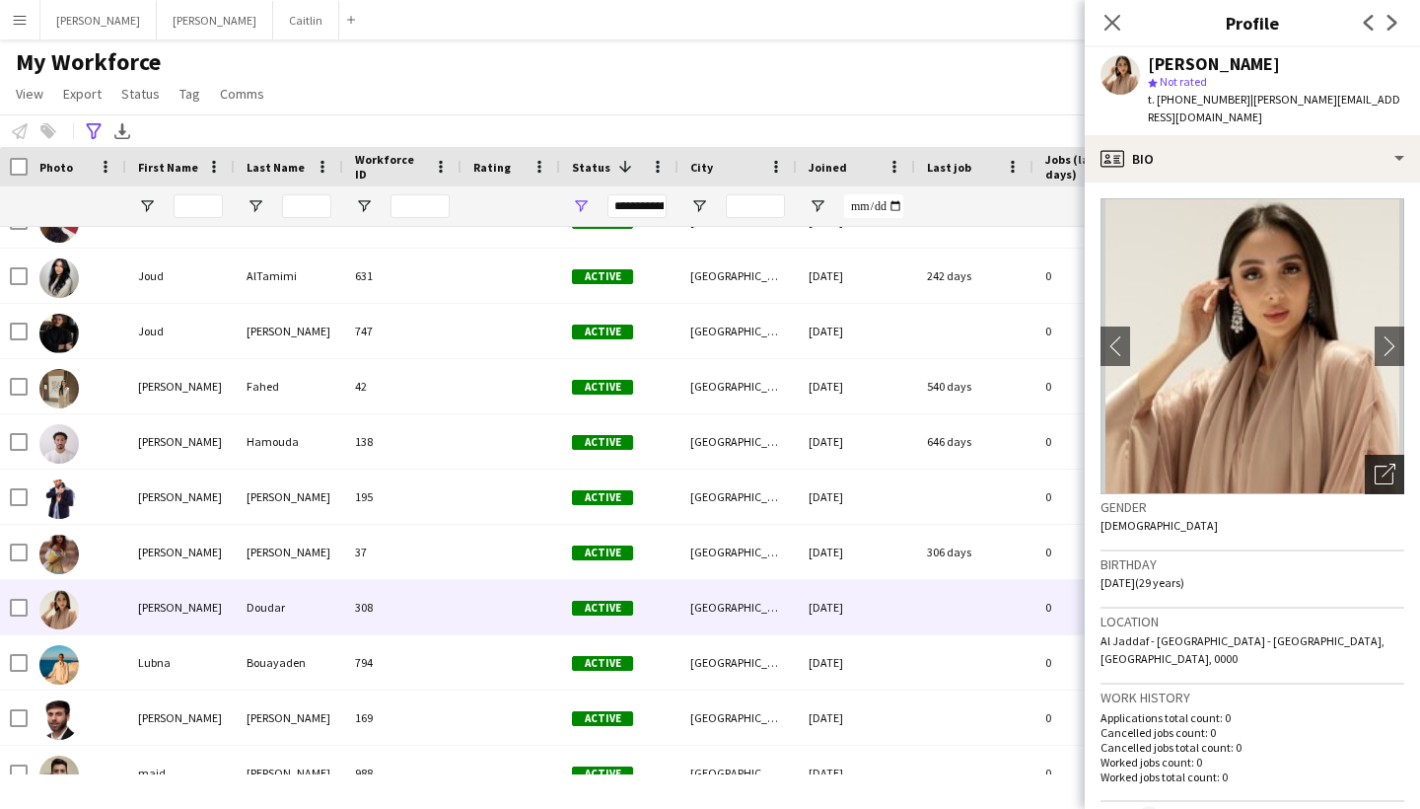
click at [1391, 464] on icon "Open photos pop-in" at bounding box center [1385, 474] width 21 height 21
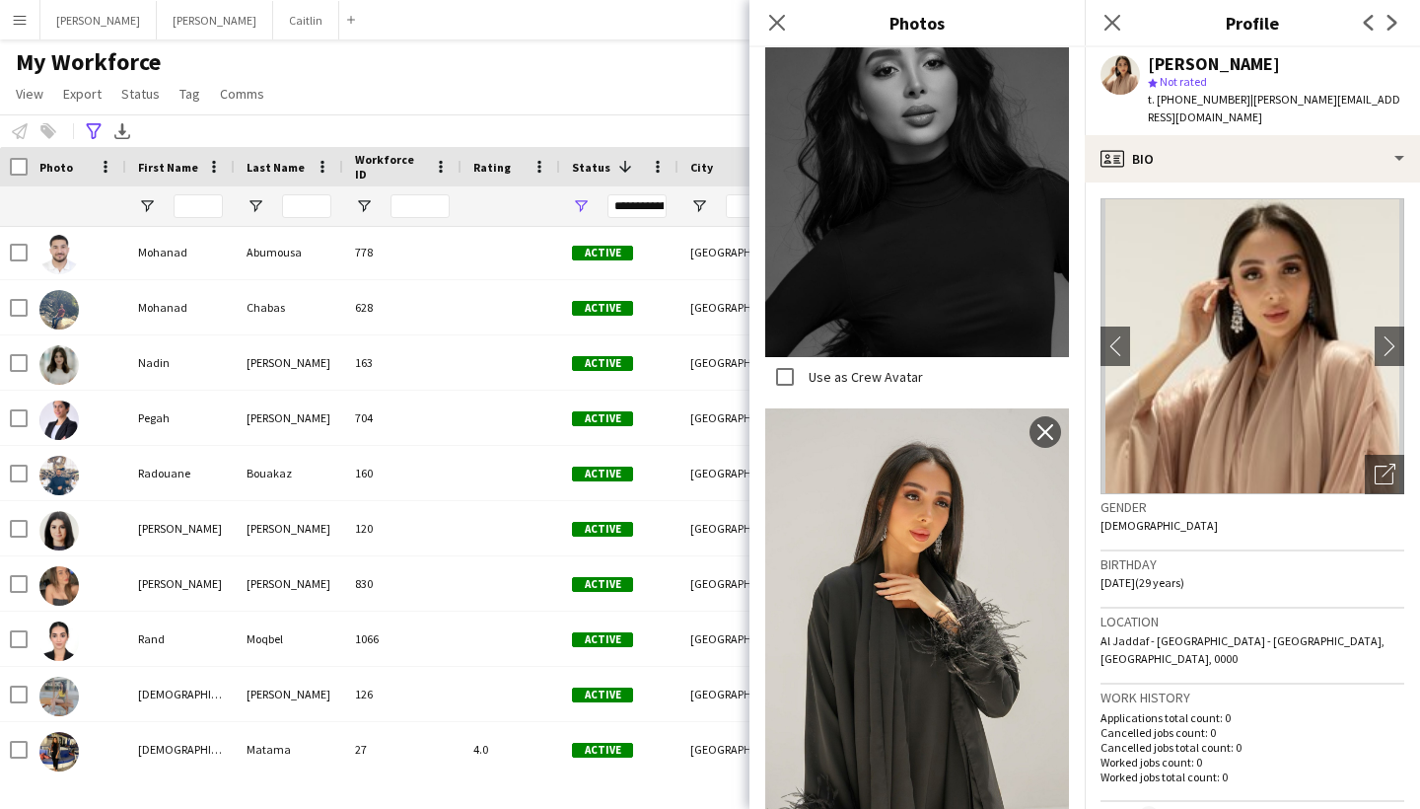
click at [628, 211] on div "**********" at bounding box center [637, 206] width 59 height 24
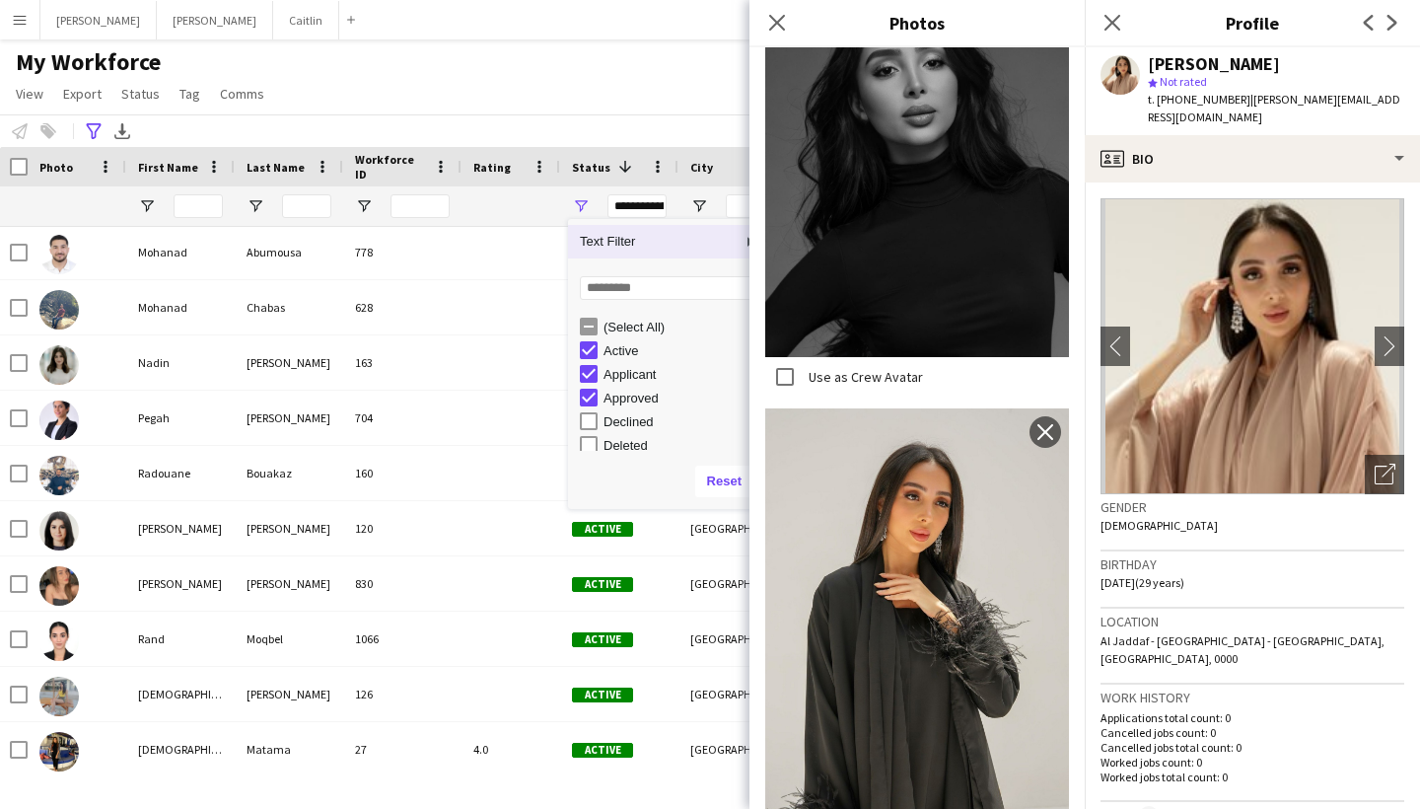
click at [627, 210] on div "**********" at bounding box center [637, 206] width 59 height 24
click at [97, 129] on icon at bounding box center [93, 131] width 15 height 16
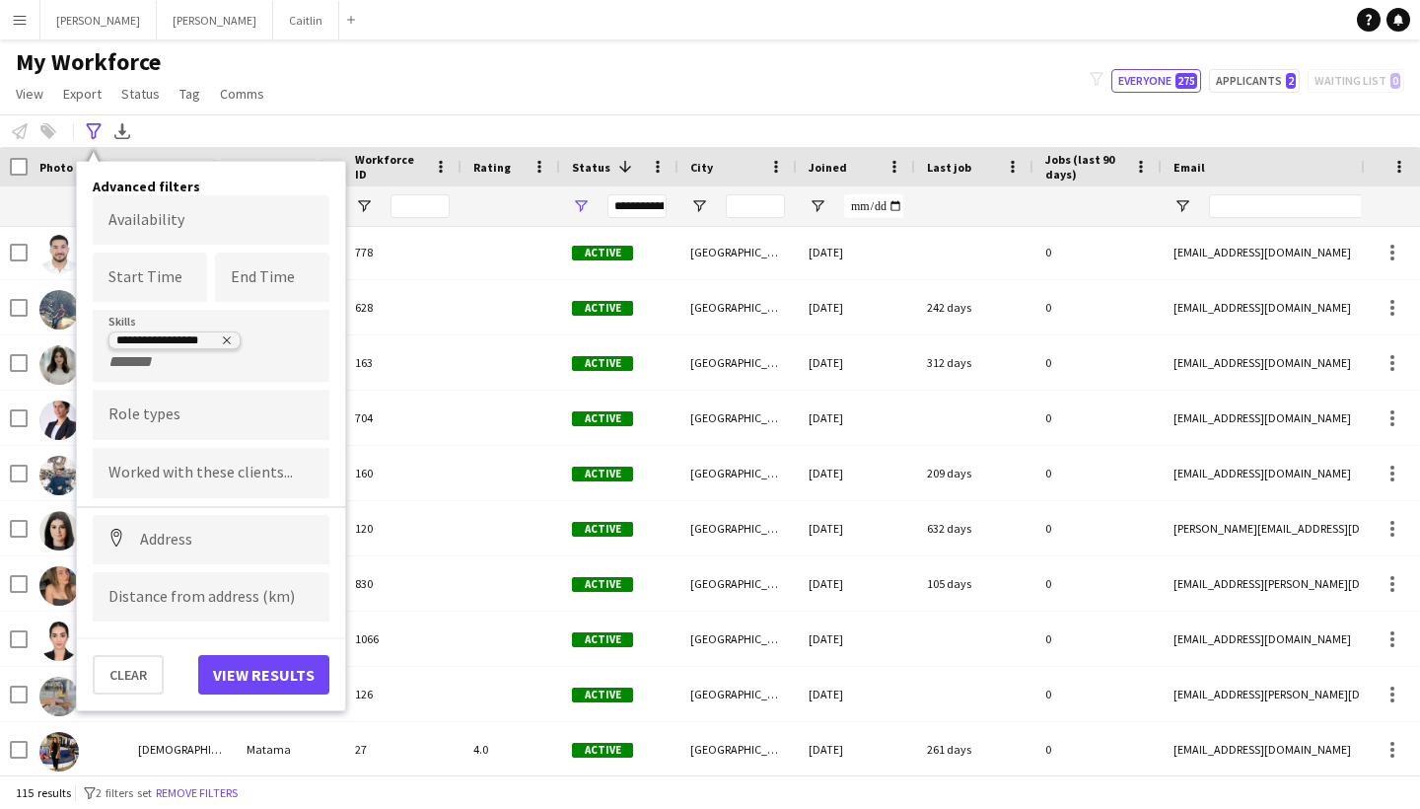
click at [225, 339] on icon "Remove tag" at bounding box center [227, 340] width 12 height 12
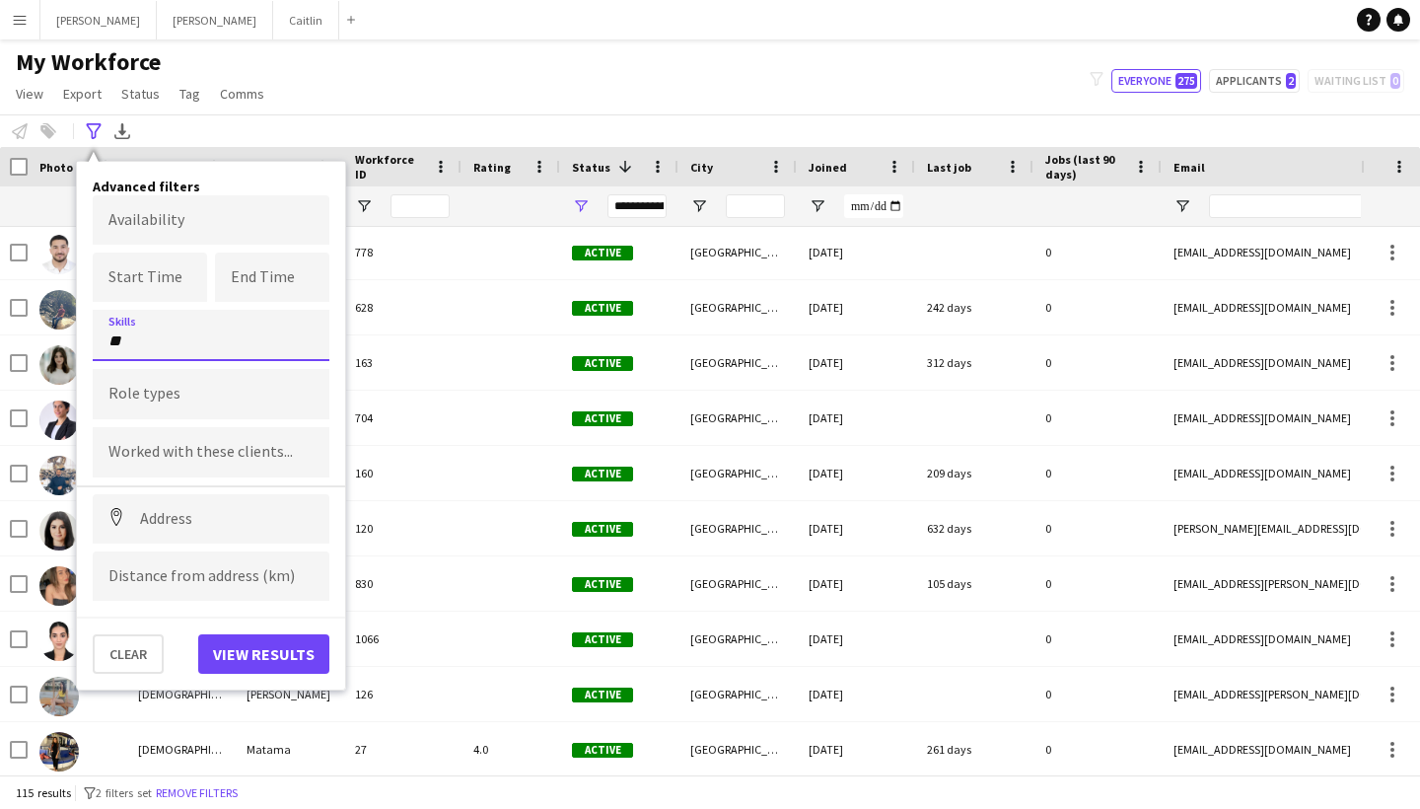
type input "*"
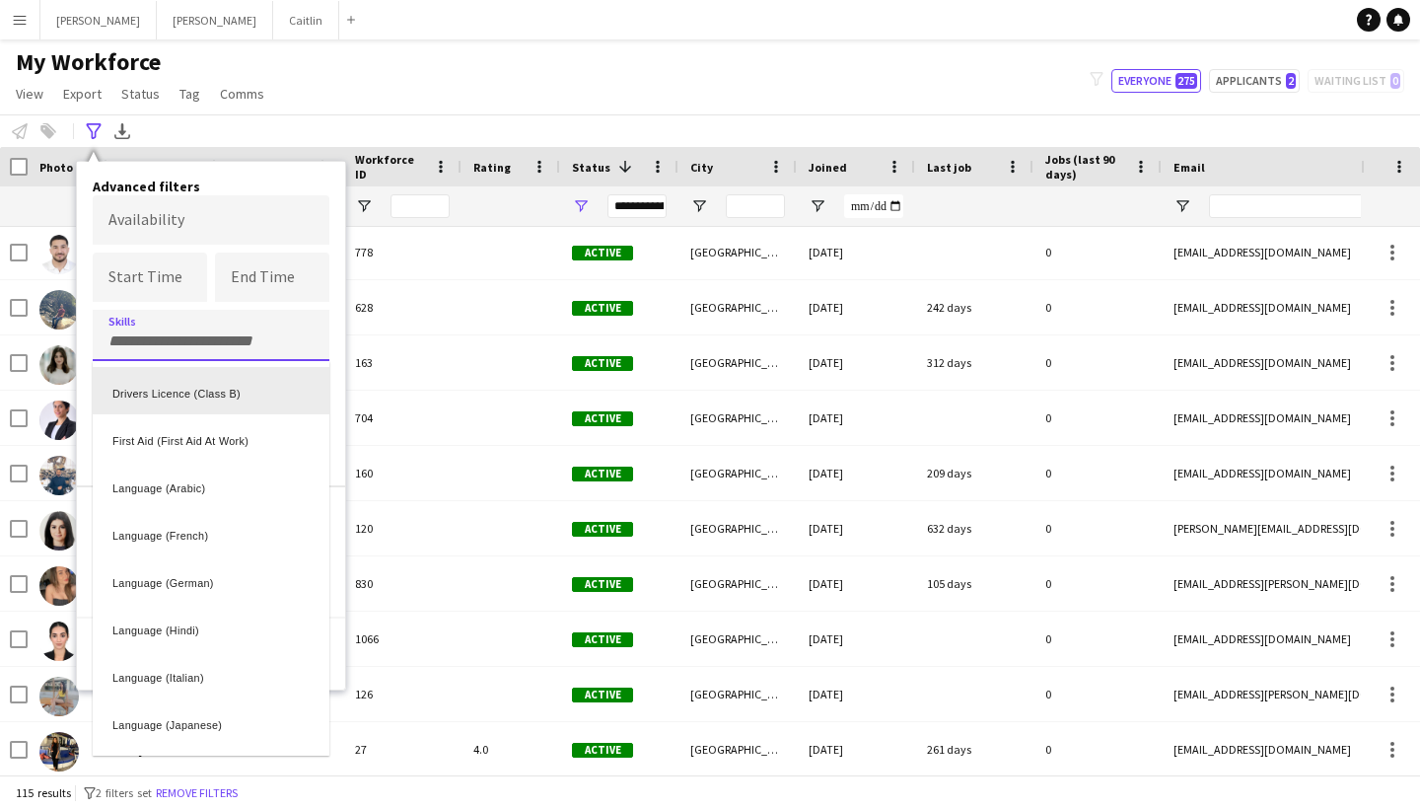
click at [236, 391] on div "Drivers Licence (Class B)" at bounding box center [211, 390] width 237 height 47
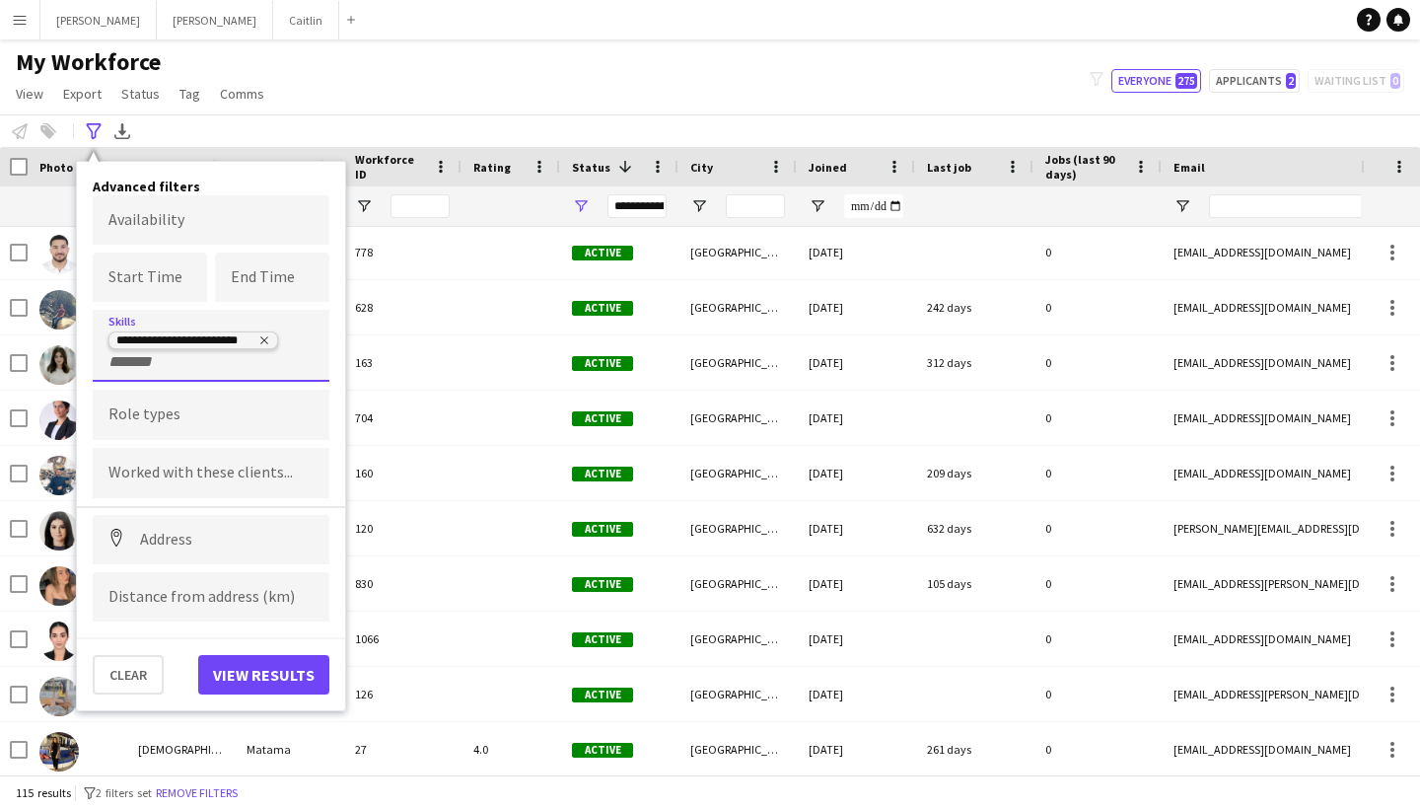
click at [262, 344] on icon "Remove tag" at bounding box center [264, 340] width 12 height 12
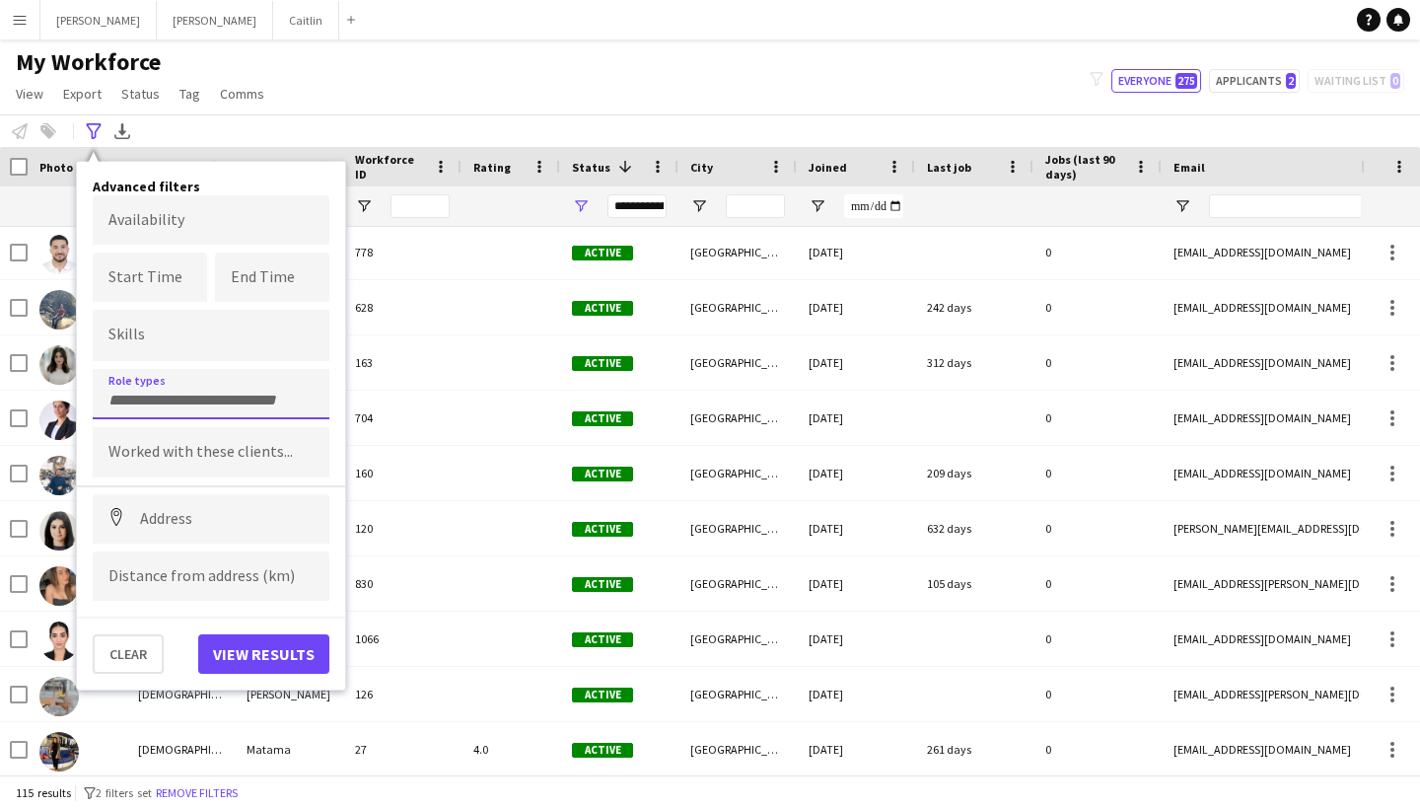
click at [253, 392] on input "Type to search role types..." at bounding box center [210, 401] width 205 height 18
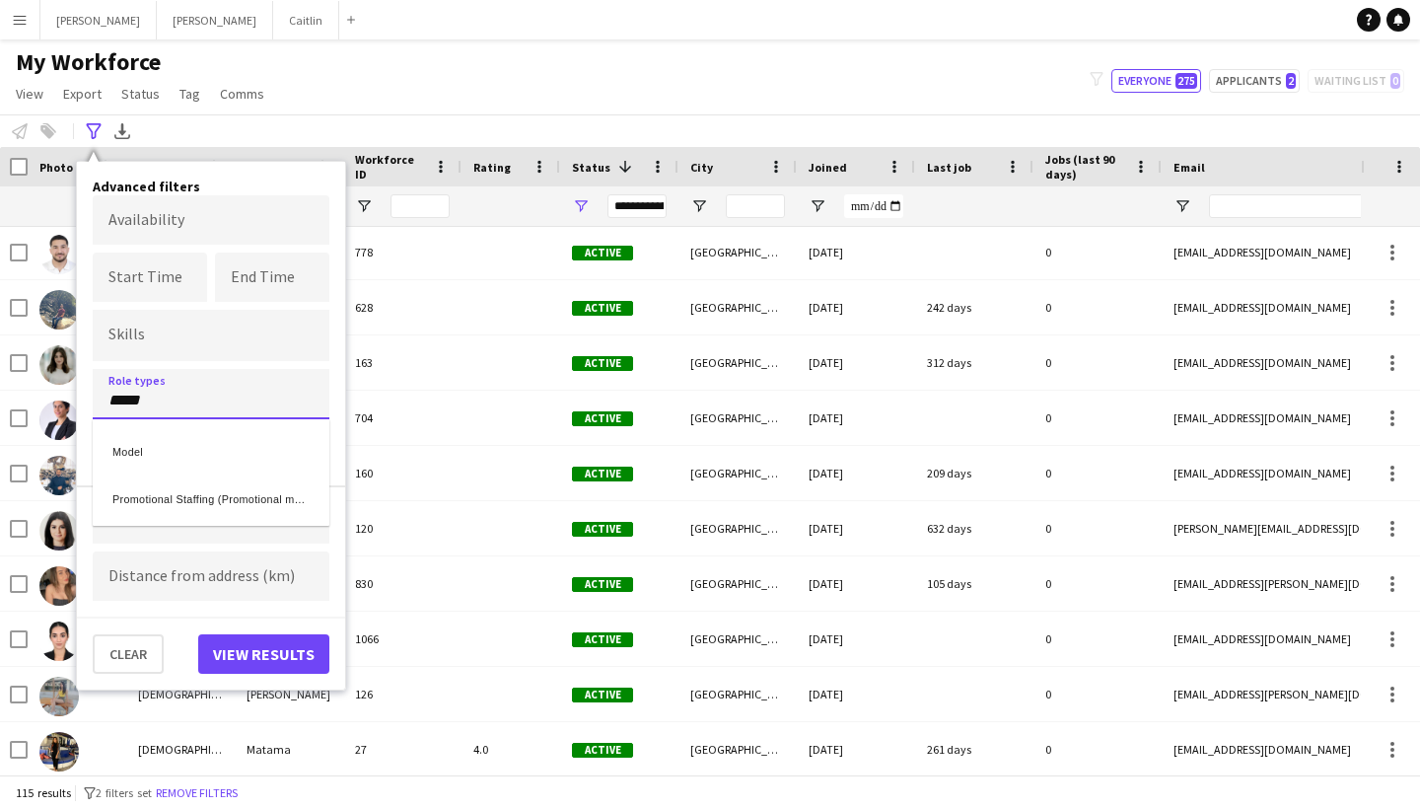
type input "*****"
click at [243, 459] on div "Model" at bounding box center [211, 448] width 237 height 47
click at [284, 660] on button "View results" at bounding box center [263, 653] width 131 height 39
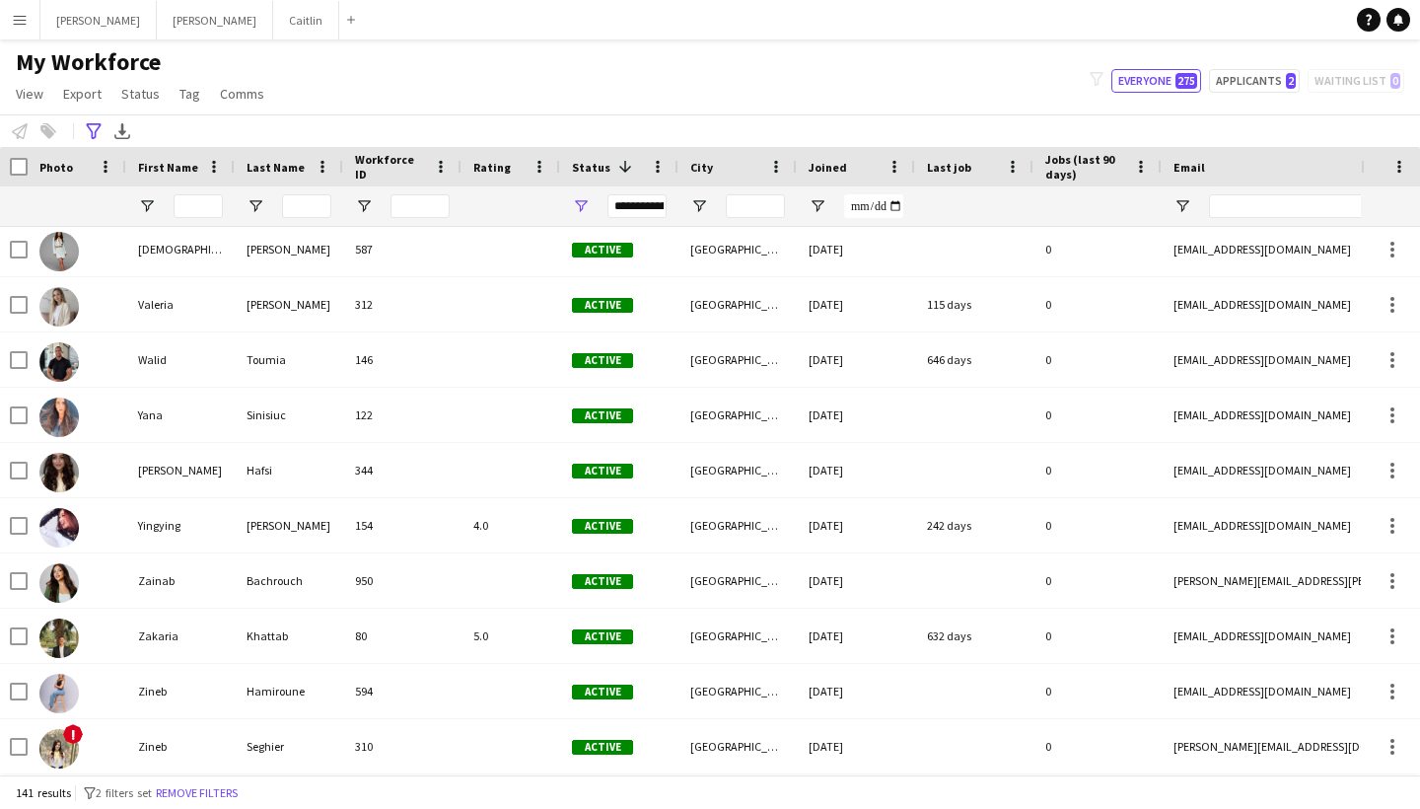
scroll to position [7240, 0]
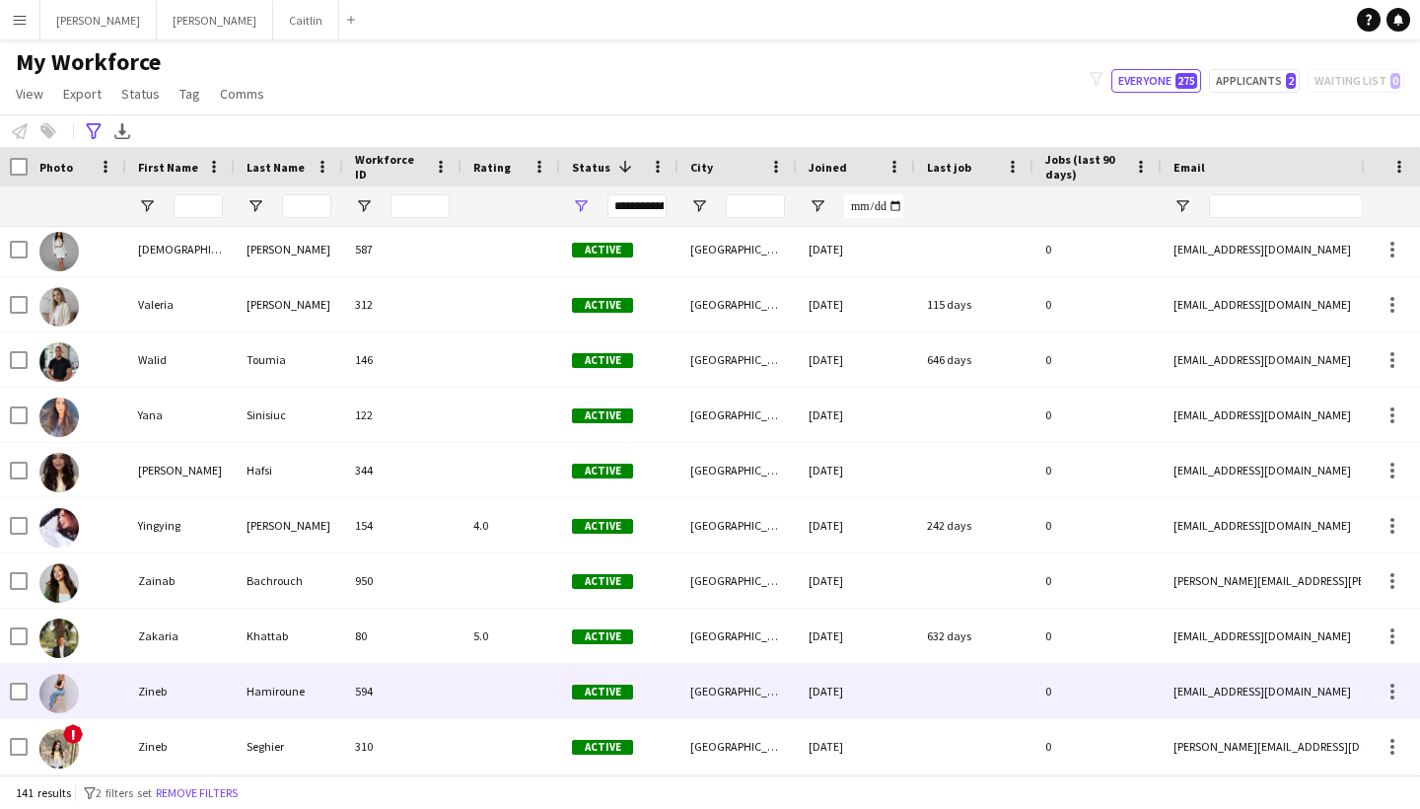
click at [298, 692] on div "Hamiroune" at bounding box center [289, 691] width 108 height 54
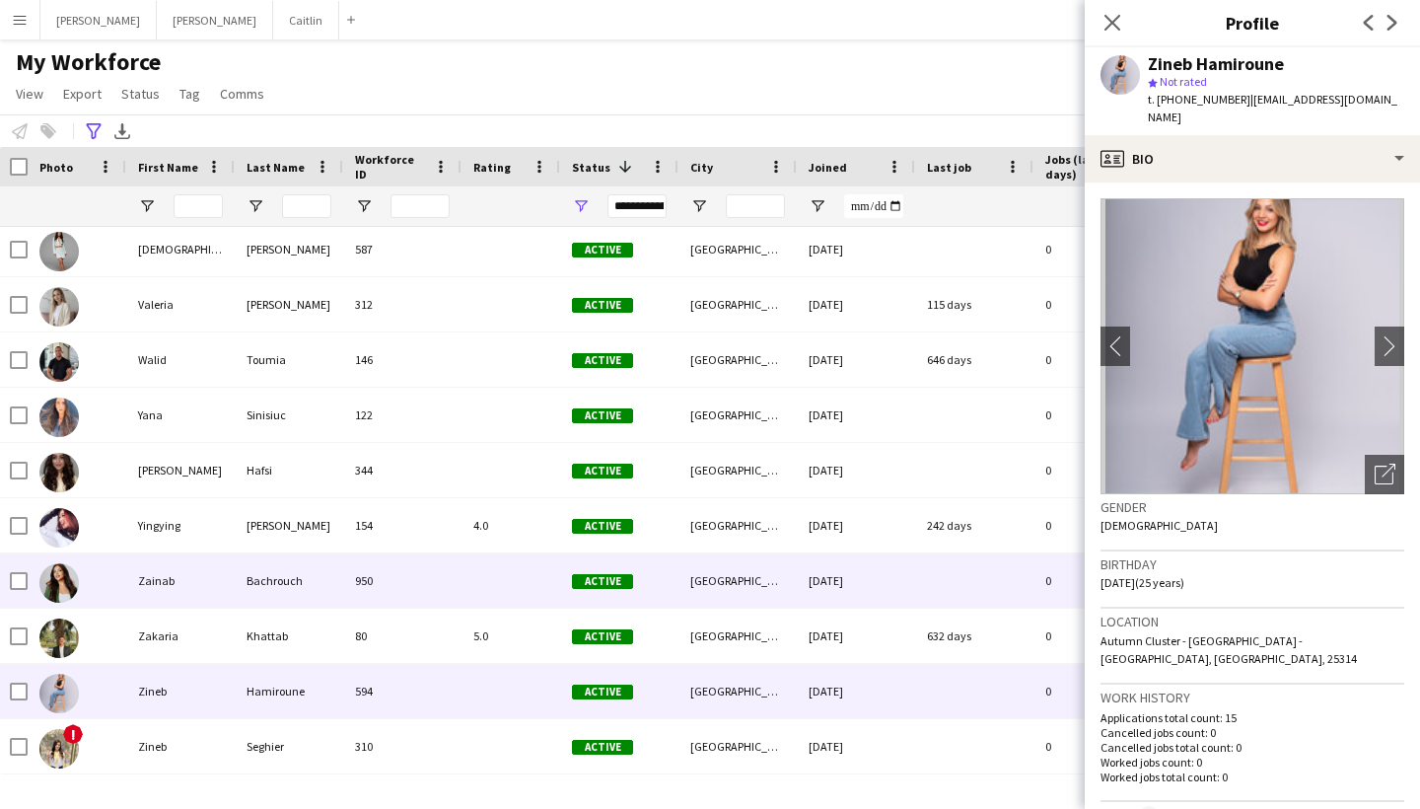
click at [297, 593] on div "Bachrouch" at bounding box center [289, 580] width 108 height 54
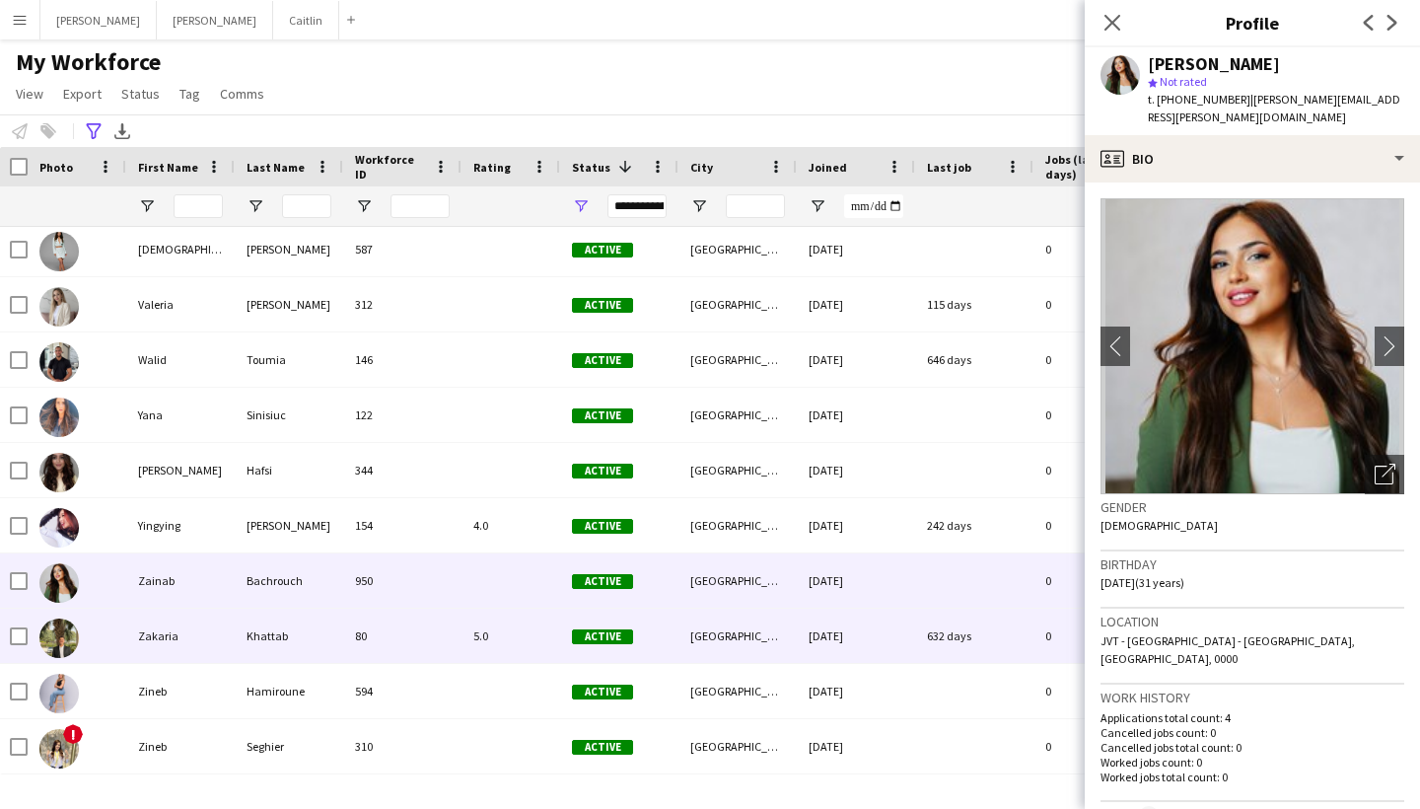
click at [284, 630] on div "Khattab" at bounding box center [289, 636] width 108 height 54
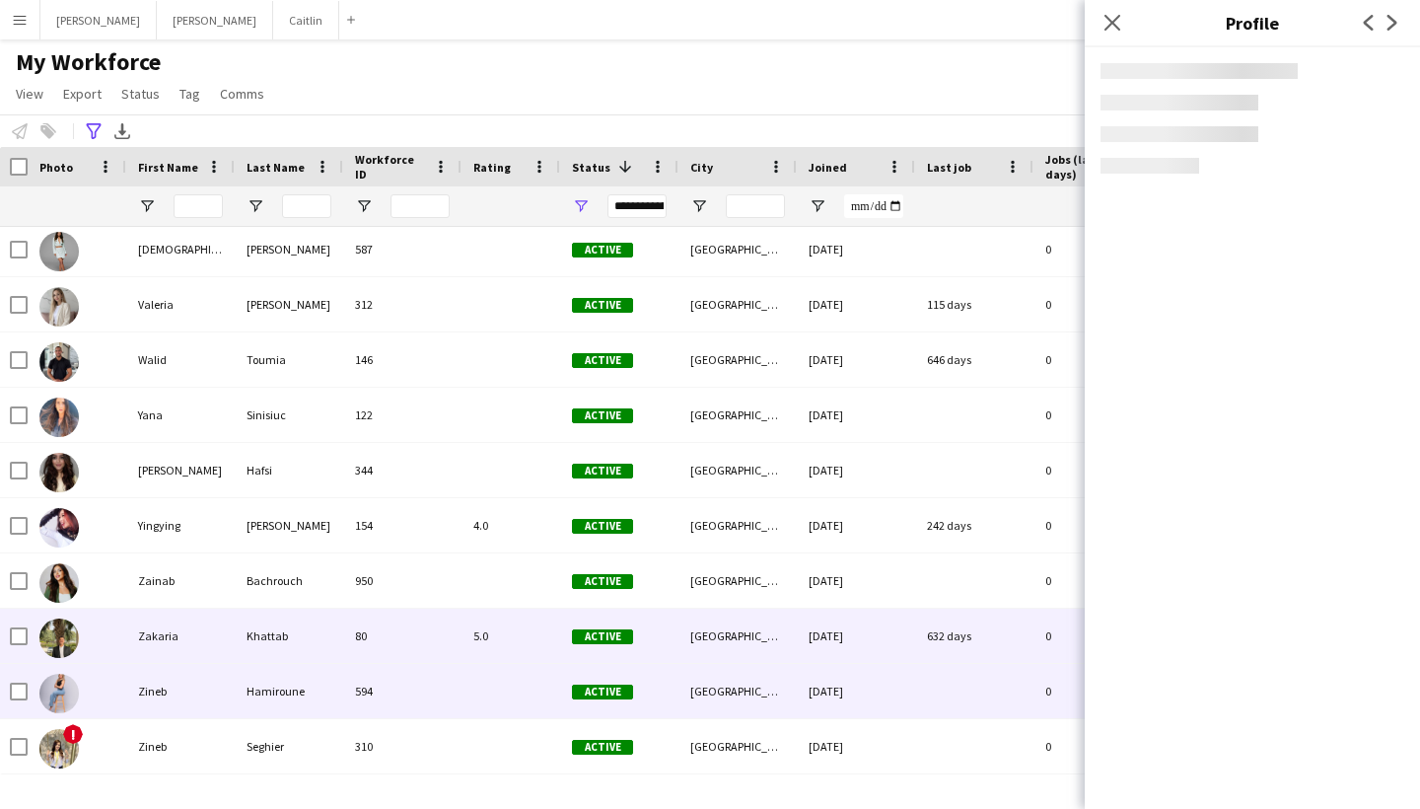
click at [283, 665] on div "Hamiroune" at bounding box center [289, 691] width 108 height 54
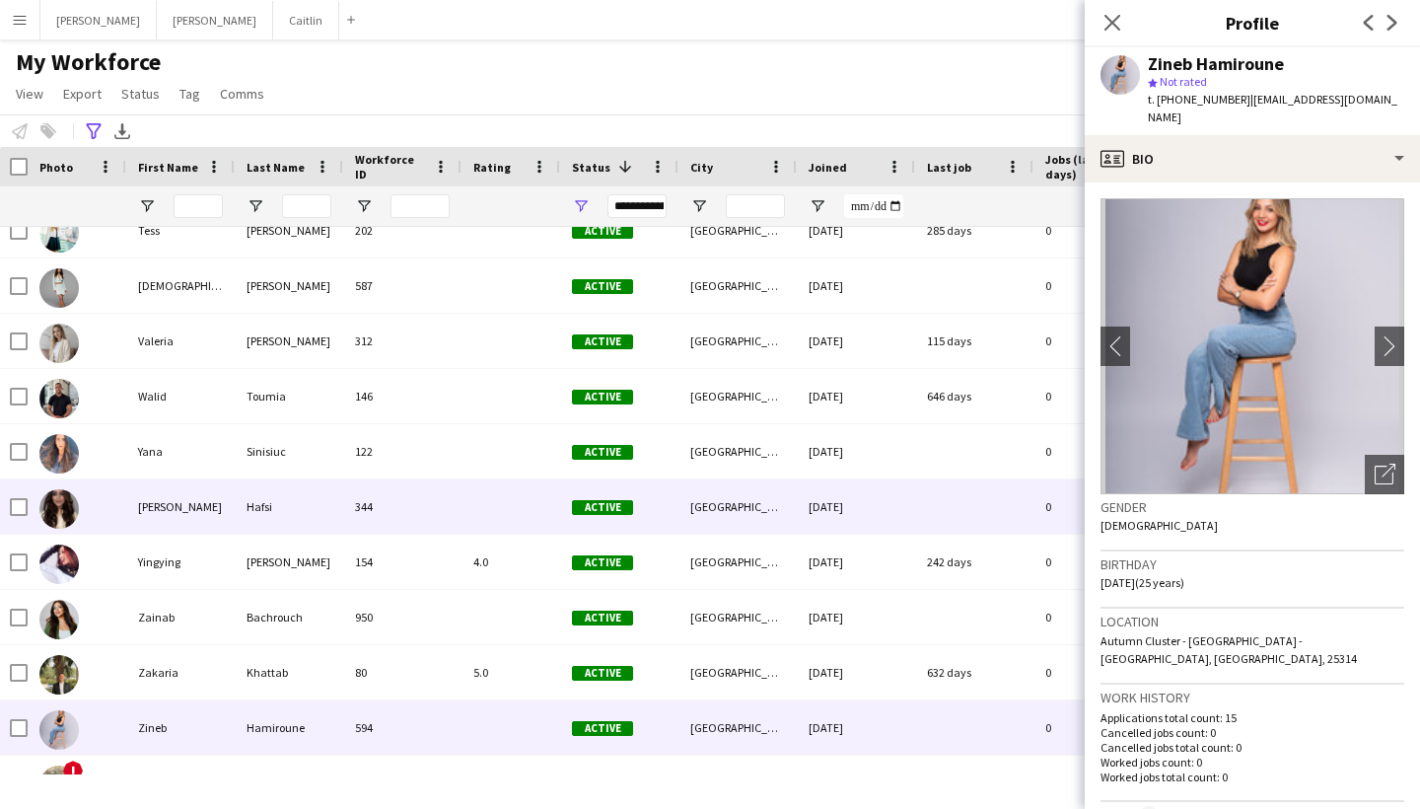
scroll to position [7203, 0]
click at [250, 466] on div "Sinisiuc" at bounding box center [289, 452] width 108 height 54
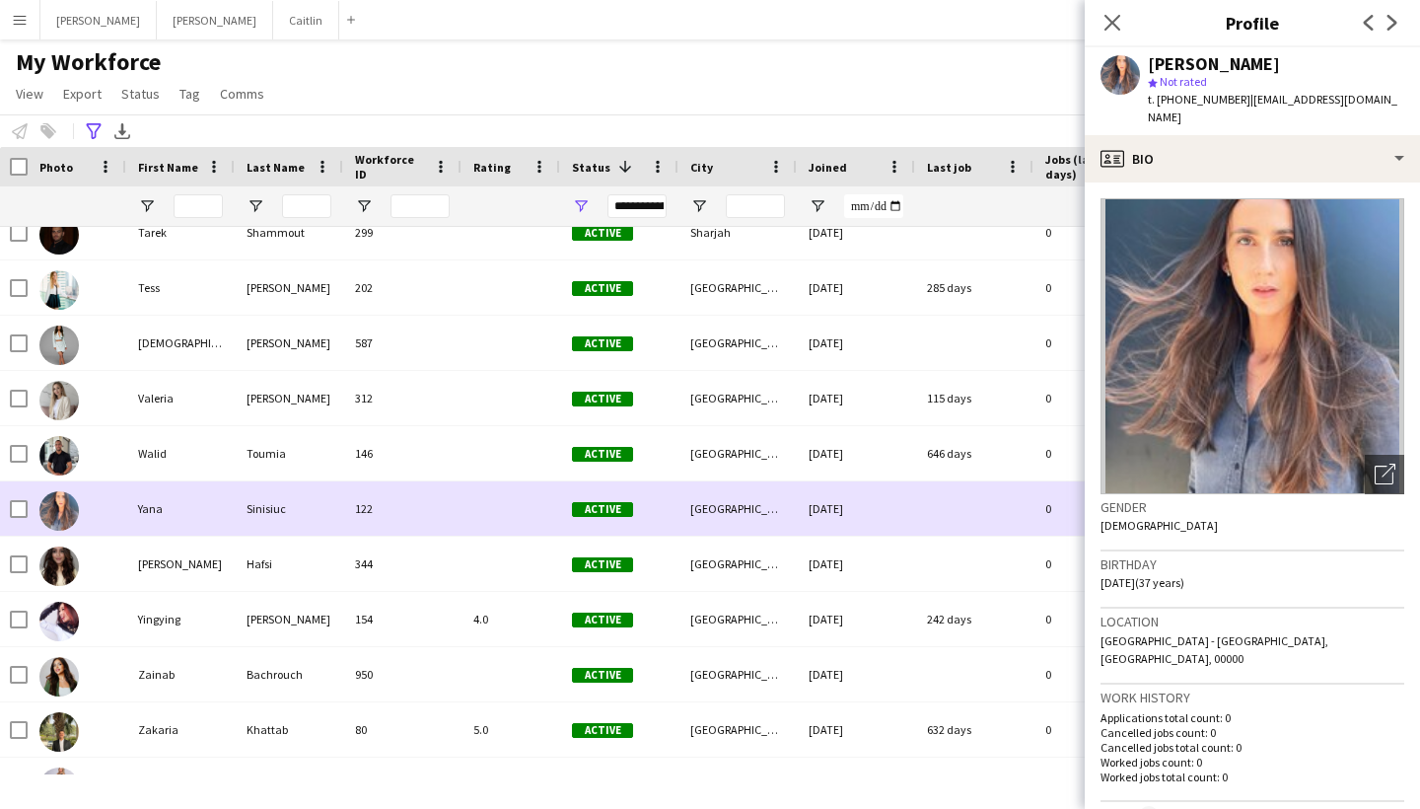
scroll to position [7147, 0]
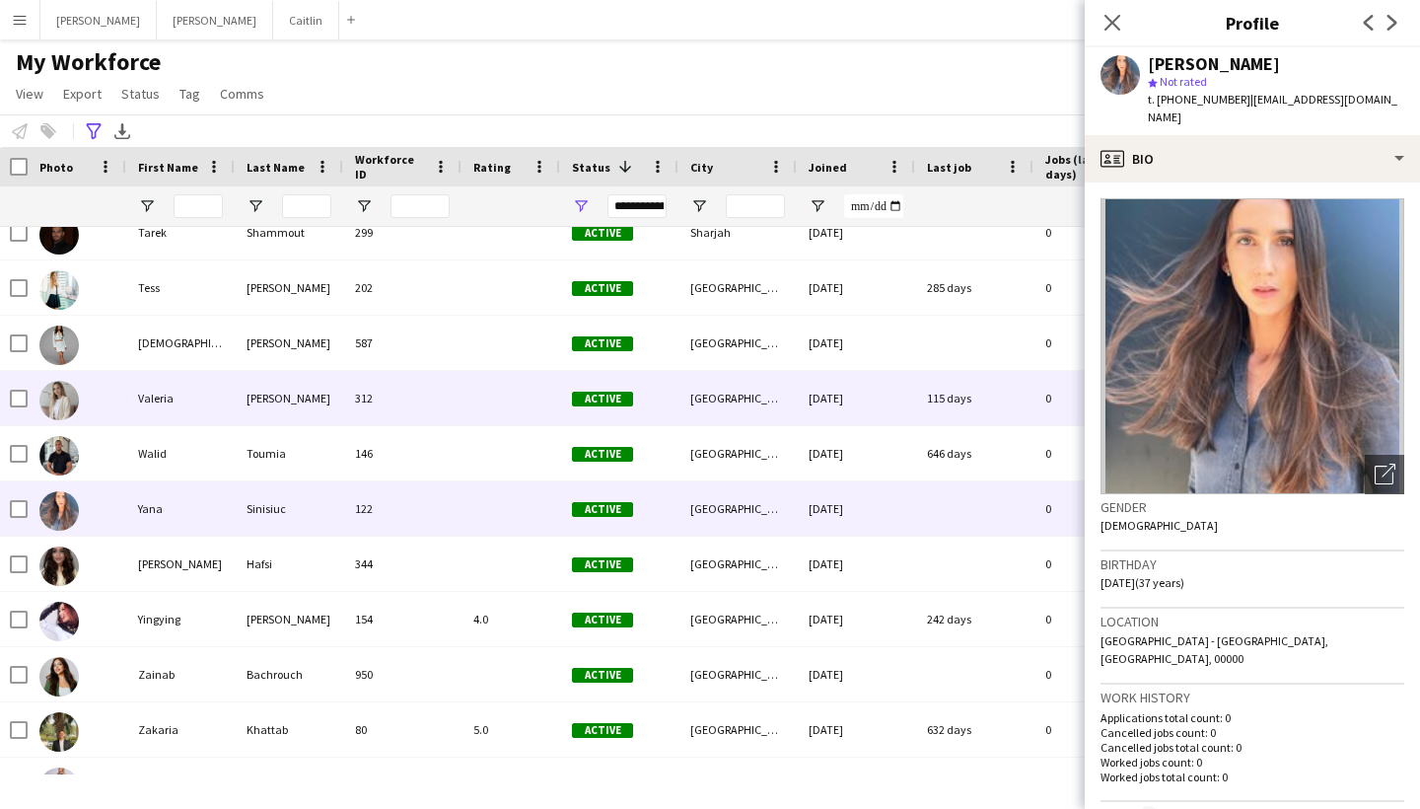
click at [249, 417] on div "[PERSON_NAME]" at bounding box center [289, 398] width 108 height 54
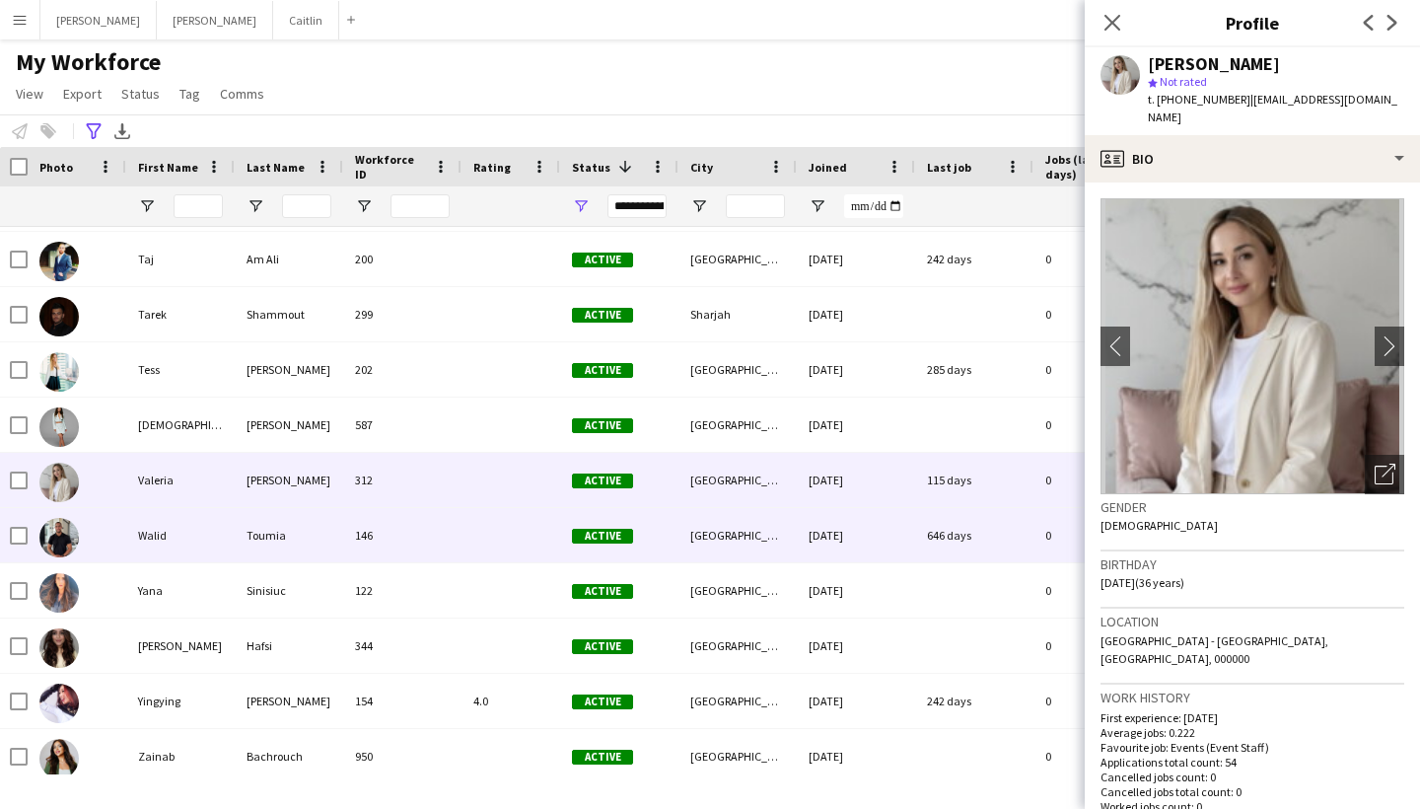
scroll to position [7063, 0]
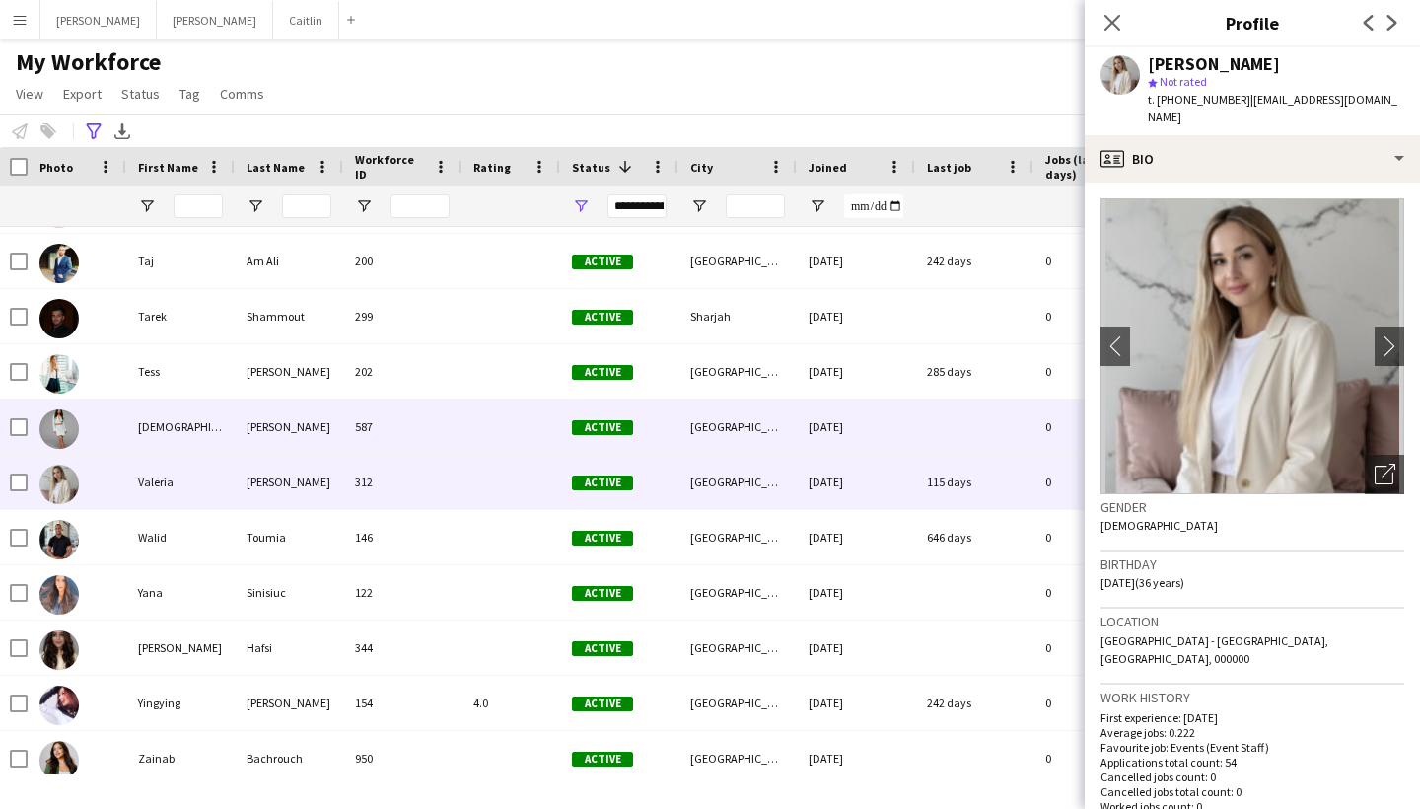
click at [241, 434] on div "[PERSON_NAME]" at bounding box center [289, 426] width 108 height 54
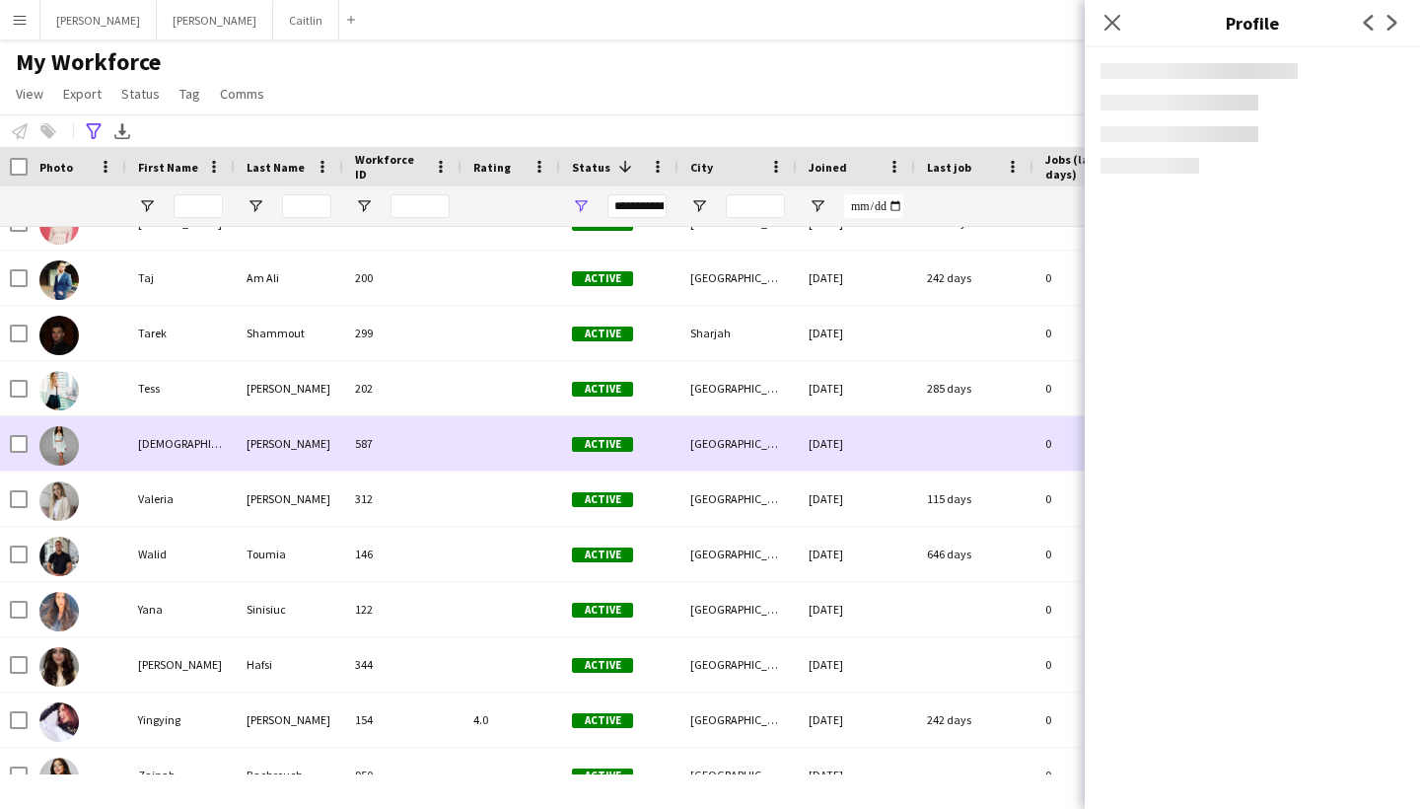
scroll to position [7045, 0]
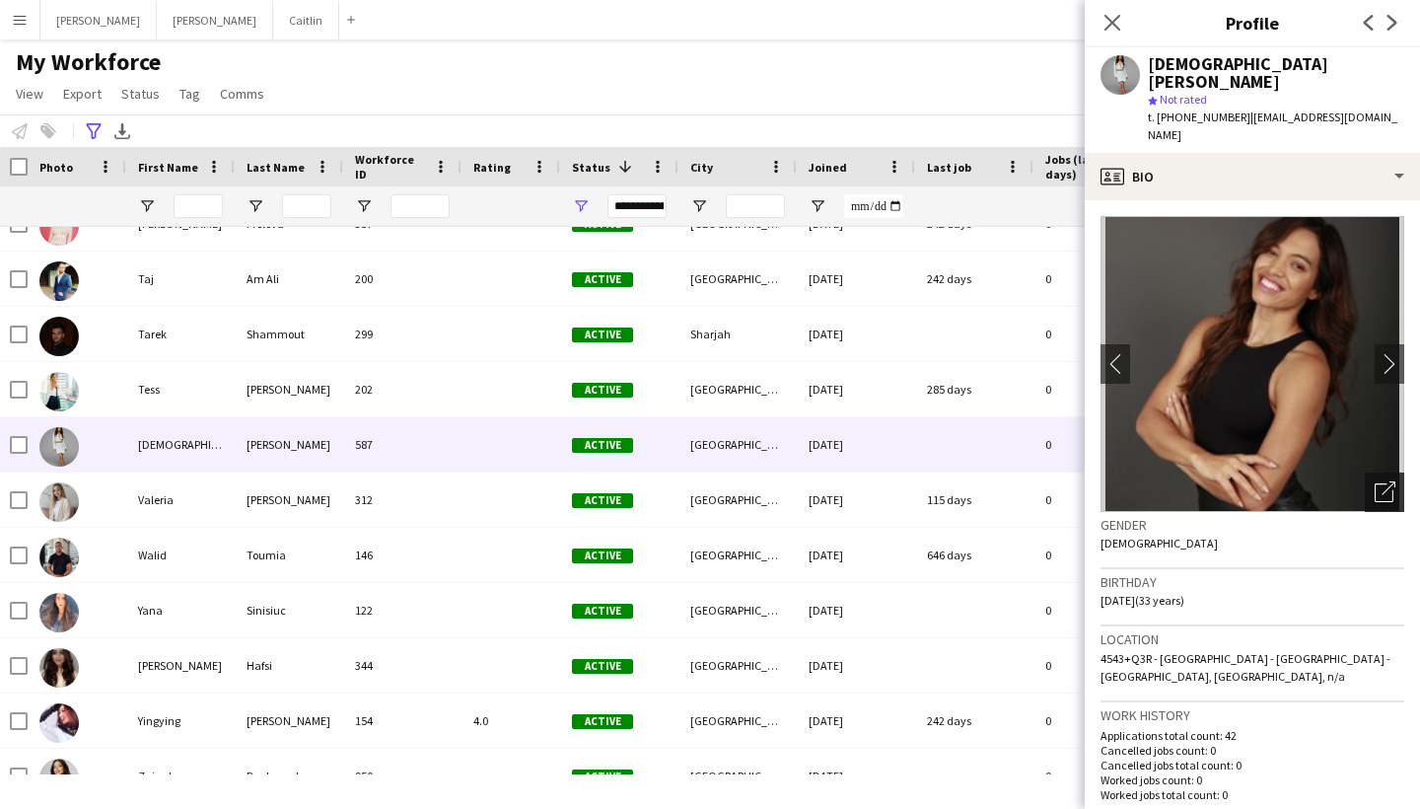
click at [1400, 472] on div "Open photos pop-in" at bounding box center [1384, 491] width 39 height 39
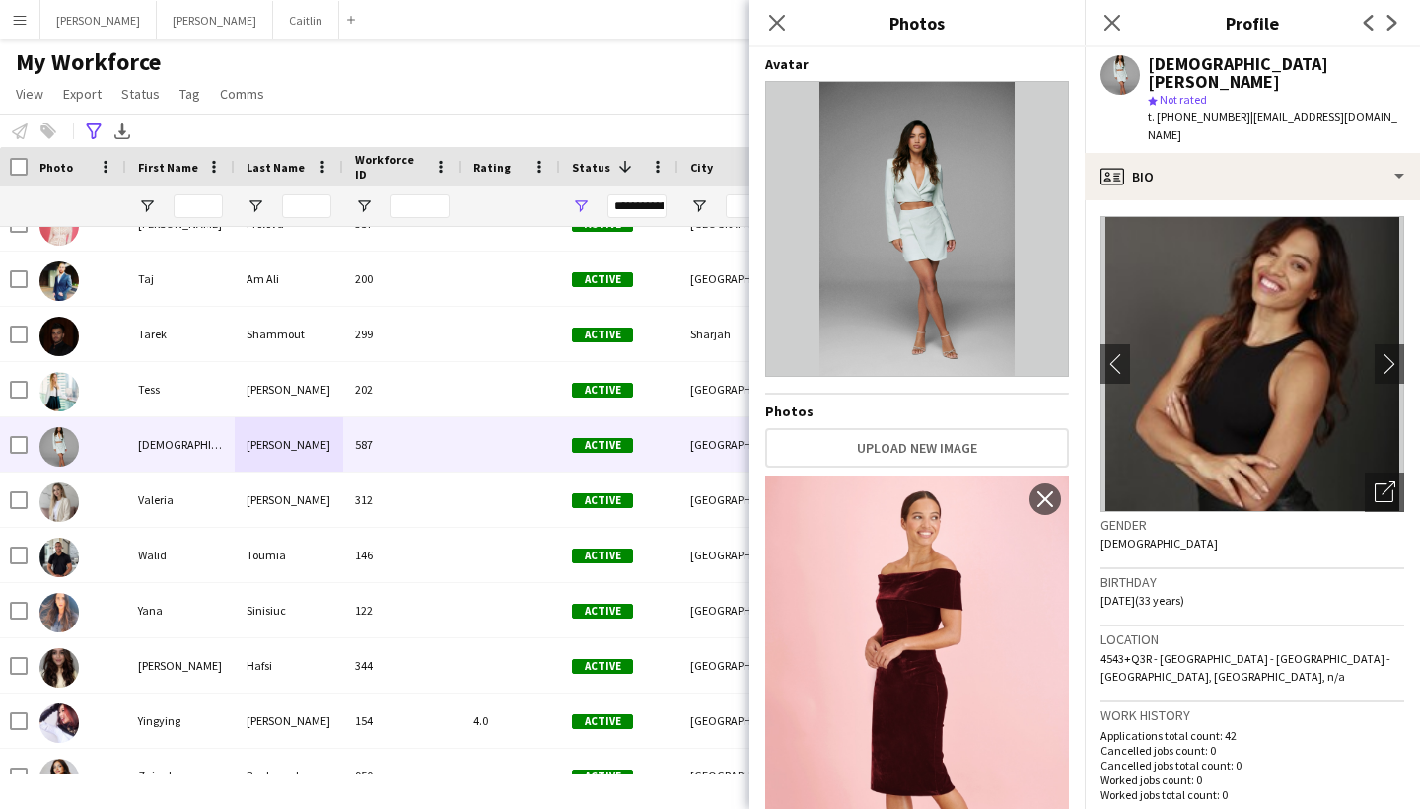
scroll to position [0, 0]
drag, startPoint x: 931, startPoint y: 454, endPoint x: 815, endPoint y: 451, distance: 116.4
click at [815, 451] on button "Upload new image" at bounding box center [917, 447] width 304 height 39
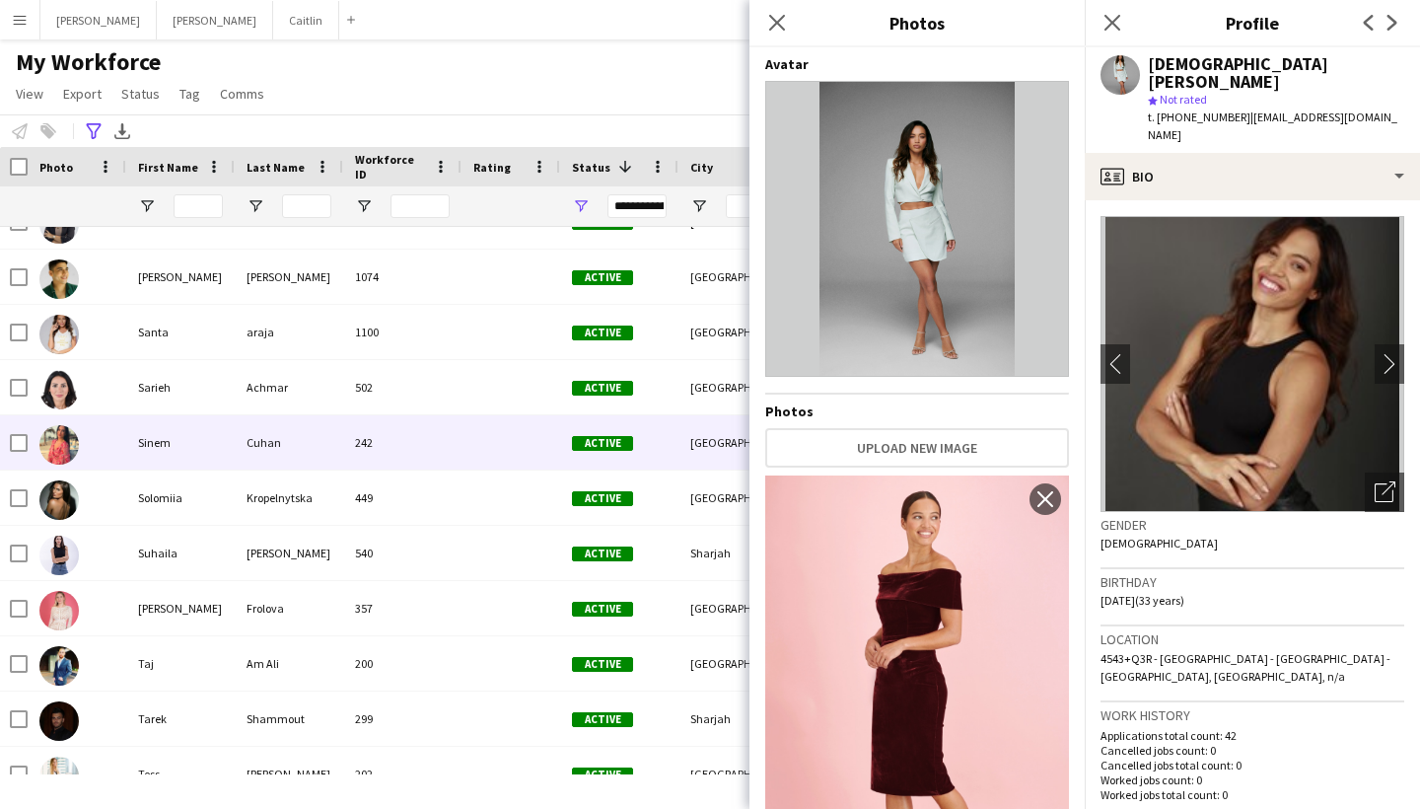
scroll to position [6634, 0]
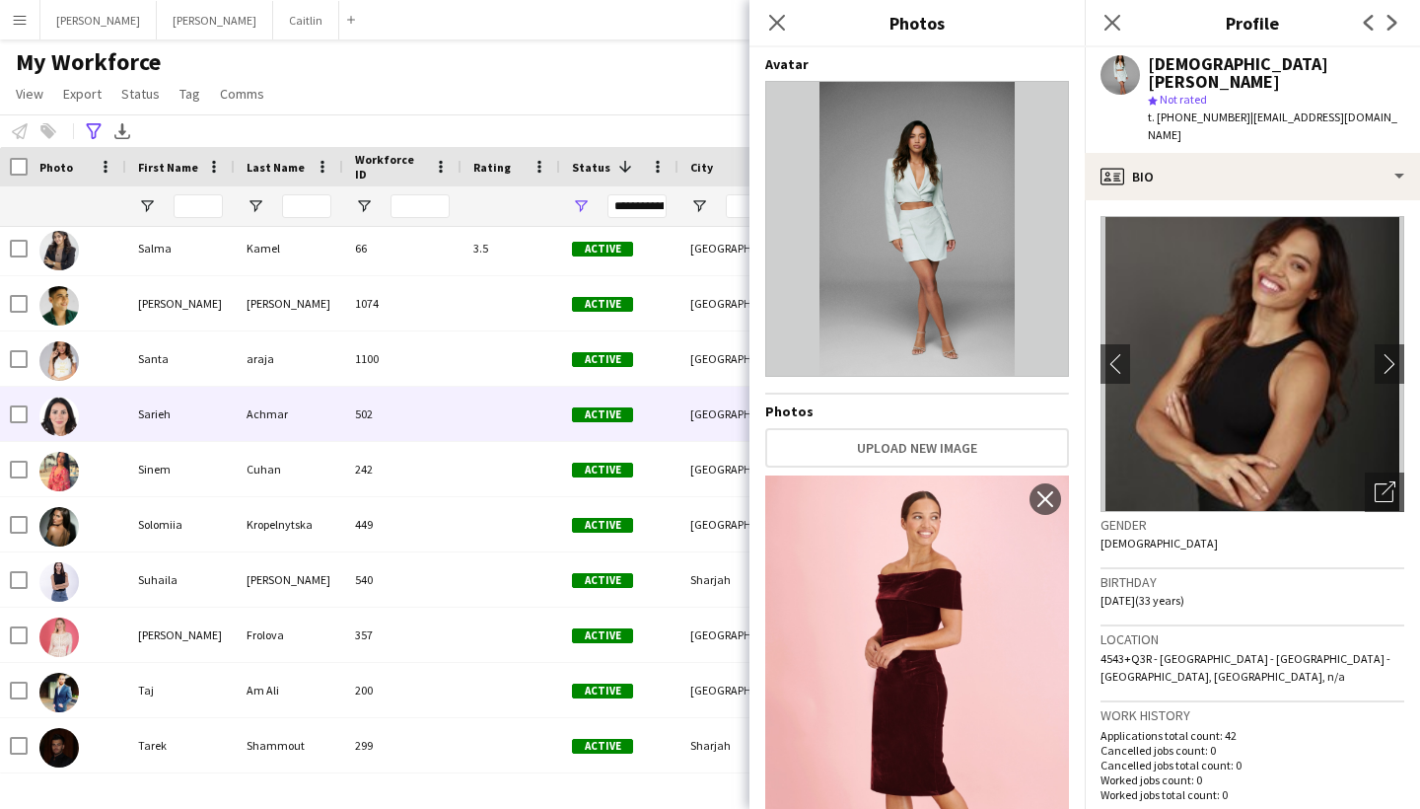
click at [245, 433] on div "Achmar" at bounding box center [289, 414] width 108 height 54
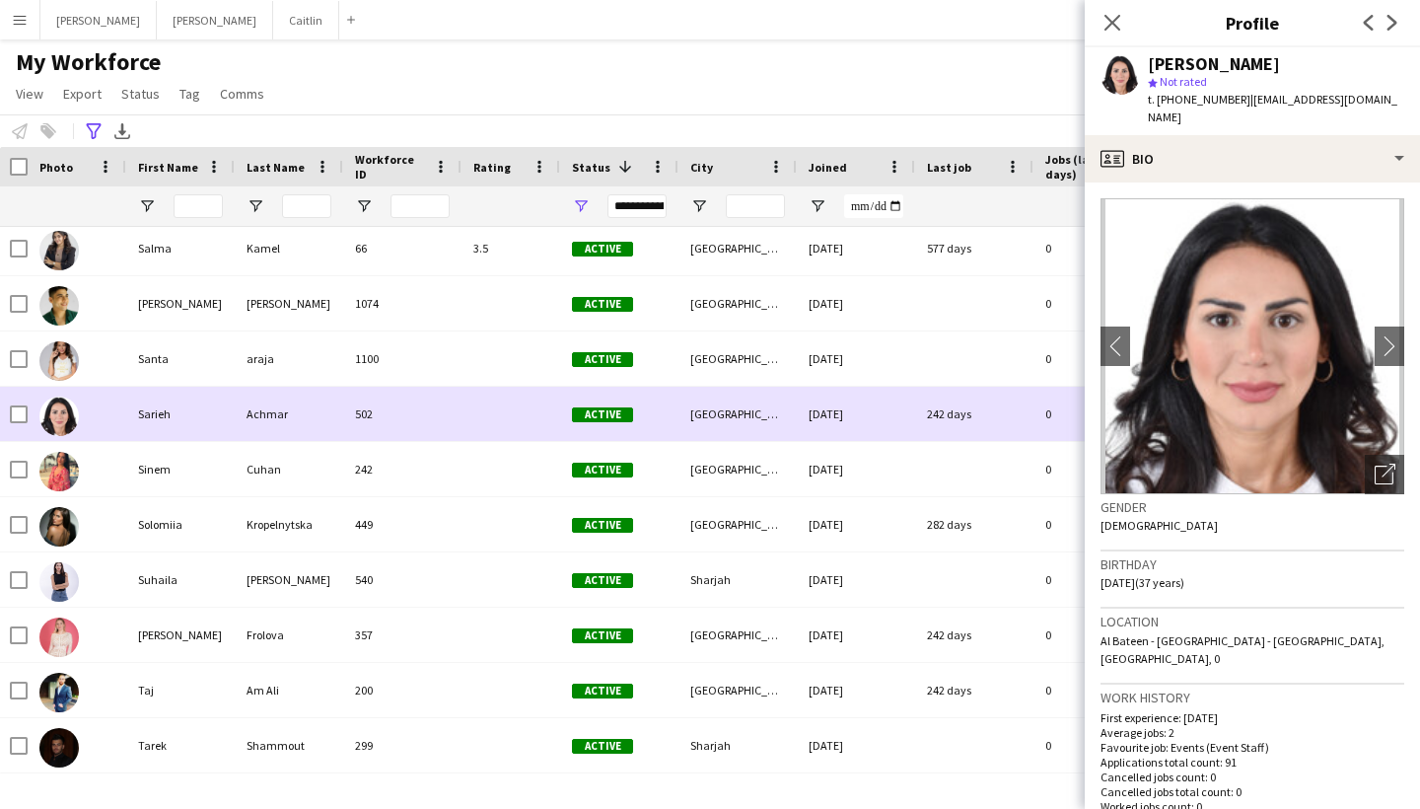
scroll to position [6441, 0]
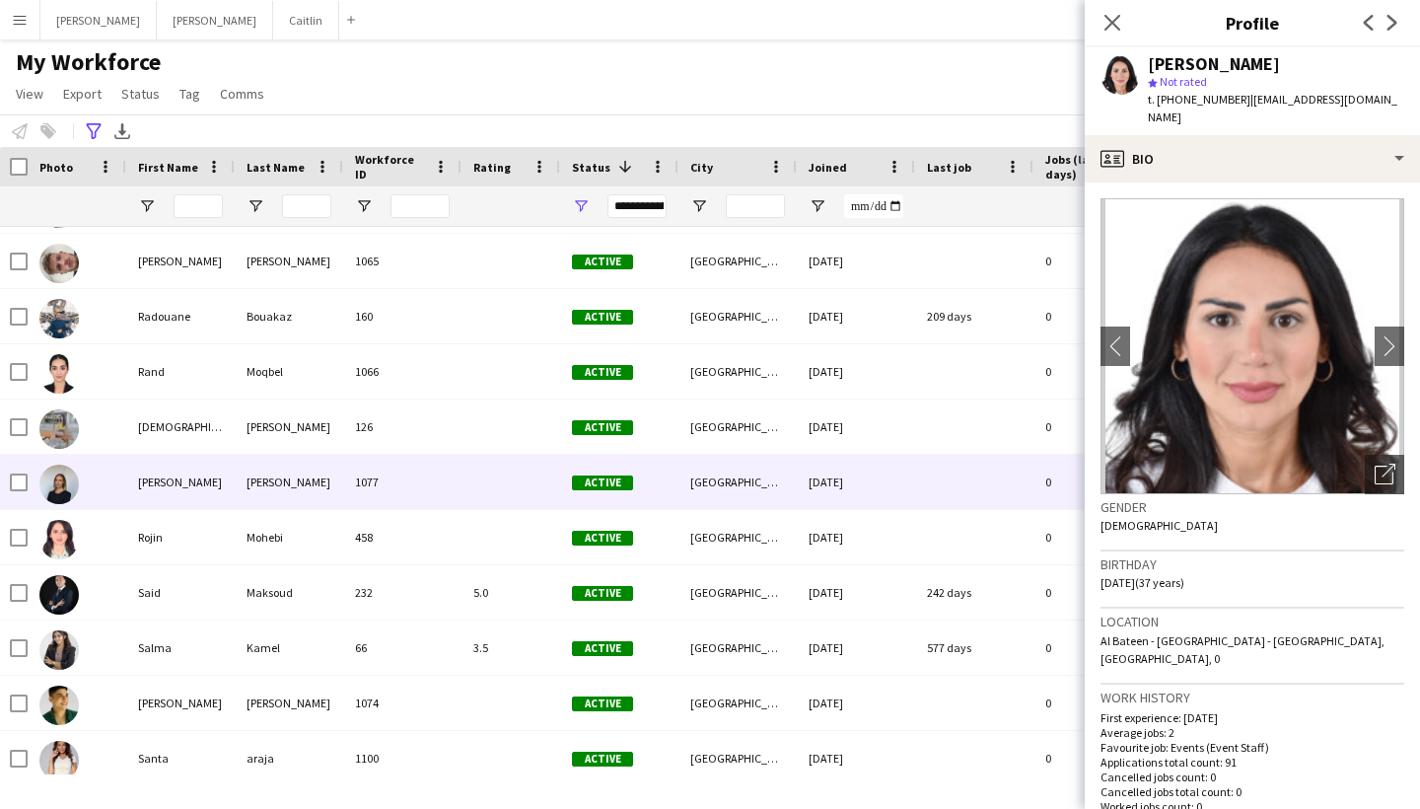
click at [236, 496] on div "[PERSON_NAME]" at bounding box center [289, 482] width 108 height 54
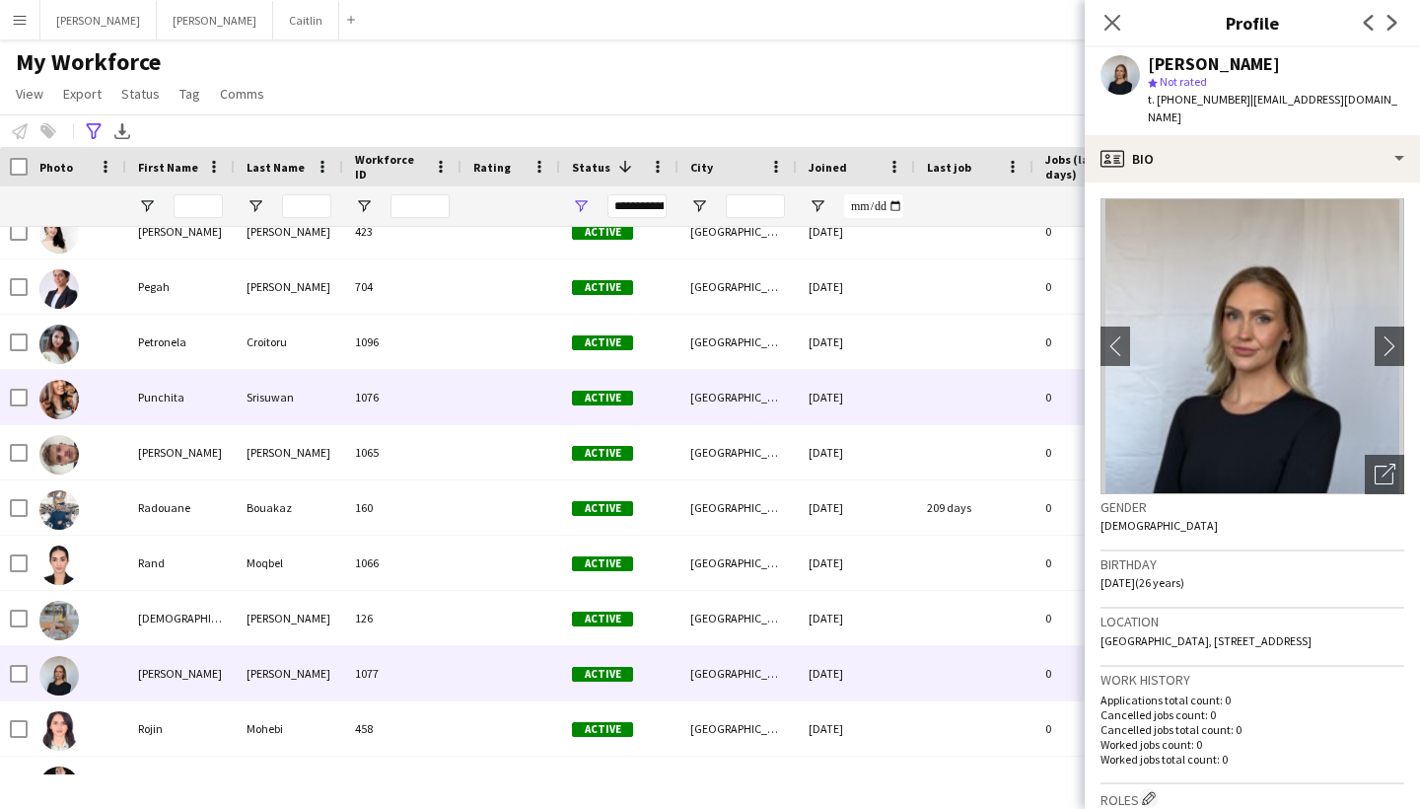
click at [257, 368] on div "Croitoru" at bounding box center [289, 342] width 108 height 54
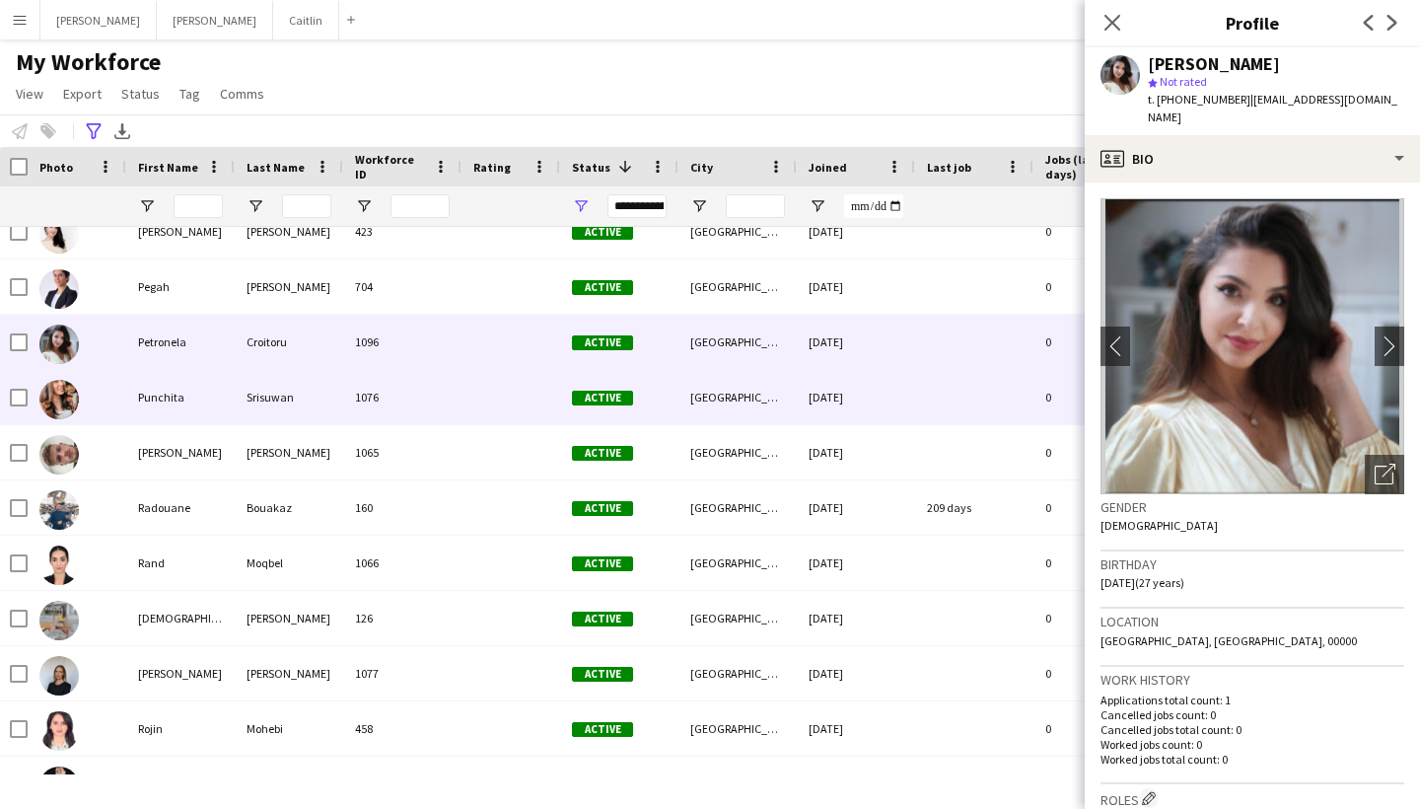
click at [258, 394] on div "Srisuwan" at bounding box center [289, 397] width 108 height 54
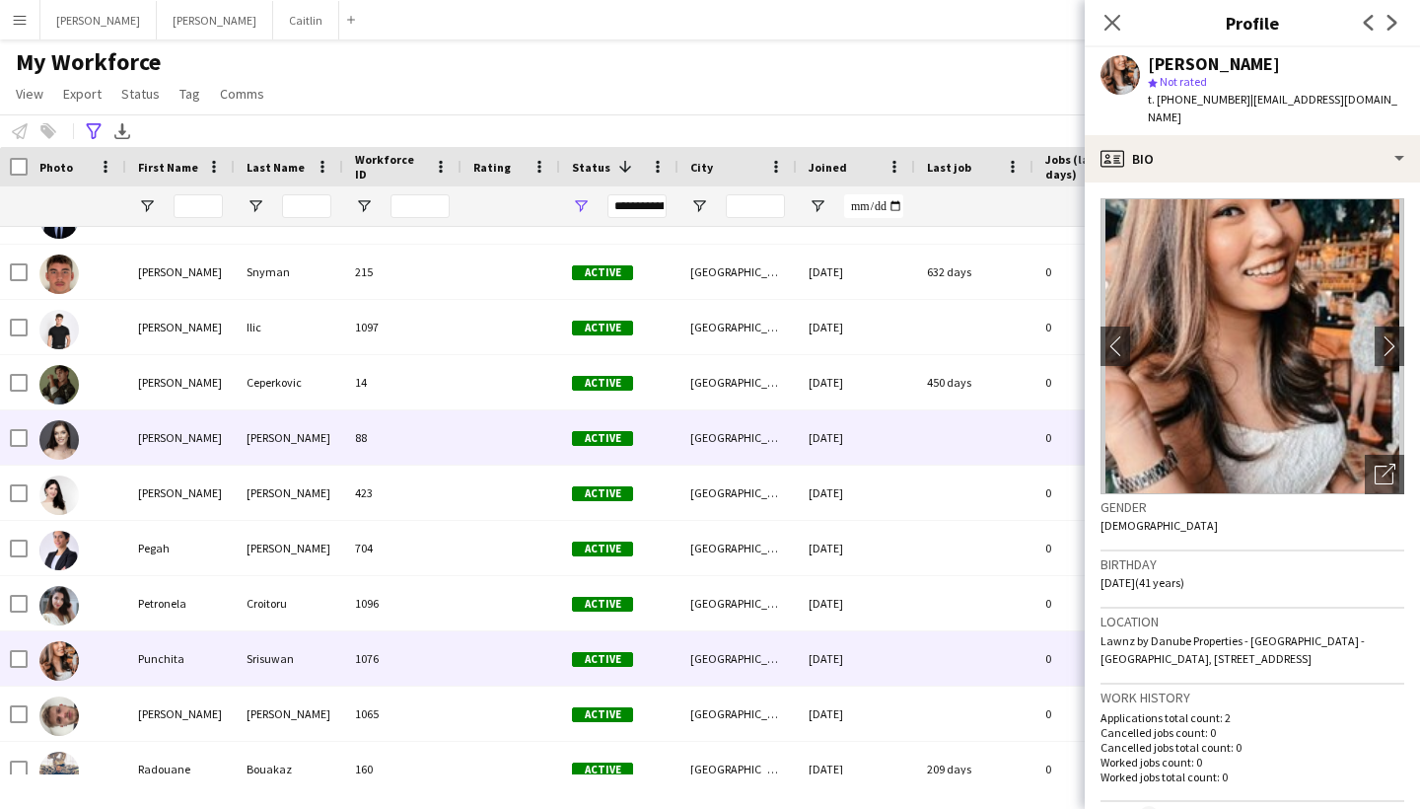
click at [238, 453] on div "[PERSON_NAME]" at bounding box center [289, 437] width 108 height 54
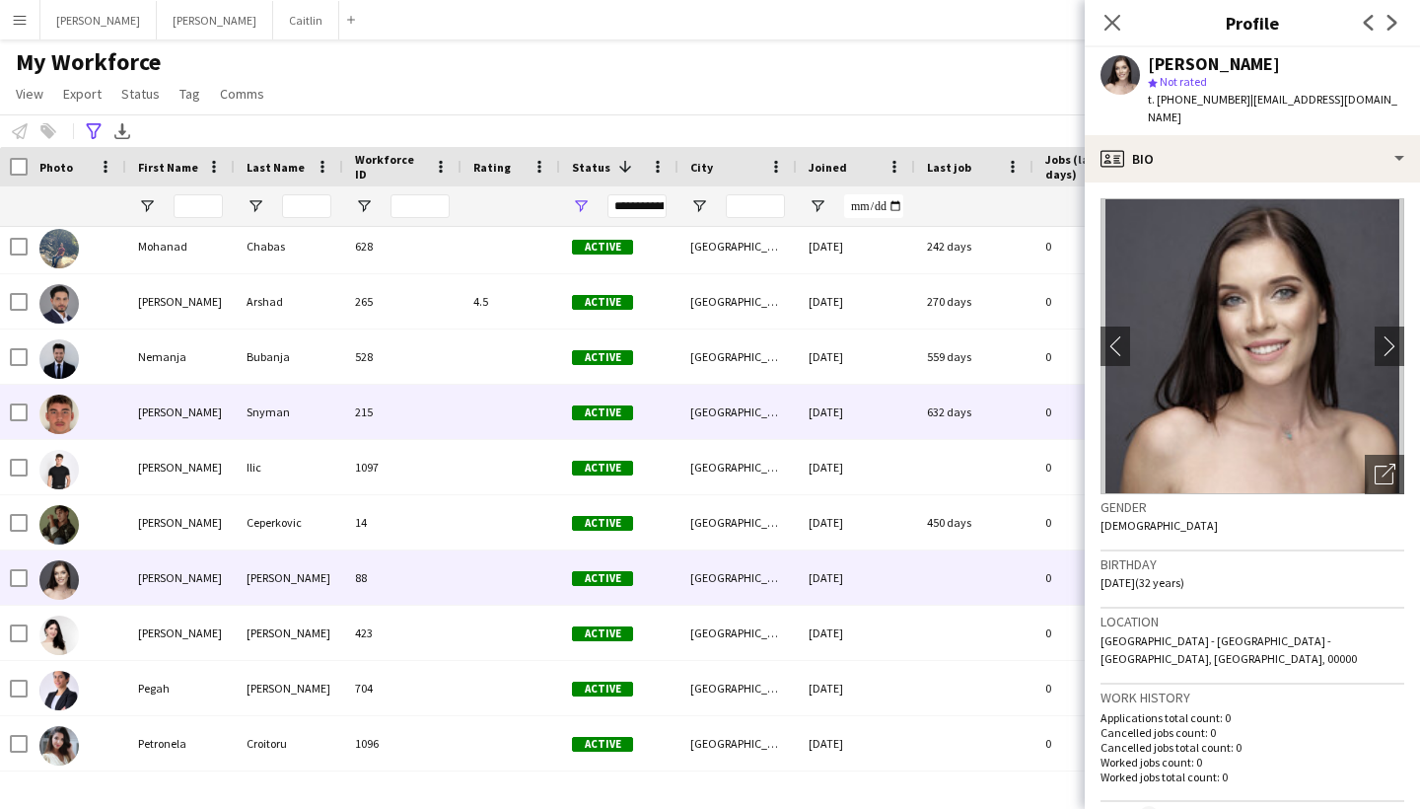
click at [232, 416] on div "[PERSON_NAME]" at bounding box center [180, 412] width 108 height 54
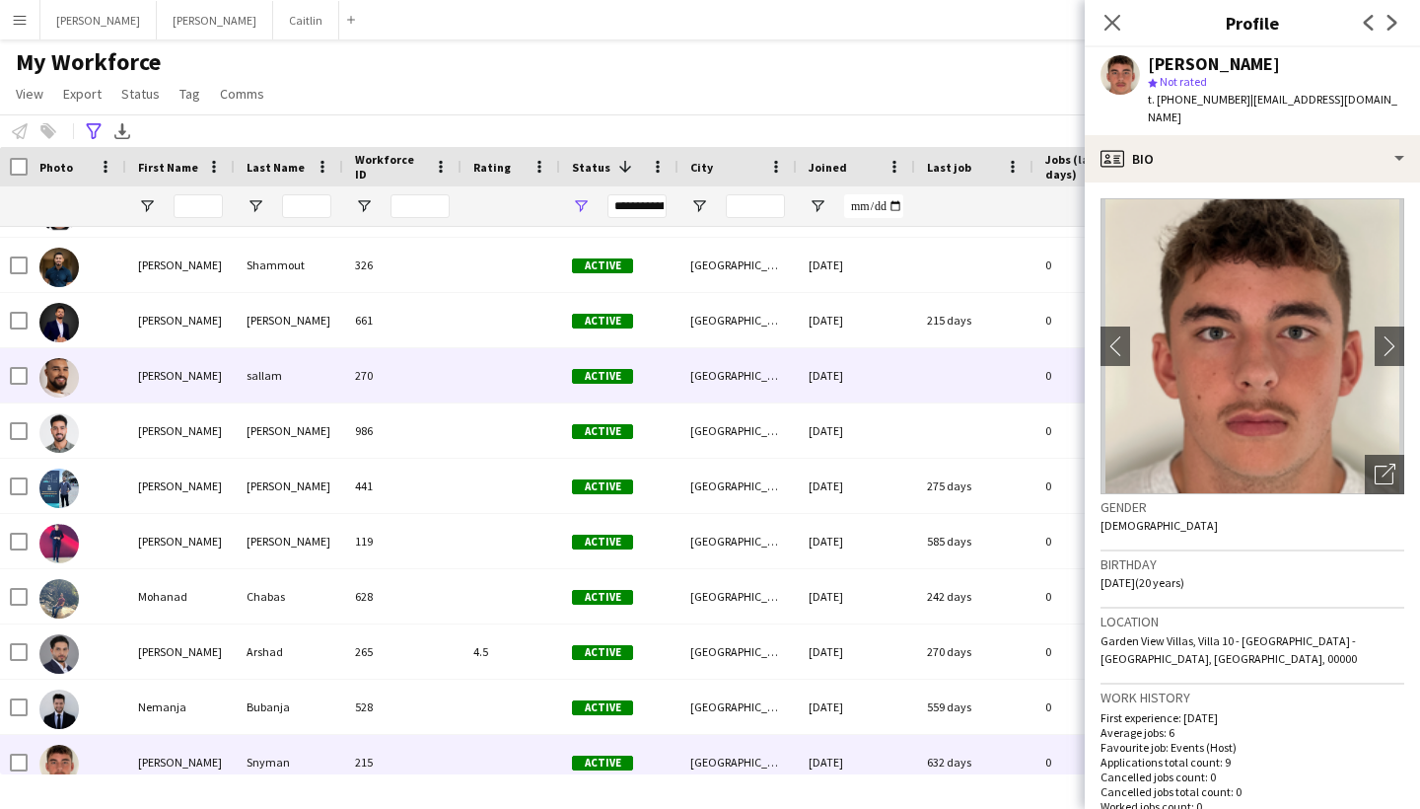
click at [230, 392] on div "[PERSON_NAME]" at bounding box center [180, 375] width 108 height 54
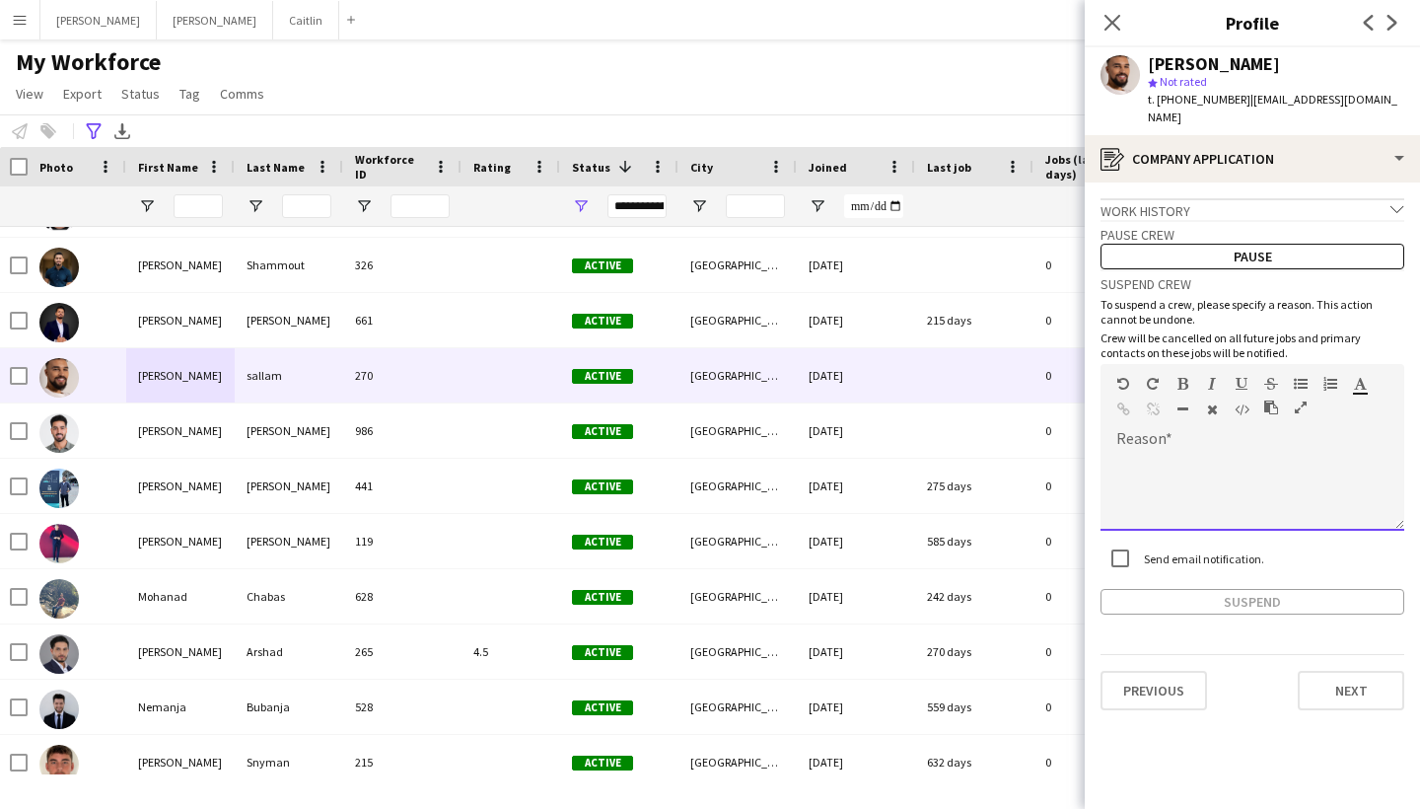
click at [1166, 466] on div at bounding box center [1253, 491] width 304 height 79
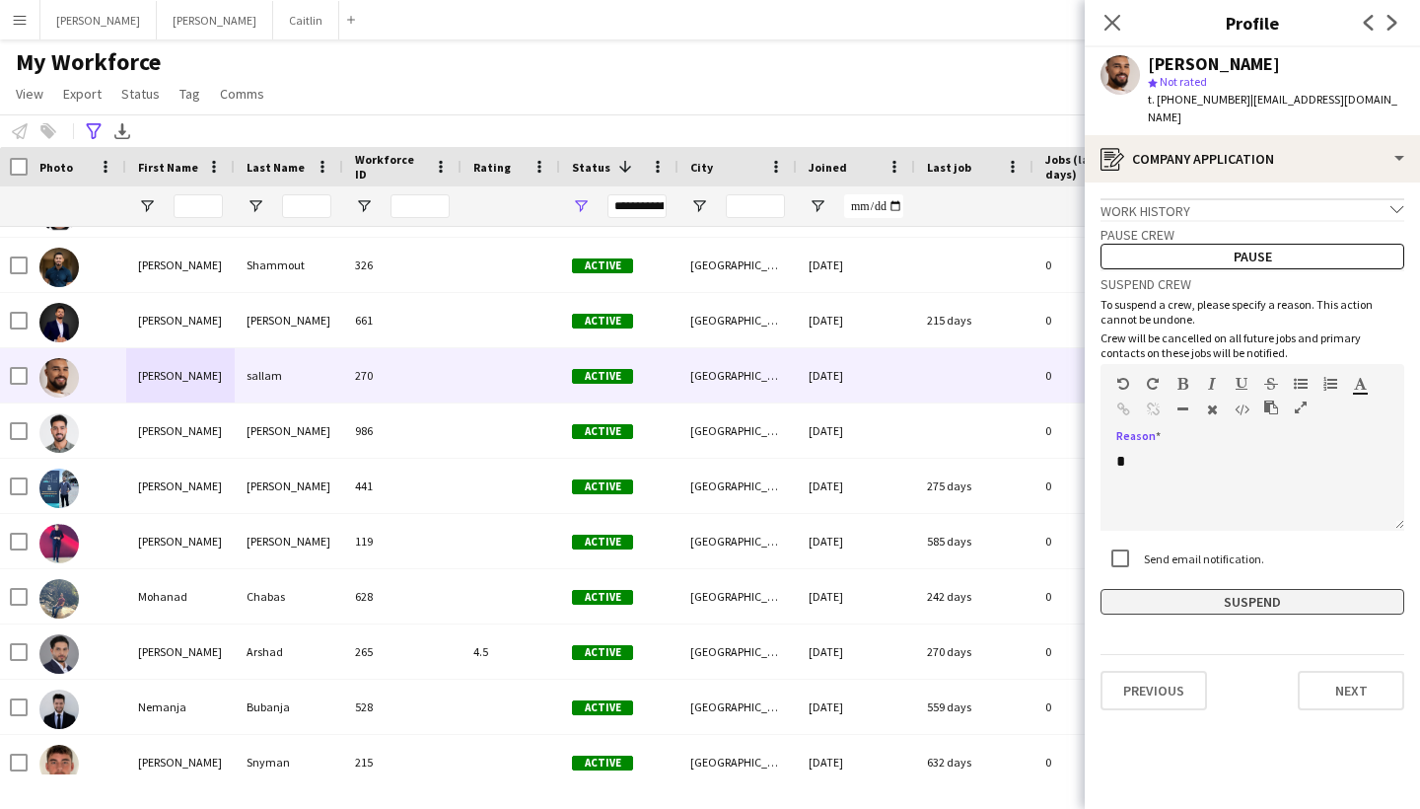
click at [1248, 594] on button "Suspend" at bounding box center [1253, 602] width 304 height 26
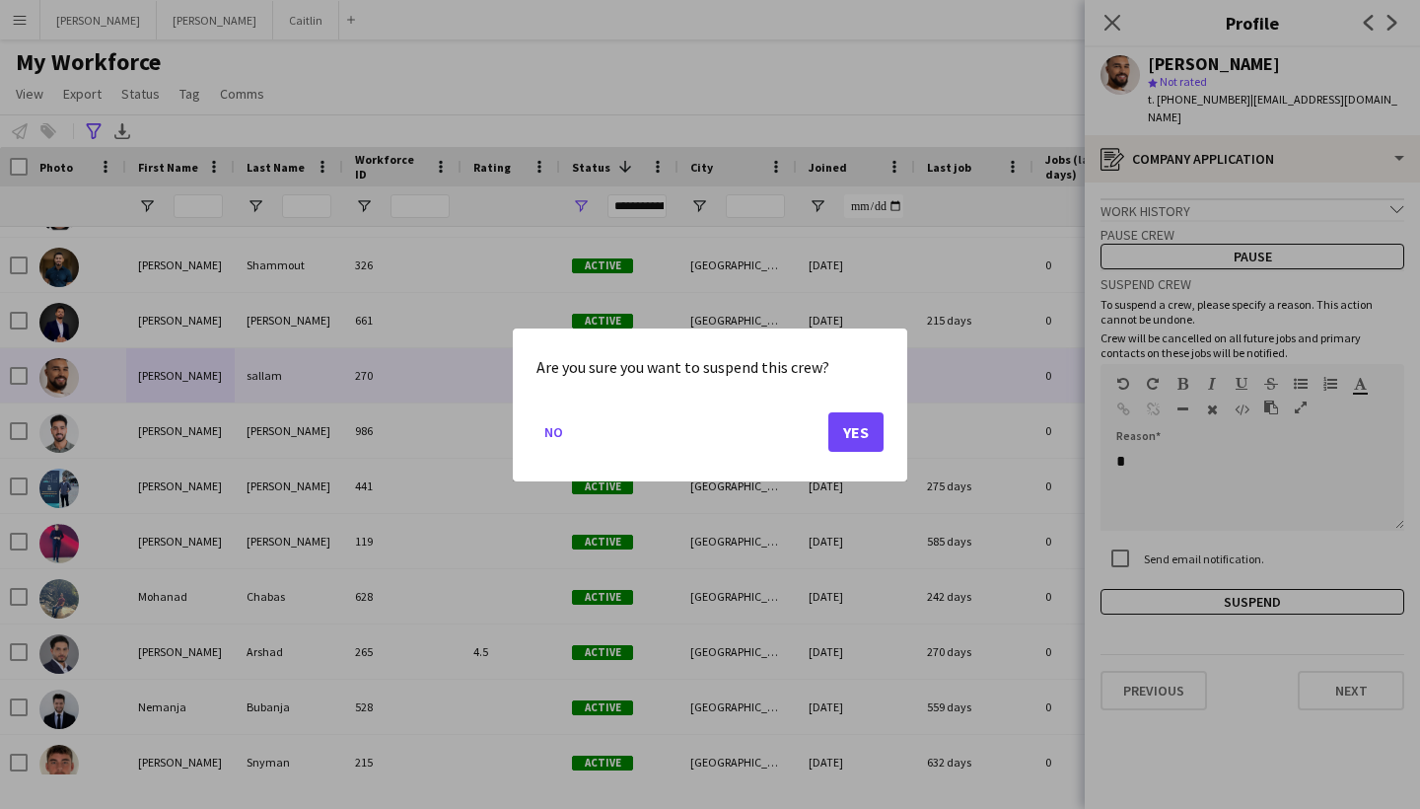
click at [861, 432] on button "Yes" at bounding box center [855, 430] width 55 height 39
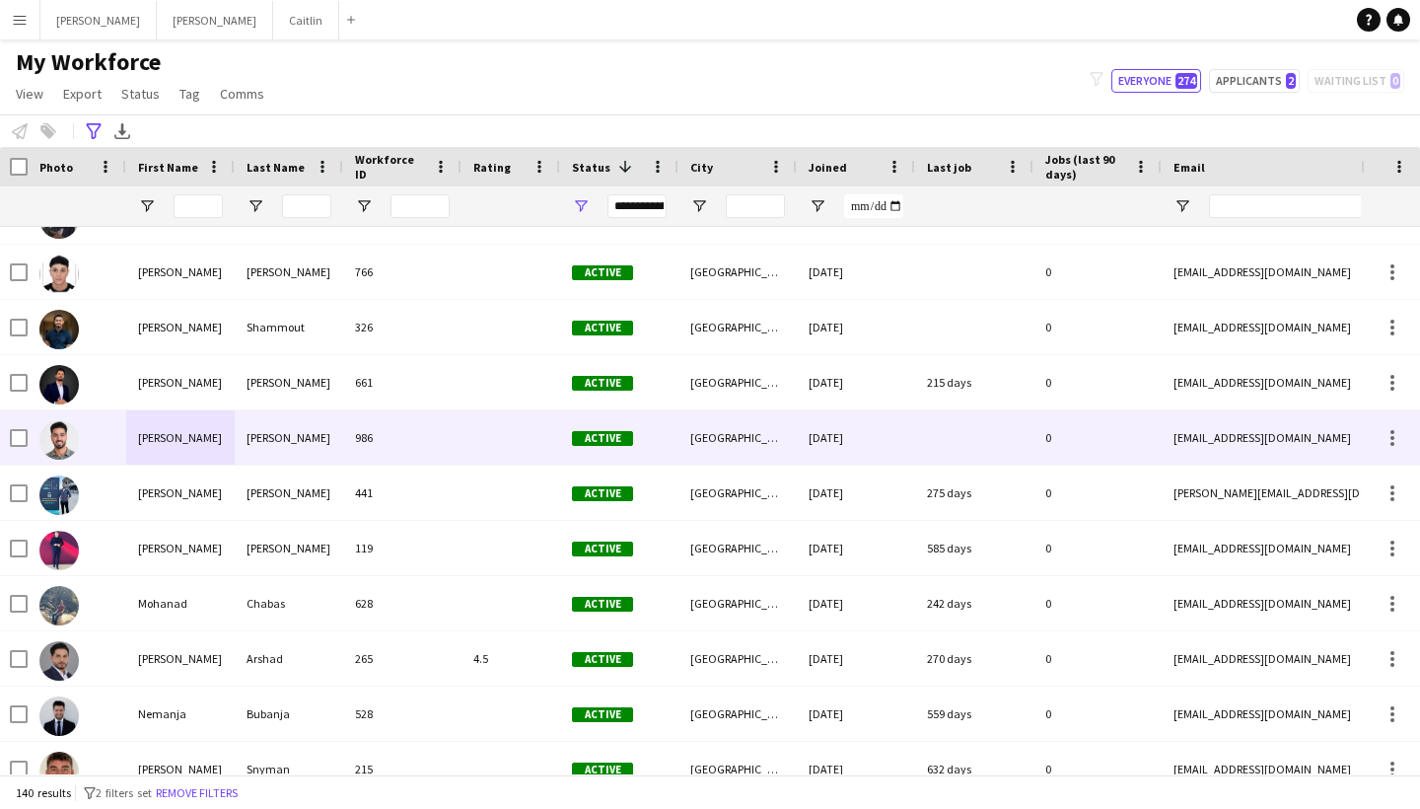
click at [613, 419] on div "Active" at bounding box center [619, 437] width 118 height 54
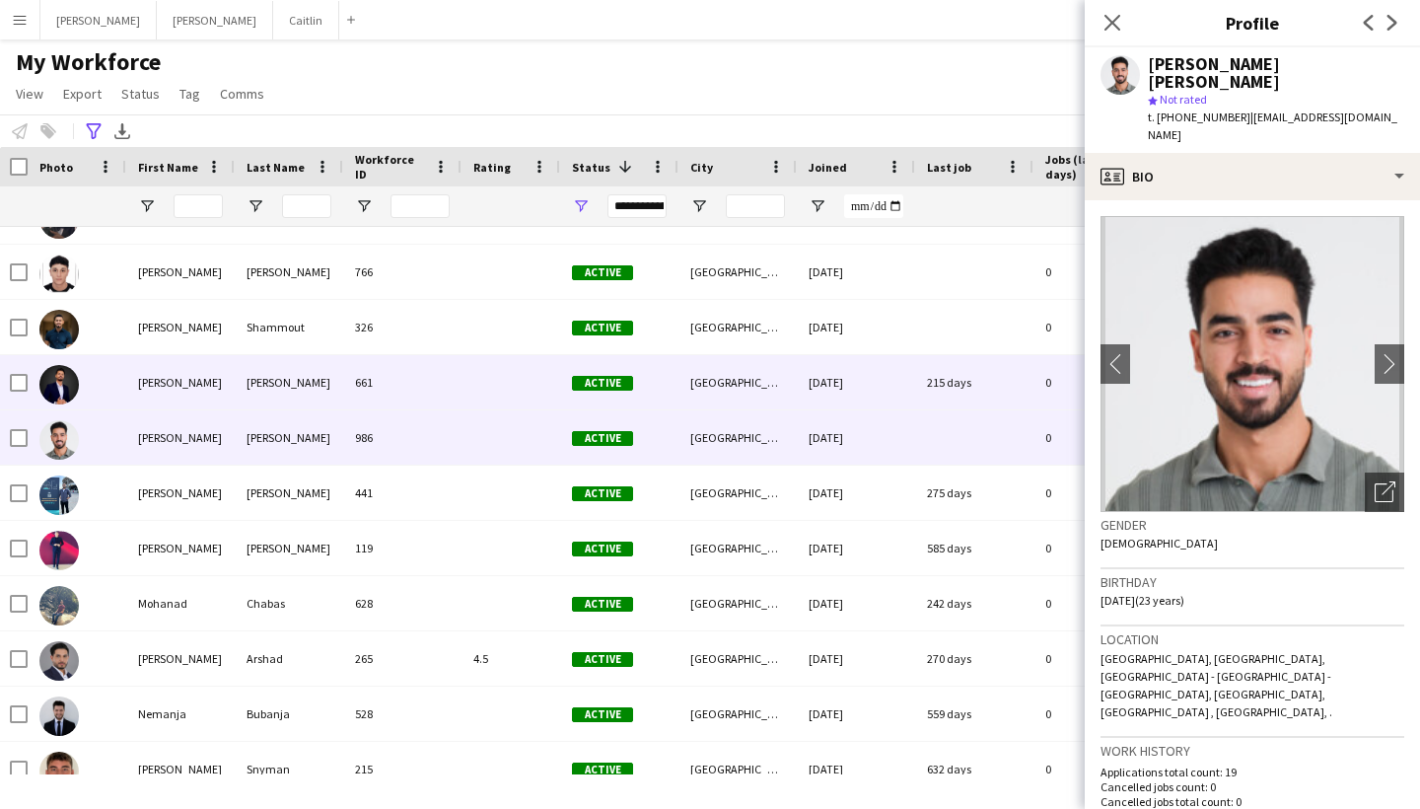
click at [599, 388] on span "Active" at bounding box center [602, 383] width 61 height 15
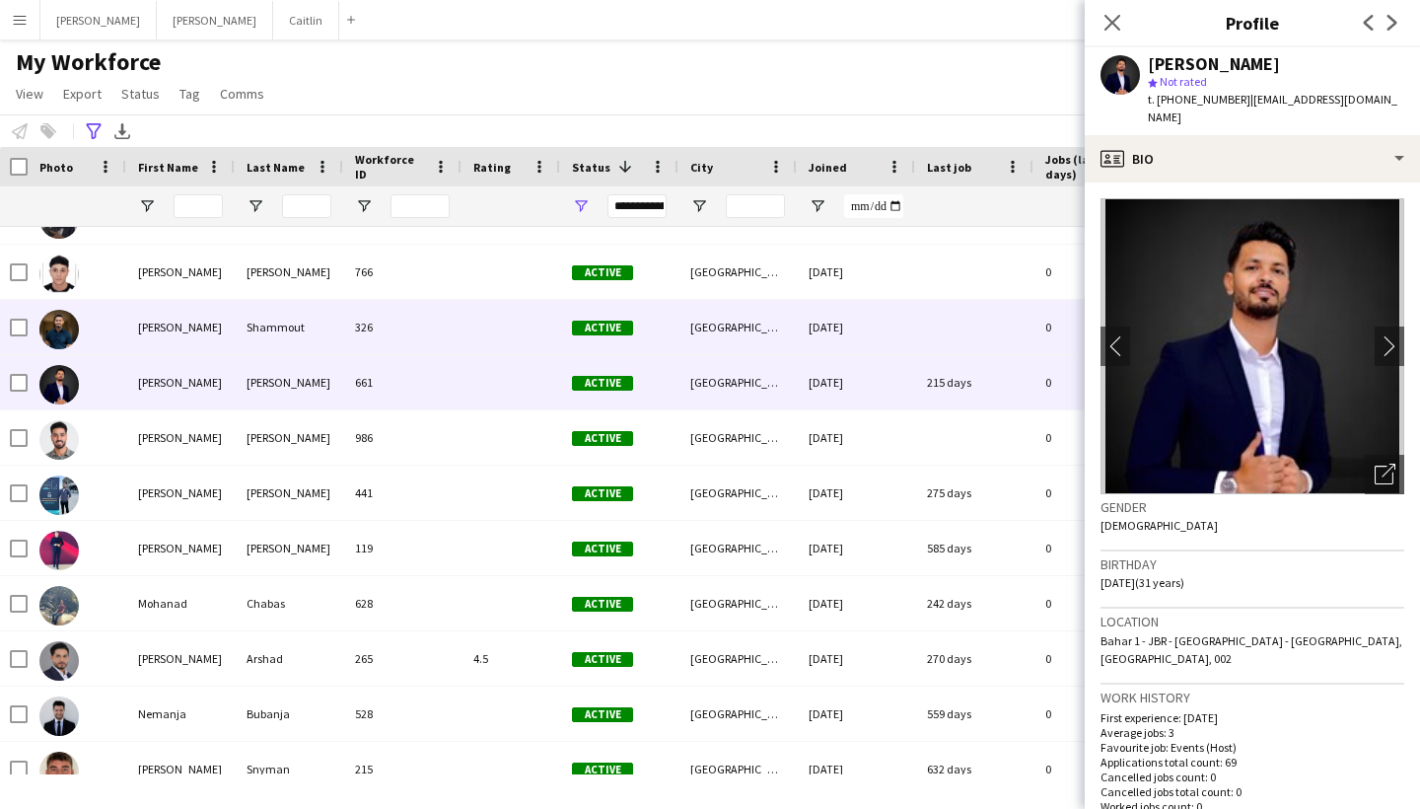
click at [587, 342] on div "Active" at bounding box center [619, 327] width 118 height 54
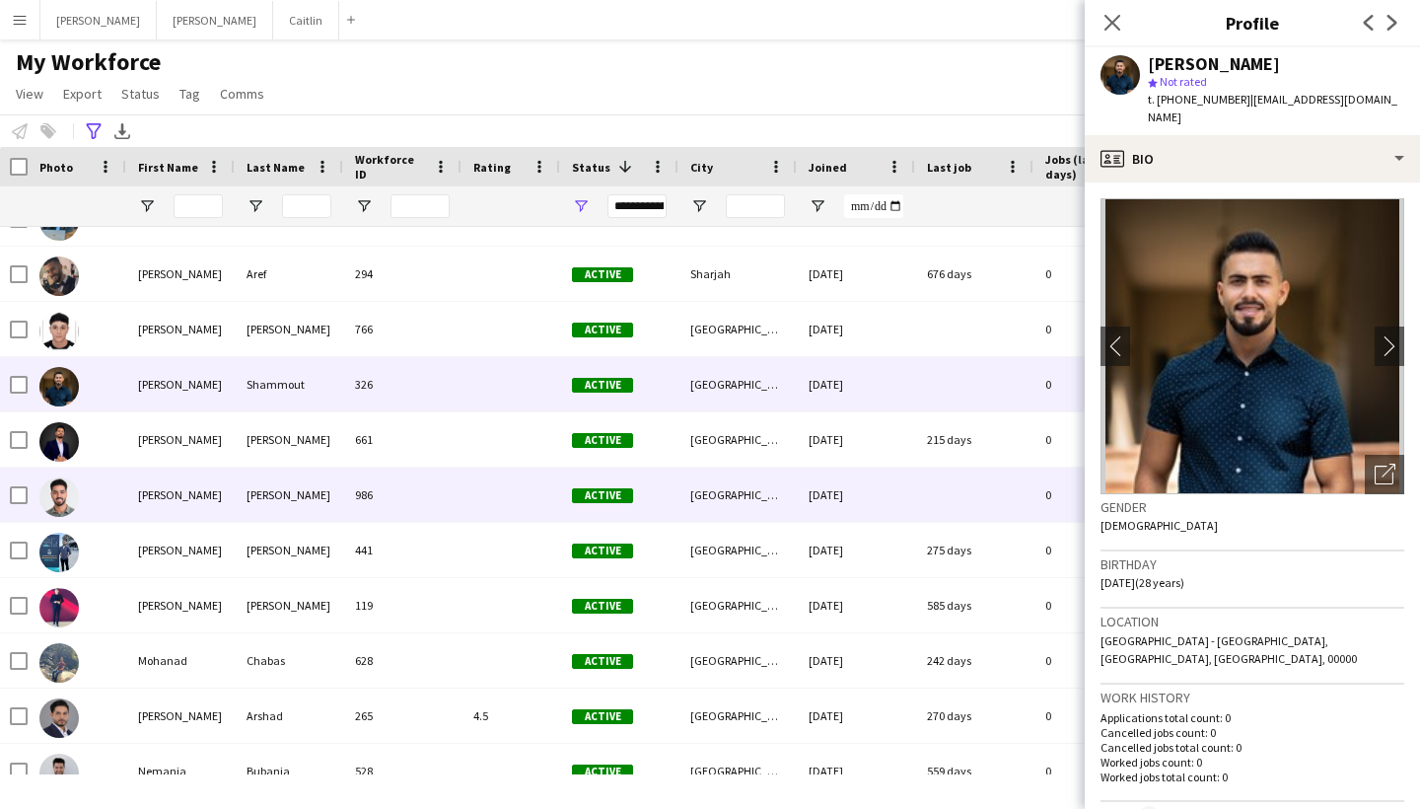
click at [581, 481] on div "Active" at bounding box center [619, 495] width 118 height 54
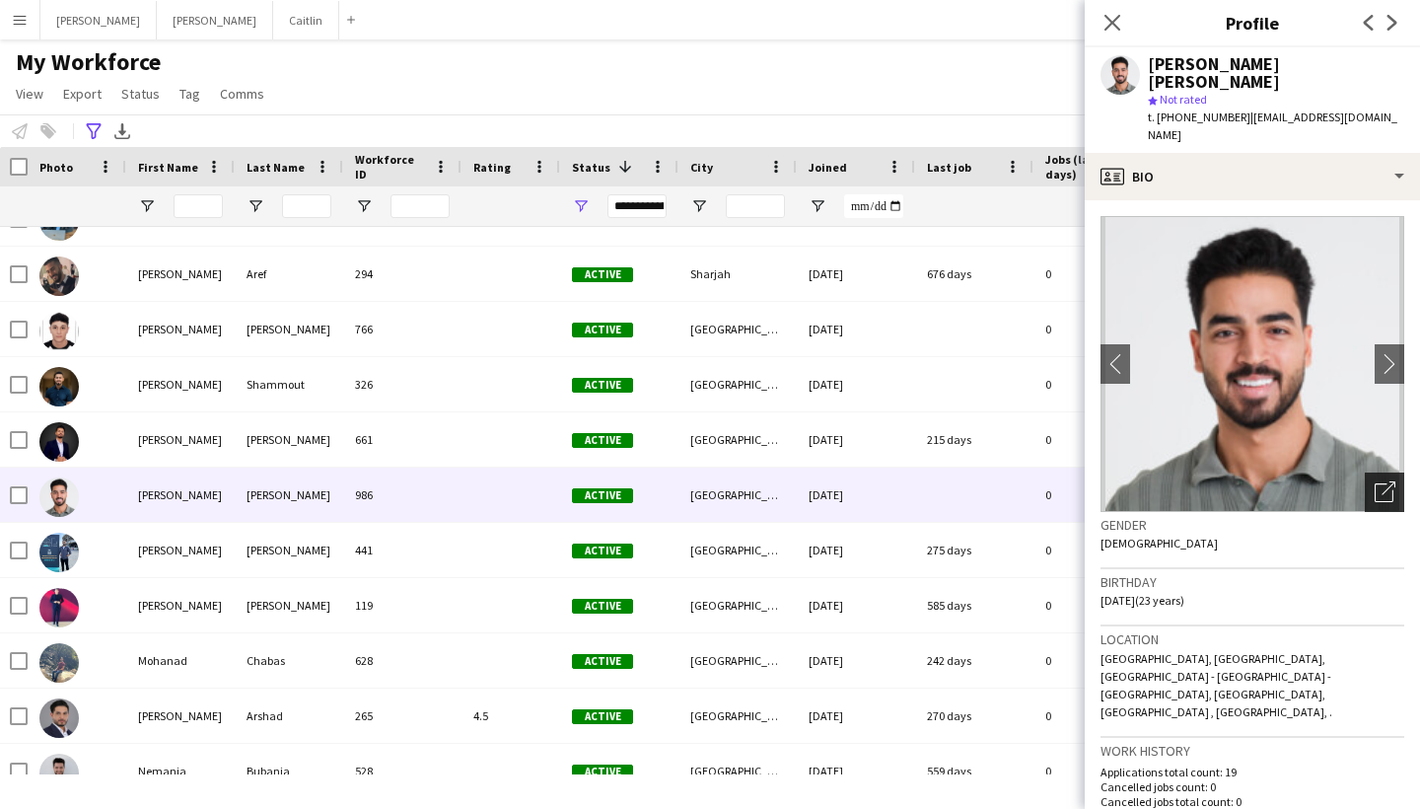
click at [1385, 481] on icon "Open photos pop-in" at bounding box center [1385, 491] width 21 height 21
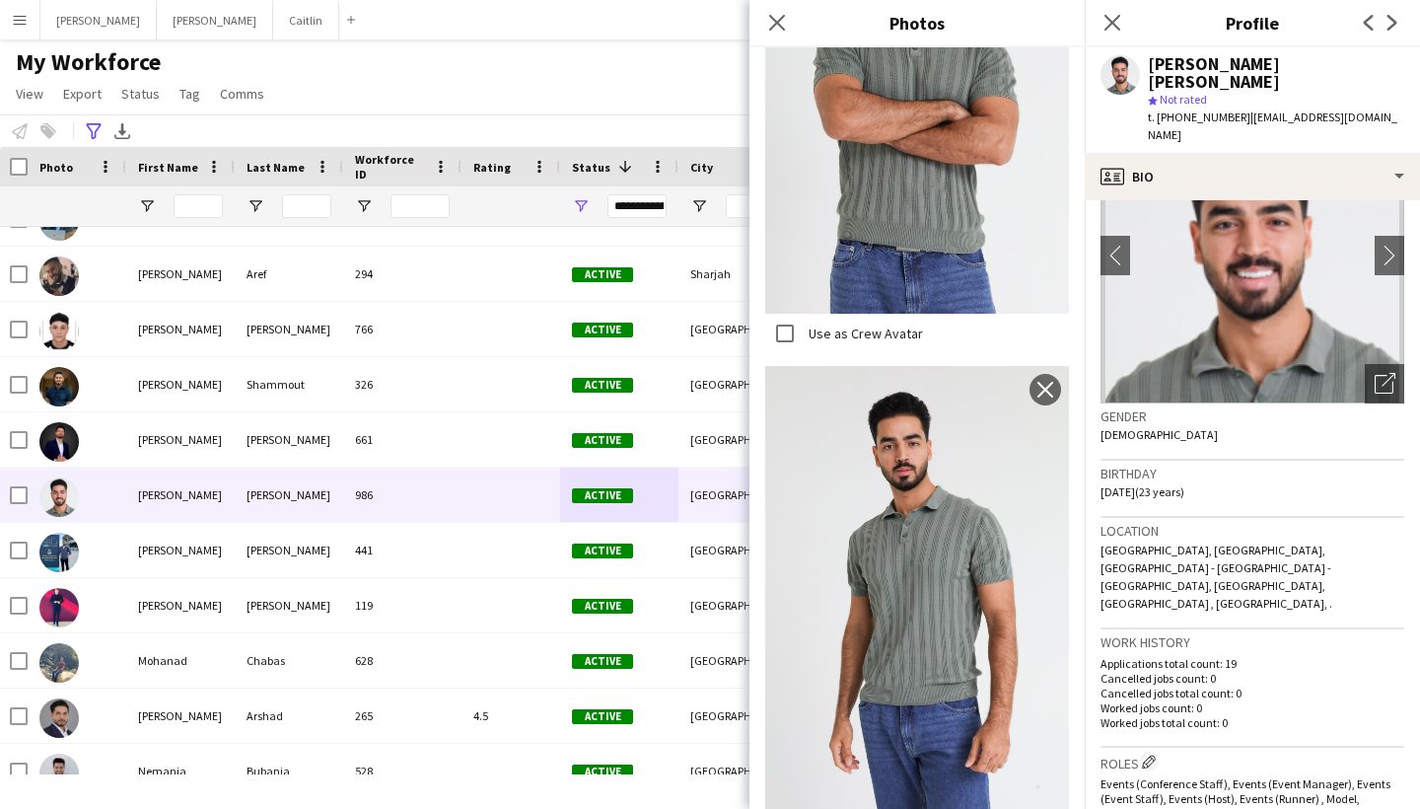
scroll to position [109, 0]
click at [1127, 16] on div "Close pop-in" at bounding box center [1112, 22] width 55 height 45
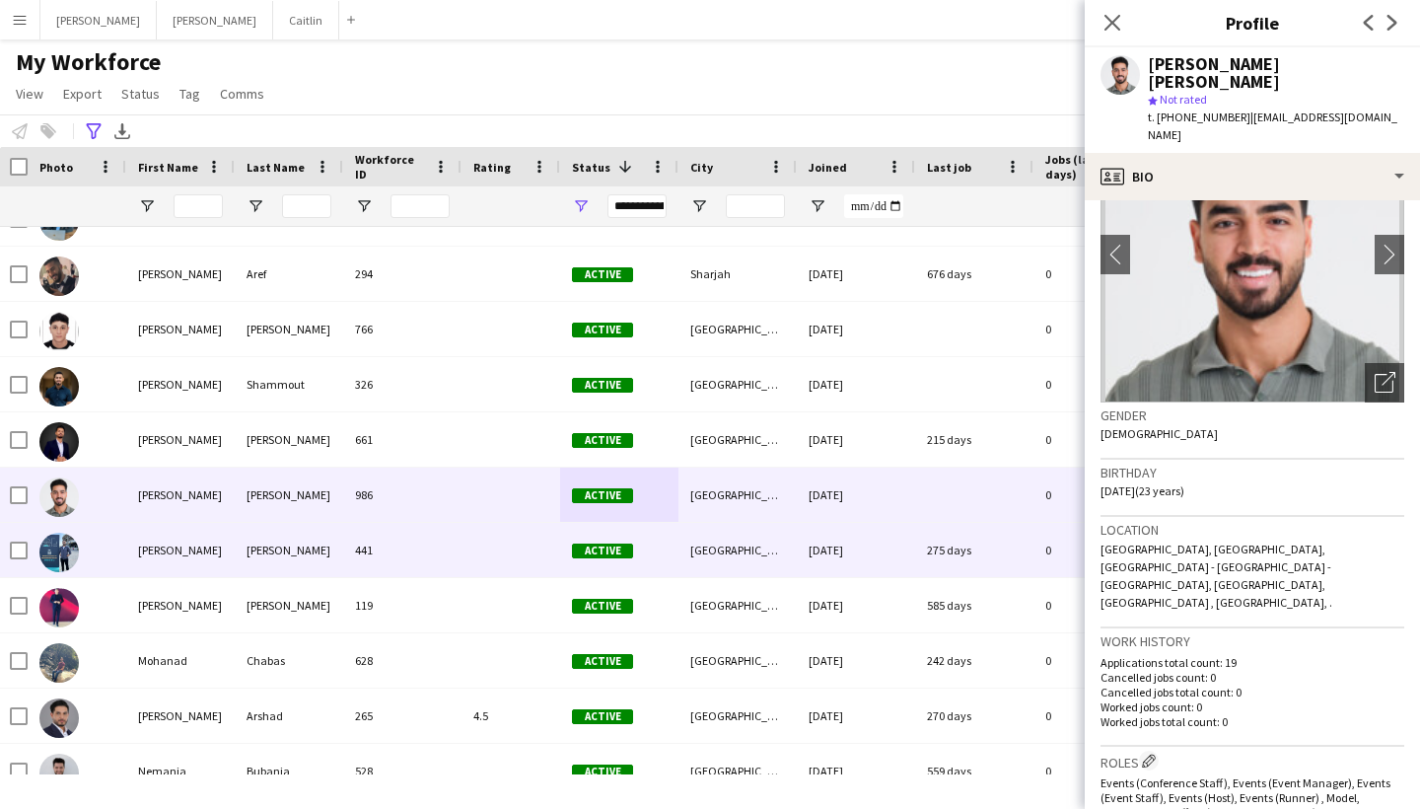
scroll to position [5331, 0]
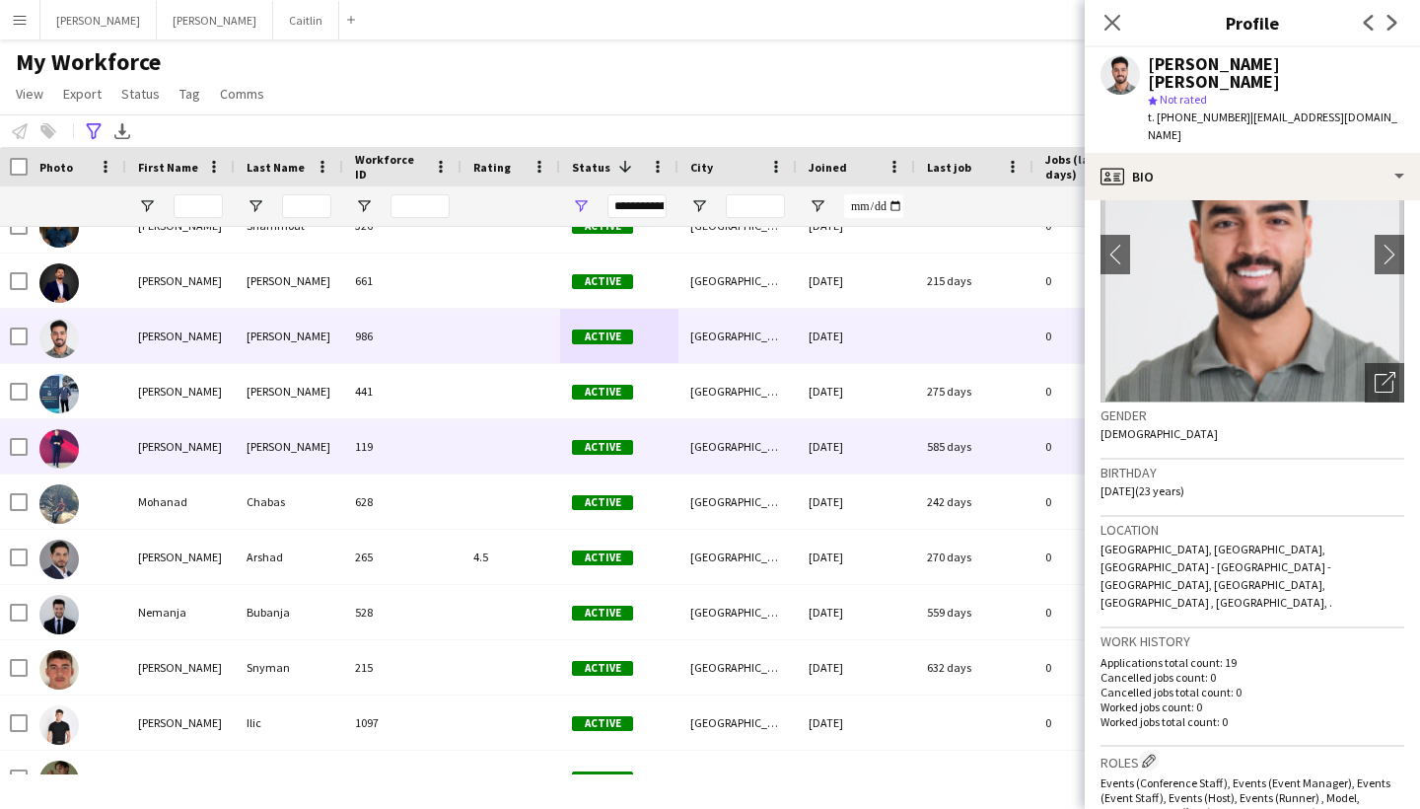
click at [431, 422] on div "119" at bounding box center [402, 446] width 118 height 54
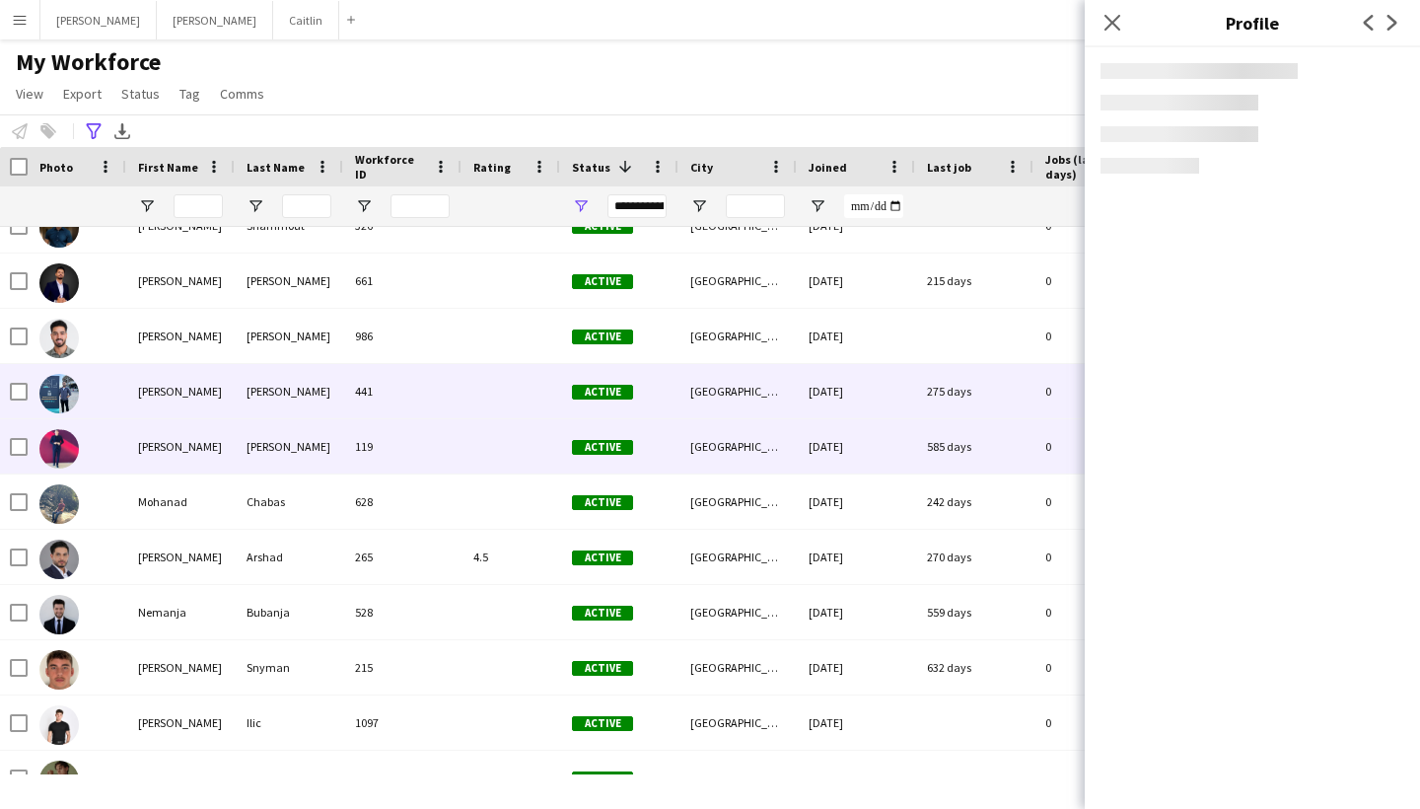
click at [426, 396] on div "441" at bounding box center [402, 391] width 118 height 54
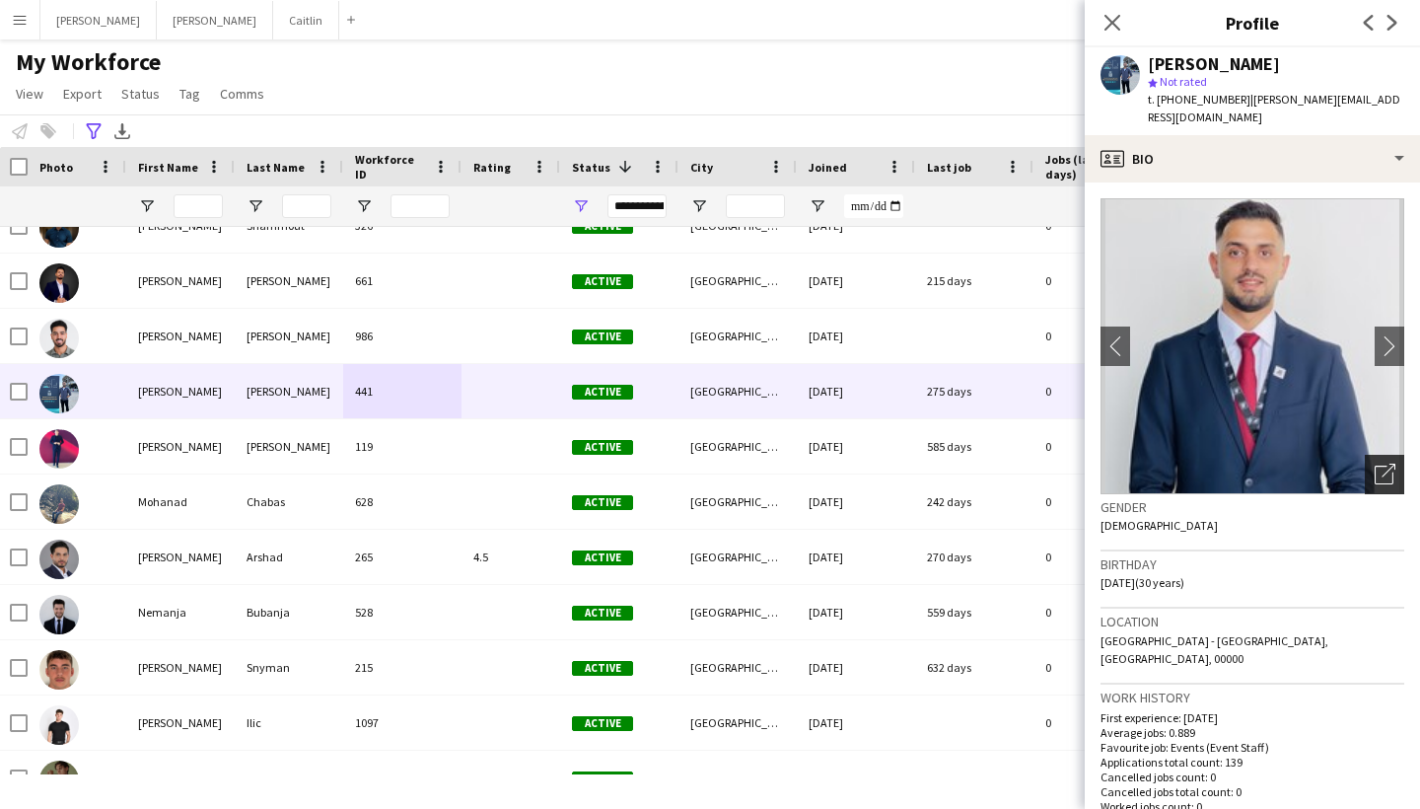
click at [1389, 464] on icon at bounding box center [1389, 471] width 14 height 14
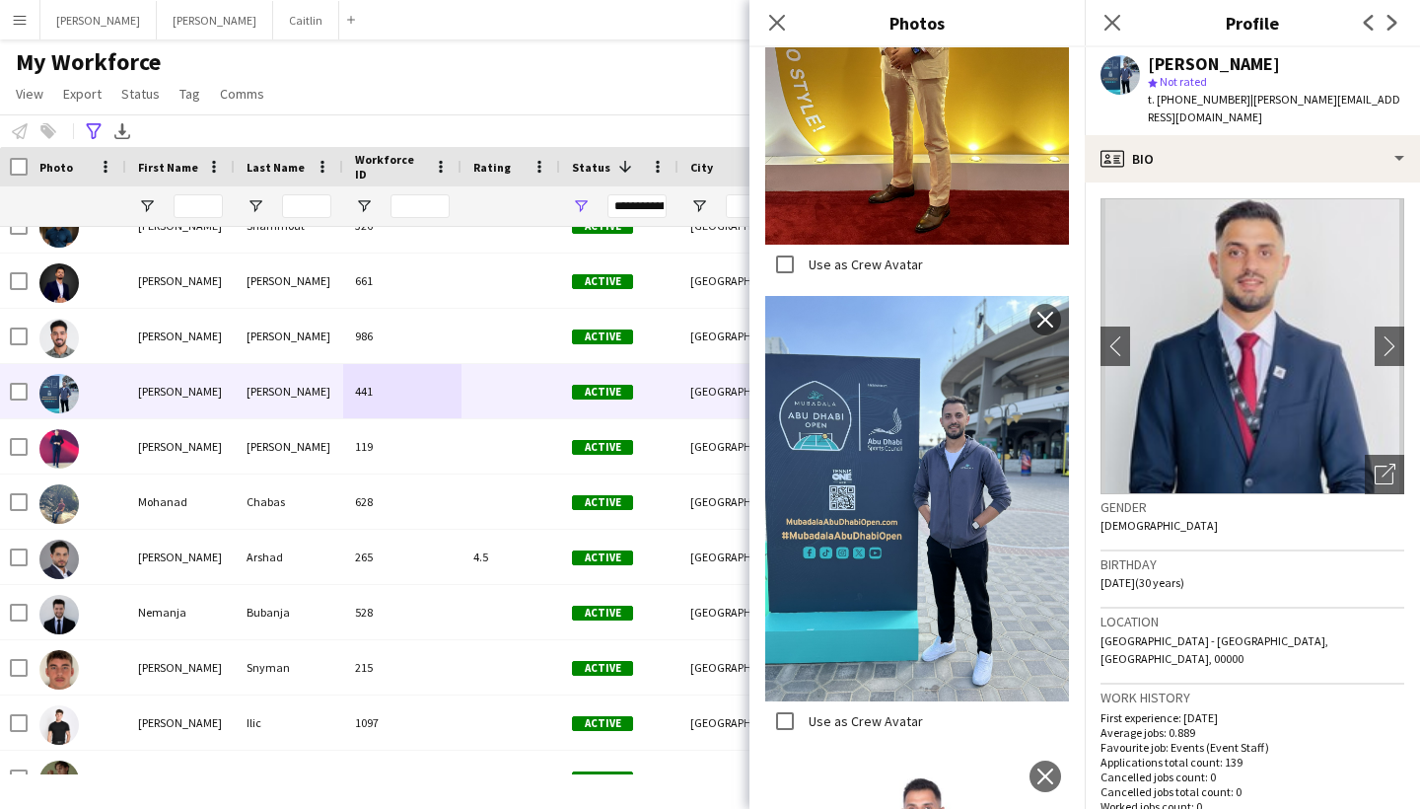
scroll to position [1088, 0]
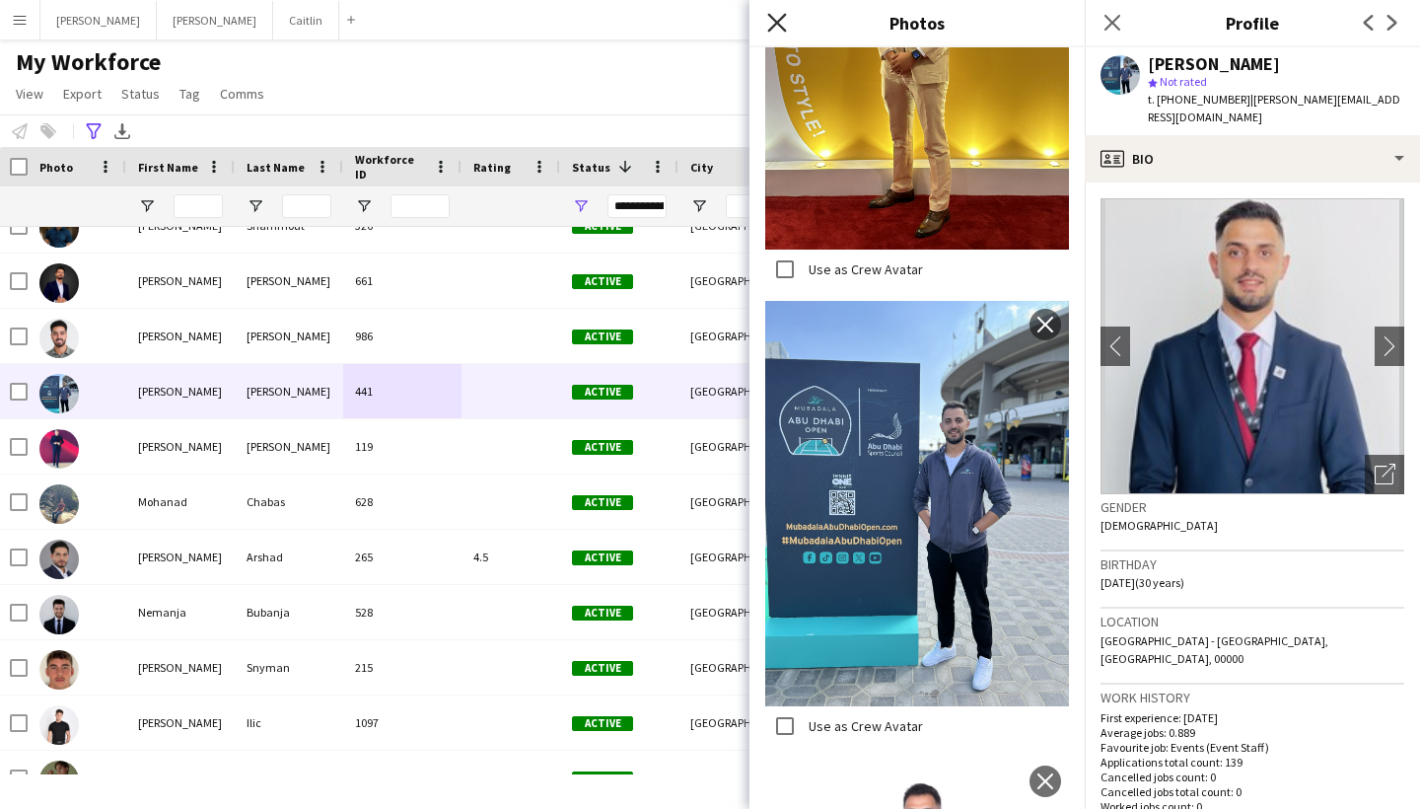
click at [782, 24] on icon "Close pop-in" at bounding box center [776, 22] width 19 height 19
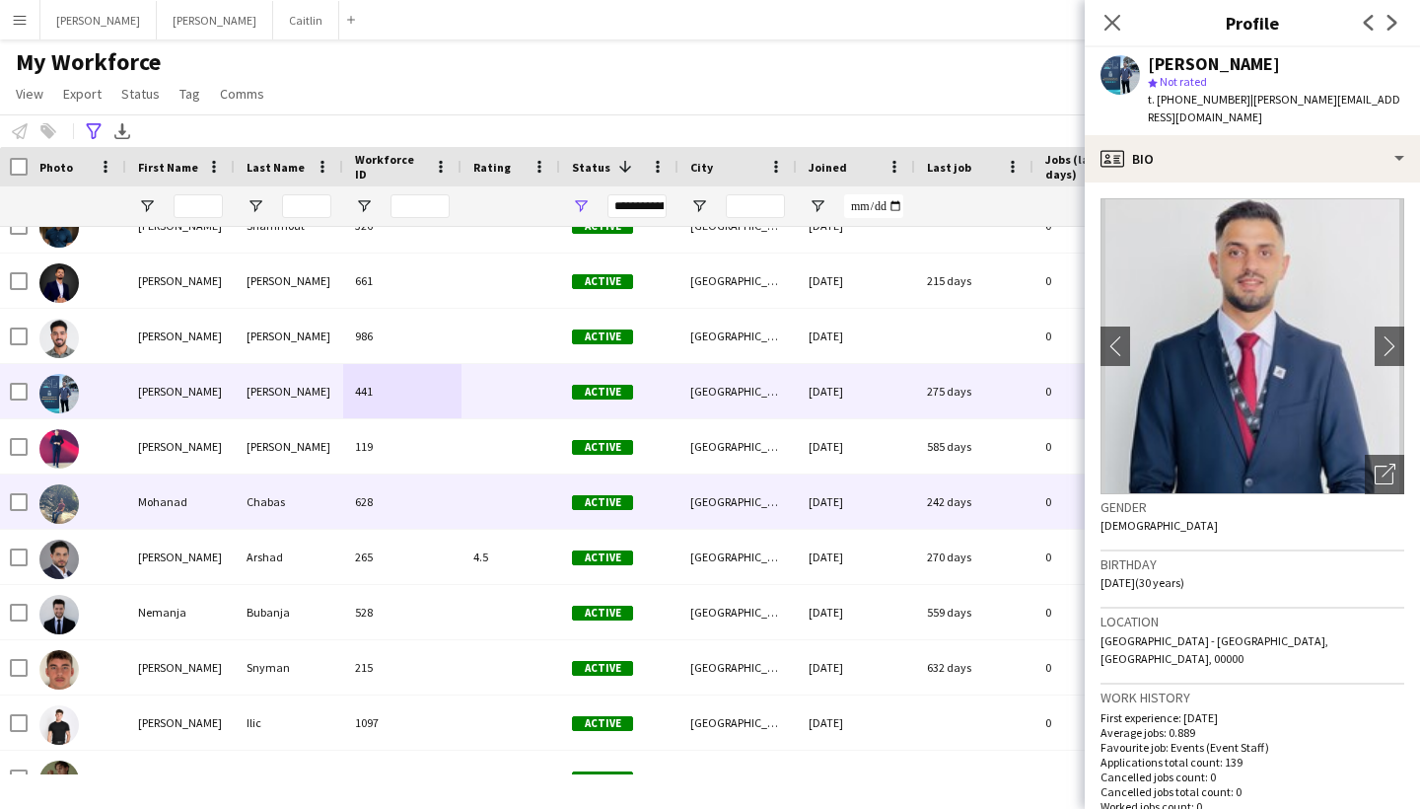
click at [297, 489] on div "Chabas" at bounding box center [289, 501] width 108 height 54
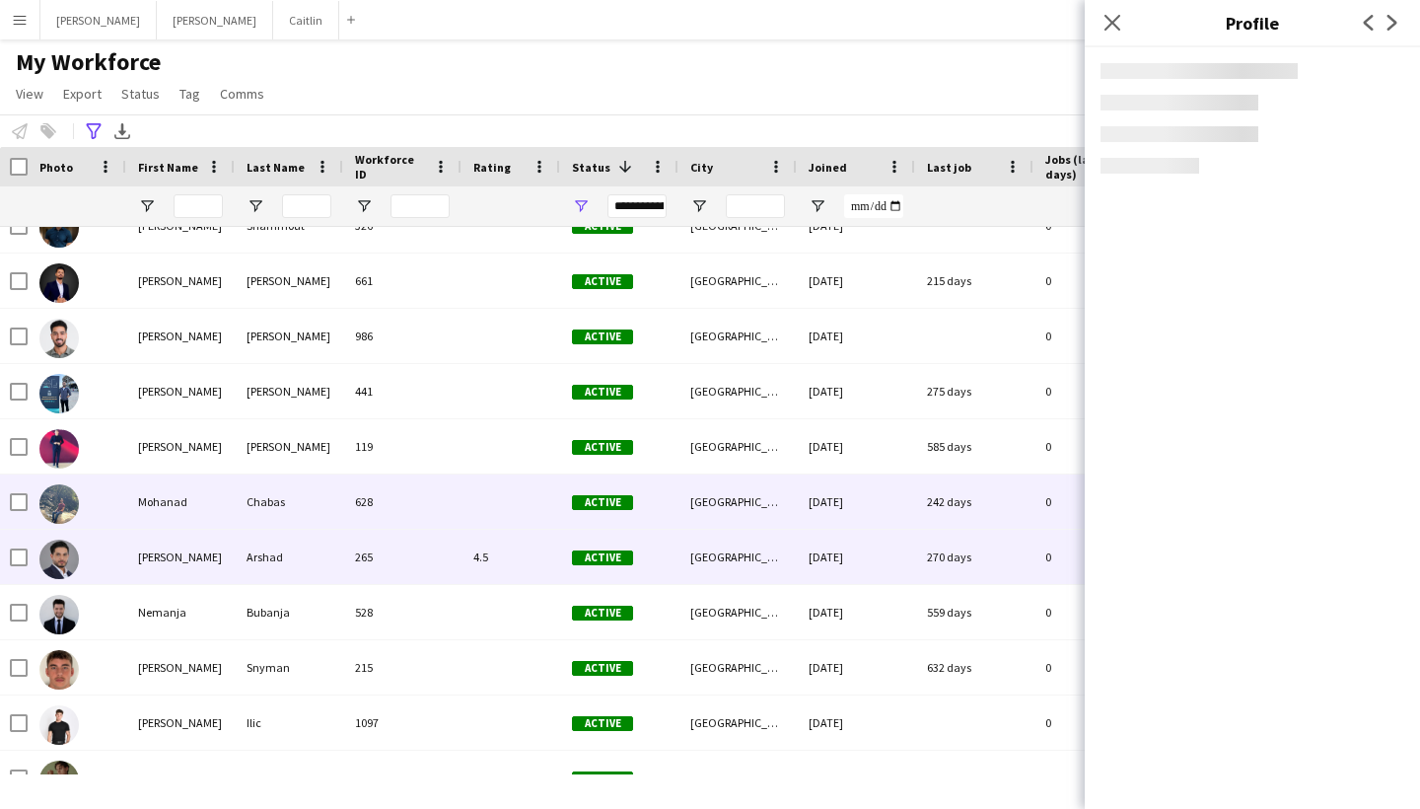
click at [294, 550] on div "Arshad" at bounding box center [289, 557] width 108 height 54
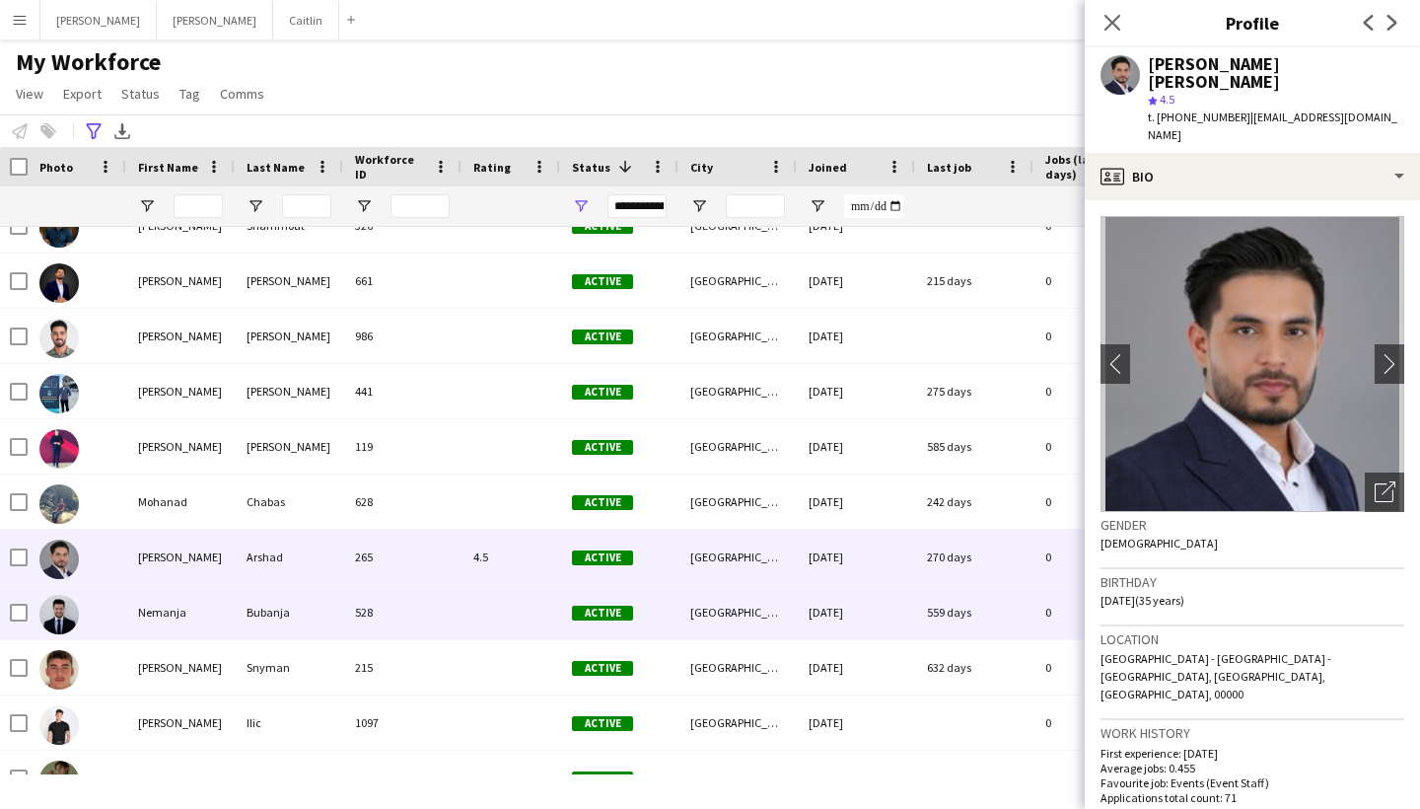
click at [285, 613] on div "Bubanja" at bounding box center [289, 612] width 108 height 54
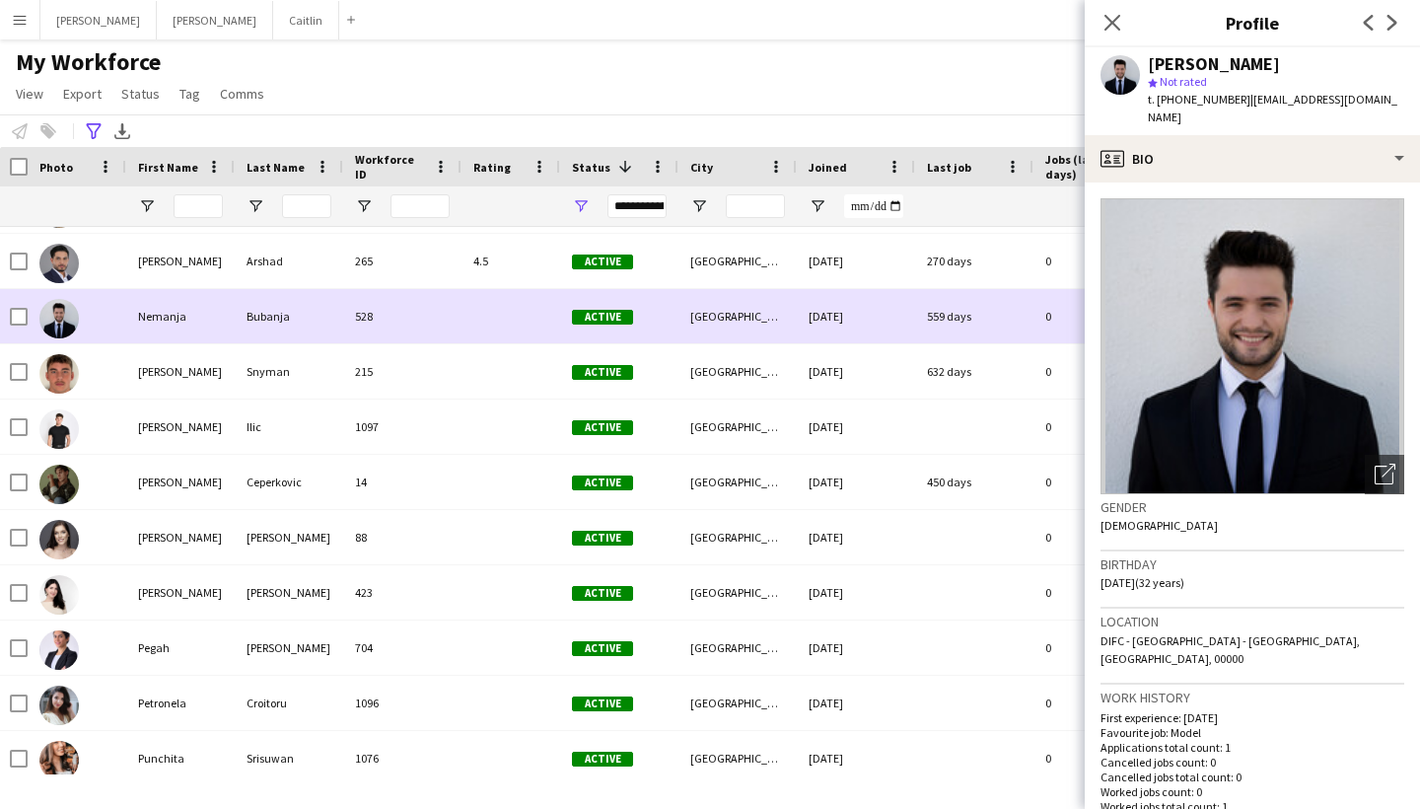
scroll to position [5625, 0]
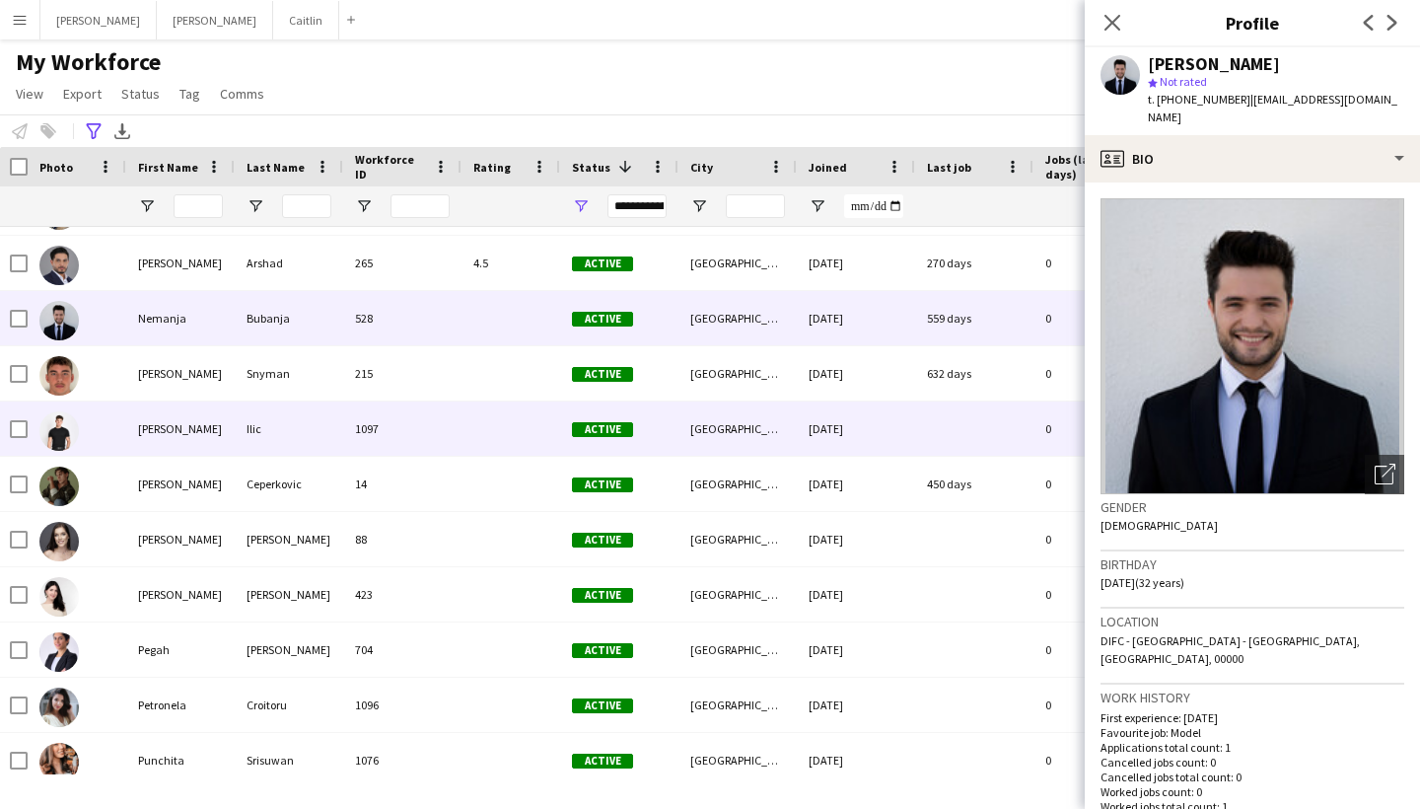
click at [268, 440] on div "Ilic" at bounding box center [289, 428] width 108 height 54
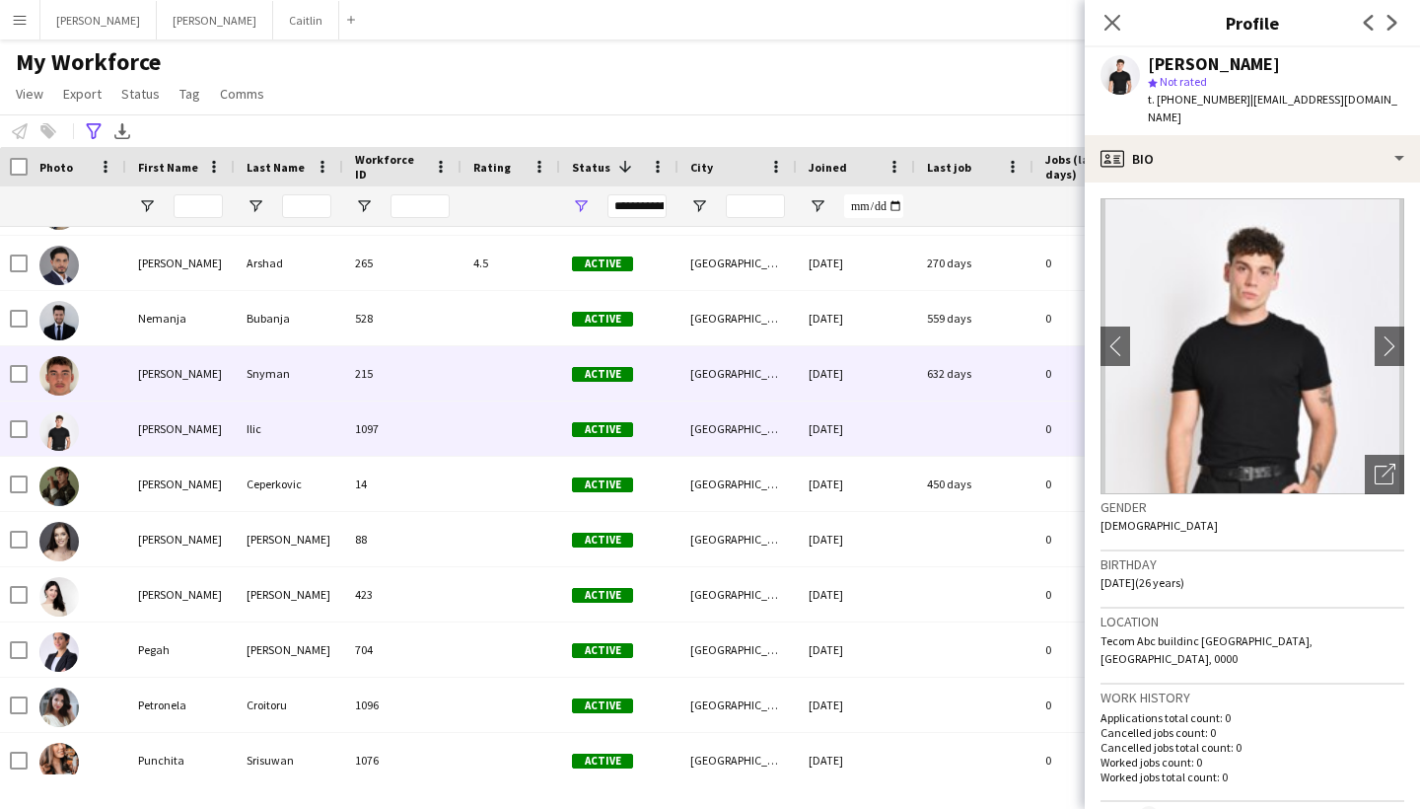
click at [286, 389] on div "Snyman" at bounding box center [289, 373] width 108 height 54
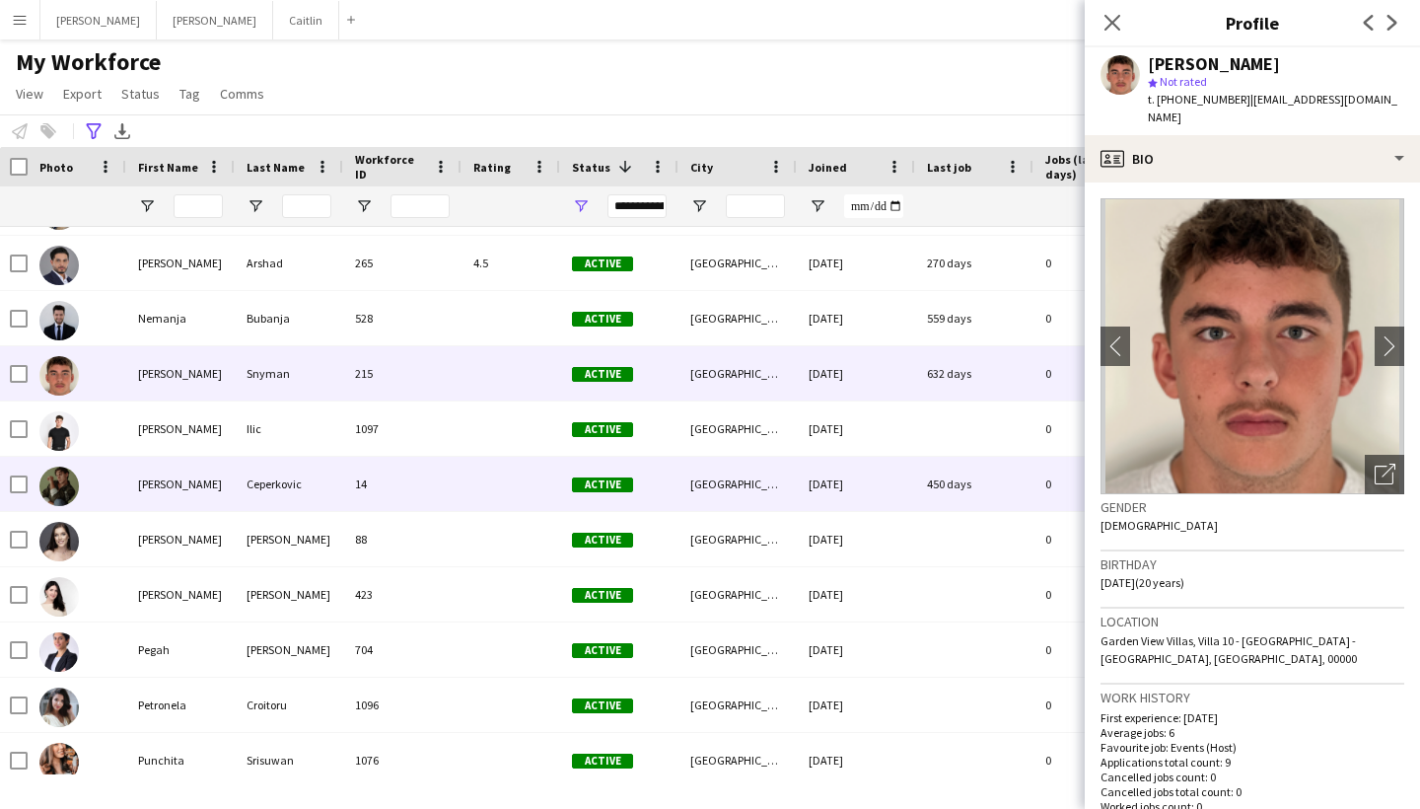
click at [279, 507] on div "Ceperkovic" at bounding box center [289, 484] width 108 height 54
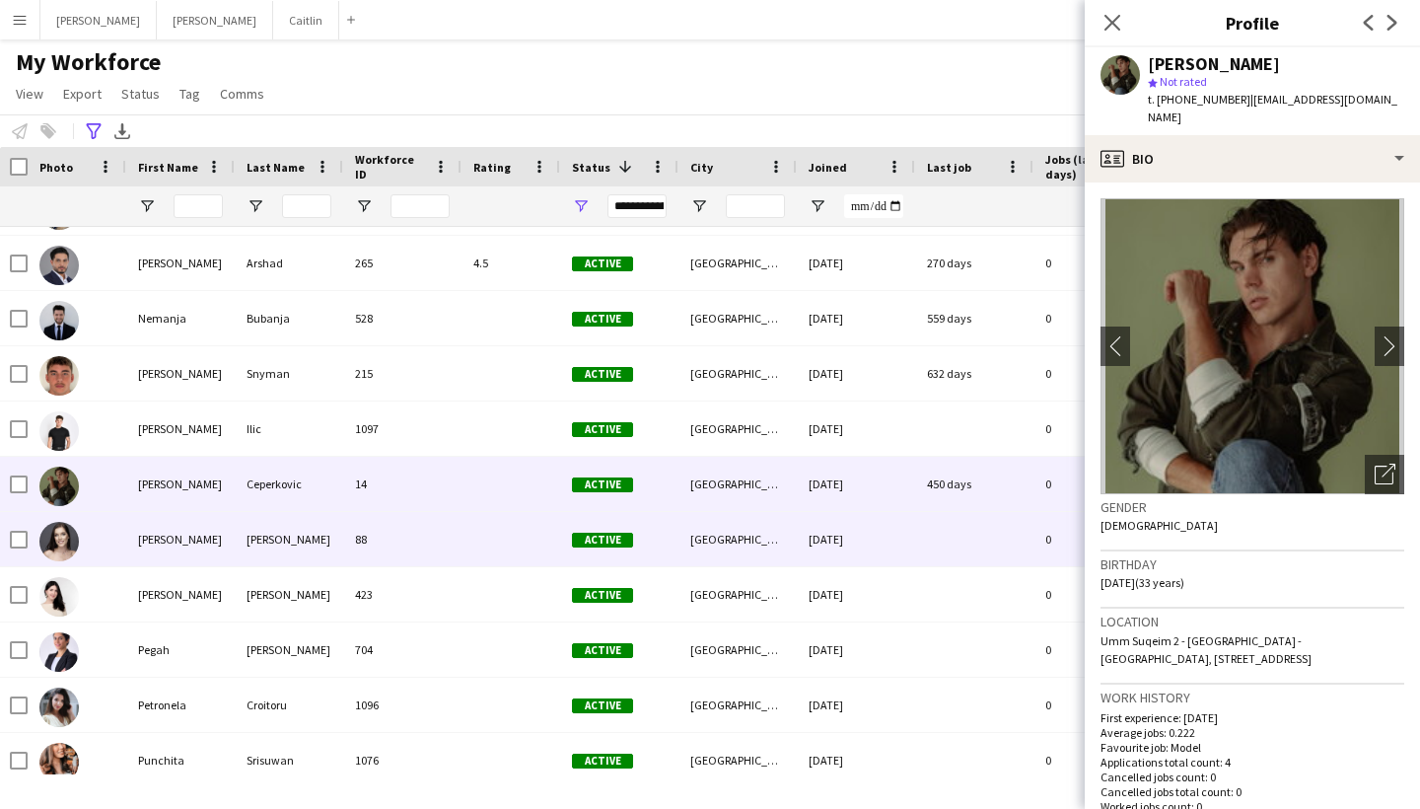
click at [281, 529] on div "[PERSON_NAME]" at bounding box center [289, 539] width 108 height 54
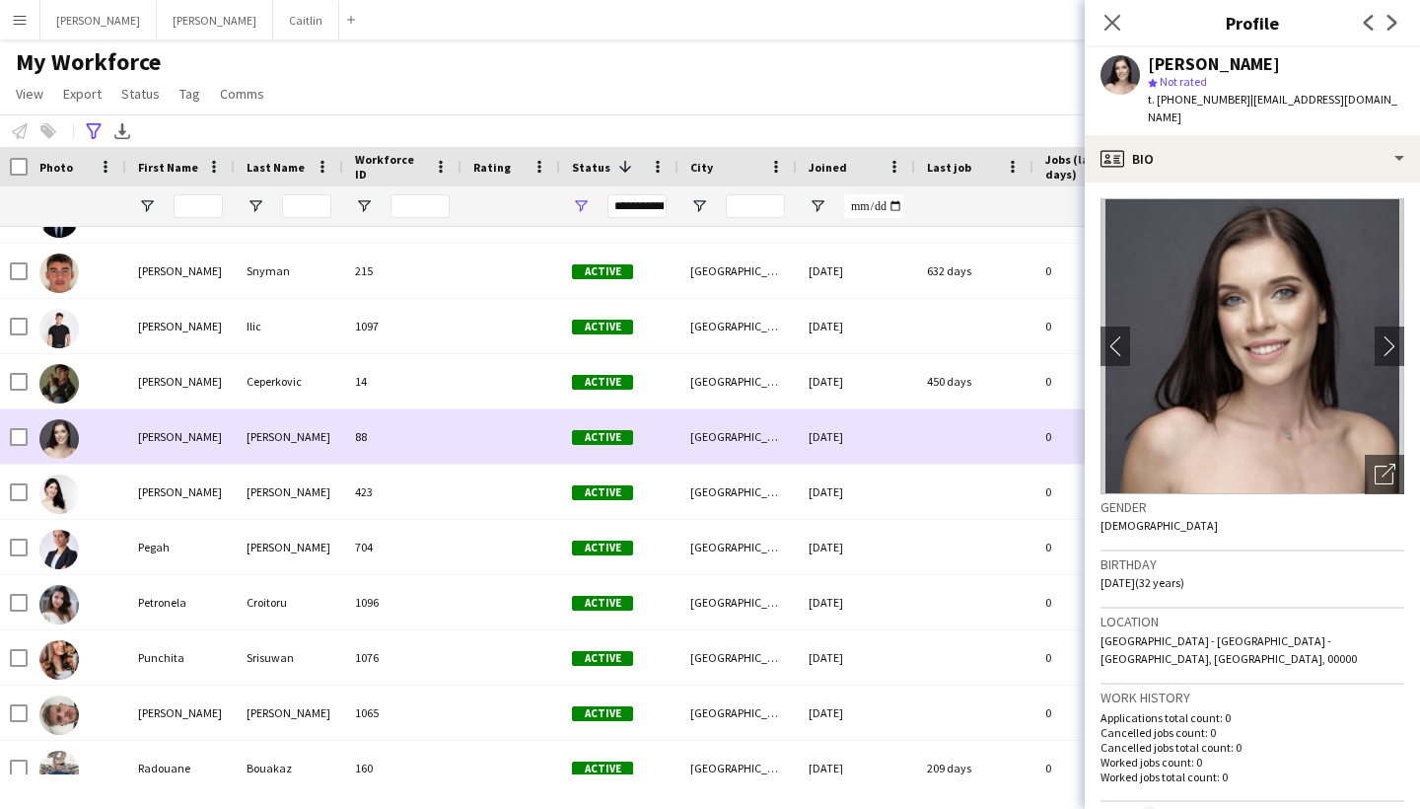
scroll to position [5759, 0]
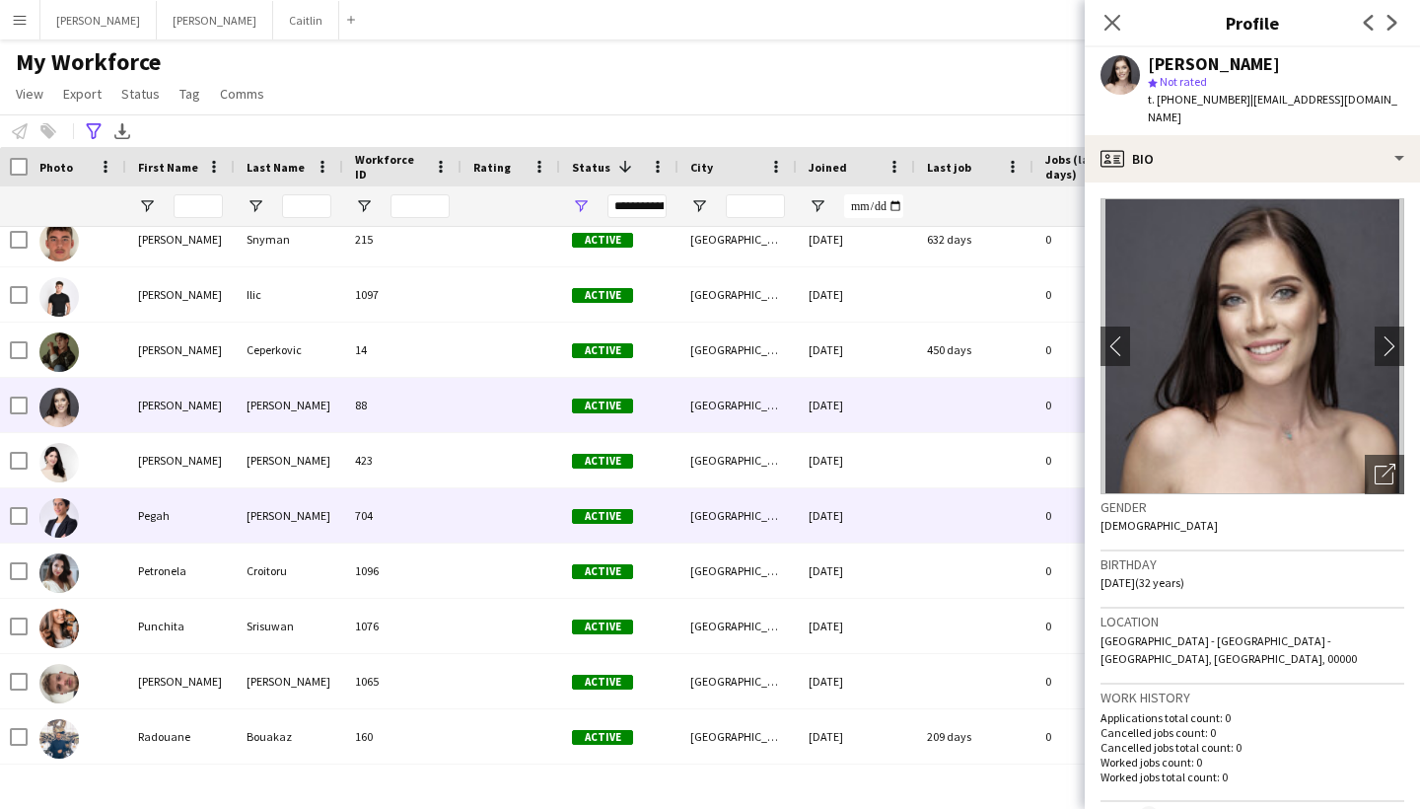
click at [279, 530] on div "[PERSON_NAME]" at bounding box center [289, 515] width 108 height 54
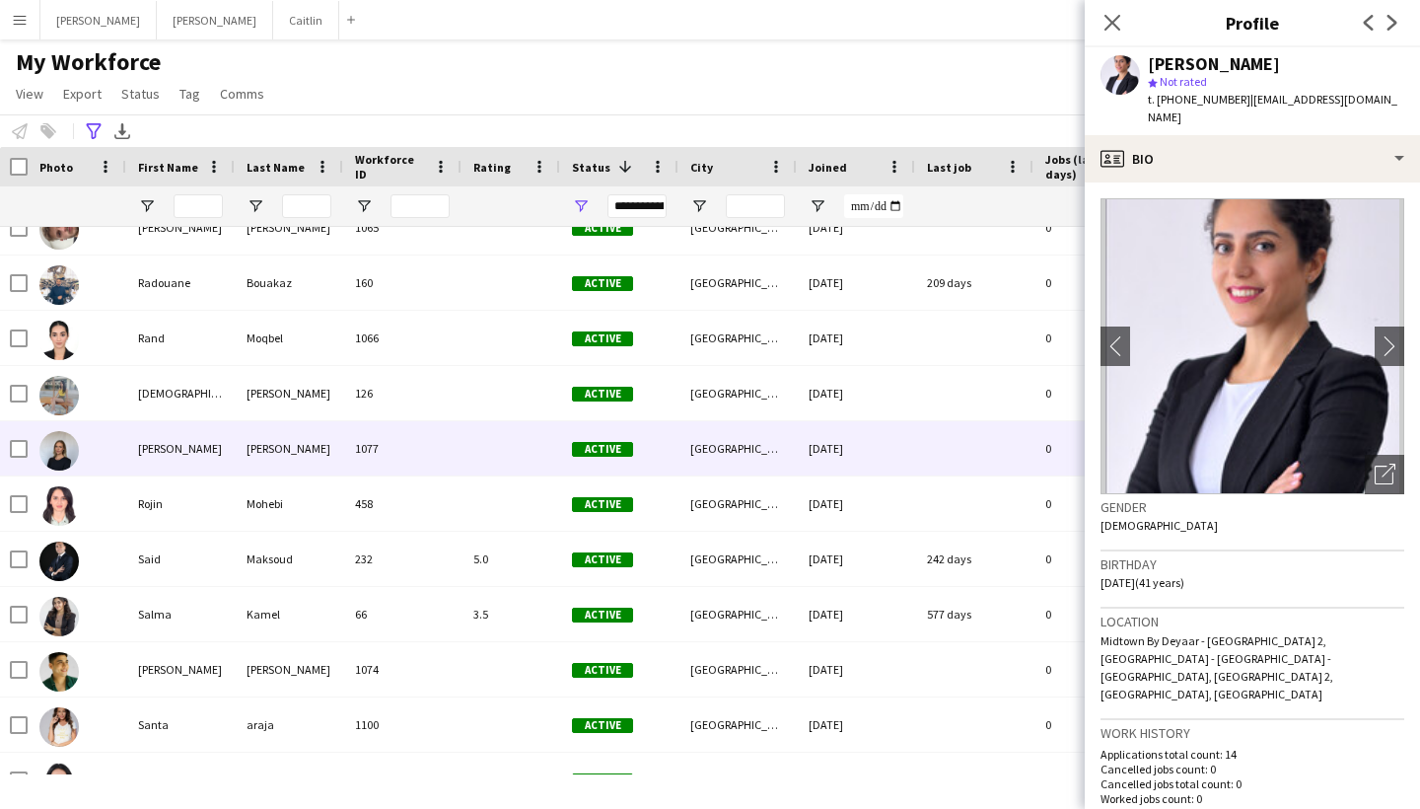
scroll to position [6213, 0]
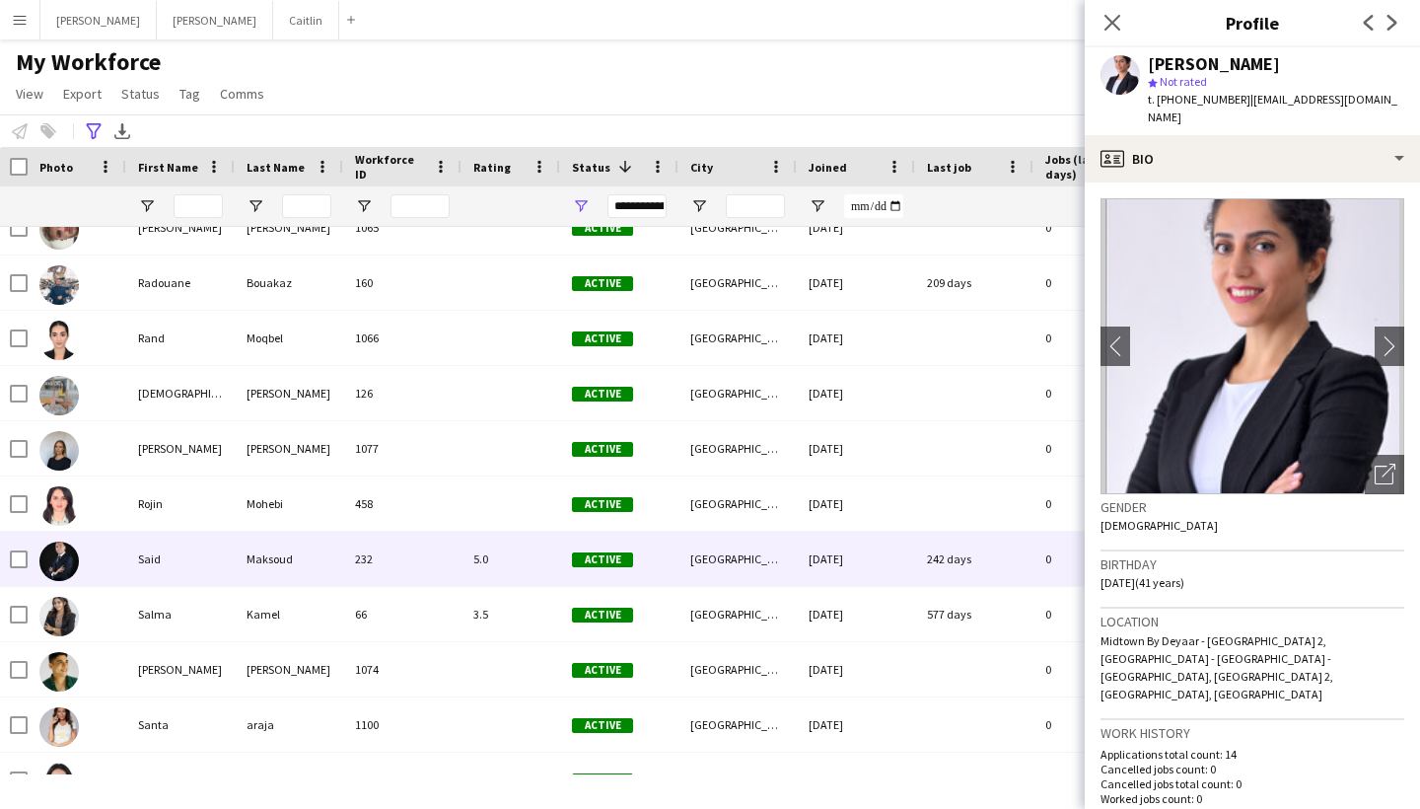
click at [280, 545] on div "Maksoud" at bounding box center [289, 559] width 108 height 54
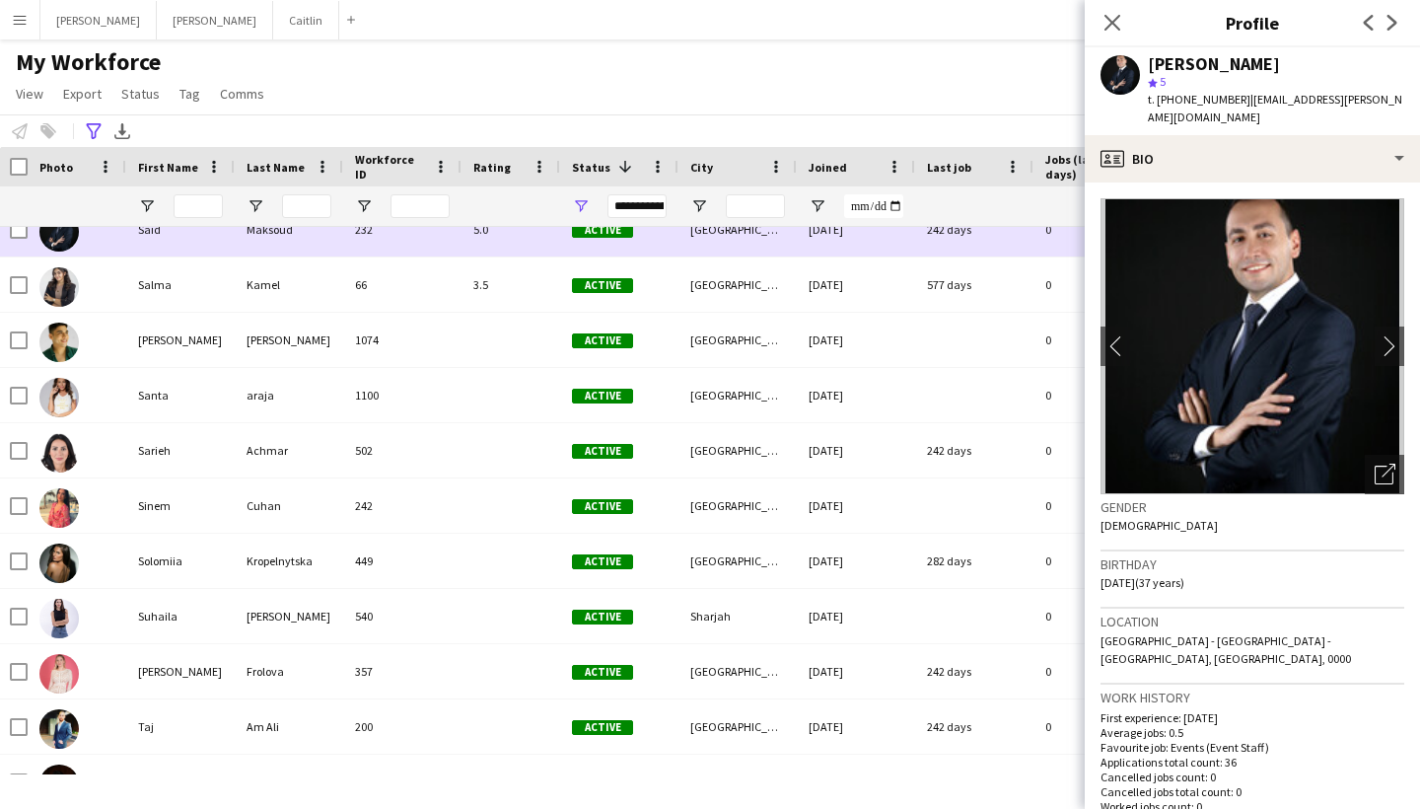
scroll to position [6540, 0]
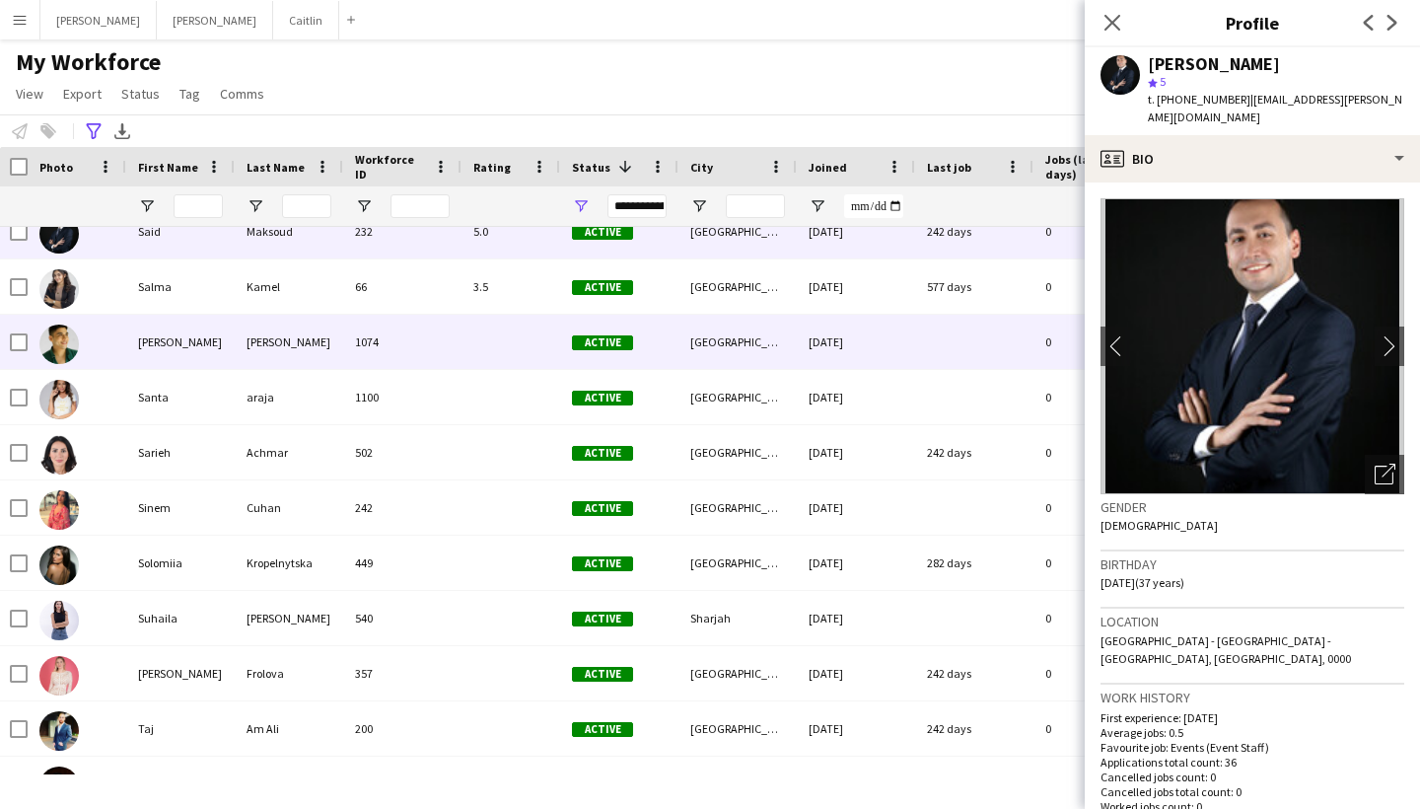
click at [279, 331] on div "[PERSON_NAME]" at bounding box center [289, 342] width 108 height 54
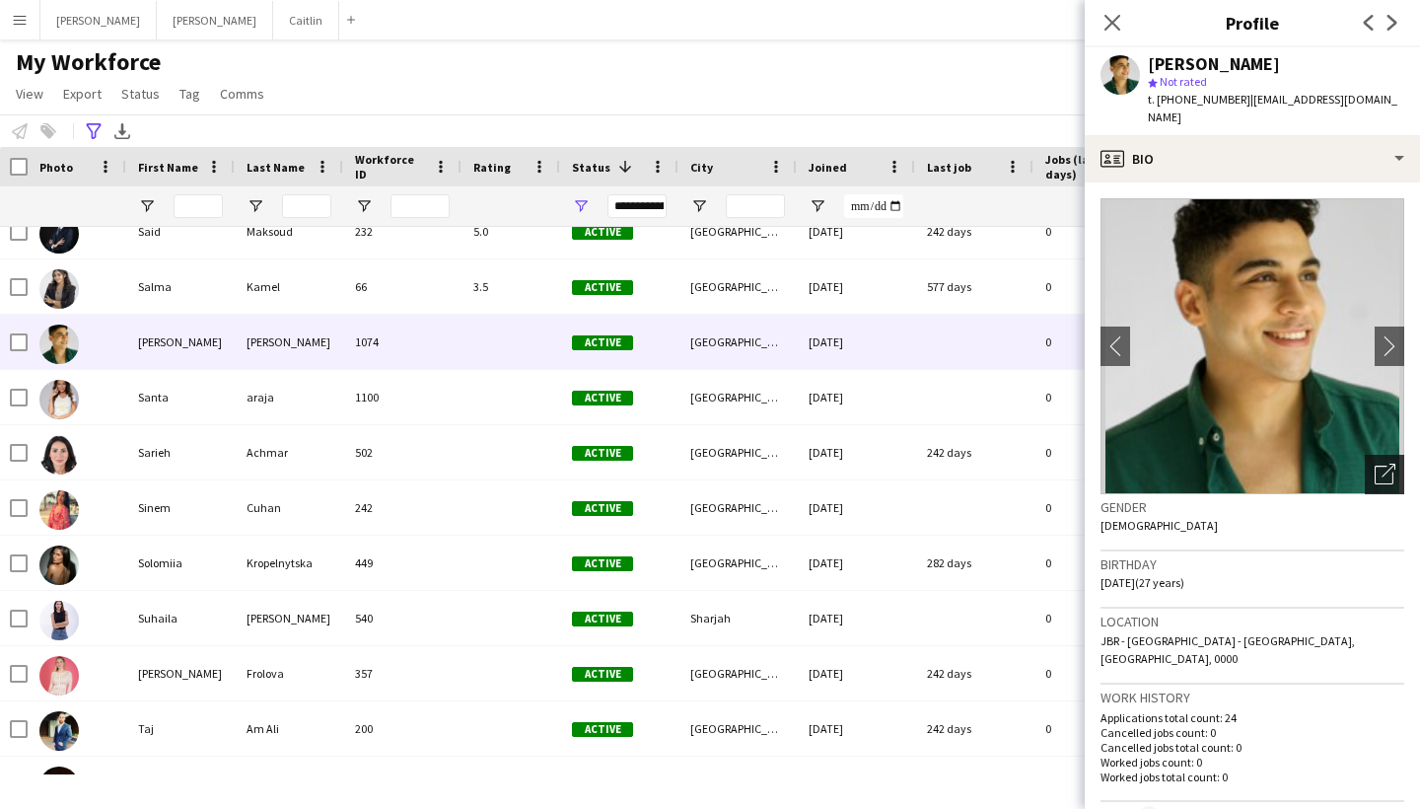
click at [1398, 456] on div "Open photos pop-in" at bounding box center [1384, 474] width 39 height 39
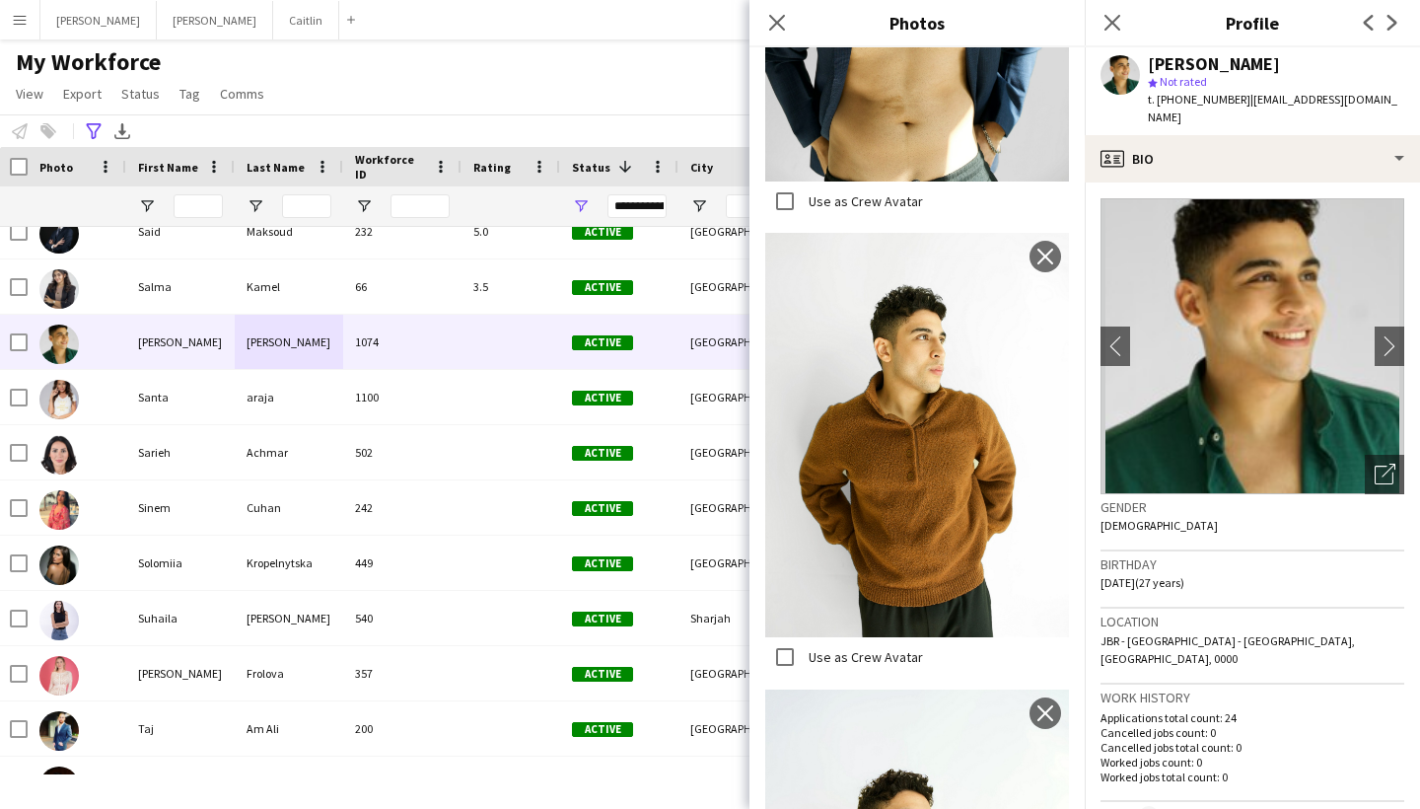
scroll to position [6204, 0]
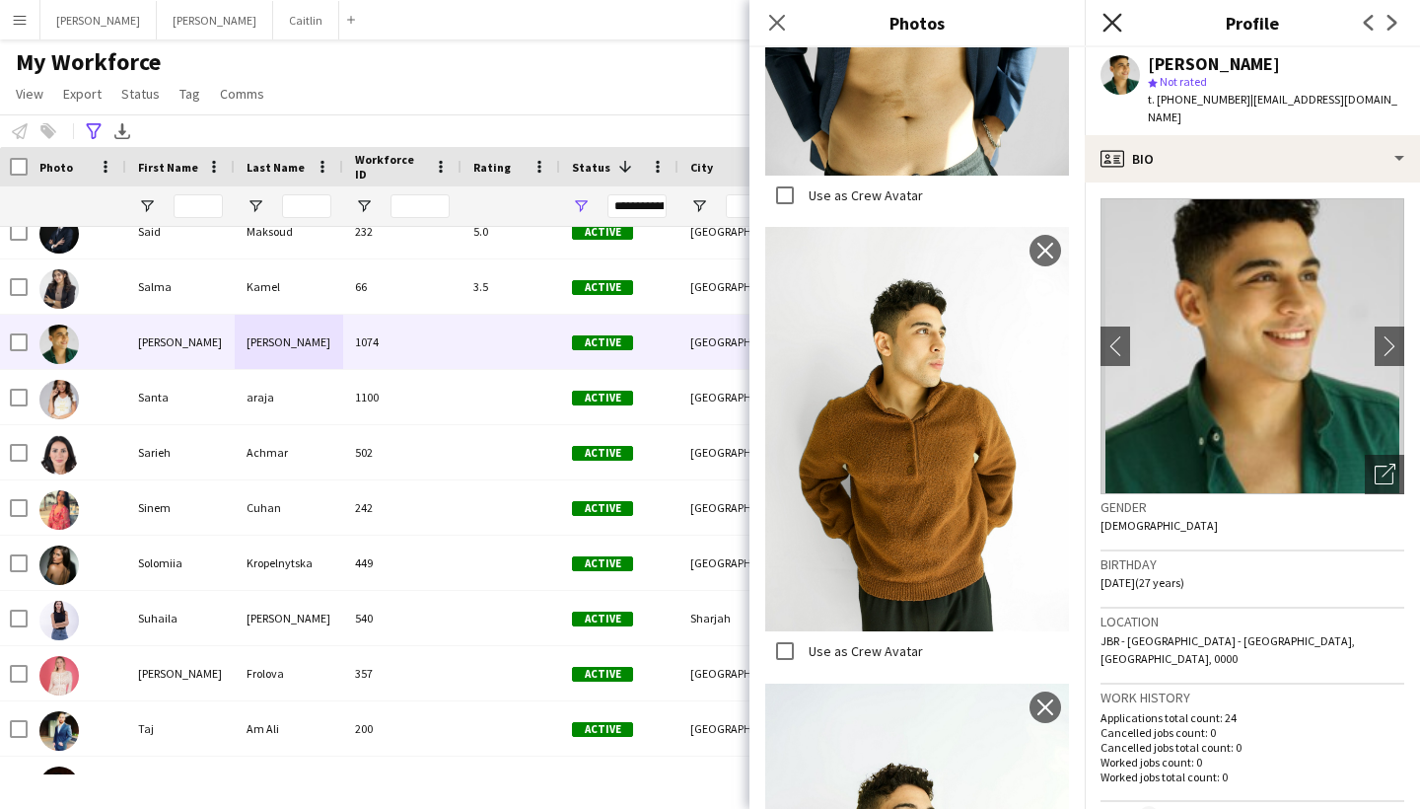
click at [1107, 26] on icon "Close pop-in" at bounding box center [1112, 22] width 19 height 19
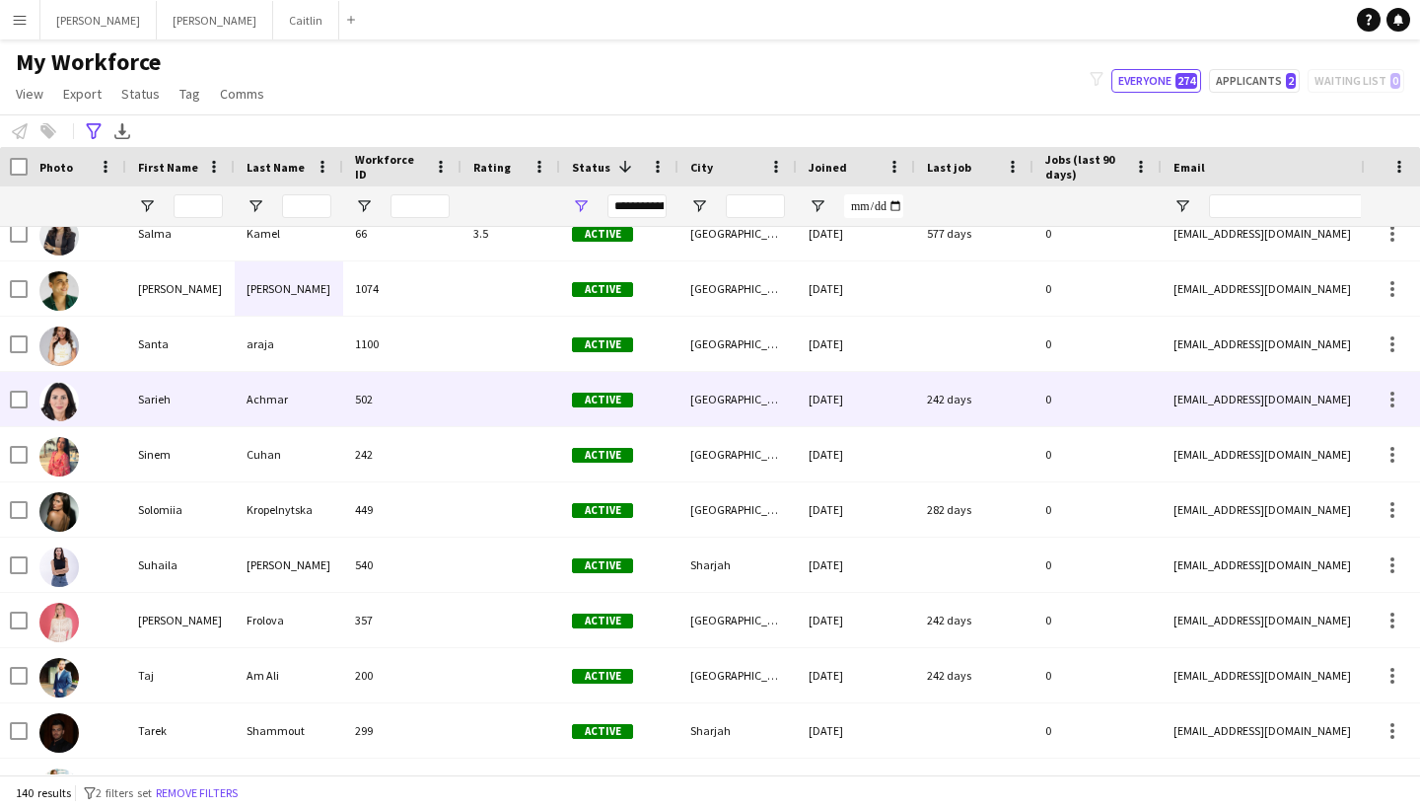
scroll to position [6730, 0]
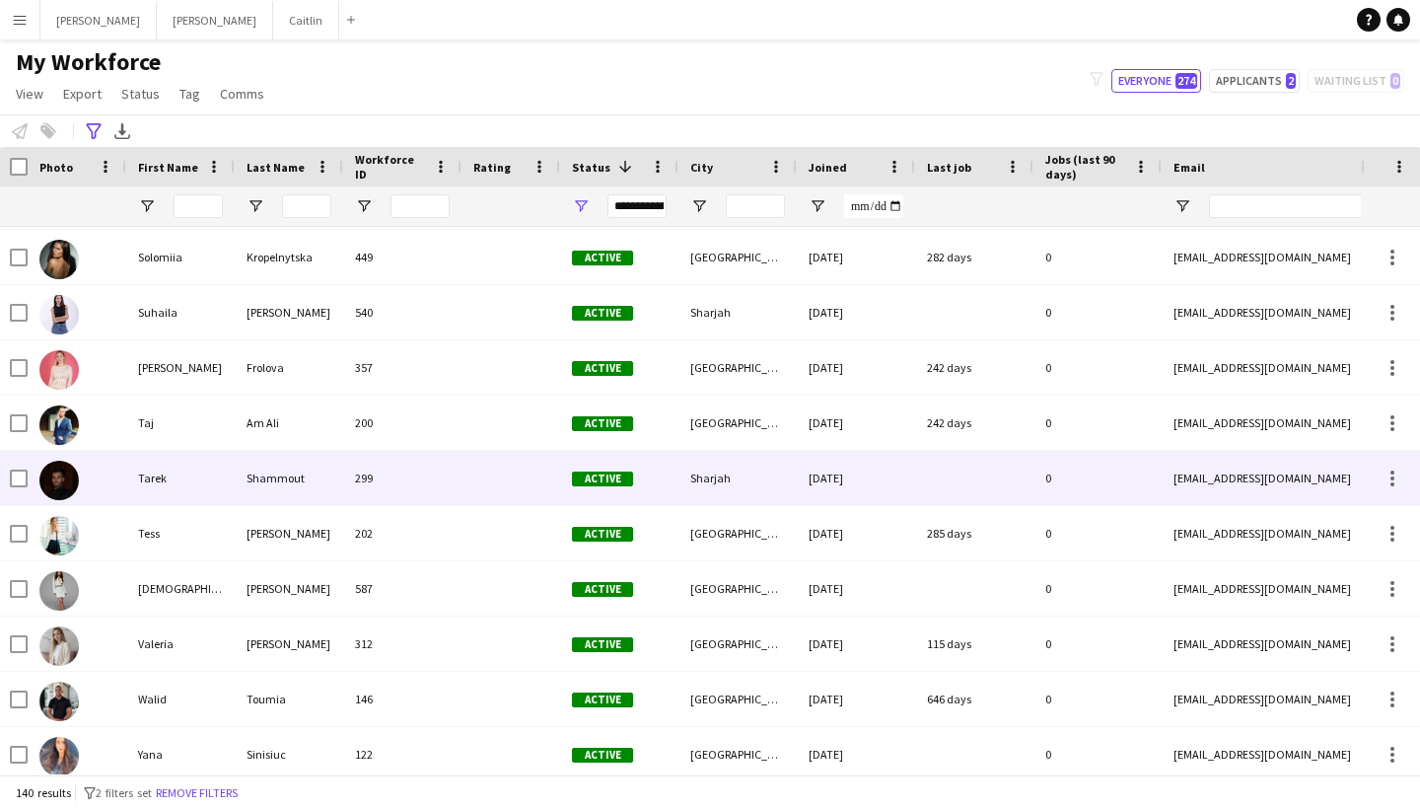
click at [357, 483] on div "299" at bounding box center [402, 478] width 118 height 54
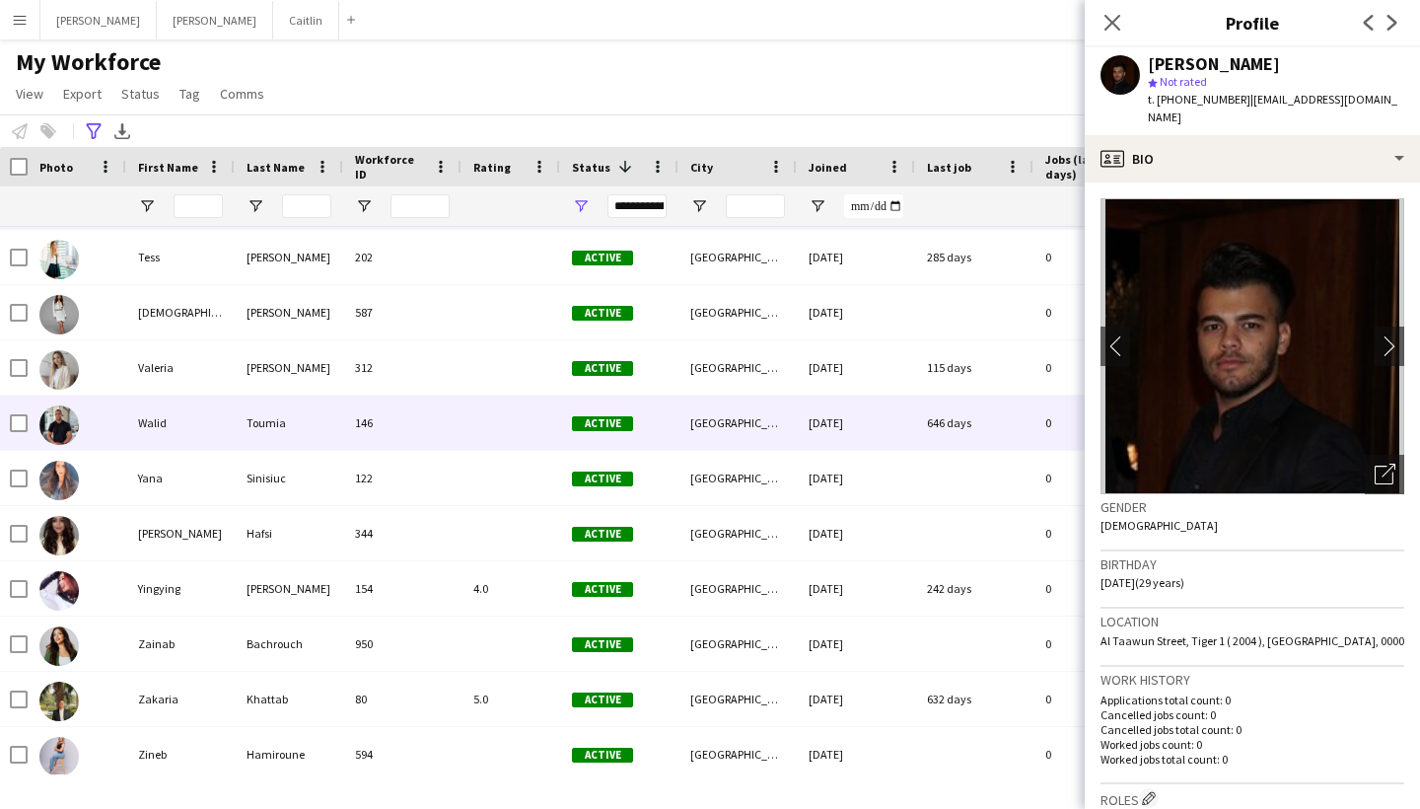
click at [337, 425] on div "Toumia" at bounding box center [289, 423] width 108 height 54
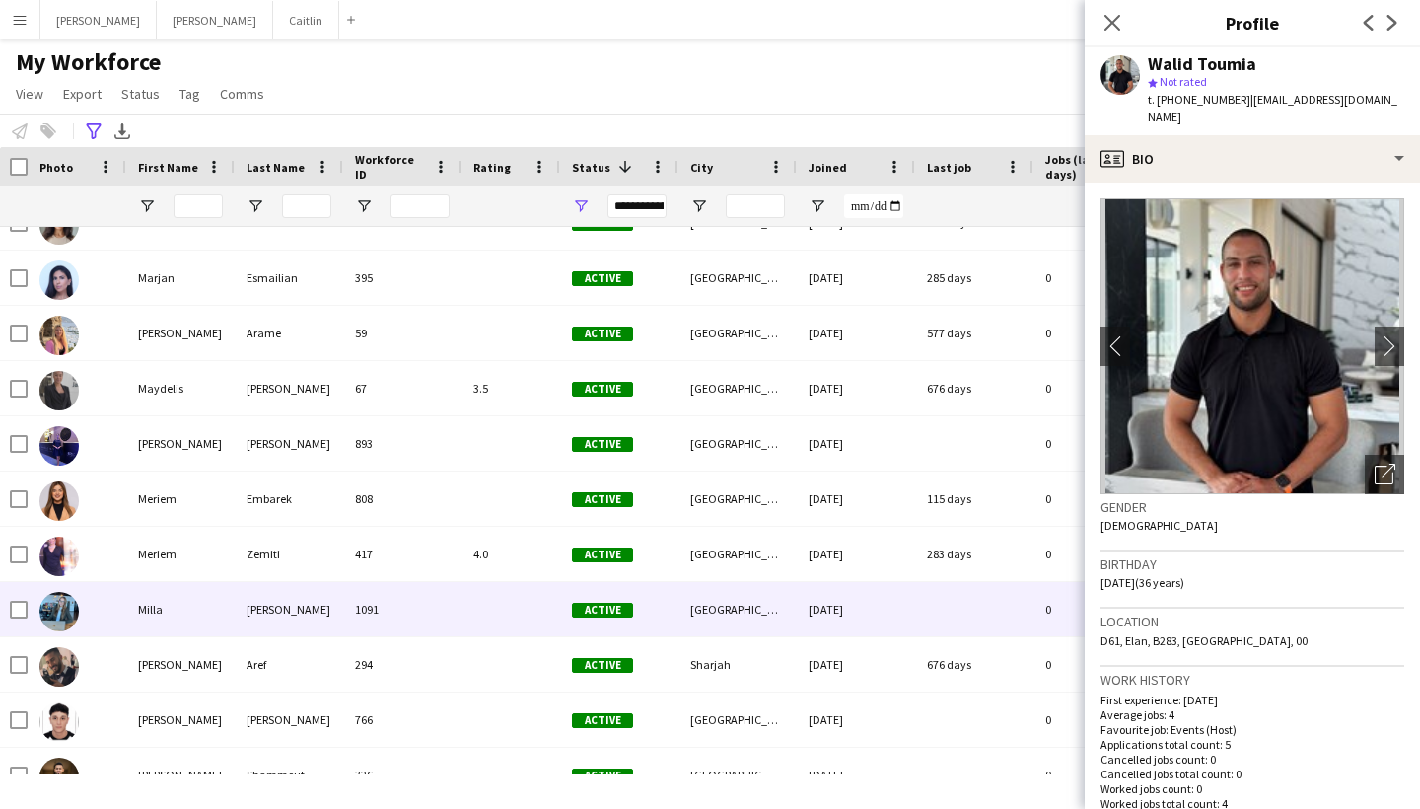
click at [331, 630] on div "[PERSON_NAME]" at bounding box center [289, 609] width 108 height 54
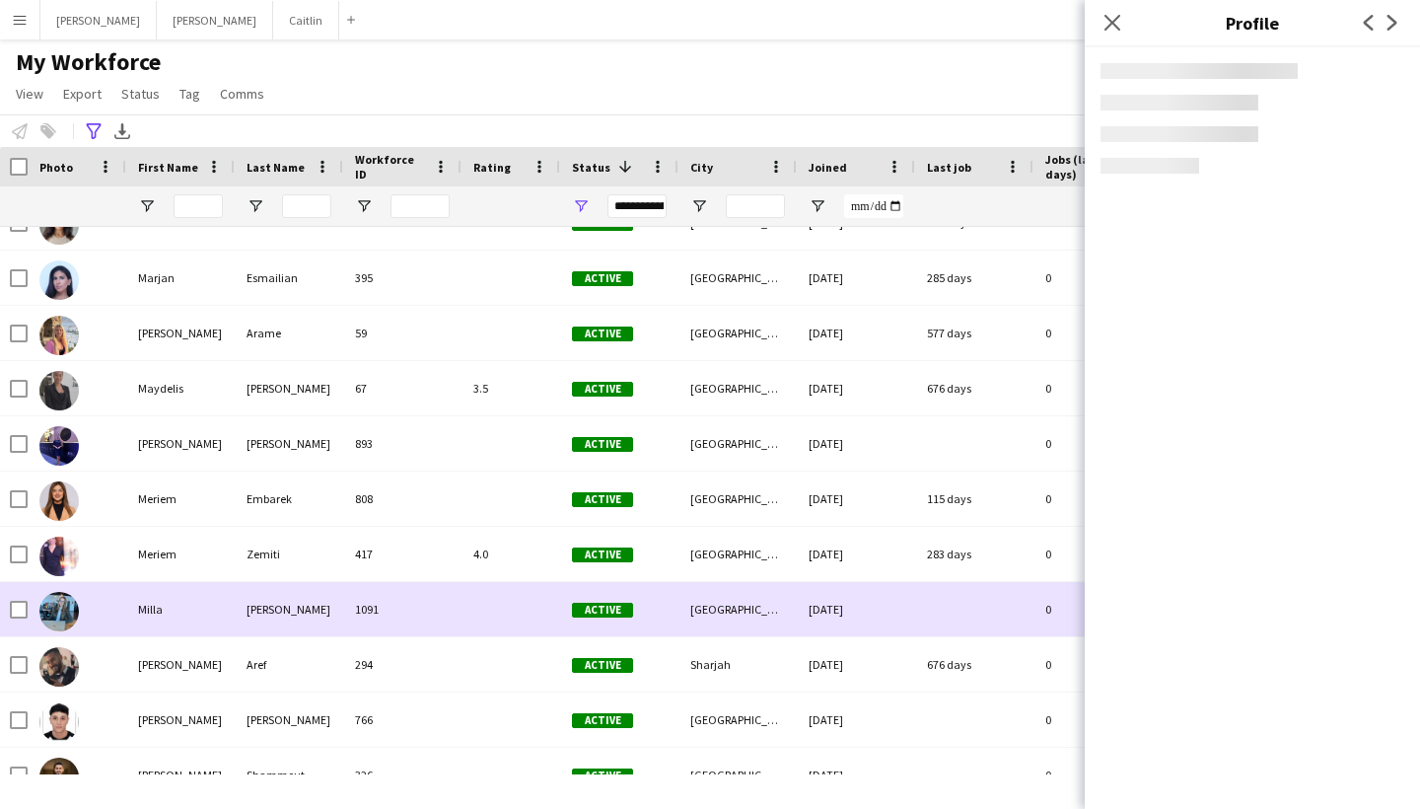
click at [331, 653] on div "Aref" at bounding box center [289, 664] width 108 height 54
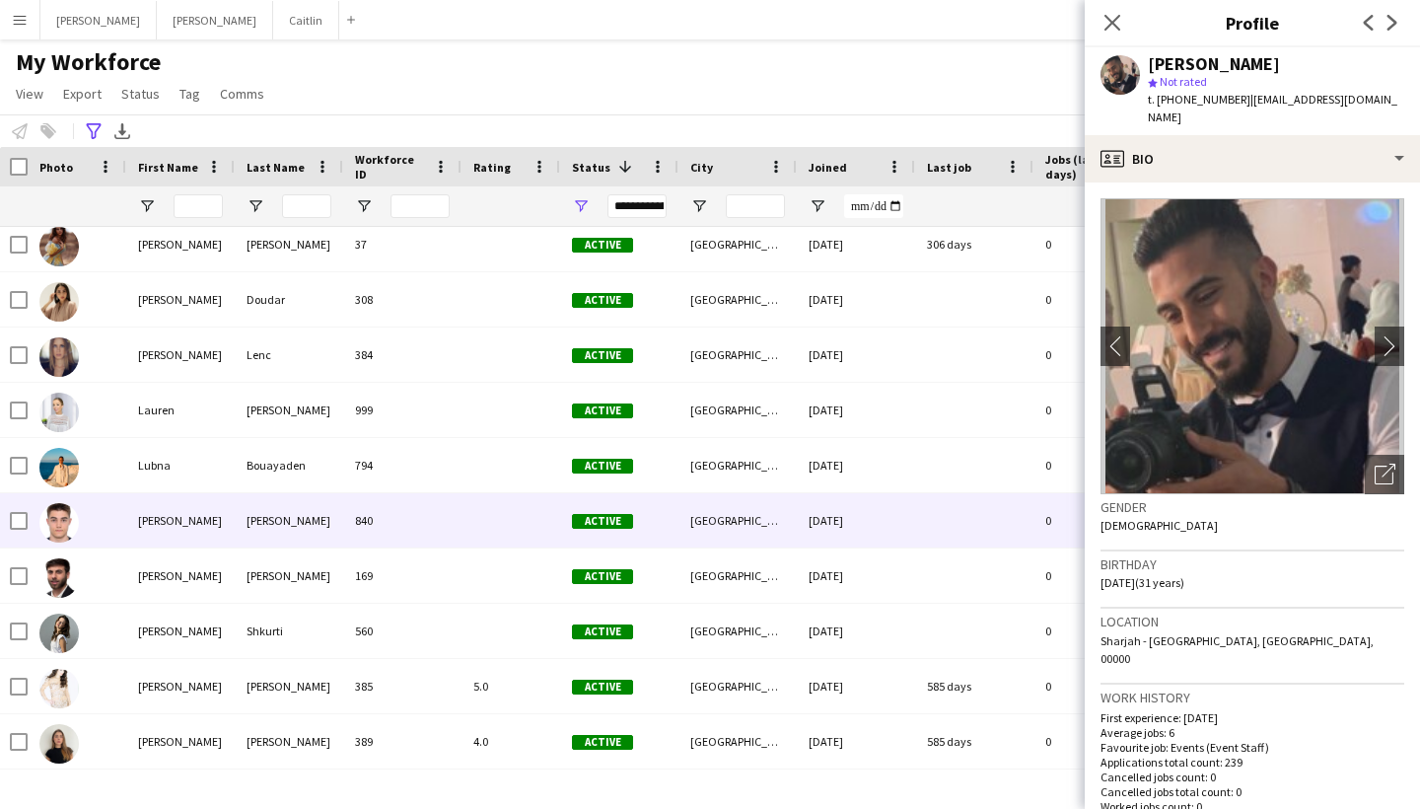
click at [200, 535] on div "[PERSON_NAME]" at bounding box center [180, 520] width 108 height 54
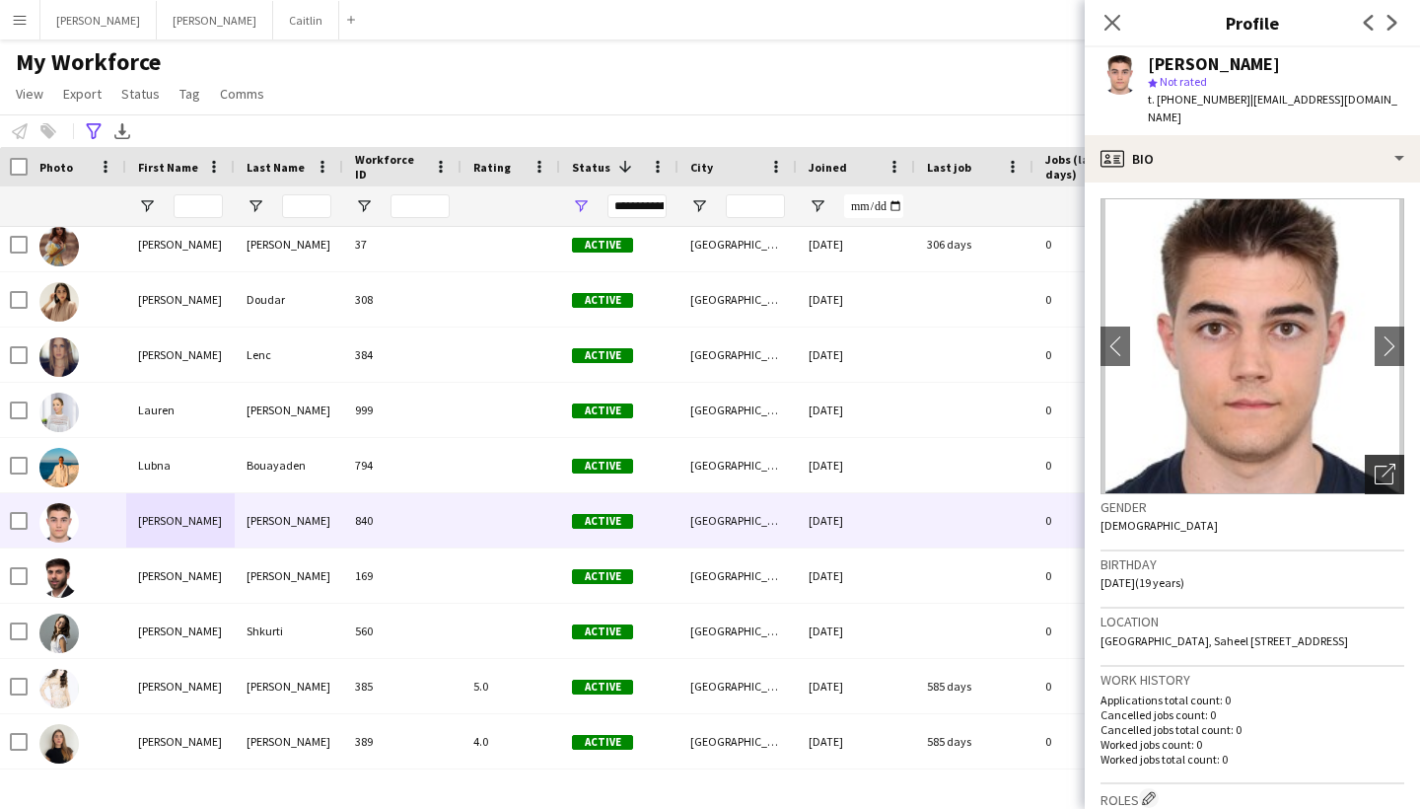
click at [1395, 464] on icon at bounding box center [1389, 471] width 14 height 14
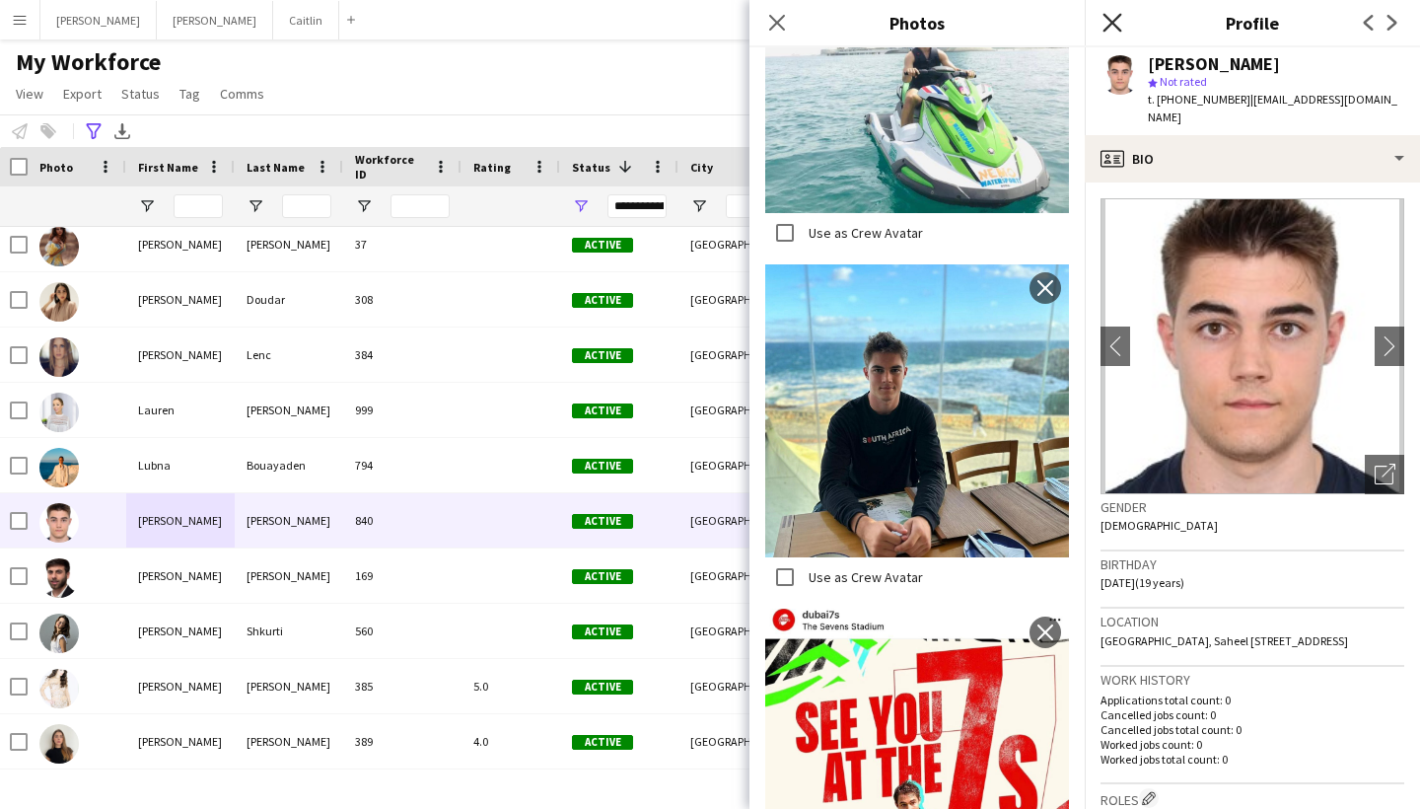
click at [1112, 23] on icon at bounding box center [1112, 22] width 19 height 19
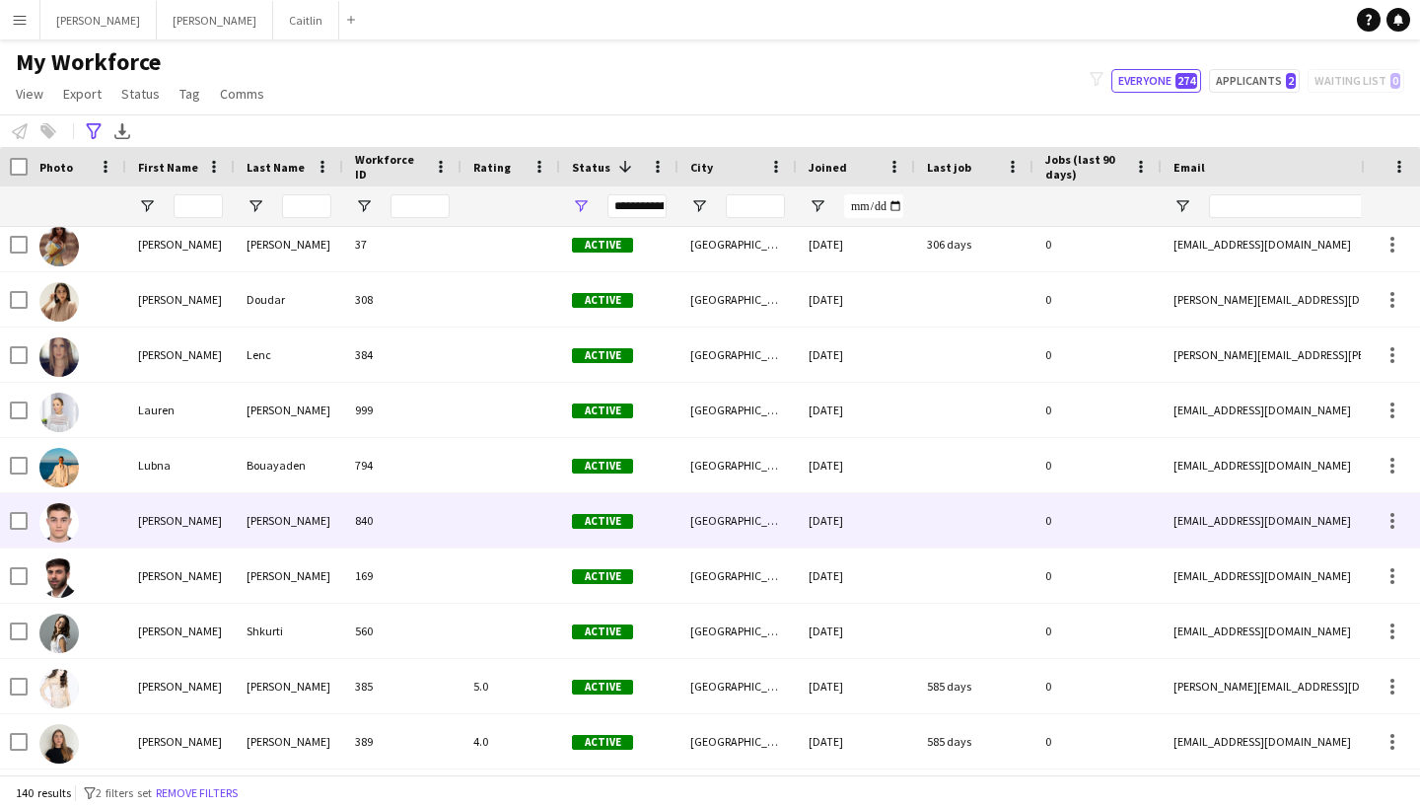
click at [352, 512] on div "840" at bounding box center [402, 520] width 118 height 54
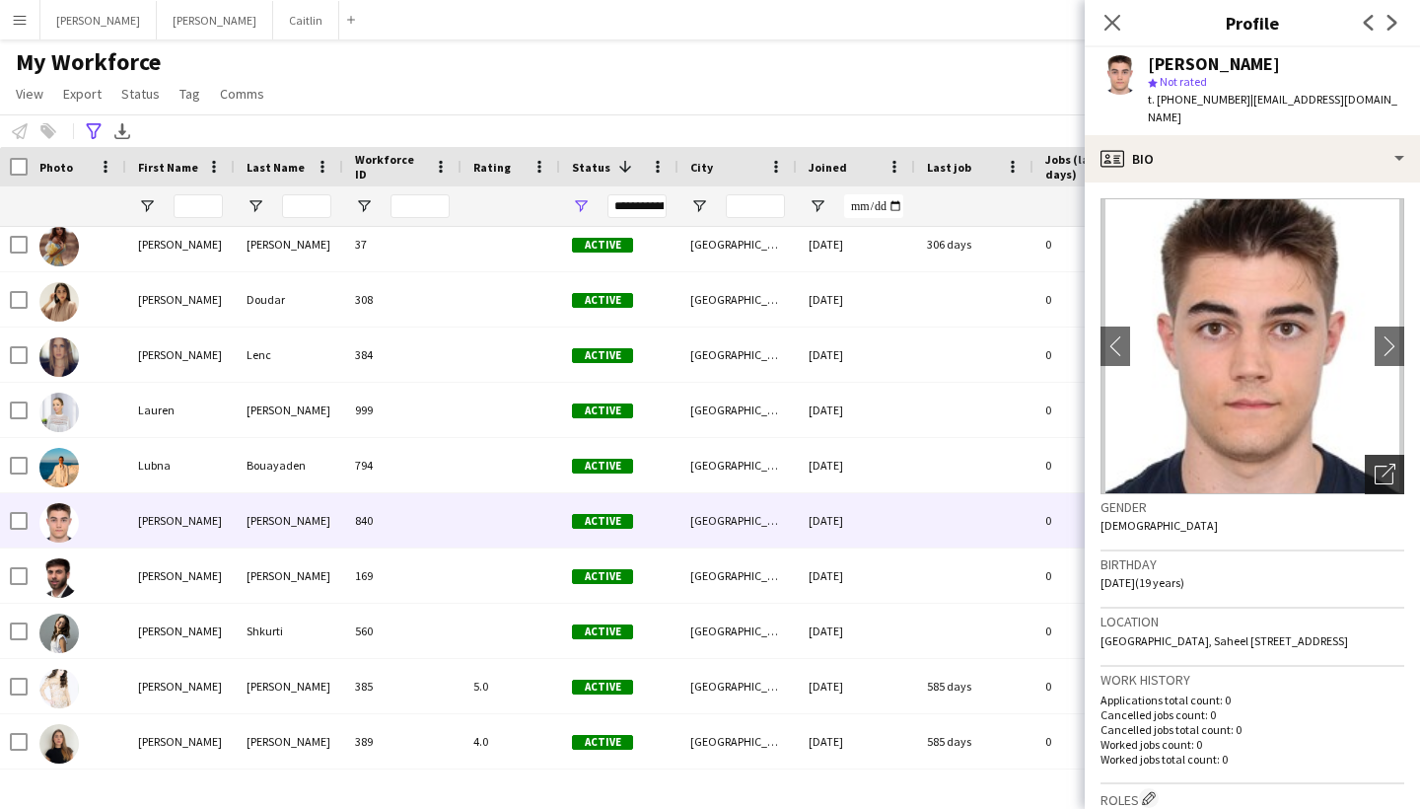
click at [1385, 464] on icon "Open photos pop-in" at bounding box center [1385, 474] width 21 height 21
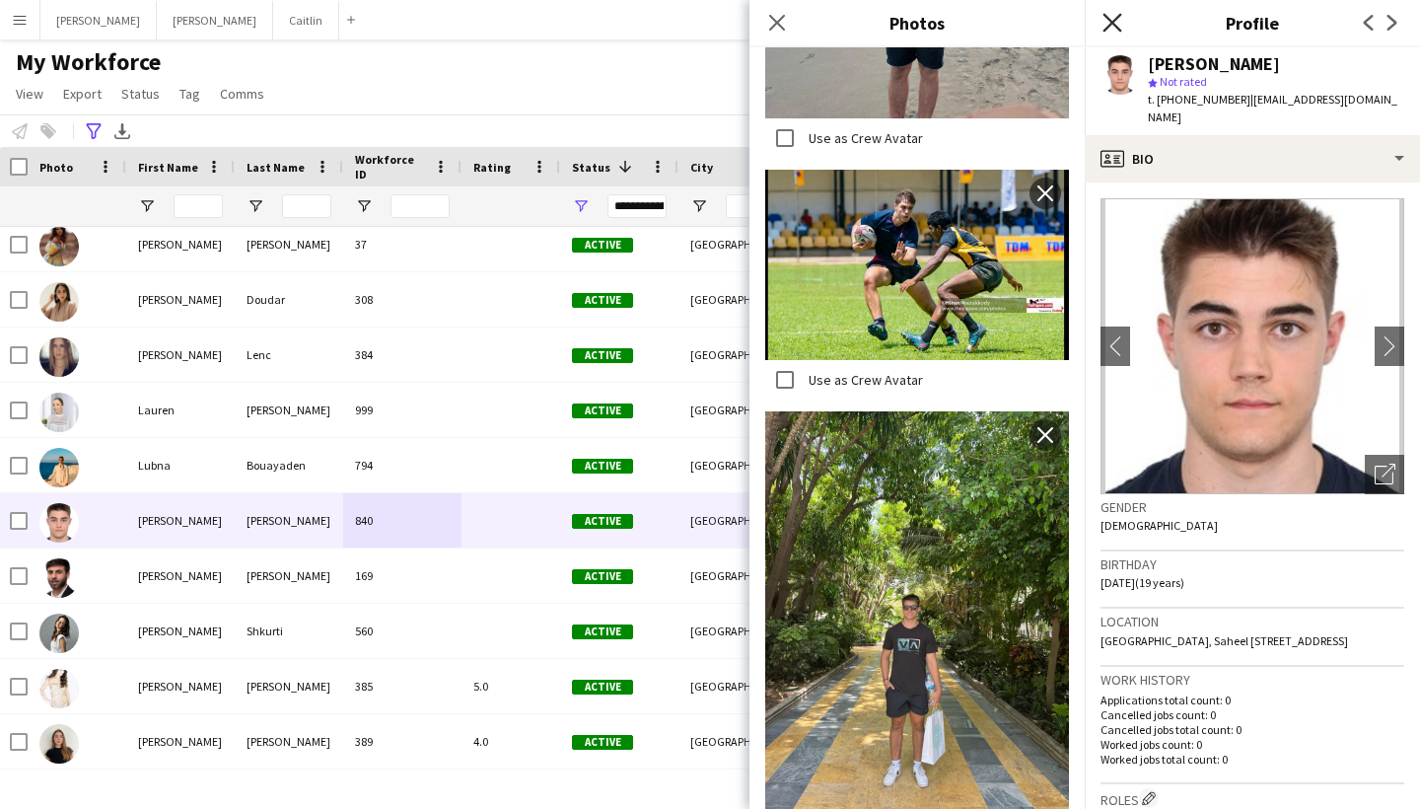
click at [1107, 28] on icon at bounding box center [1112, 22] width 19 height 19
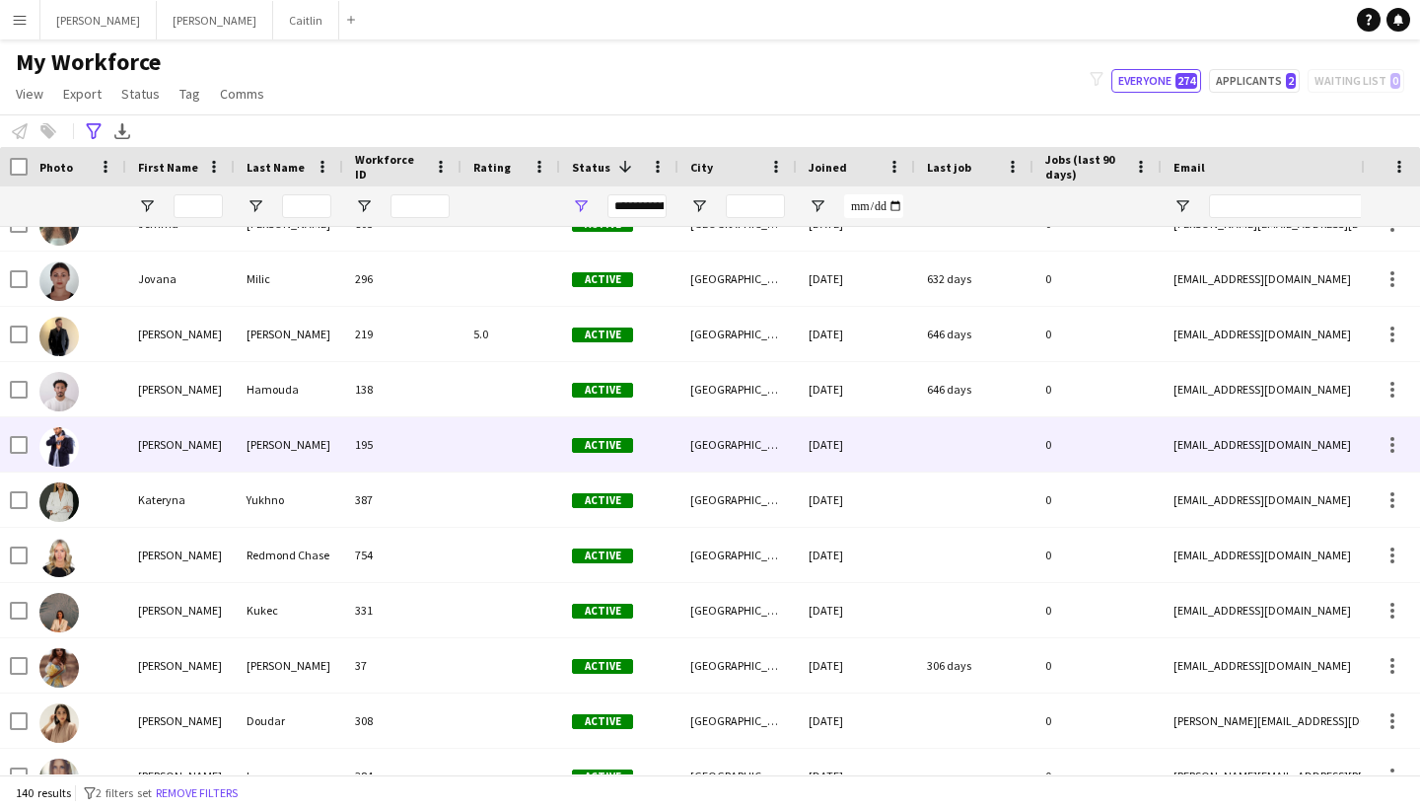
click at [385, 441] on div "195" at bounding box center [402, 444] width 118 height 54
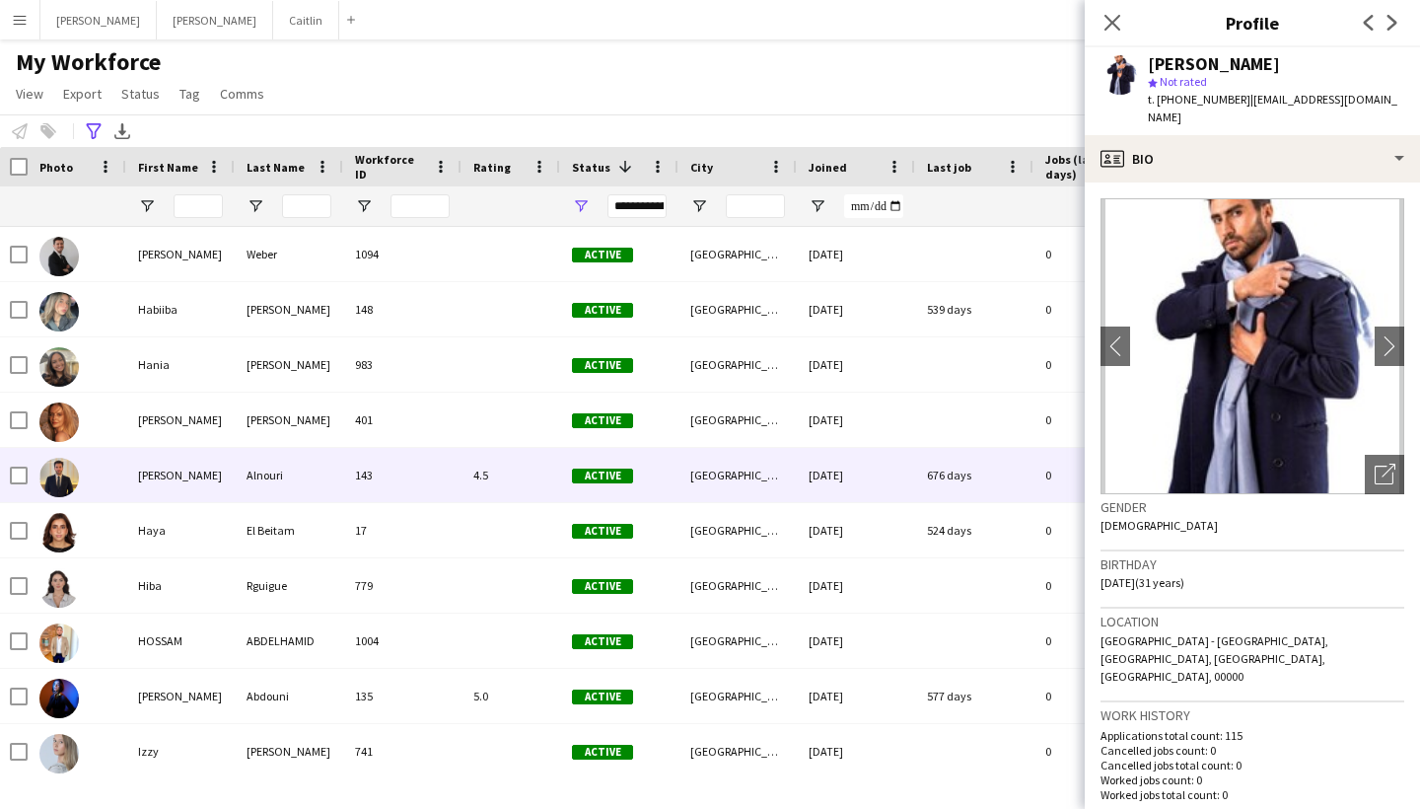
click at [316, 492] on div "Alnouri" at bounding box center [289, 475] width 108 height 54
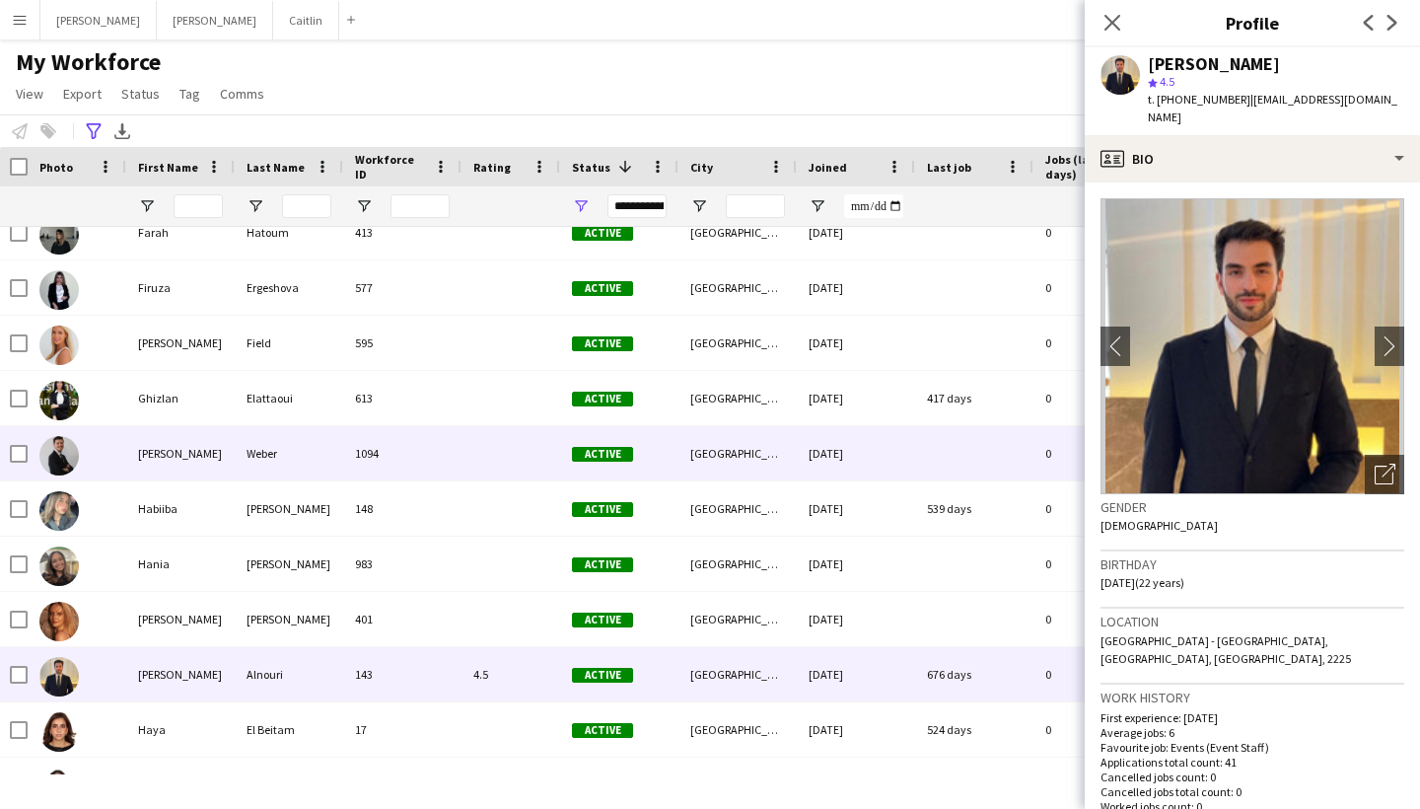
click at [314, 461] on div "Weber" at bounding box center [289, 453] width 108 height 54
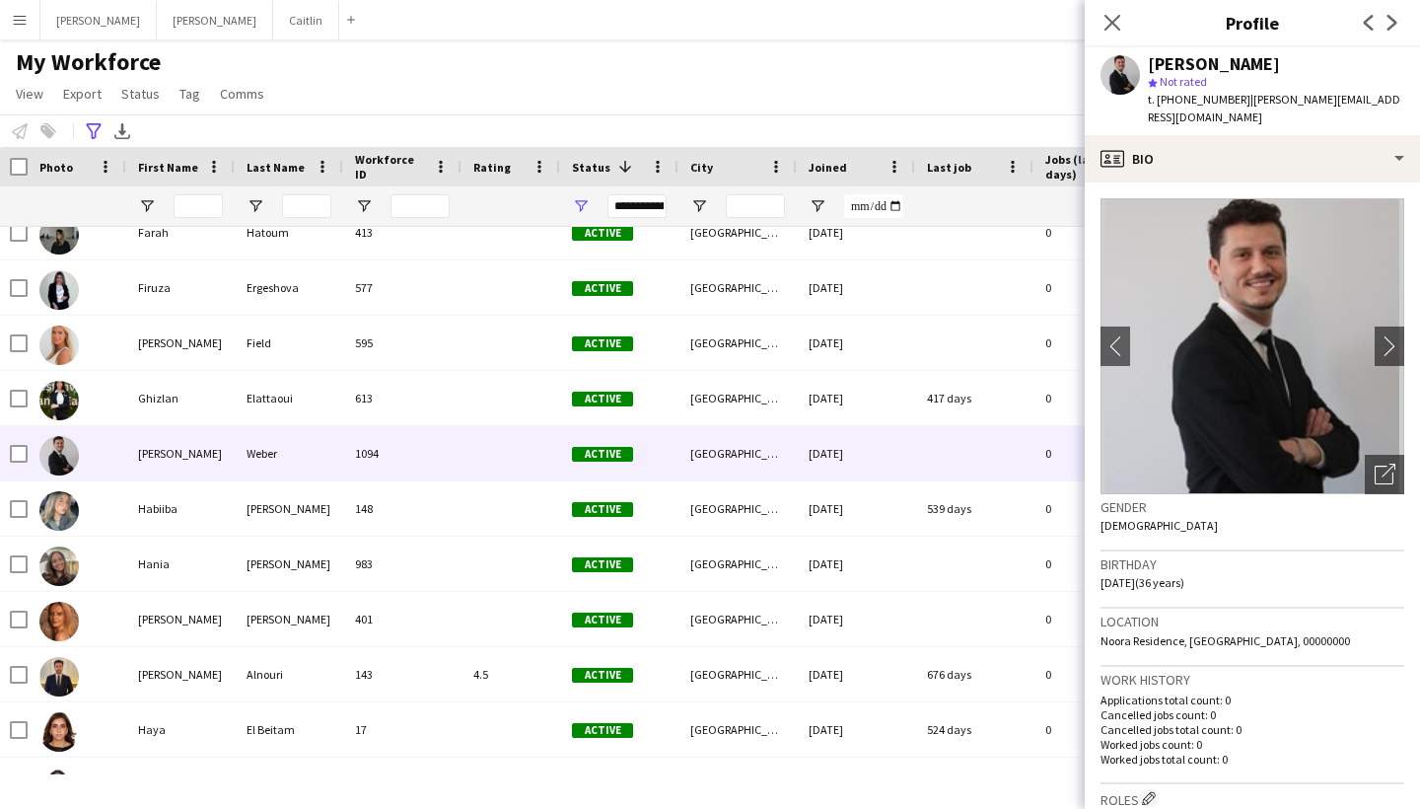
click at [1384, 494] on div "Gender [DEMOGRAPHIC_DATA]" at bounding box center [1253, 522] width 304 height 57
click at [1384, 466] on icon at bounding box center [1384, 475] width 19 height 19
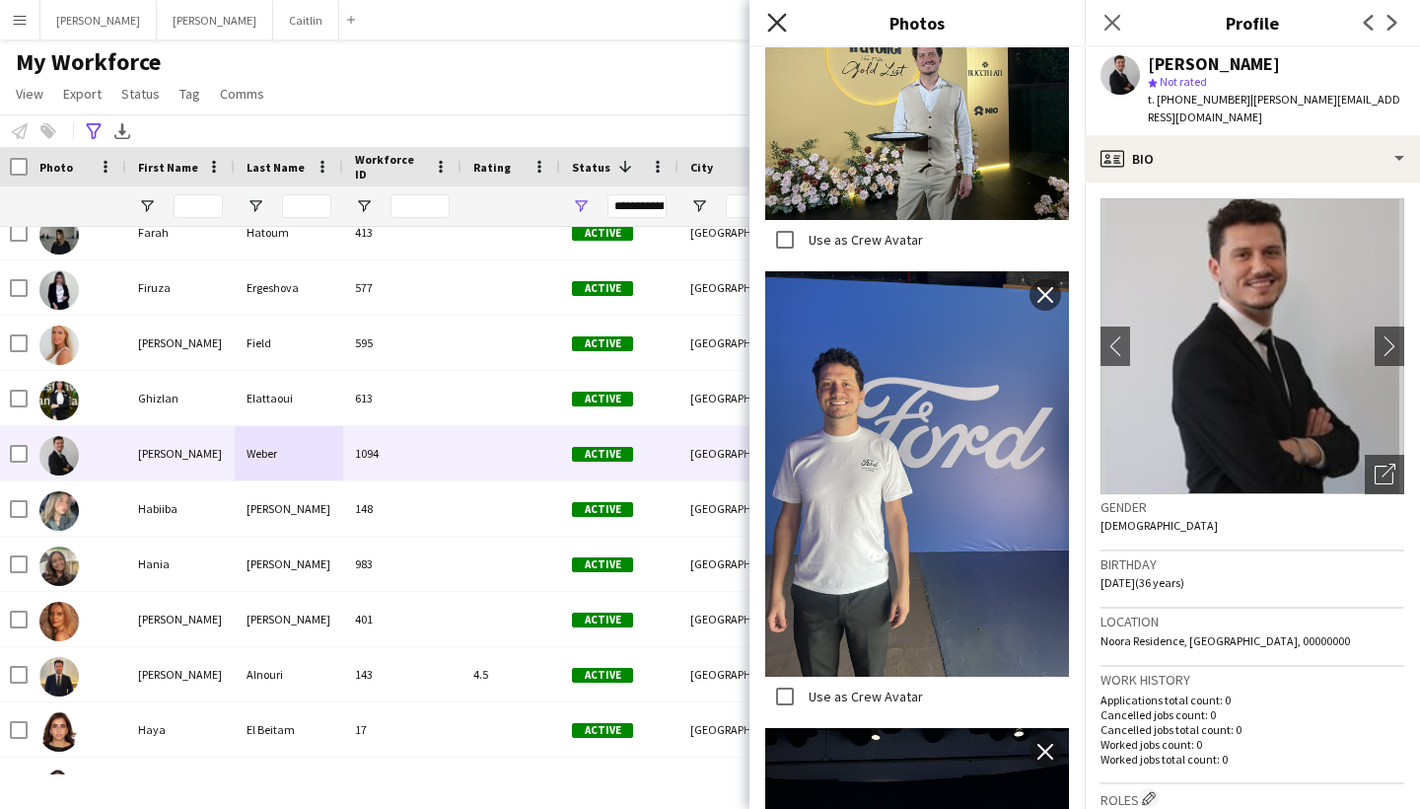
click at [779, 30] on icon "Close pop-in" at bounding box center [776, 22] width 19 height 19
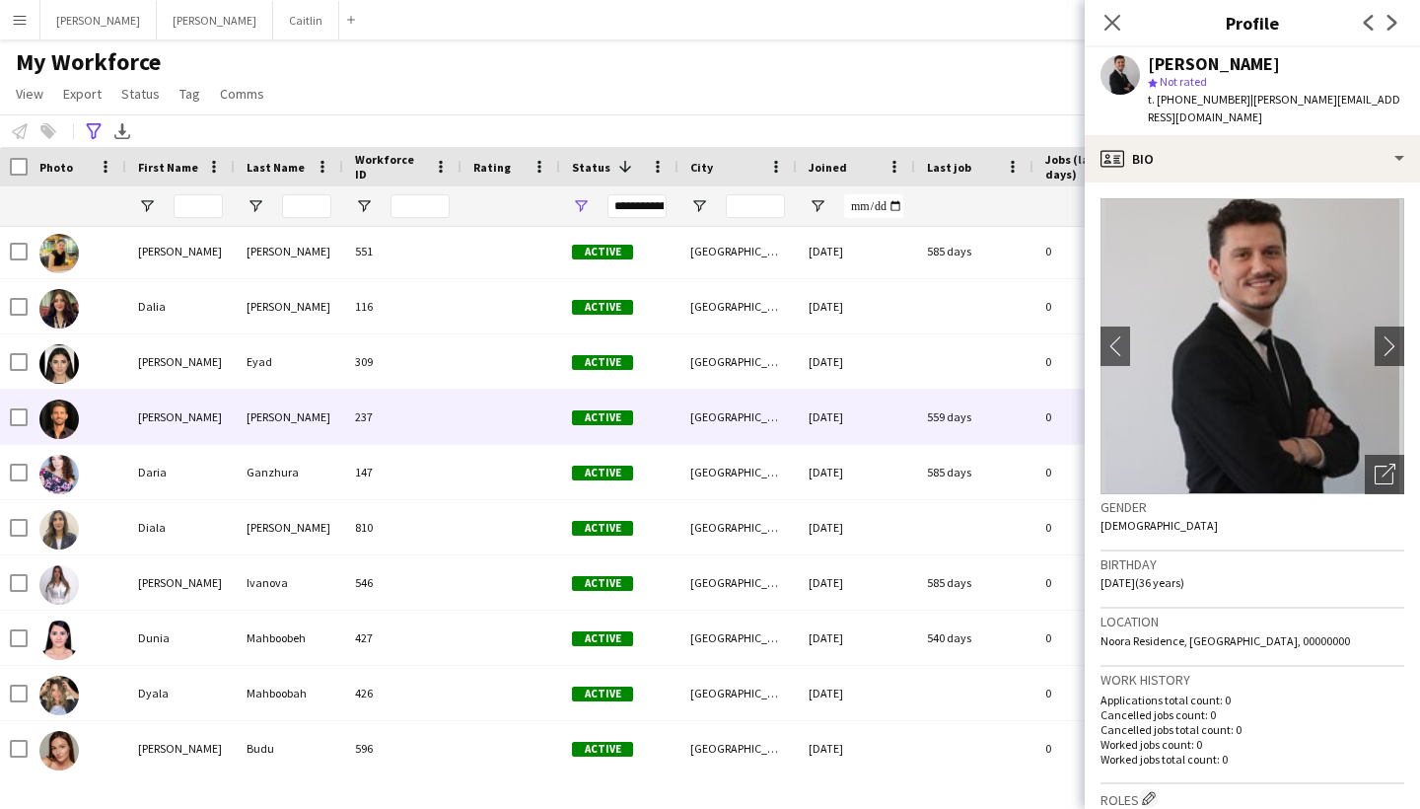
click at [267, 414] on div "[PERSON_NAME]" at bounding box center [289, 417] width 108 height 54
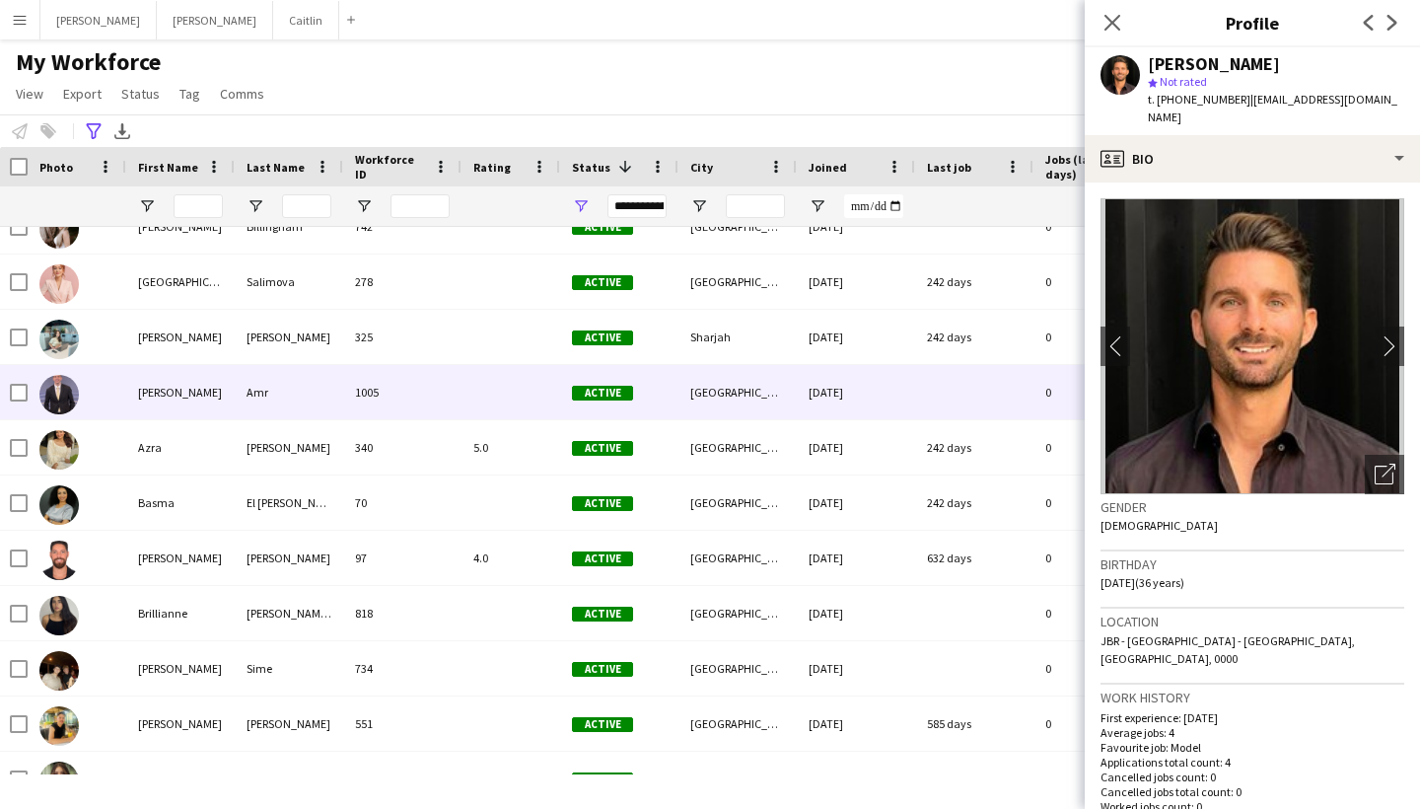
click at [257, 397] on div "Amr" at bounding box center [289, 392] width 108 height 54
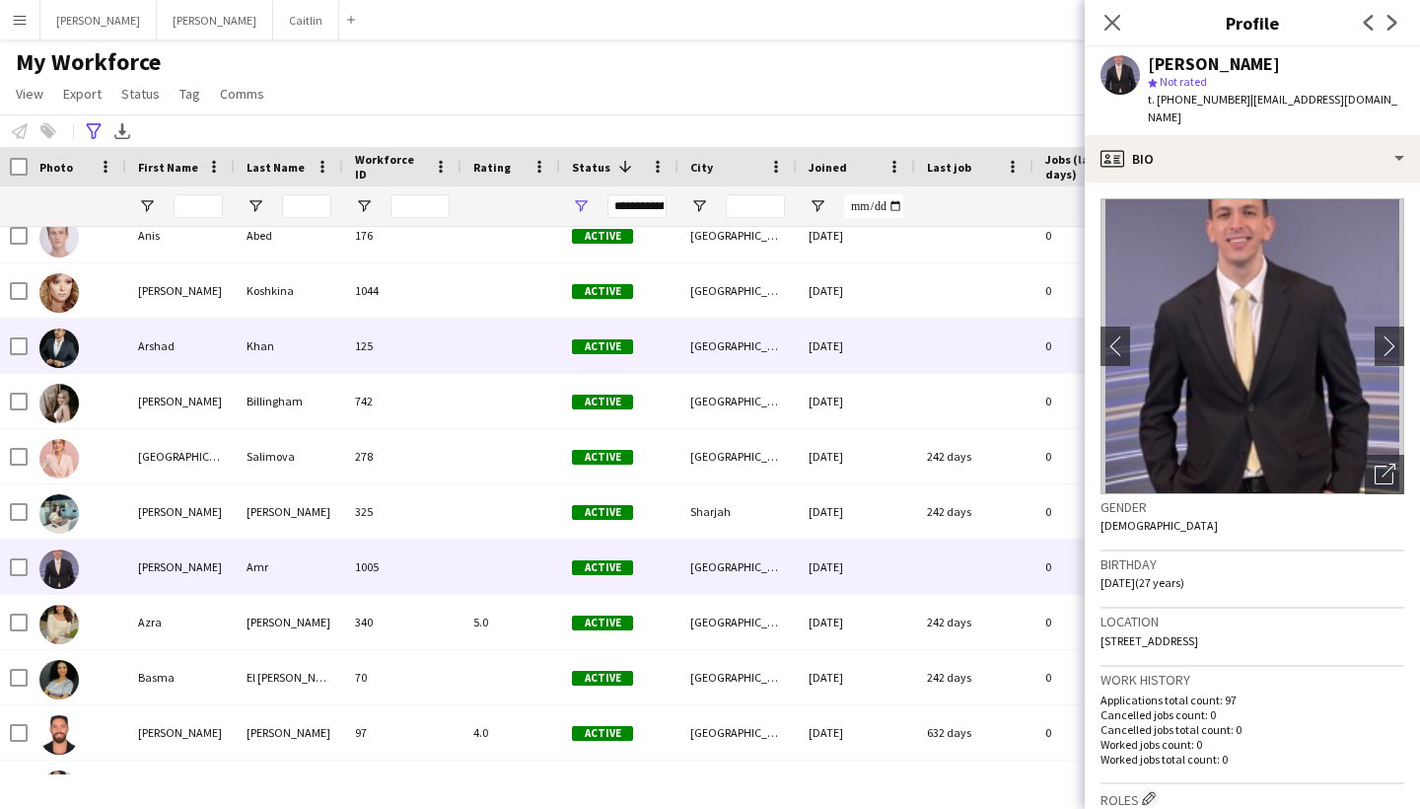
click at [258, 353] on div "Khan" at bounding box center [289, 346] width 108 height 54
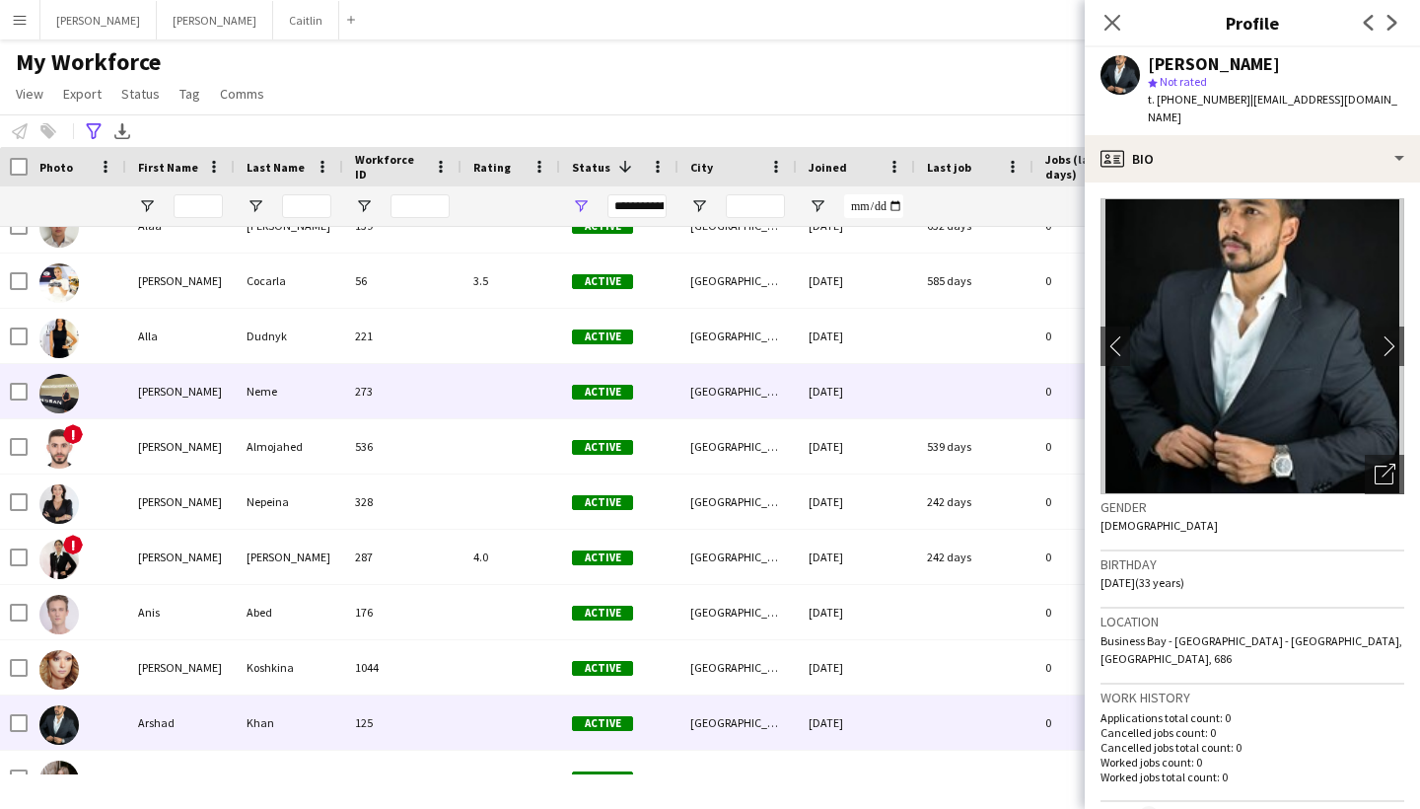
click at [253, 408] on div "Neme" at bounding box center [289, 391] width 108 height 54
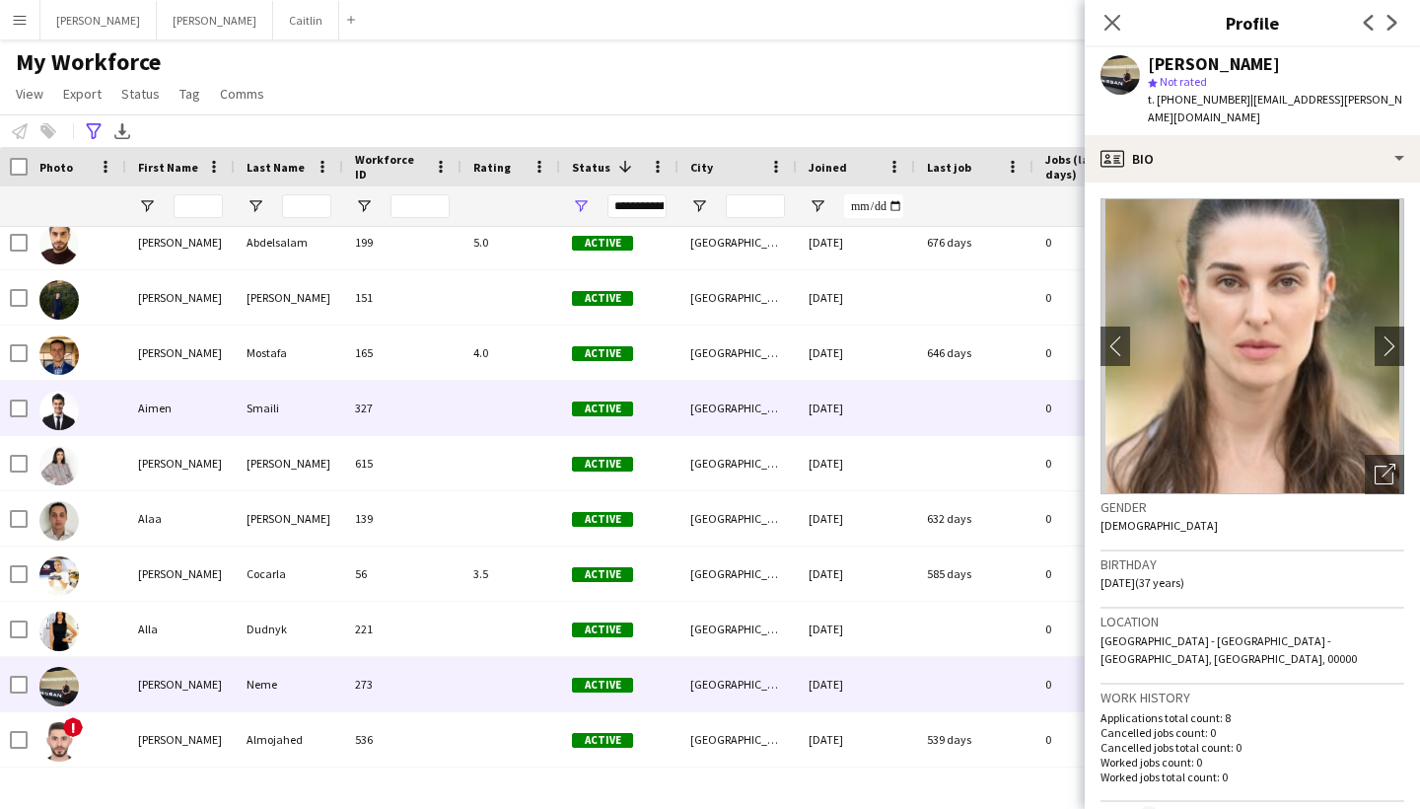
click at [253, 409] on div "Smaili" at bounding box center [289, 408] width 108 height 54
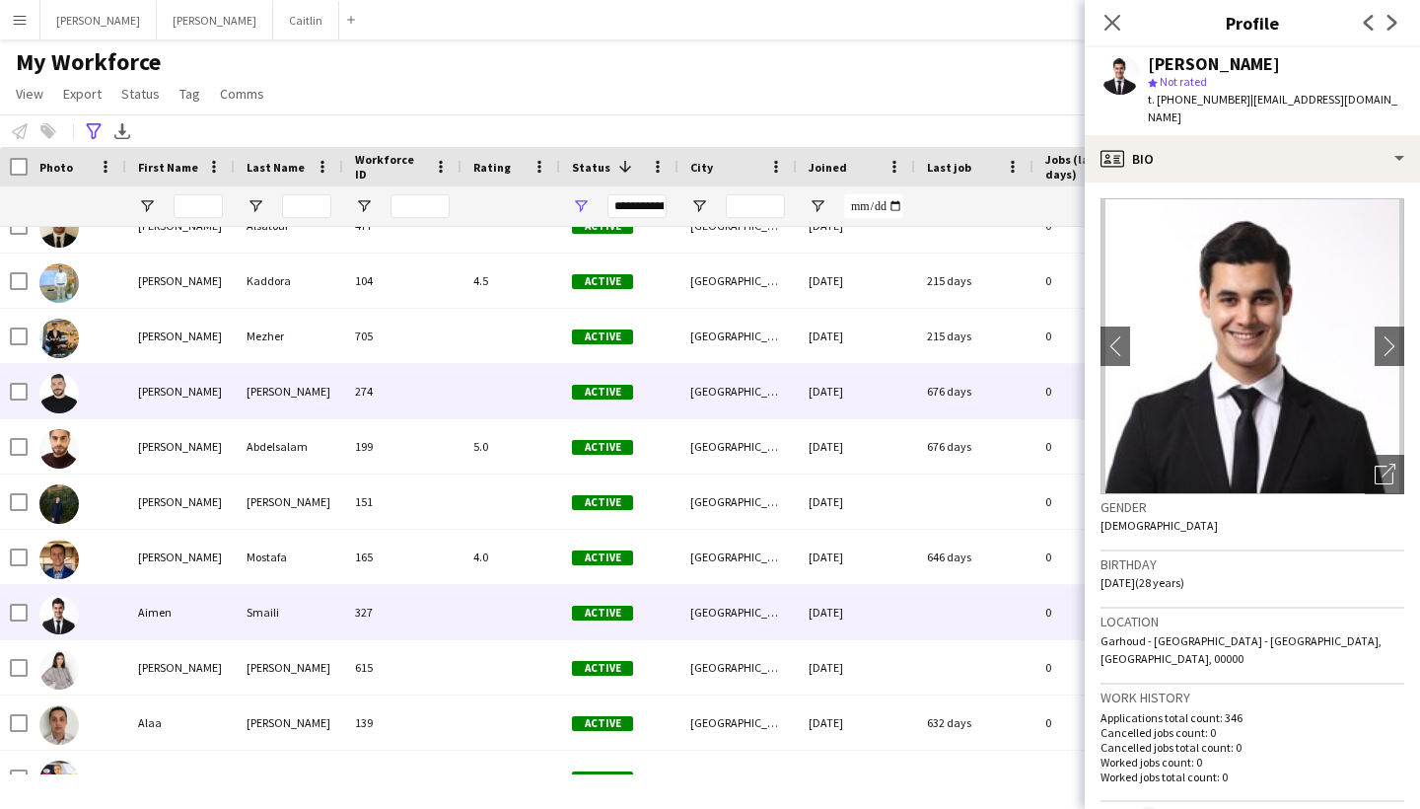
click at [253, 405] on div "[PERSON_NAME]" at bounding box center [289, 391] width 108 height 54
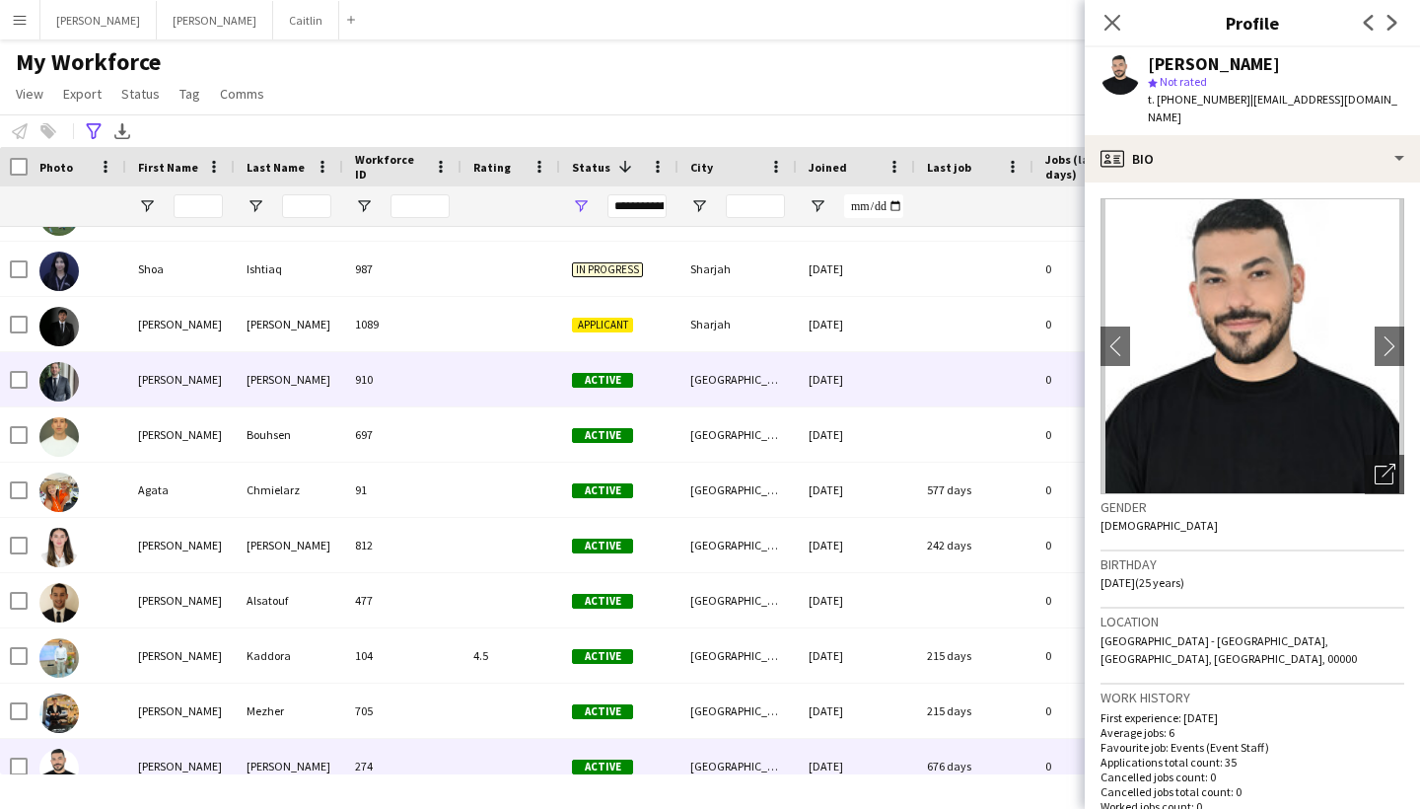
click at [255, 356] on div "[PERSON_NAME]" at bounding box center [289, 379] width 108 height 54
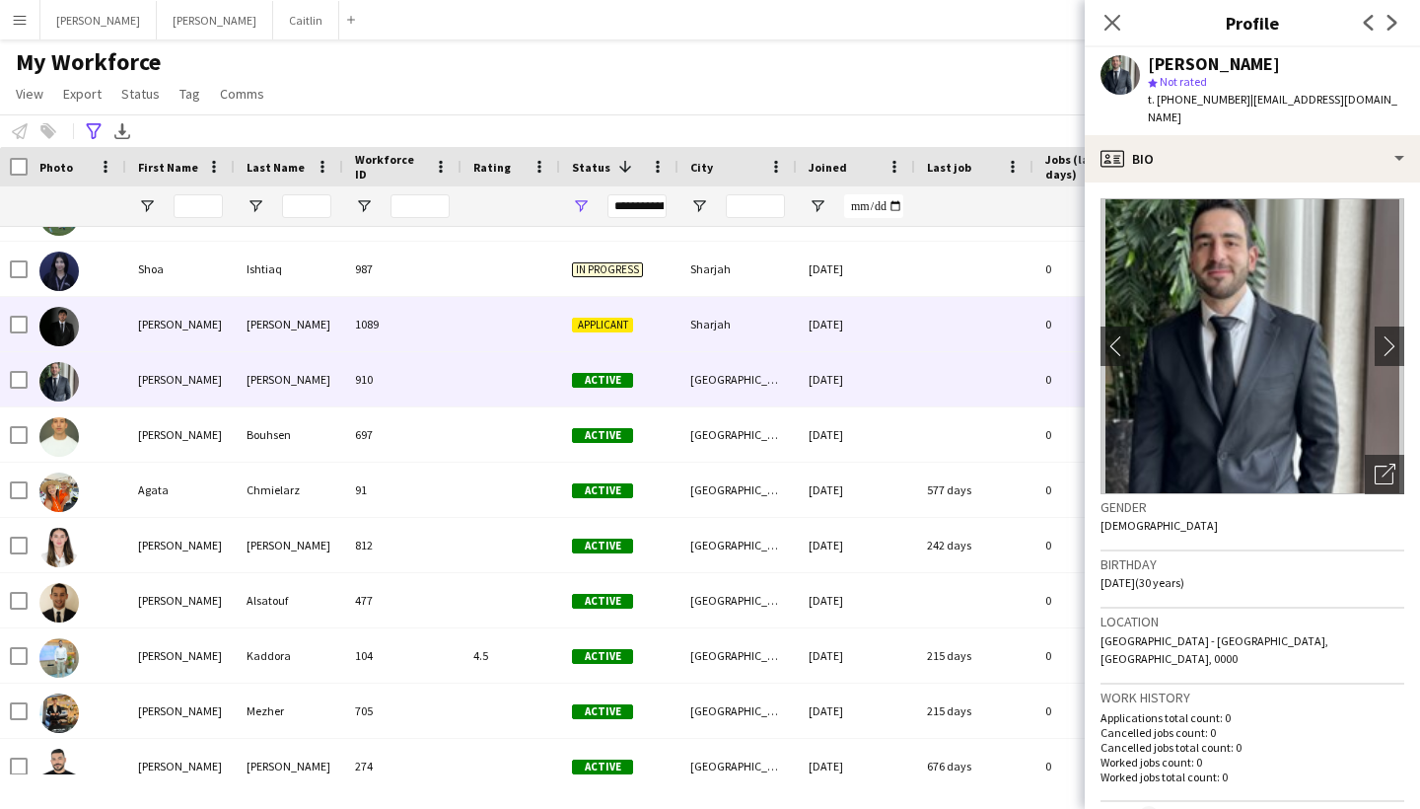
click at [249, 338] on div "[PERSON_NAME]" at bounding box center [289, 324] width 108 height 54
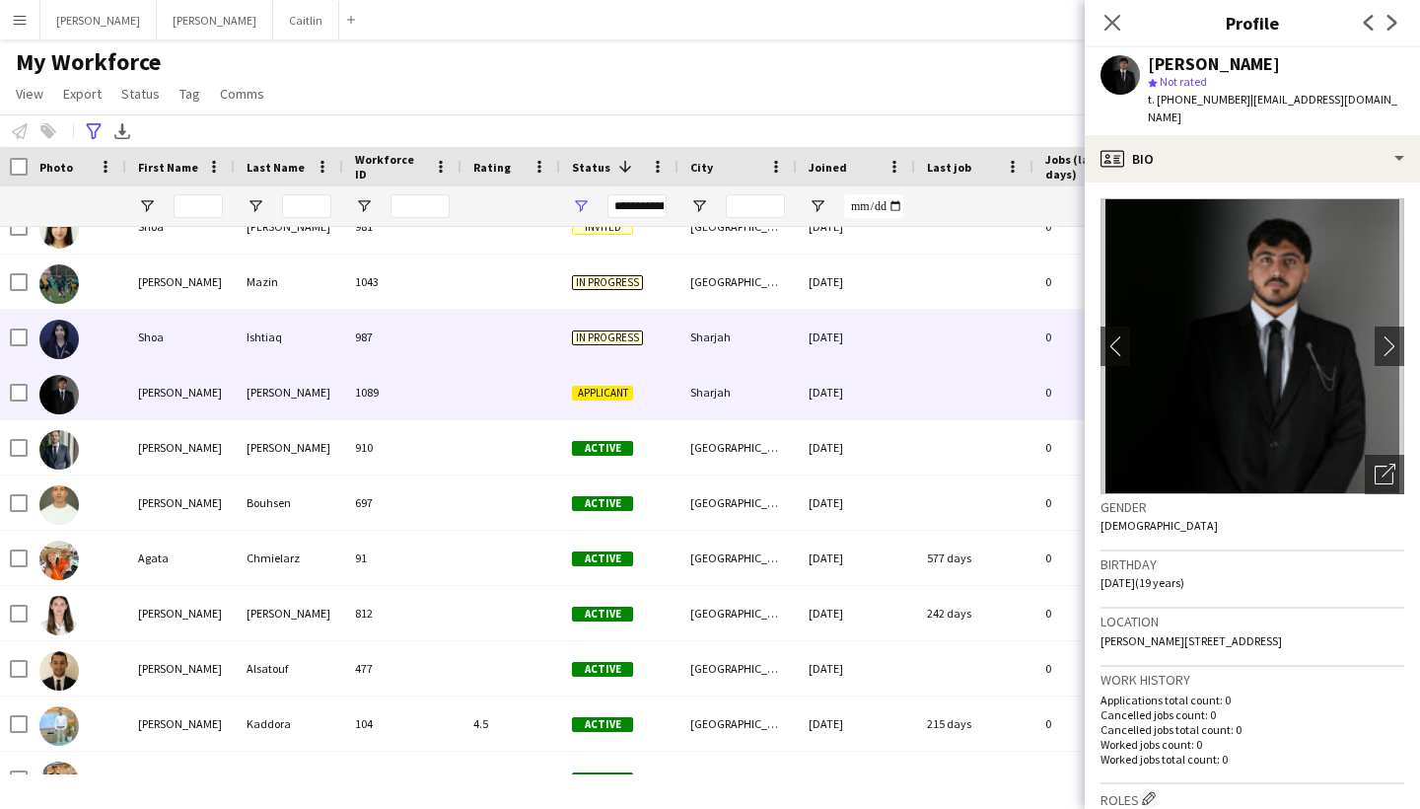
click at [249, 338] on div "Ishtiaq" at bounding box center [289, 337] width 108 height 54
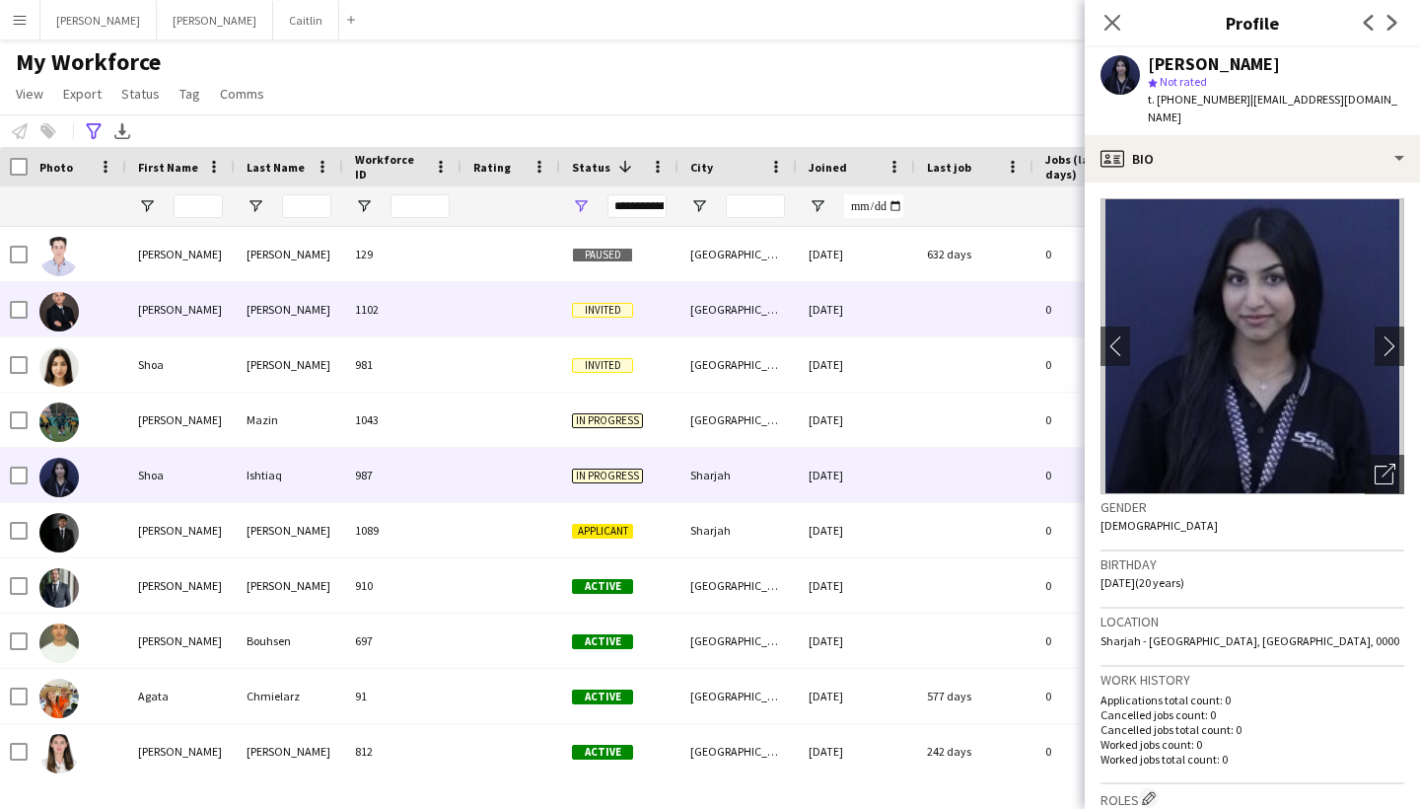
click at [227, 314] on div "[PERSON_NAME]" at bounding box center [180, 309] width 108 height 54
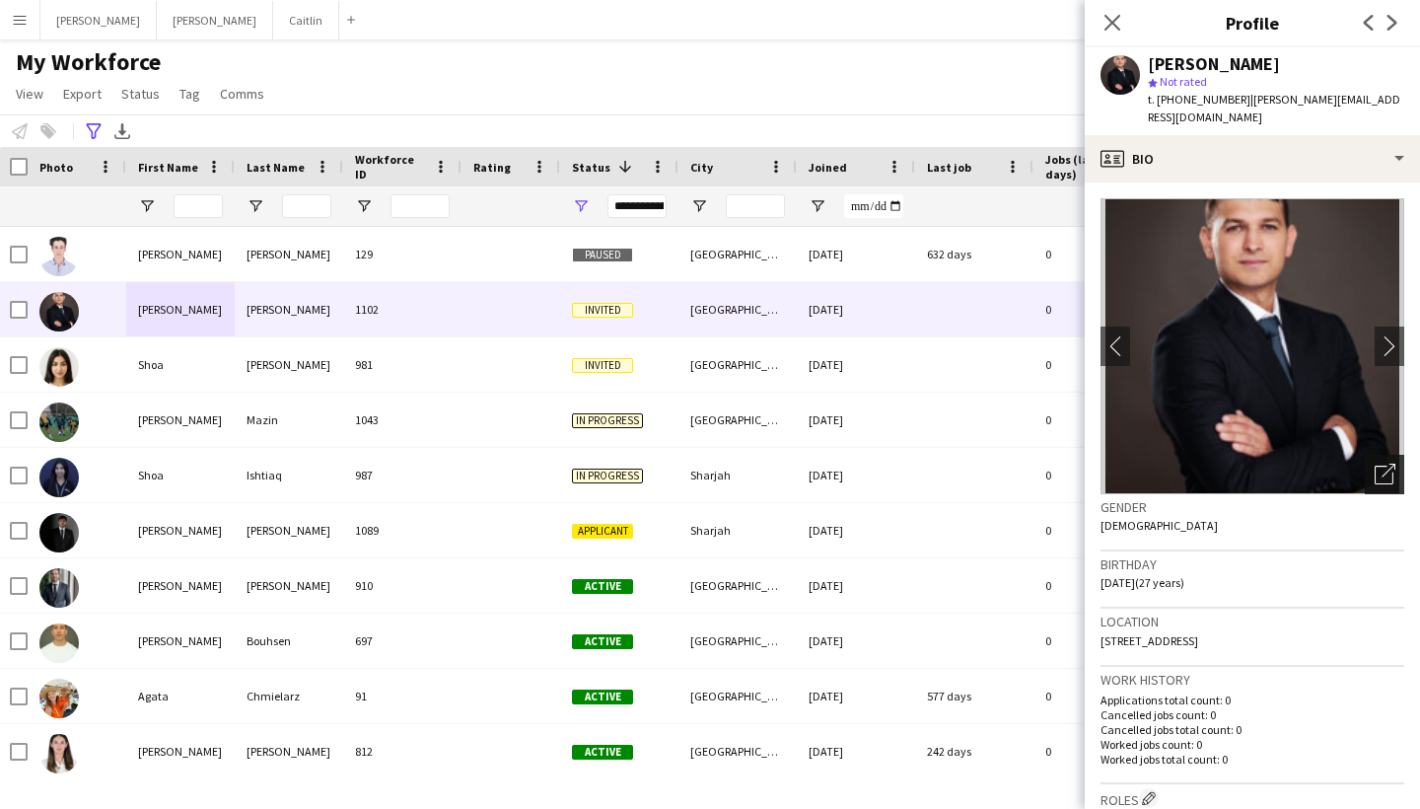
click at [1383, 464] on icon "Open photos pop-in" at bounding box center [1385, 474] width 21 height 21
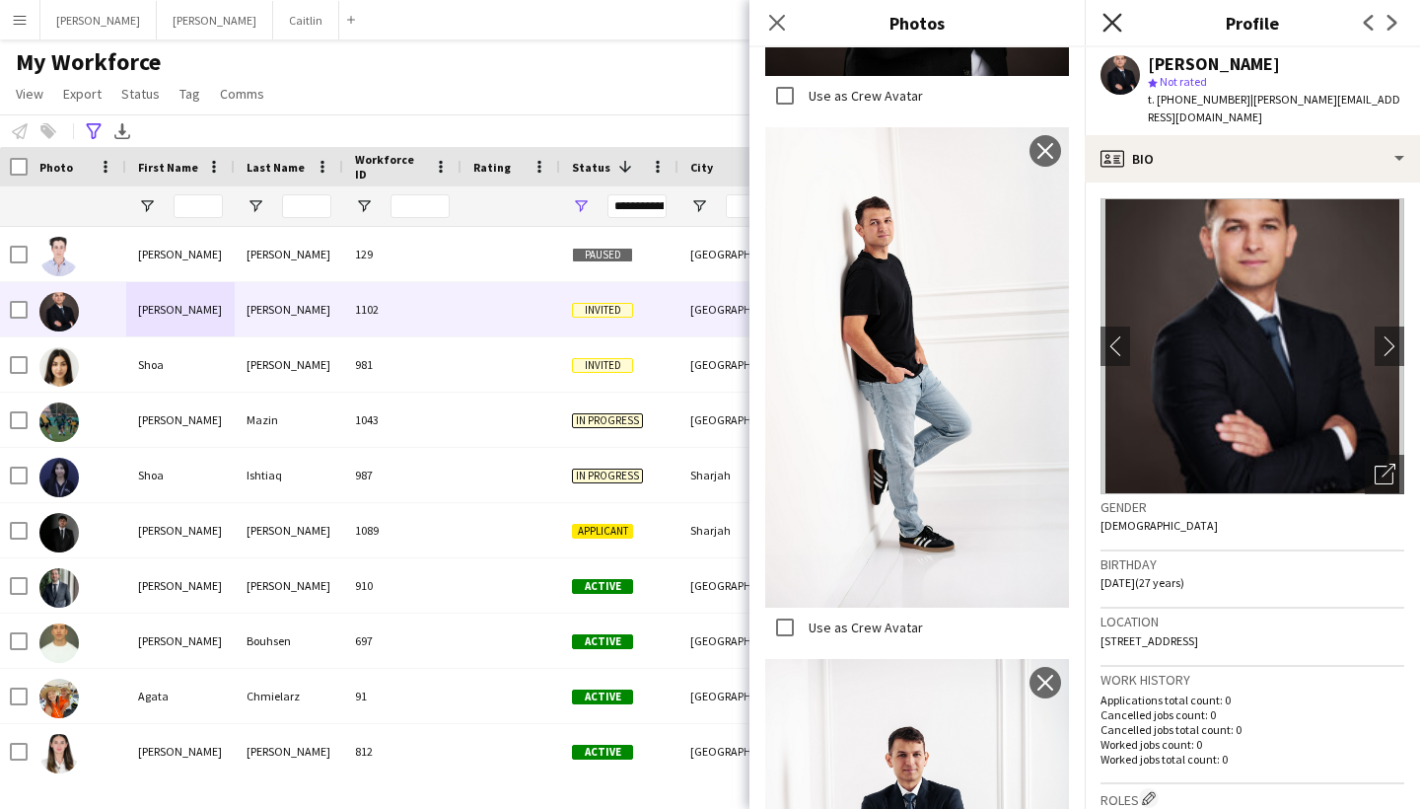
click at [1111, 24] on icon at bounding box center [1112, 22] width 19 height 19
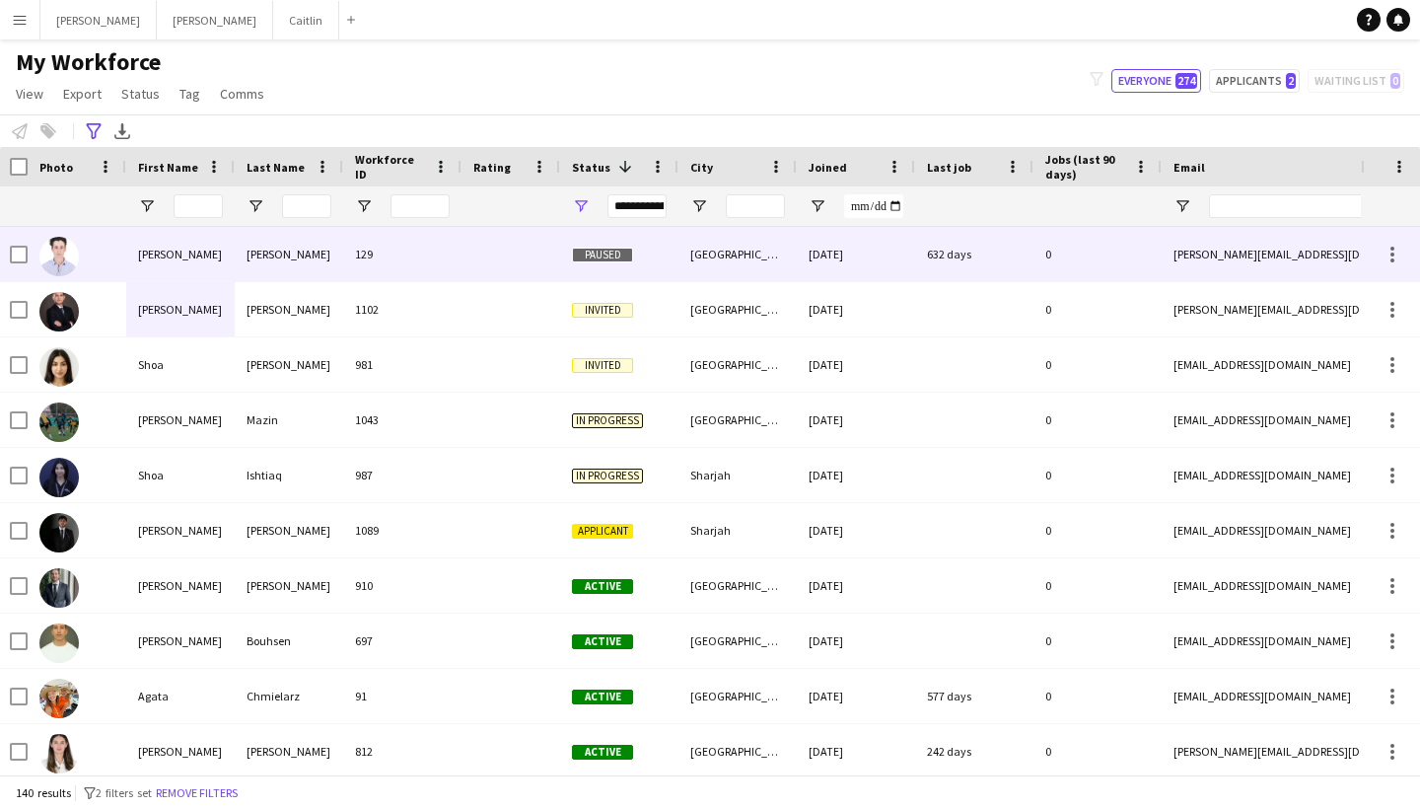
click at [447, 248] on div "129" at bounding box center [402, 254] width 118 height 54
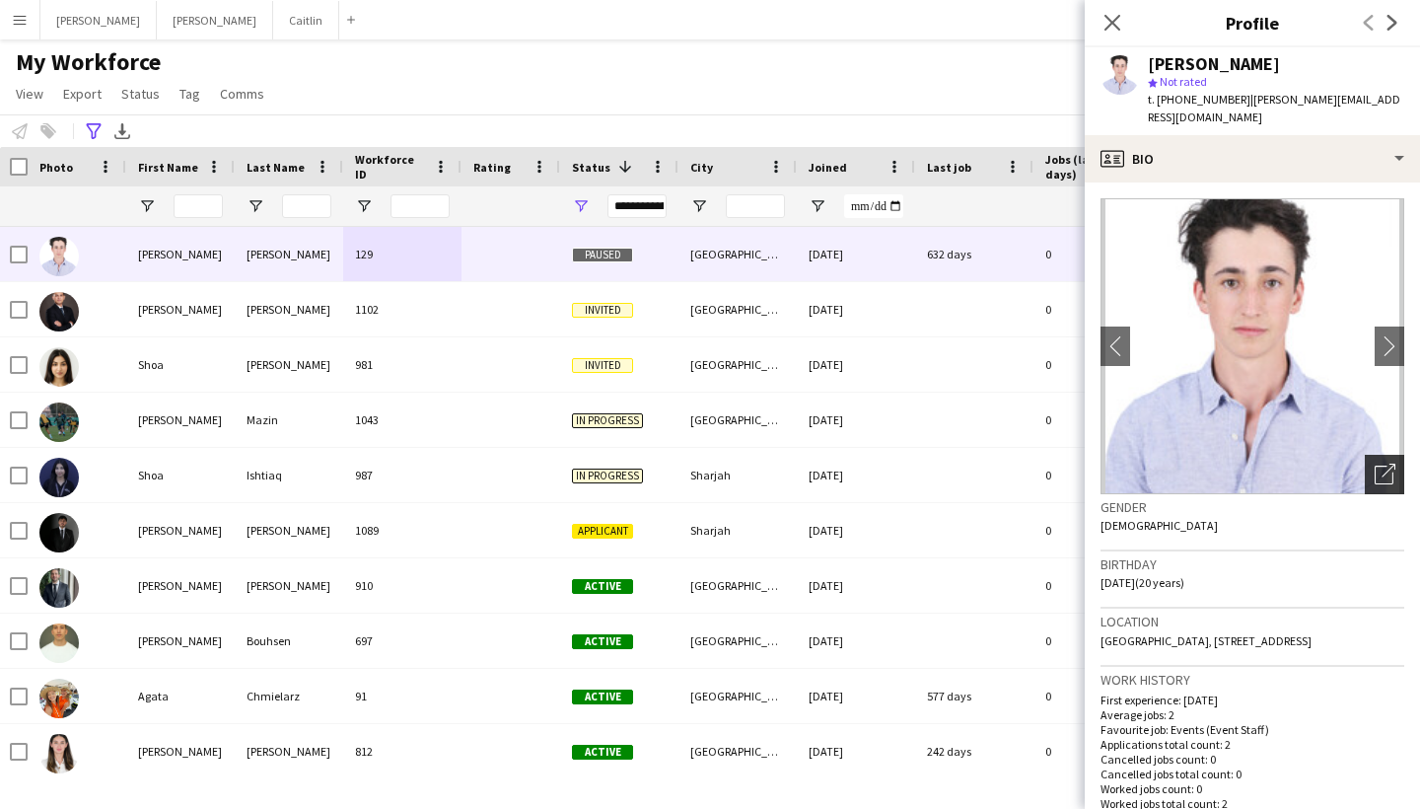
click at [1375, 465] on icon "Open photos pop-in" at bounding box center [1385, 474] width 21 height 21
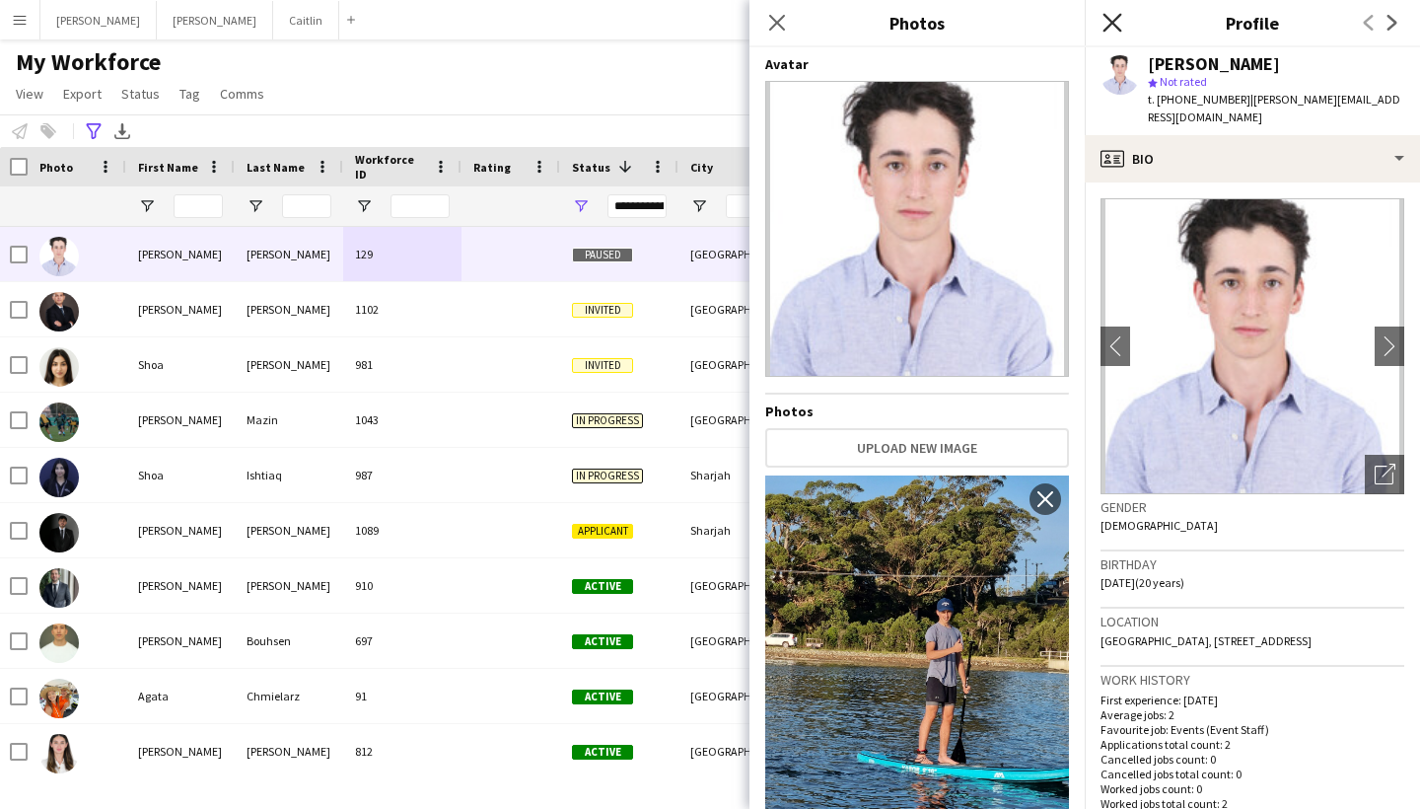
click at [1119, 17] on icon at bounding box center [1112, 22] width 19 height 19
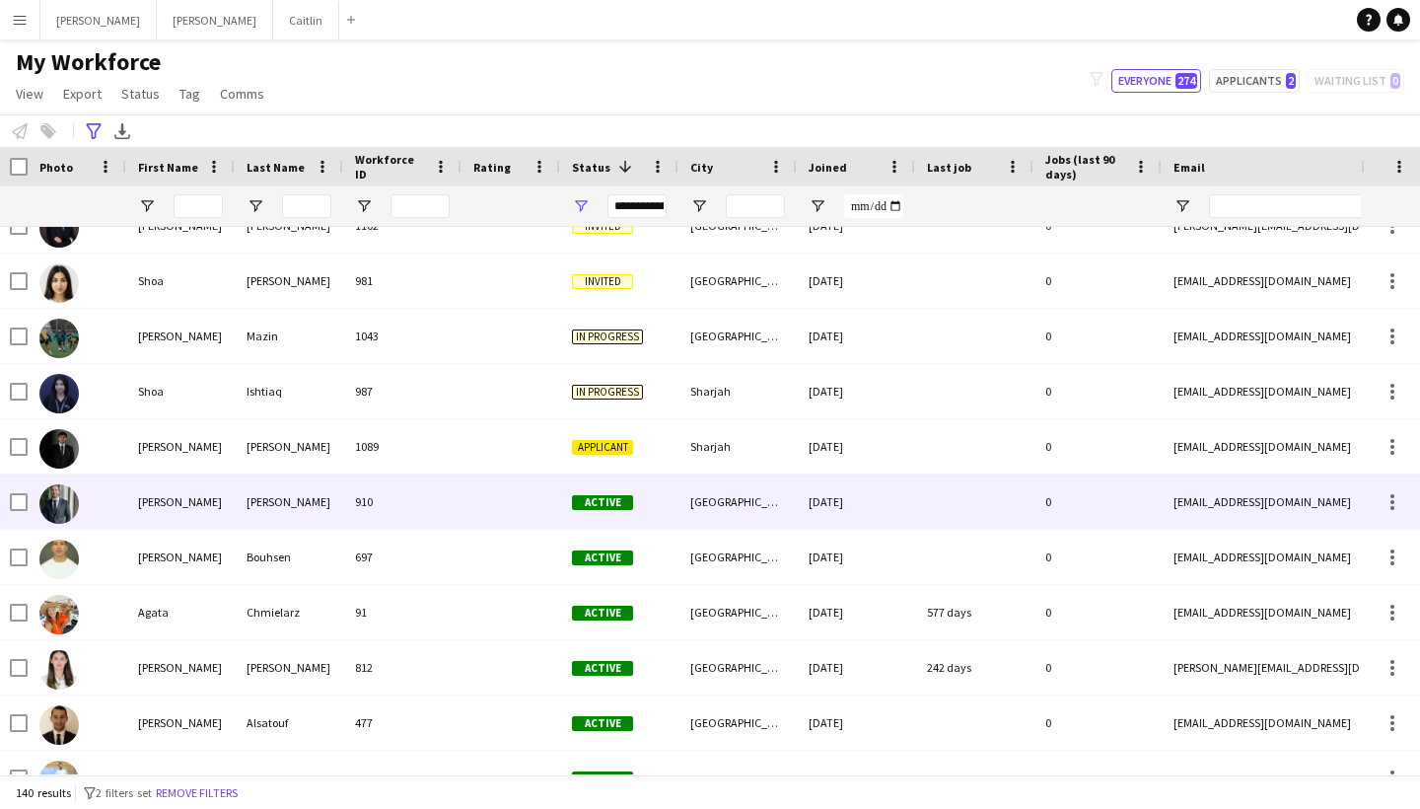
click at [596, 484] on div "Active" at bounding box center [619, 501] width 118 height 54
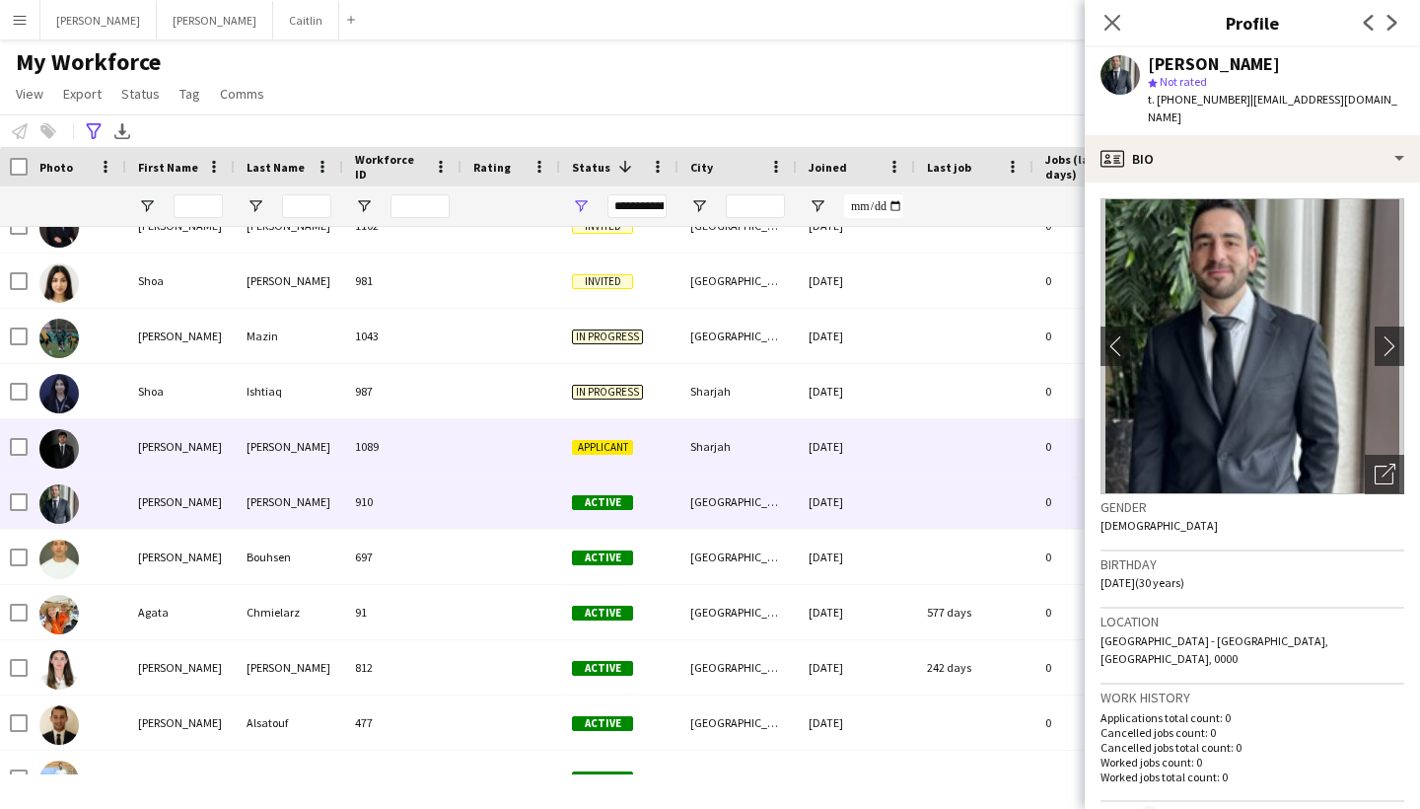
click at [596, 456] on div "Applicant" at bounding box center [619, 446] width 118 height 54
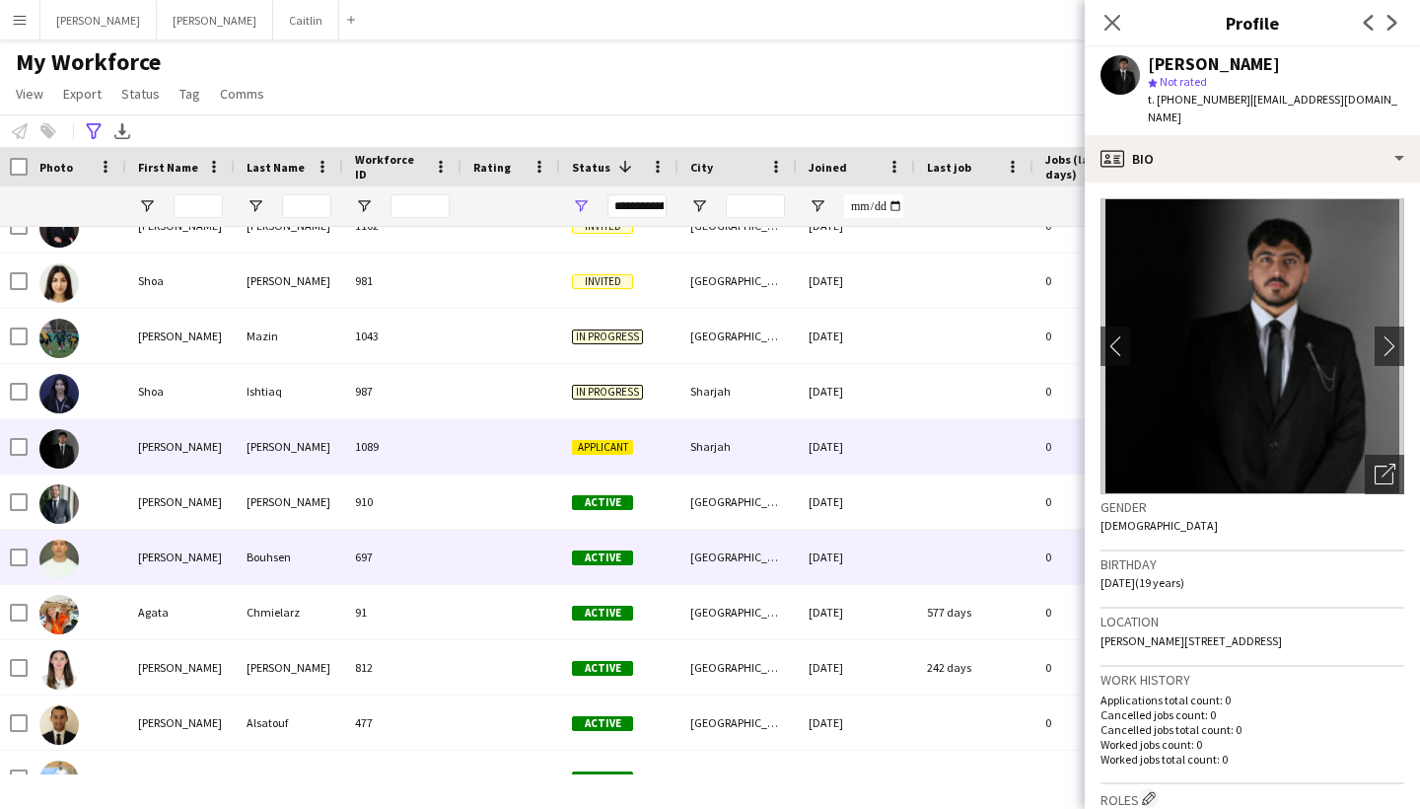
click at [597, 537] on div "Active" at bounding box center [619, 557] width 118 height 54
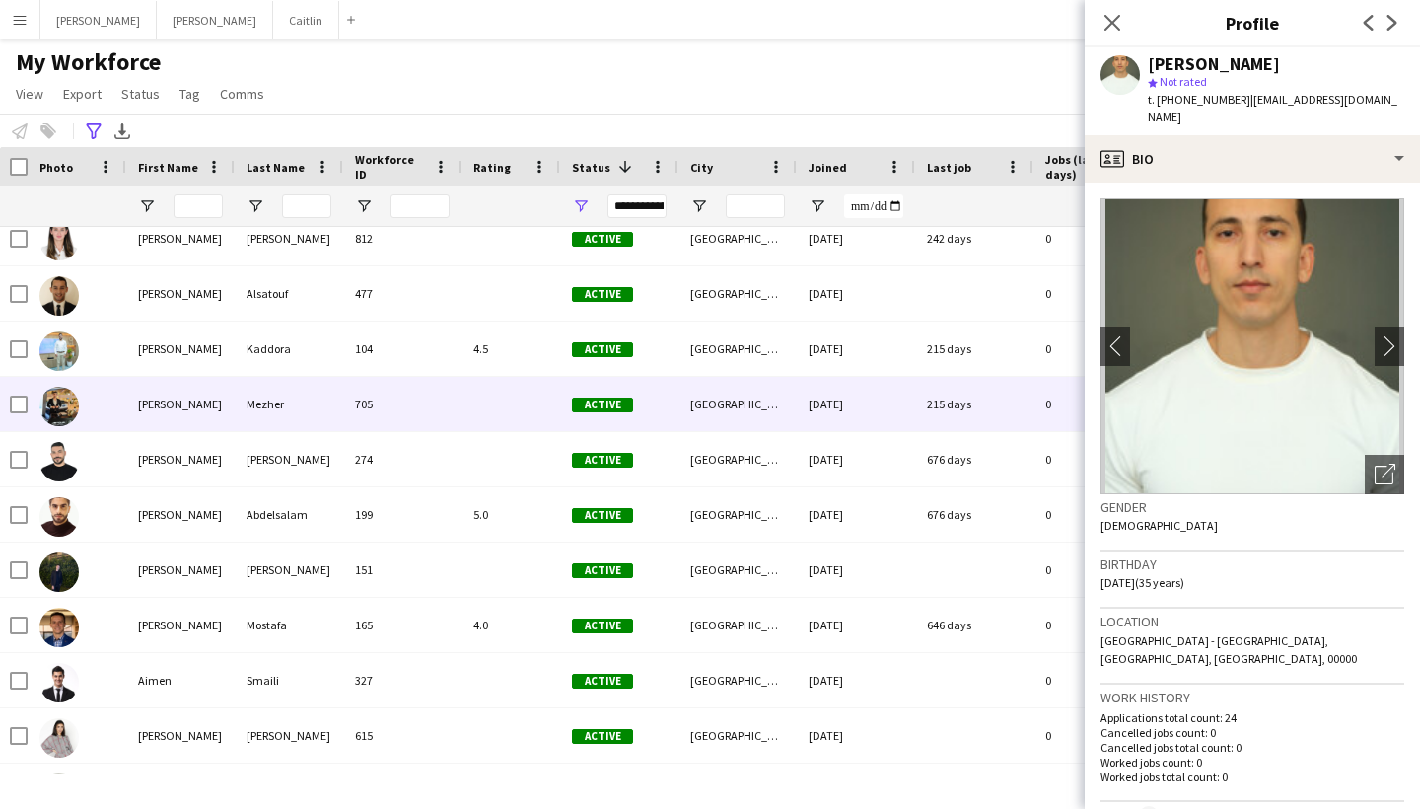
scroll to position [512, 0]
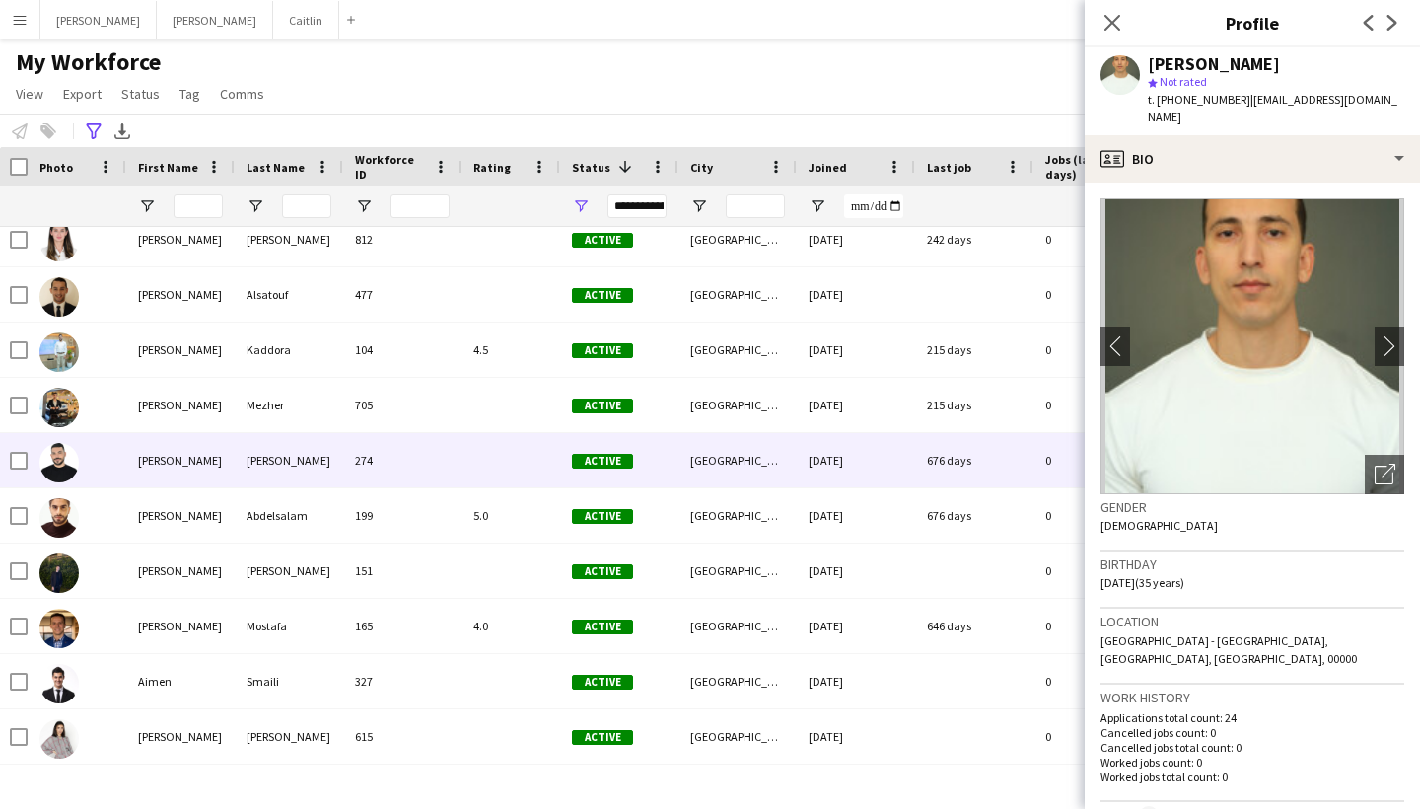
click at [502, 428] on div at bounding box center [511, 405] width 99 height 54
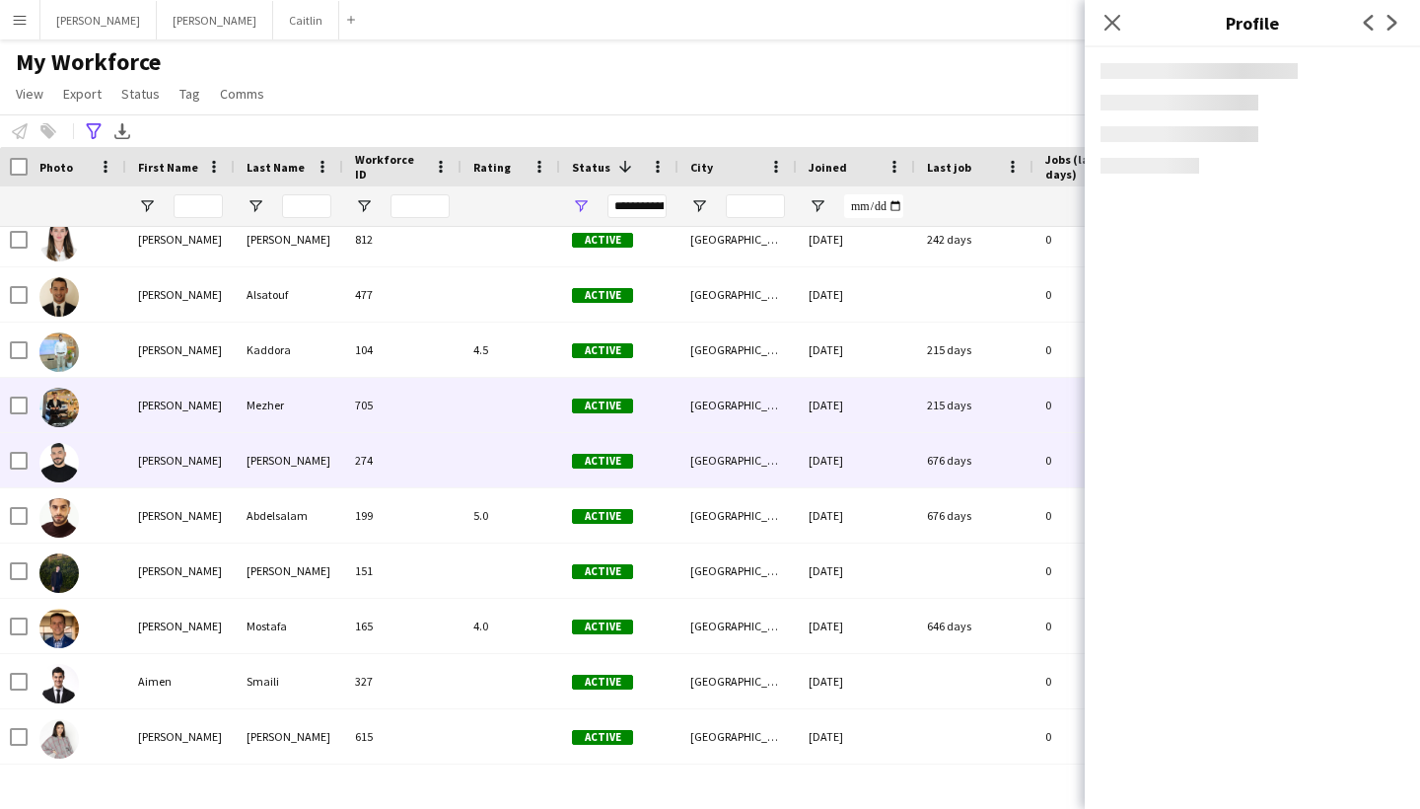
click at [502, 458] on div at bounding box center [511, 460] width 99 height 54
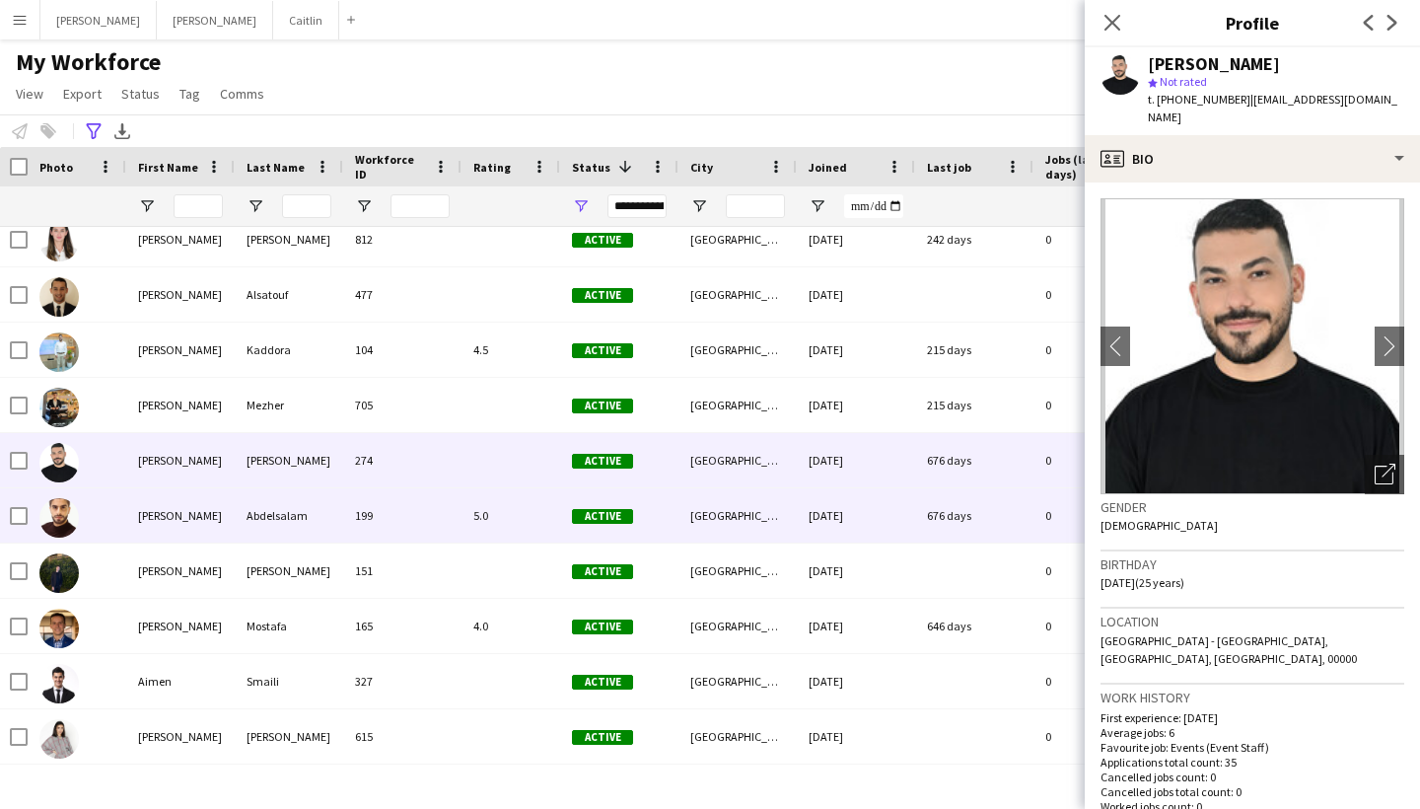
click at [502, 492] on div "5.0" at bounding box center [511, 515] width 99 height 54
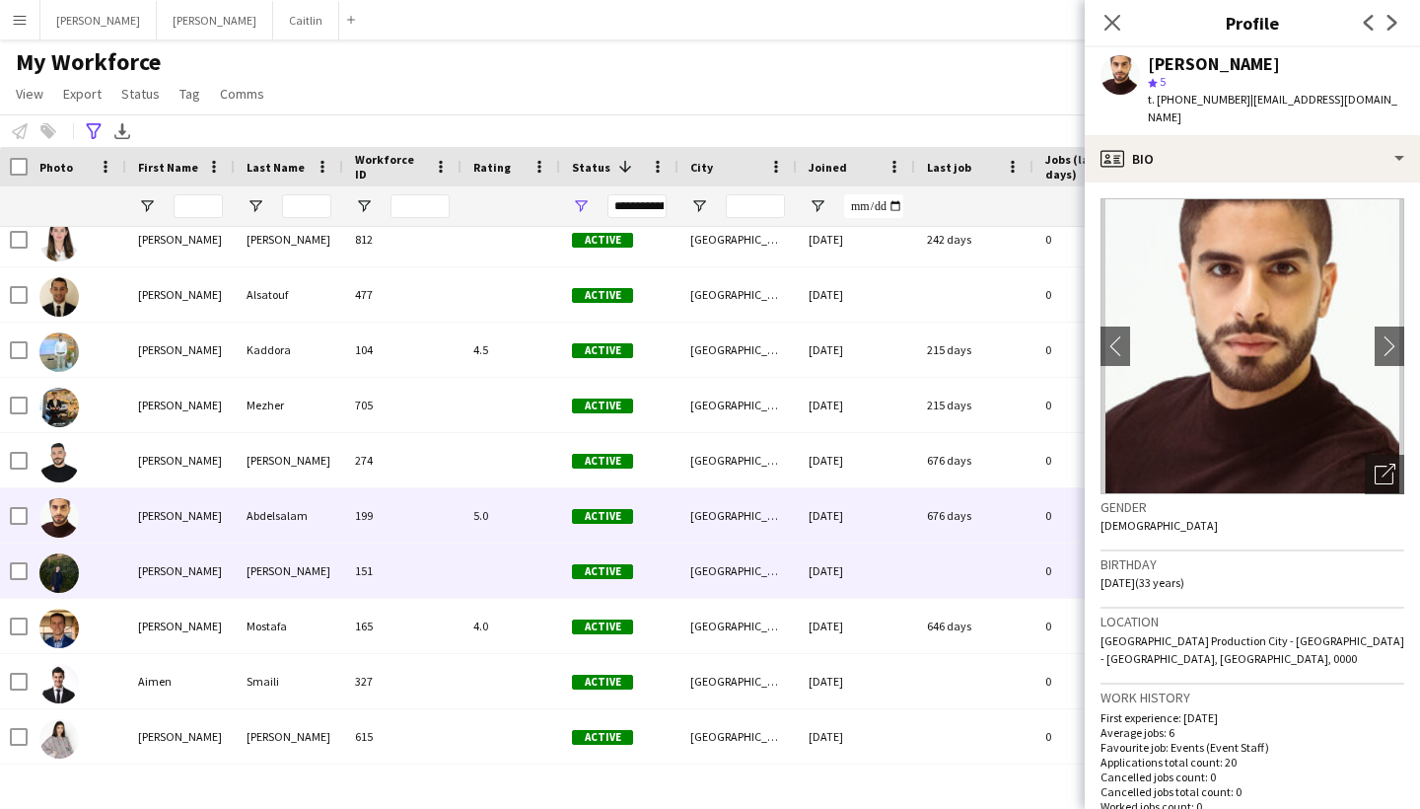
click at [502, 564] on div at bounding box center [511, 570] width 99 height 54
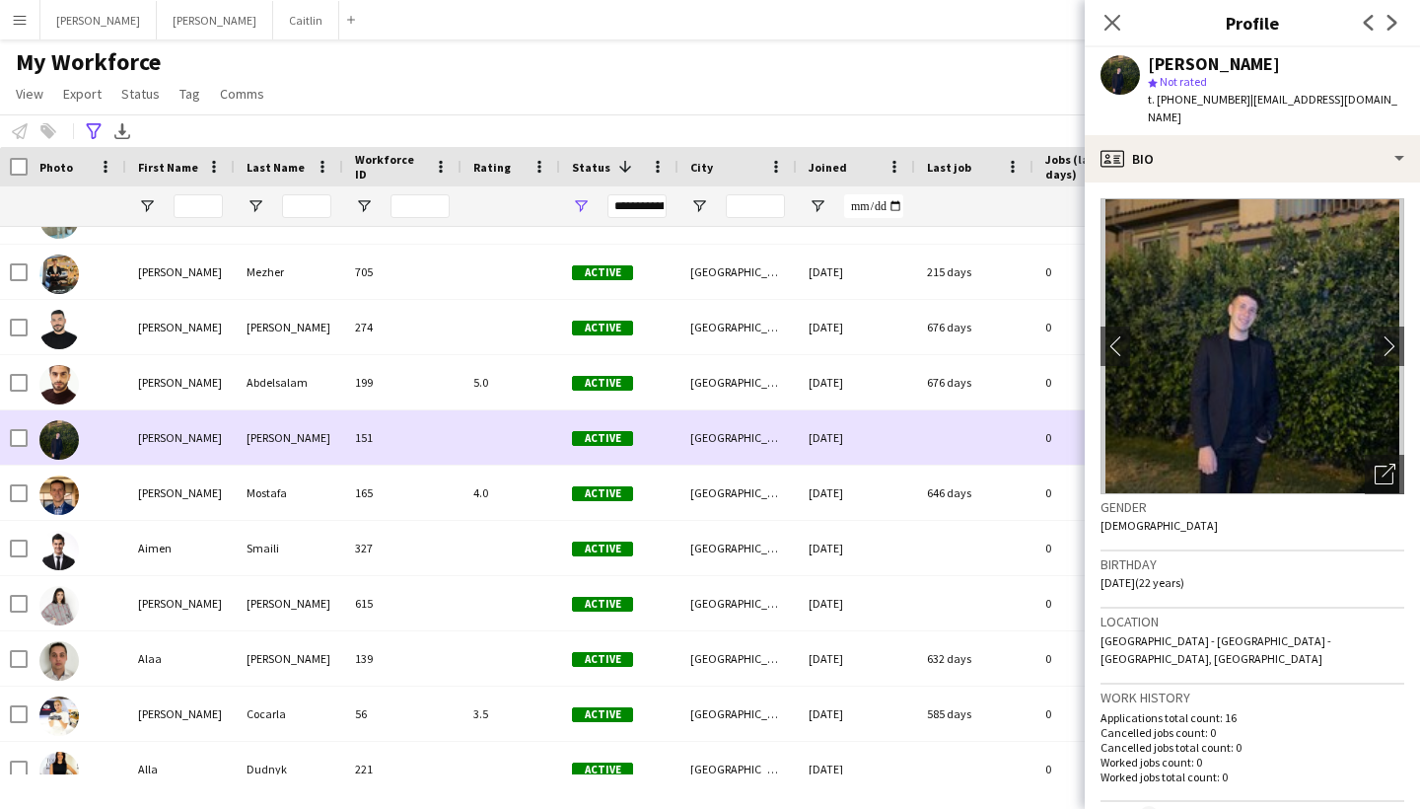
scroll to position [645, 0]
click at [502, 565] on div at bounding box center [511, 548] width 99 height 54
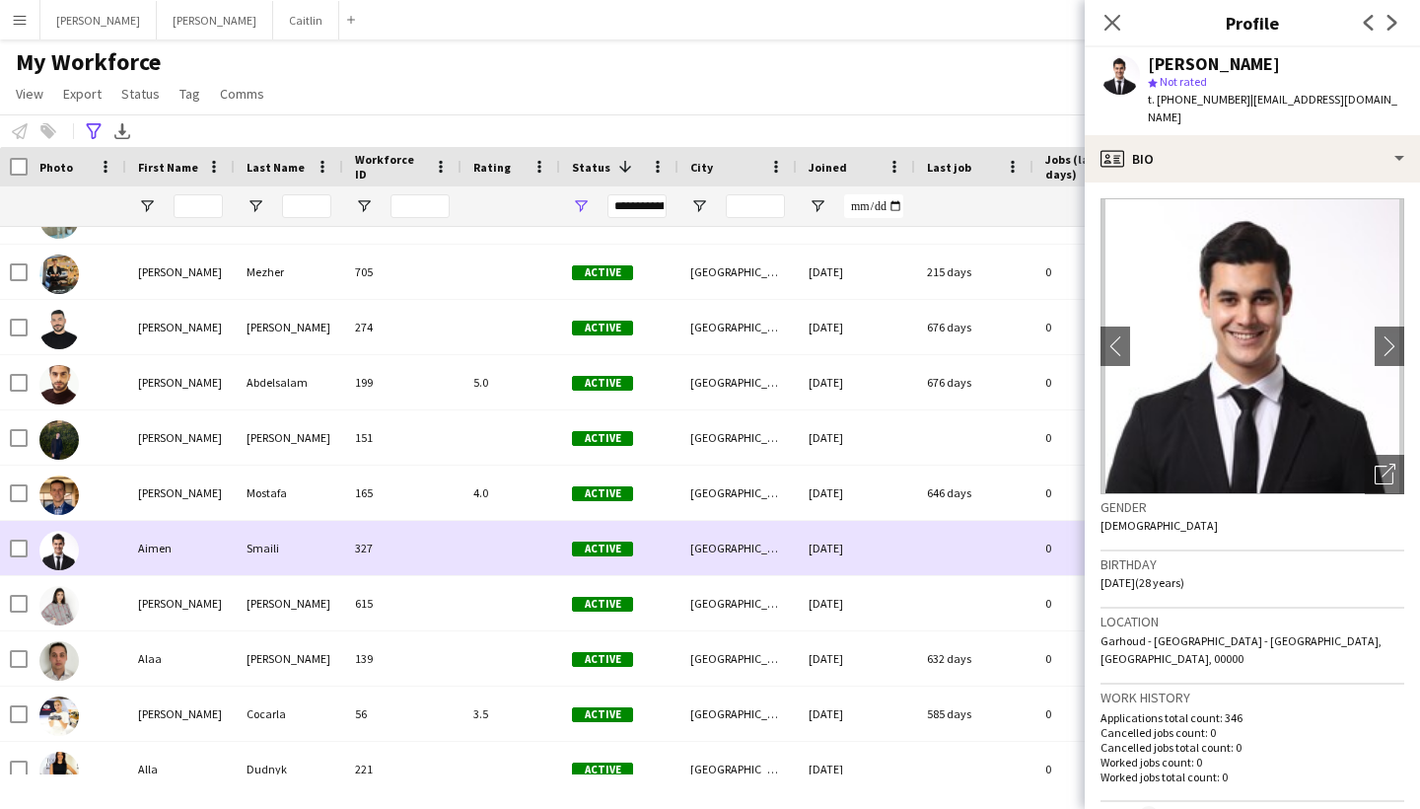
click at [496, 529] on div at bounding box center [511, 548] width 99 height 54
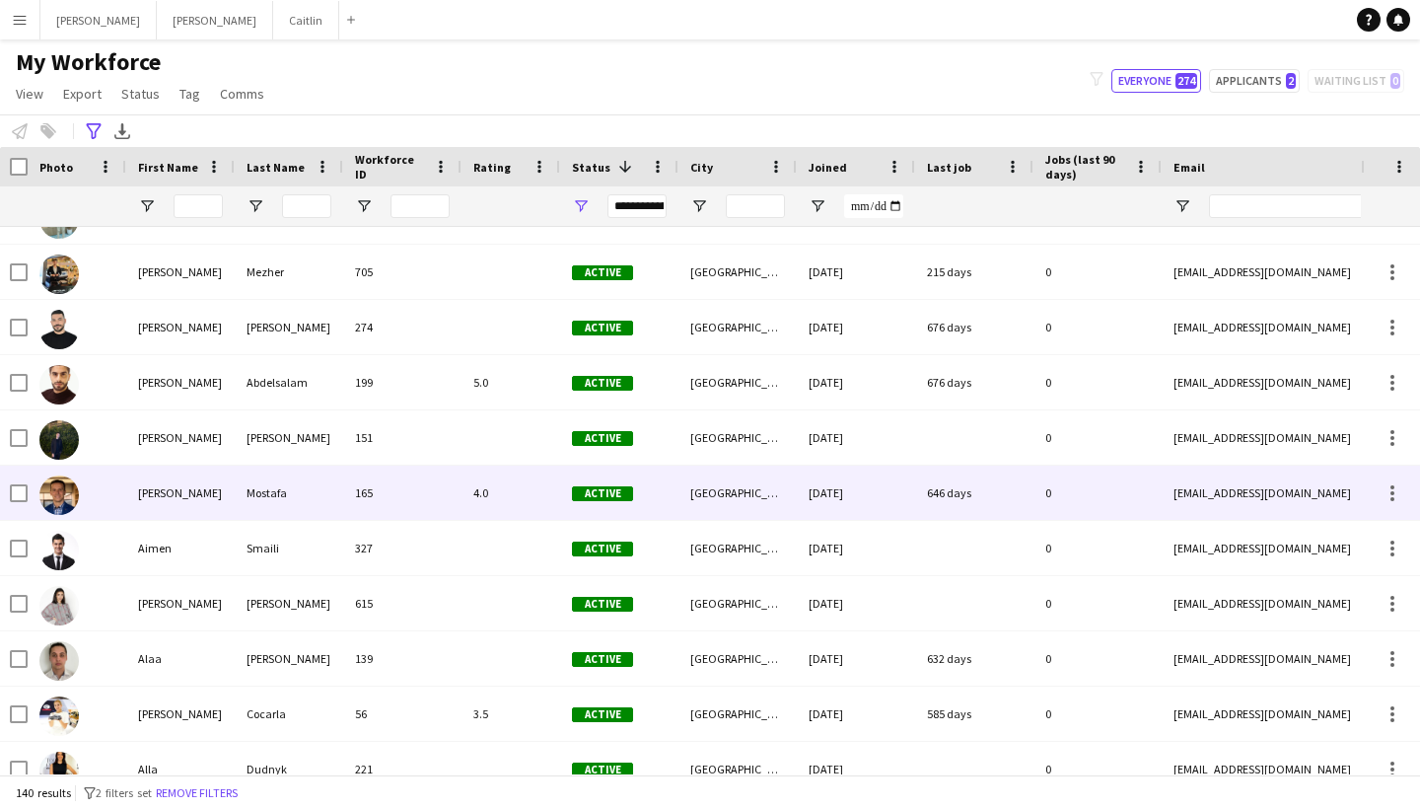
click at [493, 516] on div "4.0" at bounding box center [511, 493] width 99 height 54
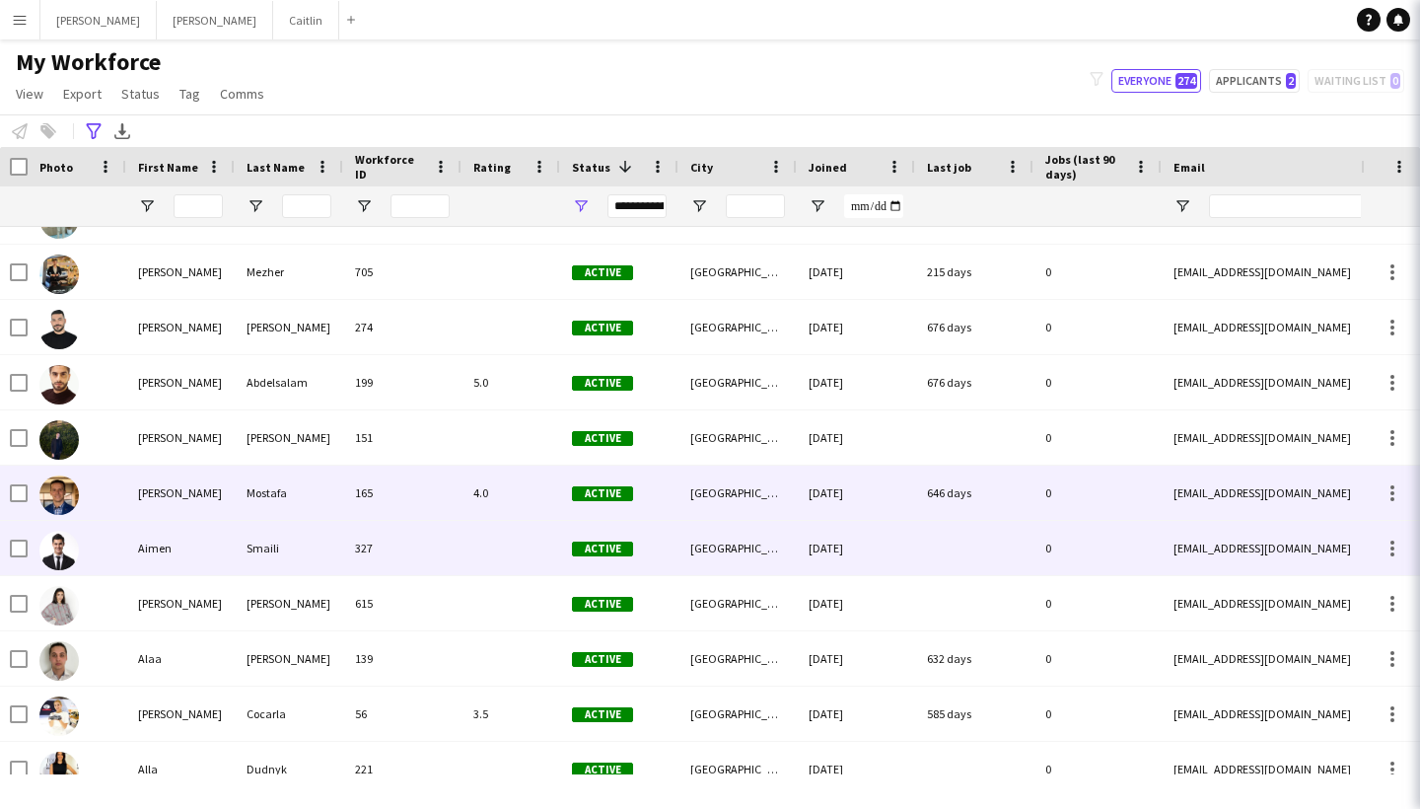
click at [493, 540] on div at bounding box center [511, 548] width 99 height 54
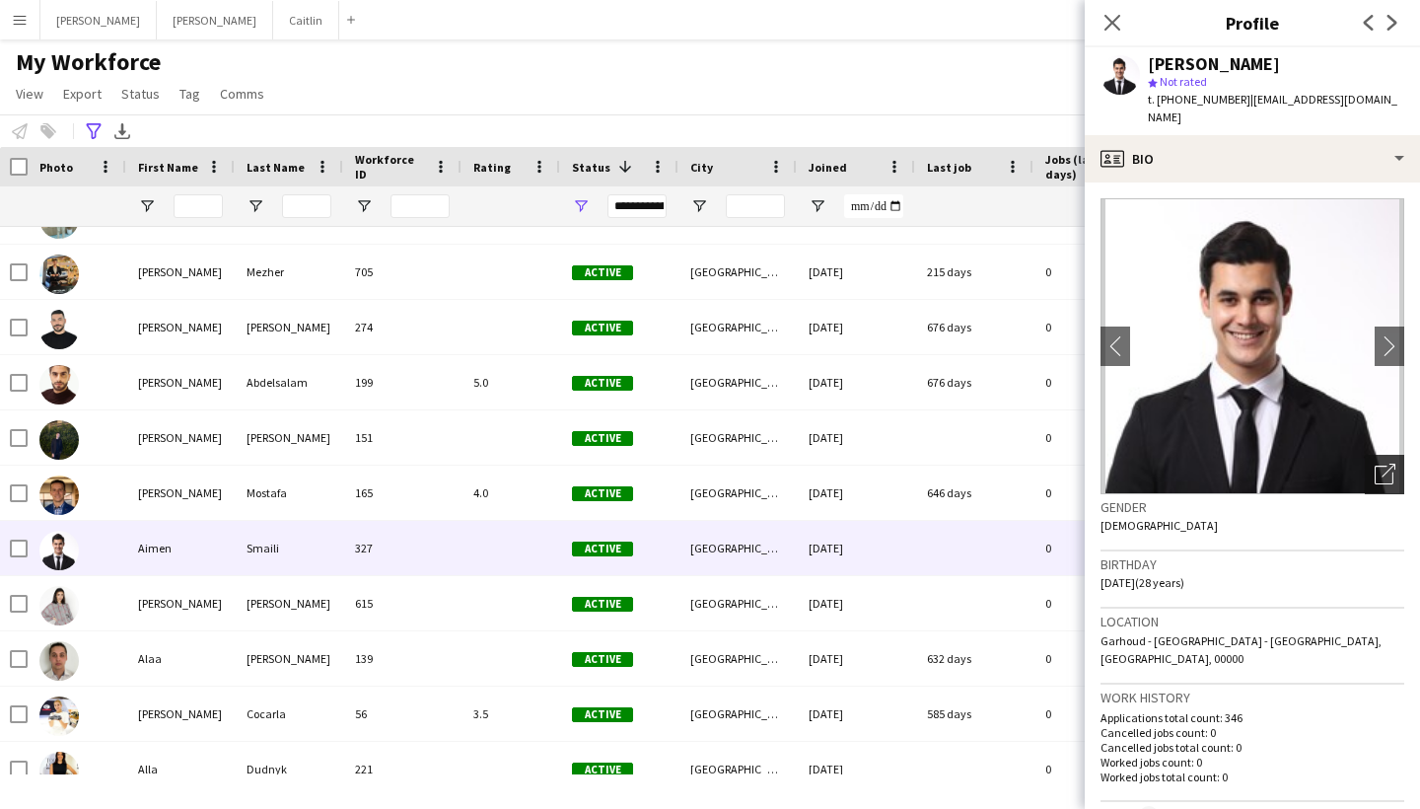
click at [1377, 468] on div "Open photos pop-in" at bounding box center [1384, 474] width 39 height 39
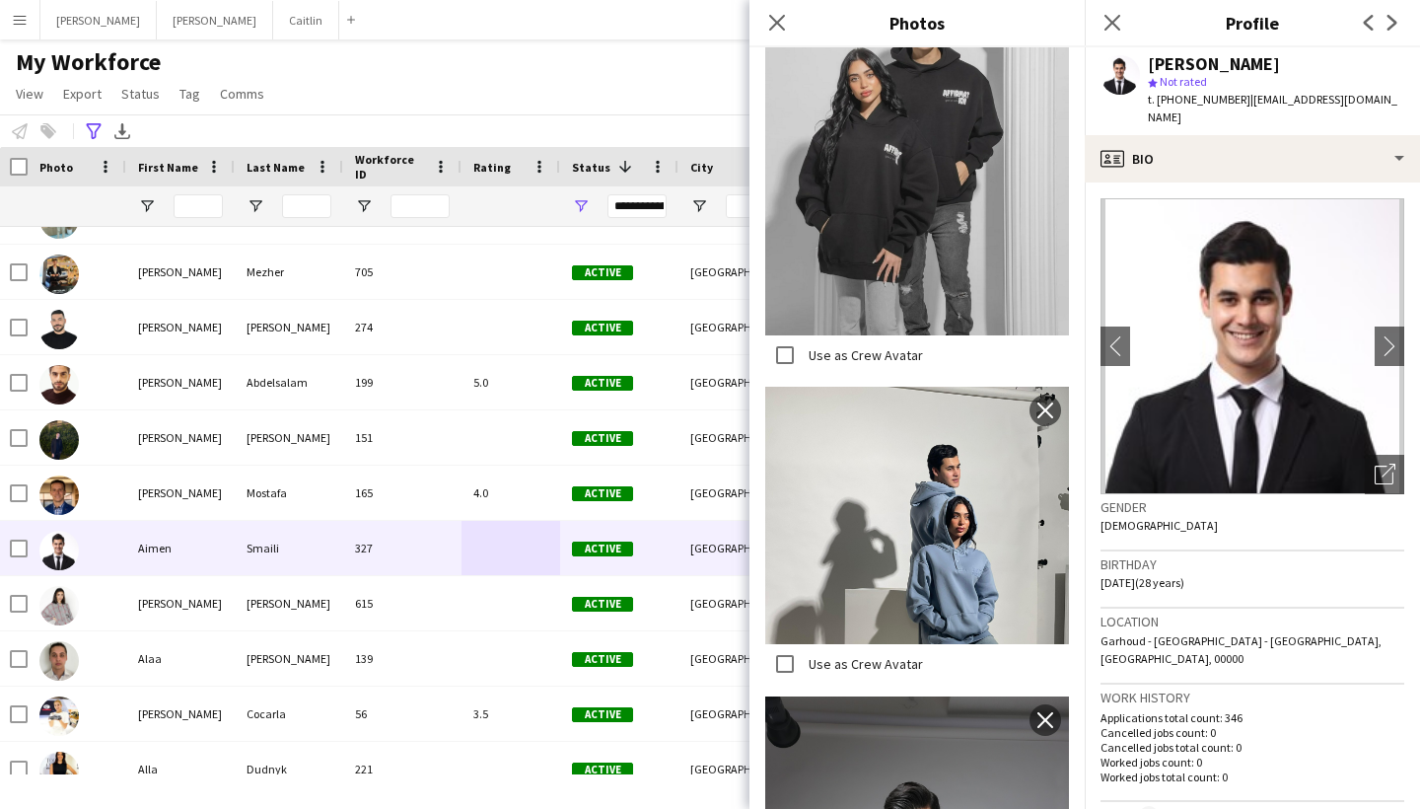
scroll to position [1018, 0]
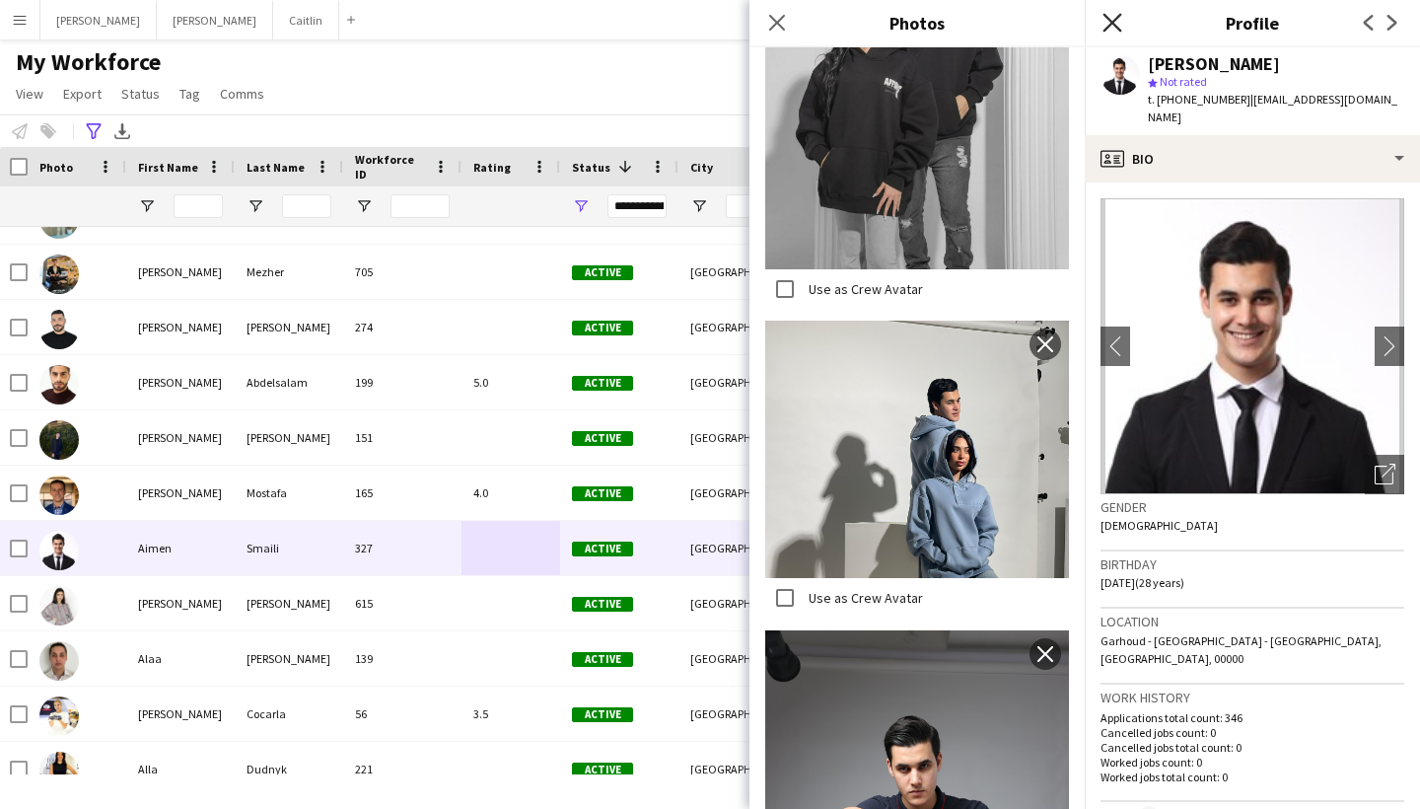
click at [1112, 25] on icon at bounding box center [1112, 22] width 19 height 19
